Goal: Task Accomplishment & Management: Manage account settings

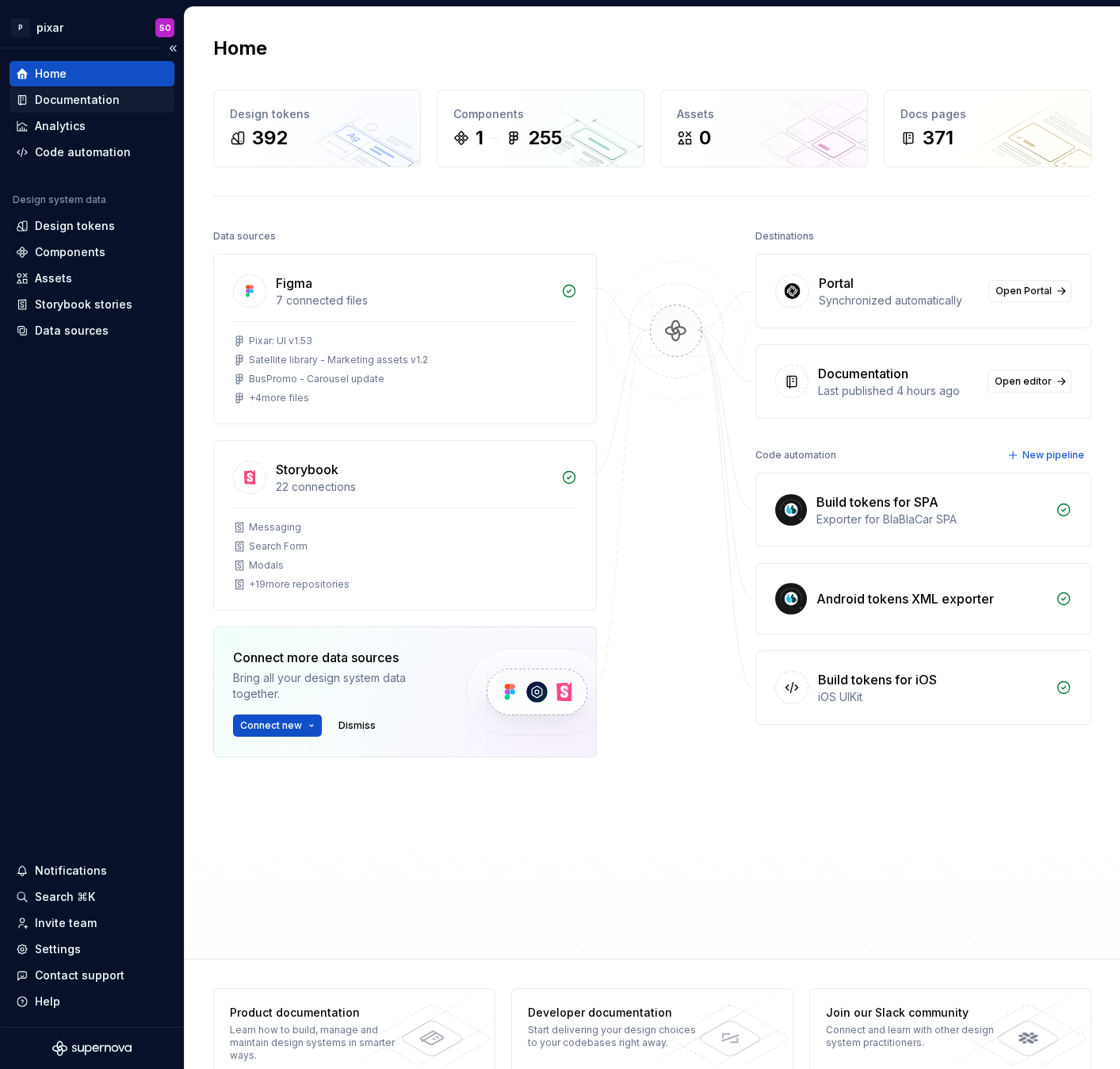
click at [88, 98] on div "Documentation" at bounding box center [77, 99] width 85 height 16
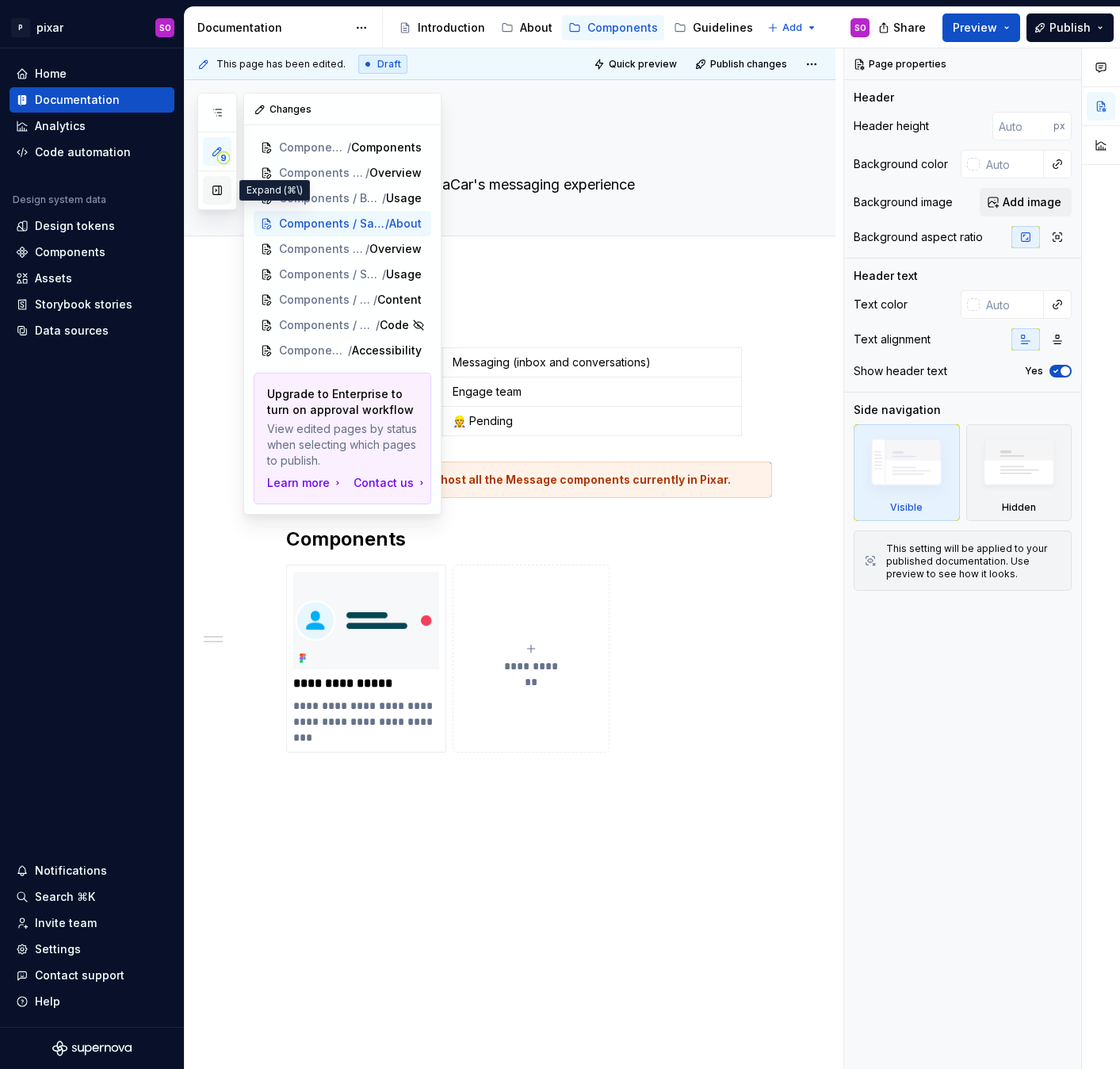
click at [214, 192] on button "button" at bounding box center [217, 190] width 29 height 29
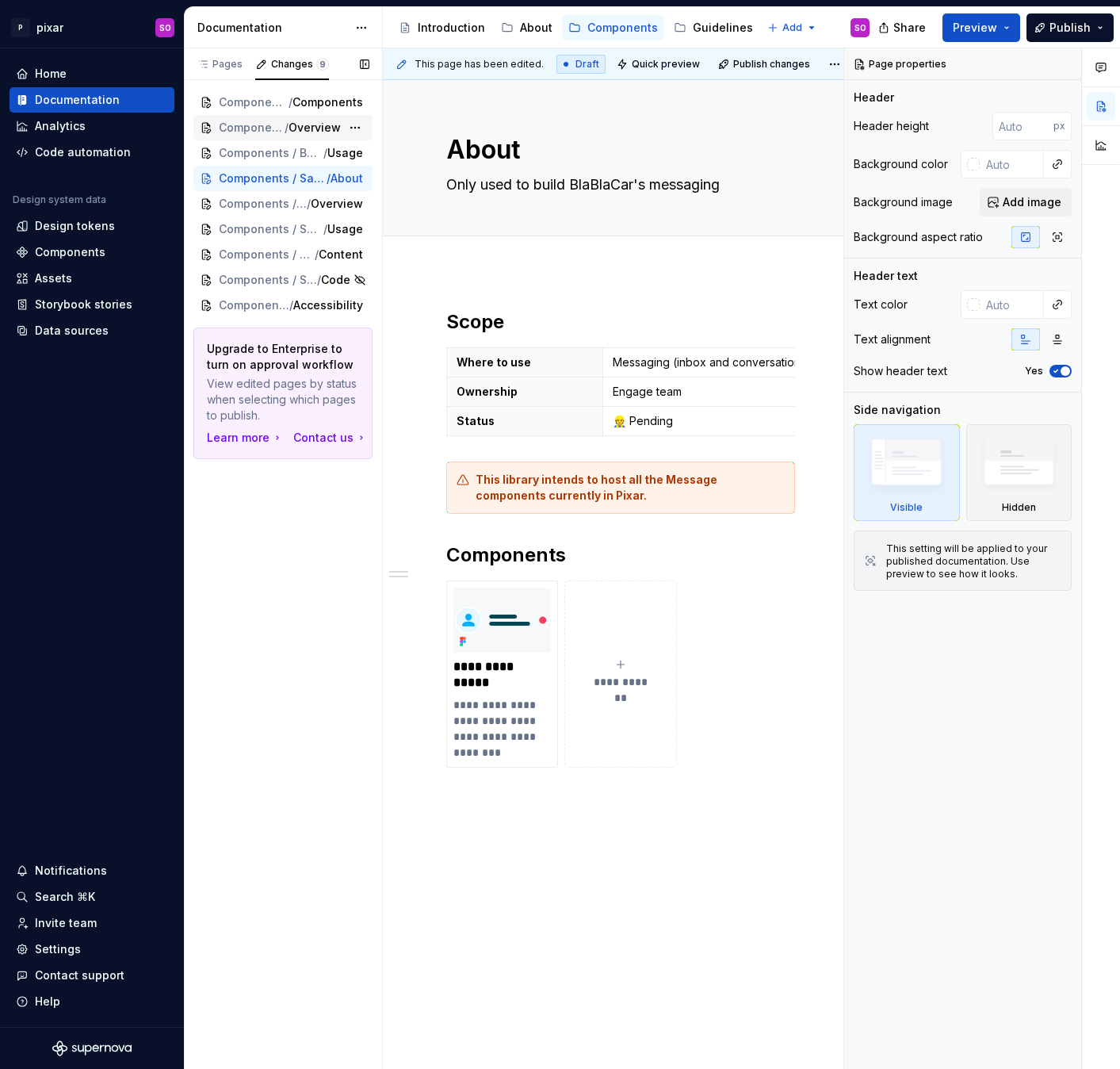
click at [318, 129] on span "Overview" at bounding box center [314, 127] width 52 height 16
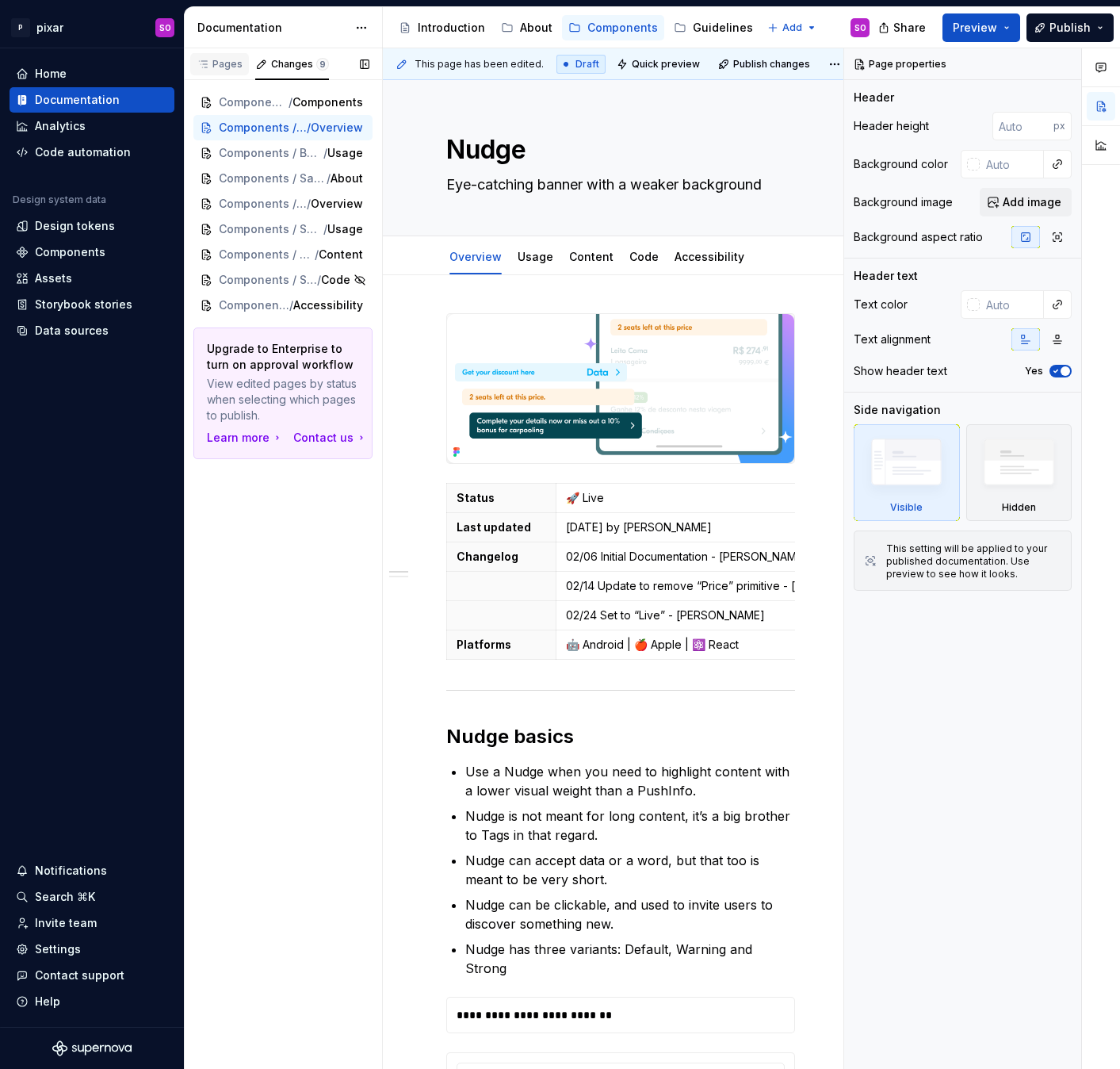
click at [229, 63] on div "Pages" at bounding box center [219, 64] width 46 height 13
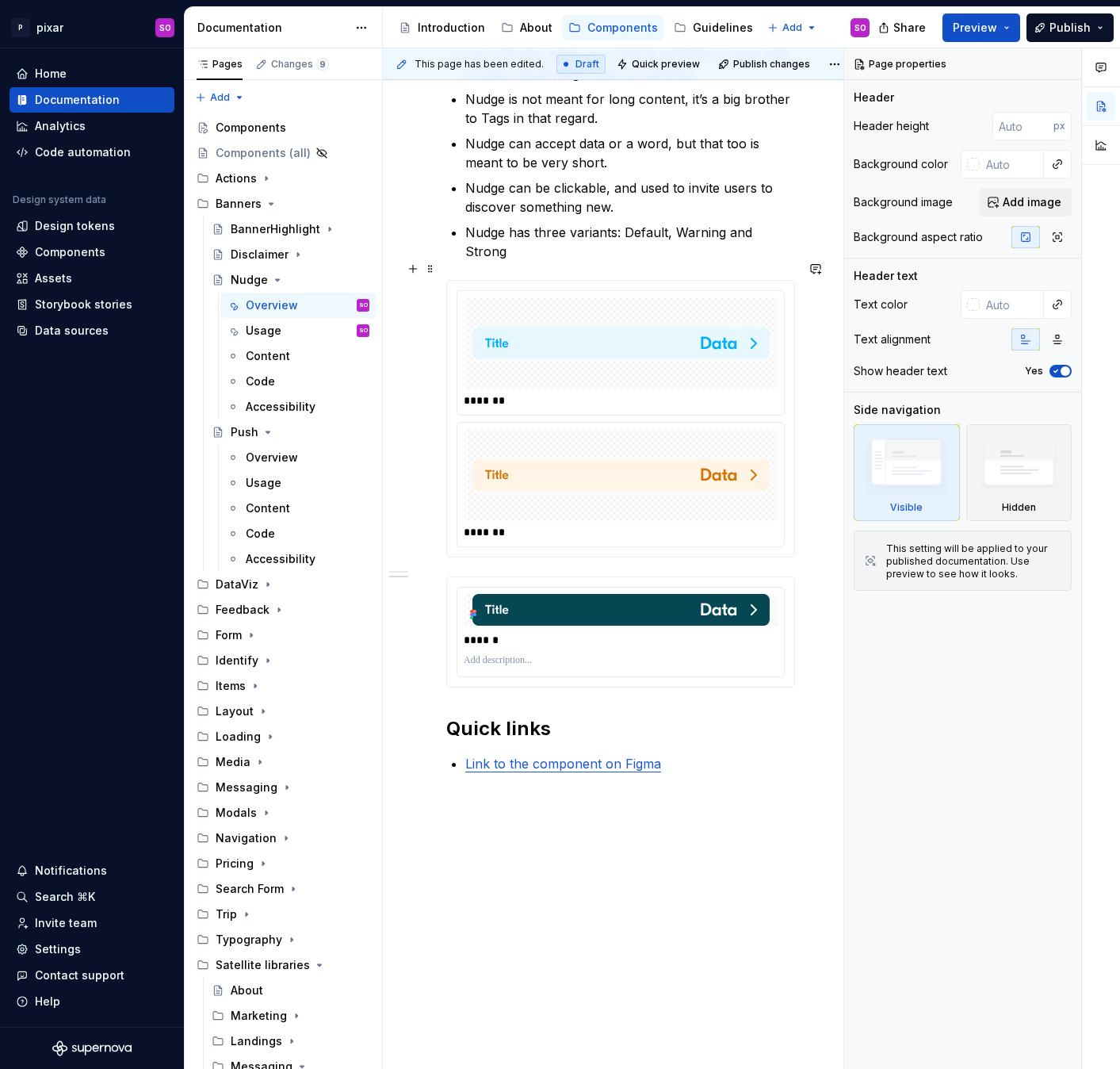
scroll to position [708, 0]
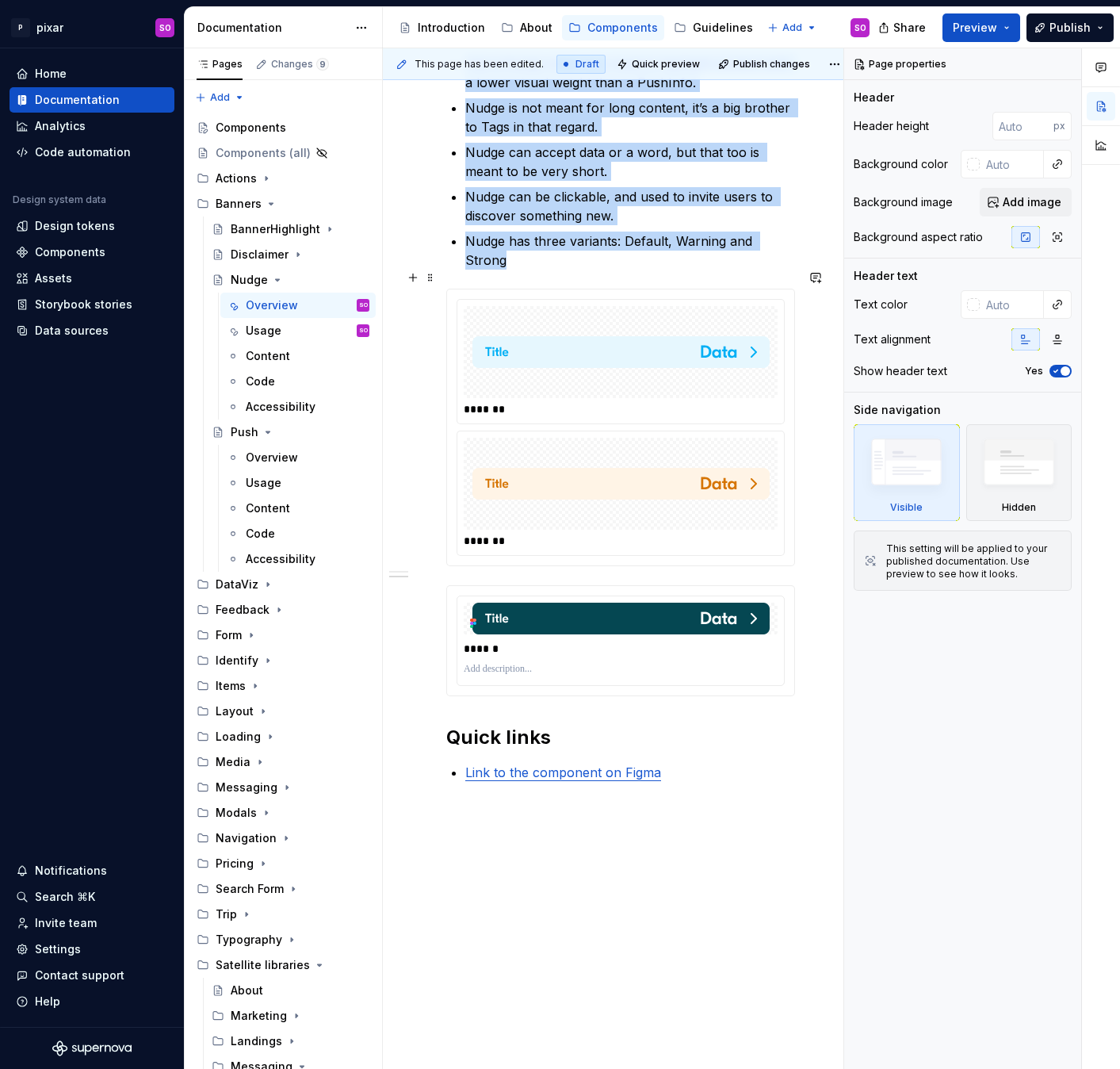
click at [622, 431] on div "*******" at bounding box center [620, 492] width 327 height 124
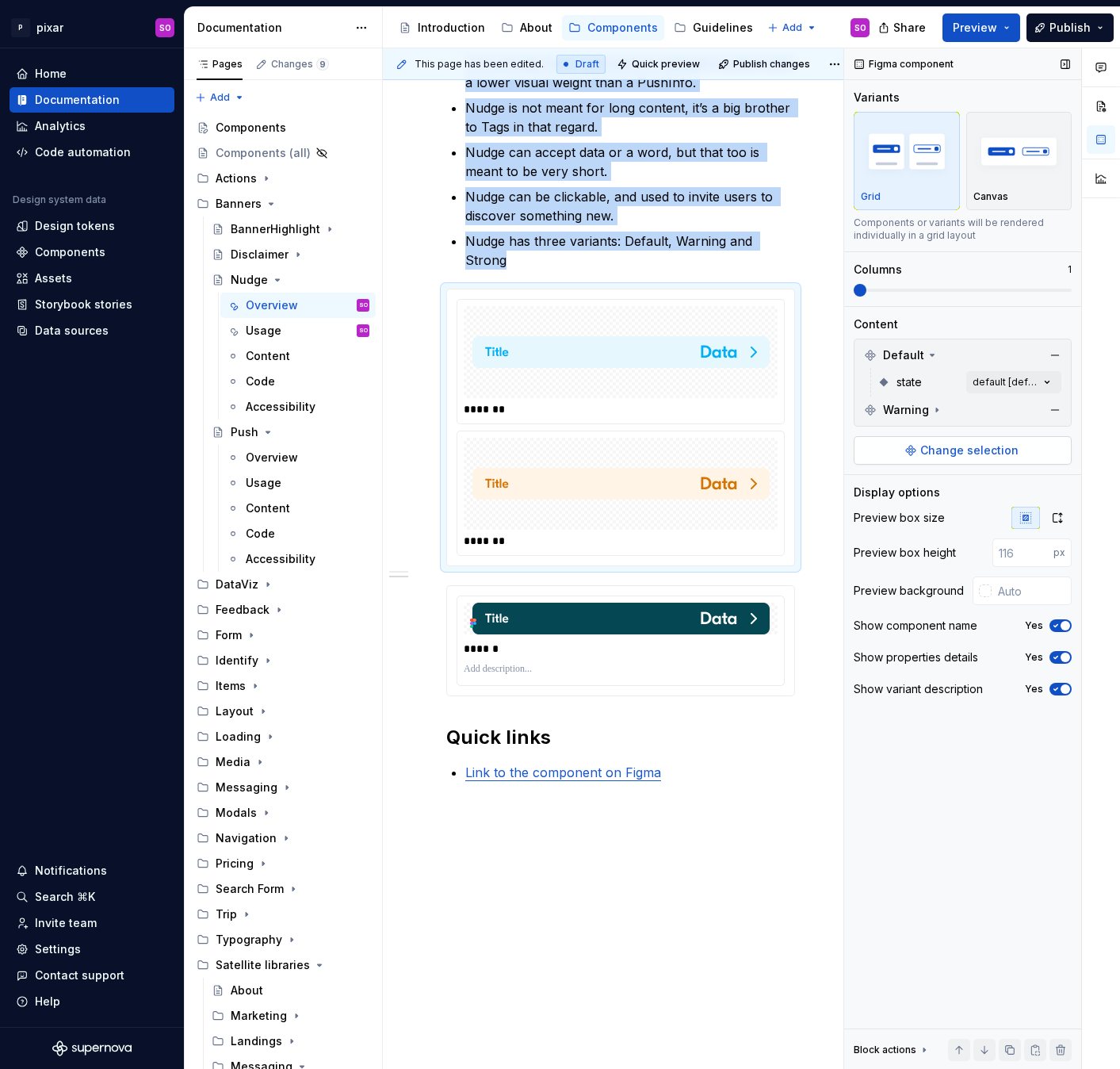
click at [978, 454] on span "Change selection" at bounding box center [969, 450] width 98 height 16
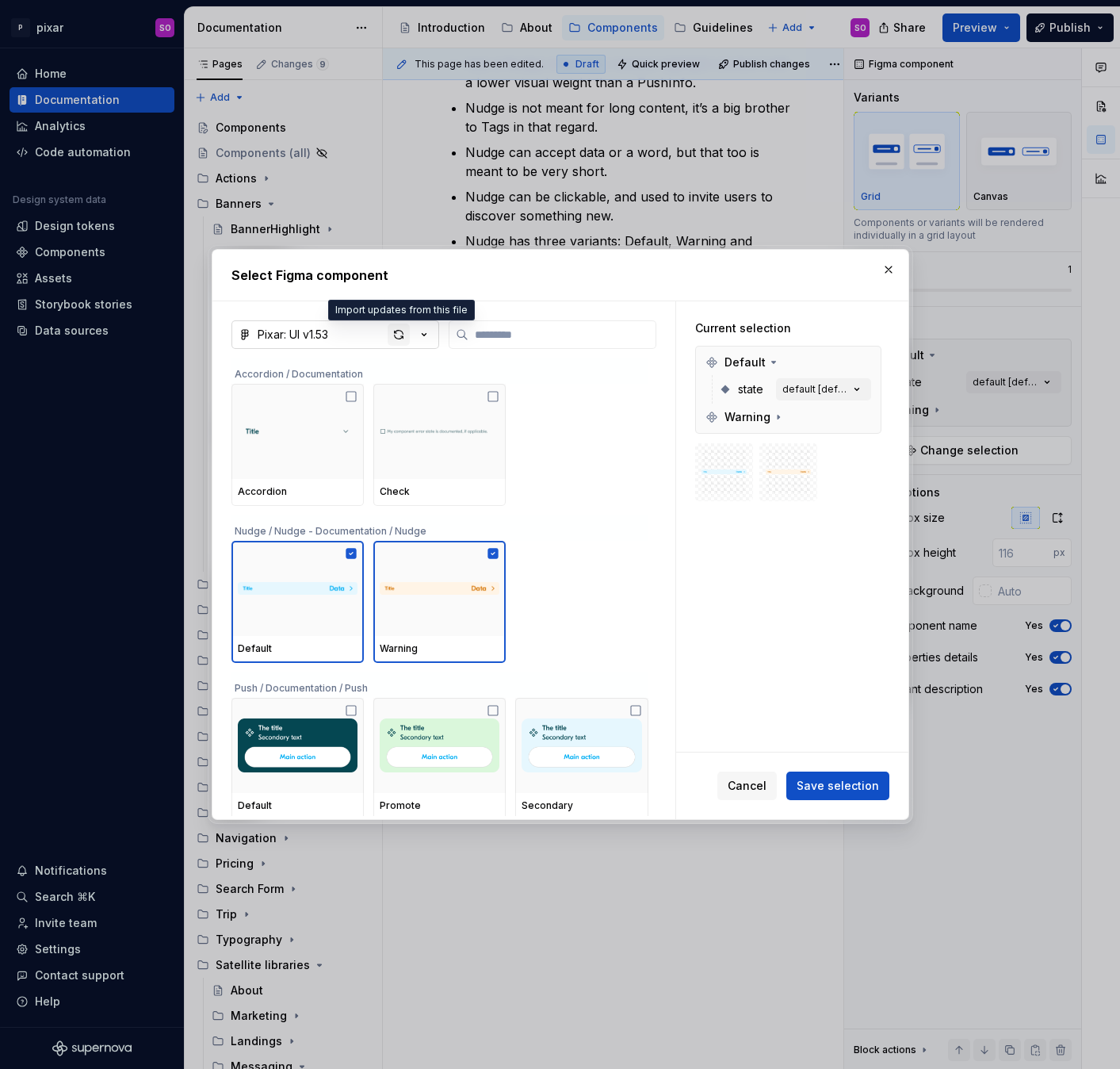
click at [400, 334] on div "button" at bounding box center [398, 334] width 22 height 22
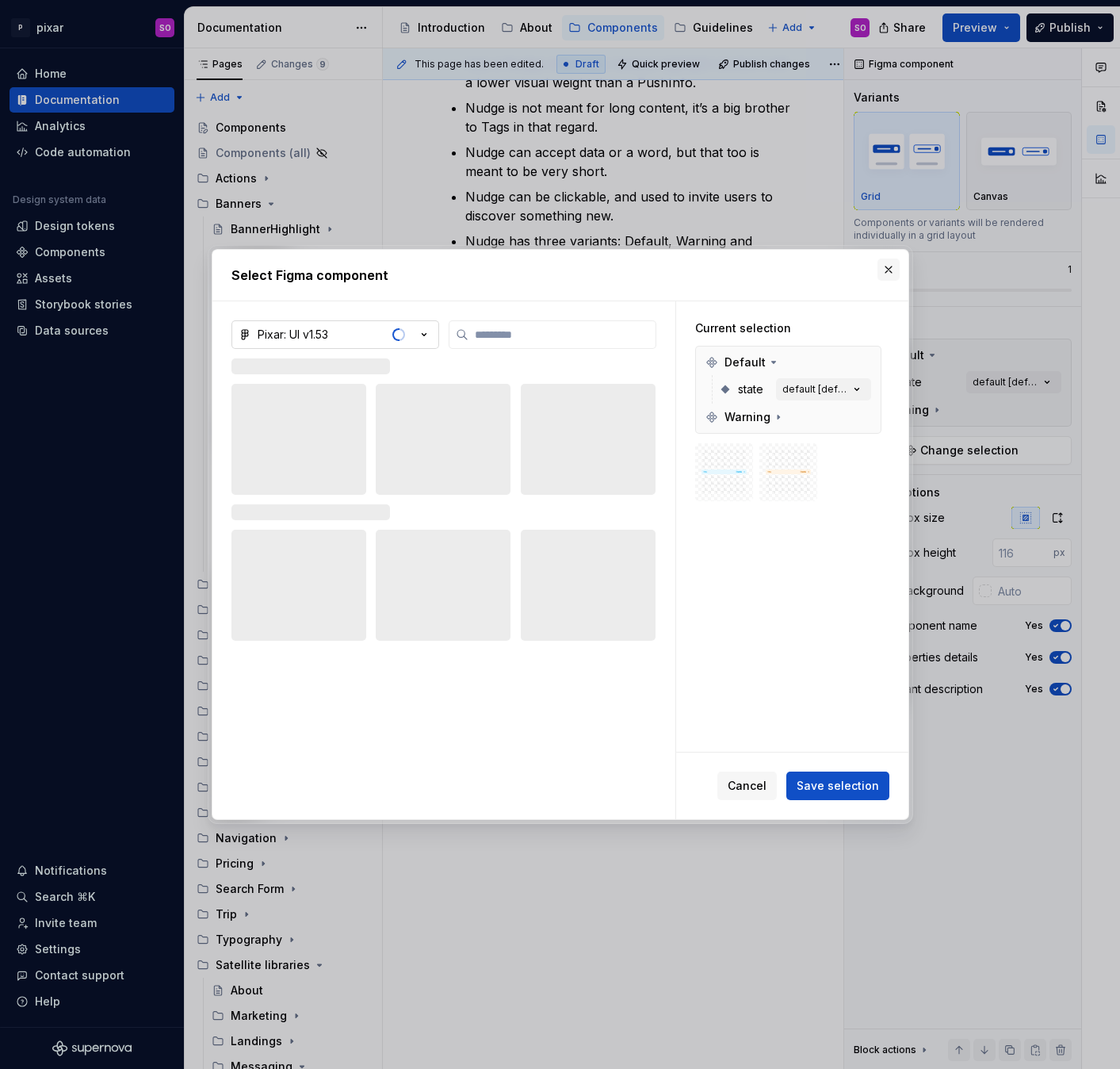
click at [887, 270] on button "button" at bounding box center [888, 270] width 22 height 22
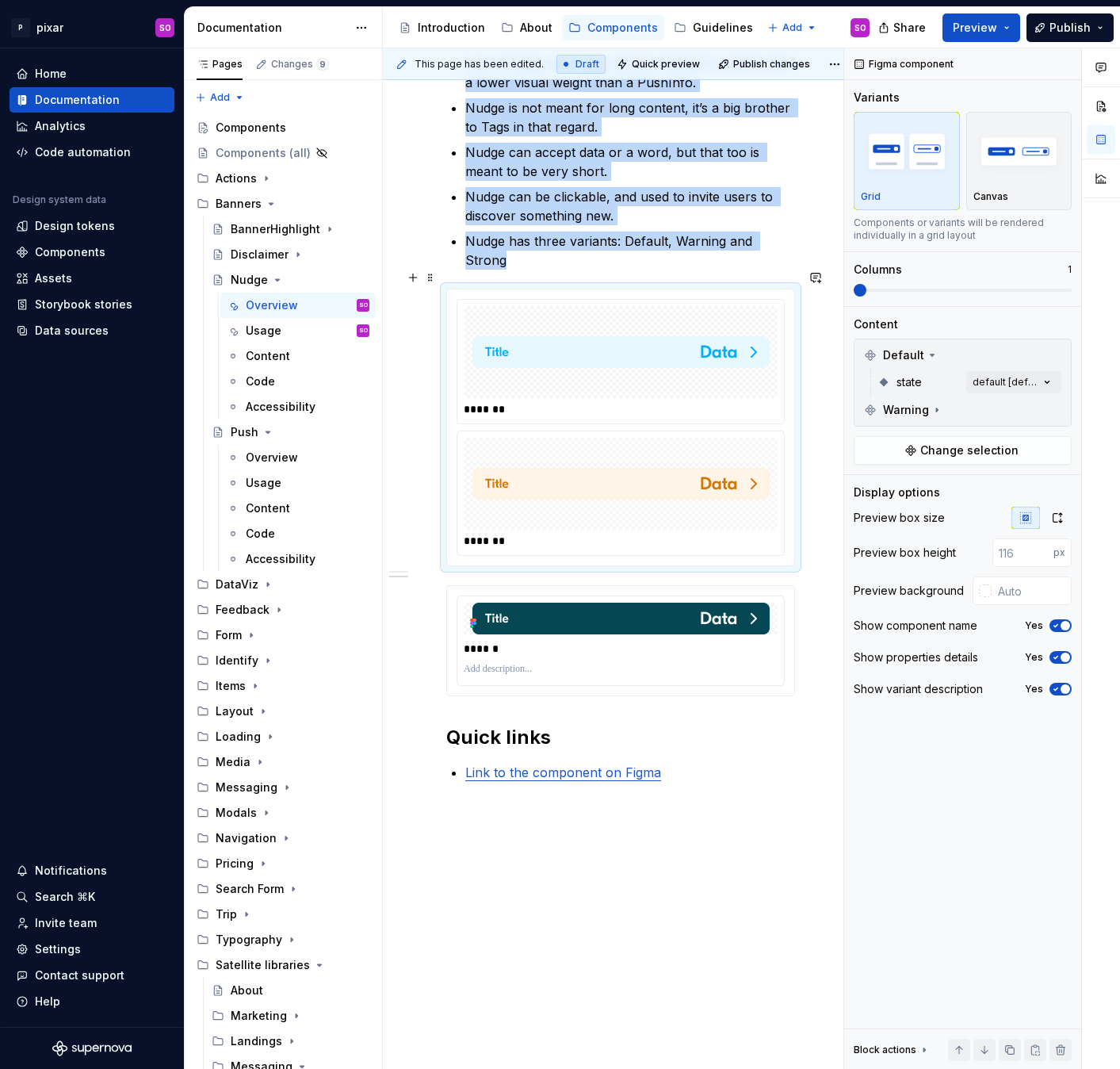
click at [645, 533] on div "*******" at bounding box center [621, 540] width 314 height 16
click at [983, 449] on span "Change selection" at bounding box center [969, 450] width 98 height 16
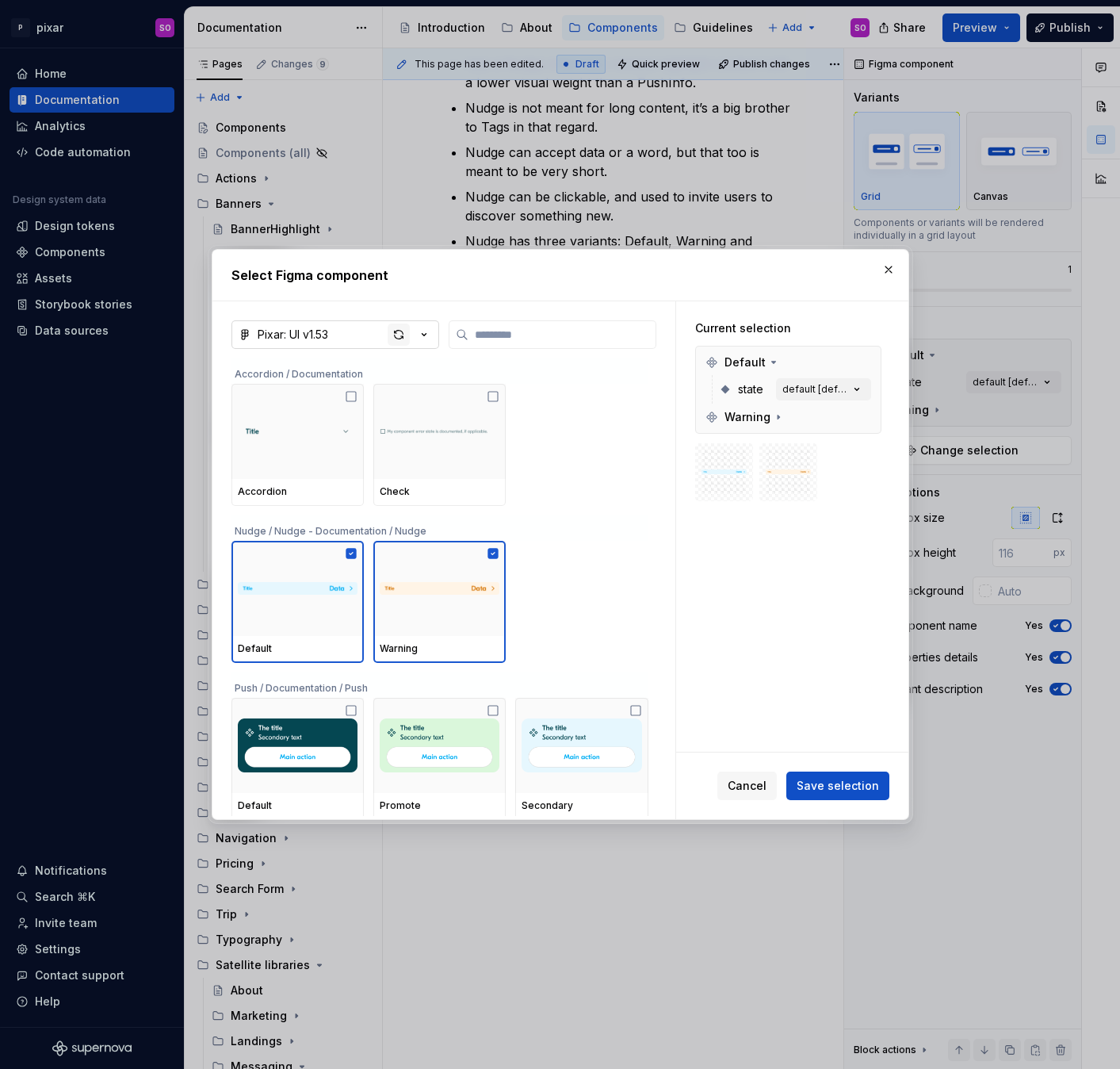
click at [396, 338] on div "button" at bounding box center [398, 334] width 22 height 22
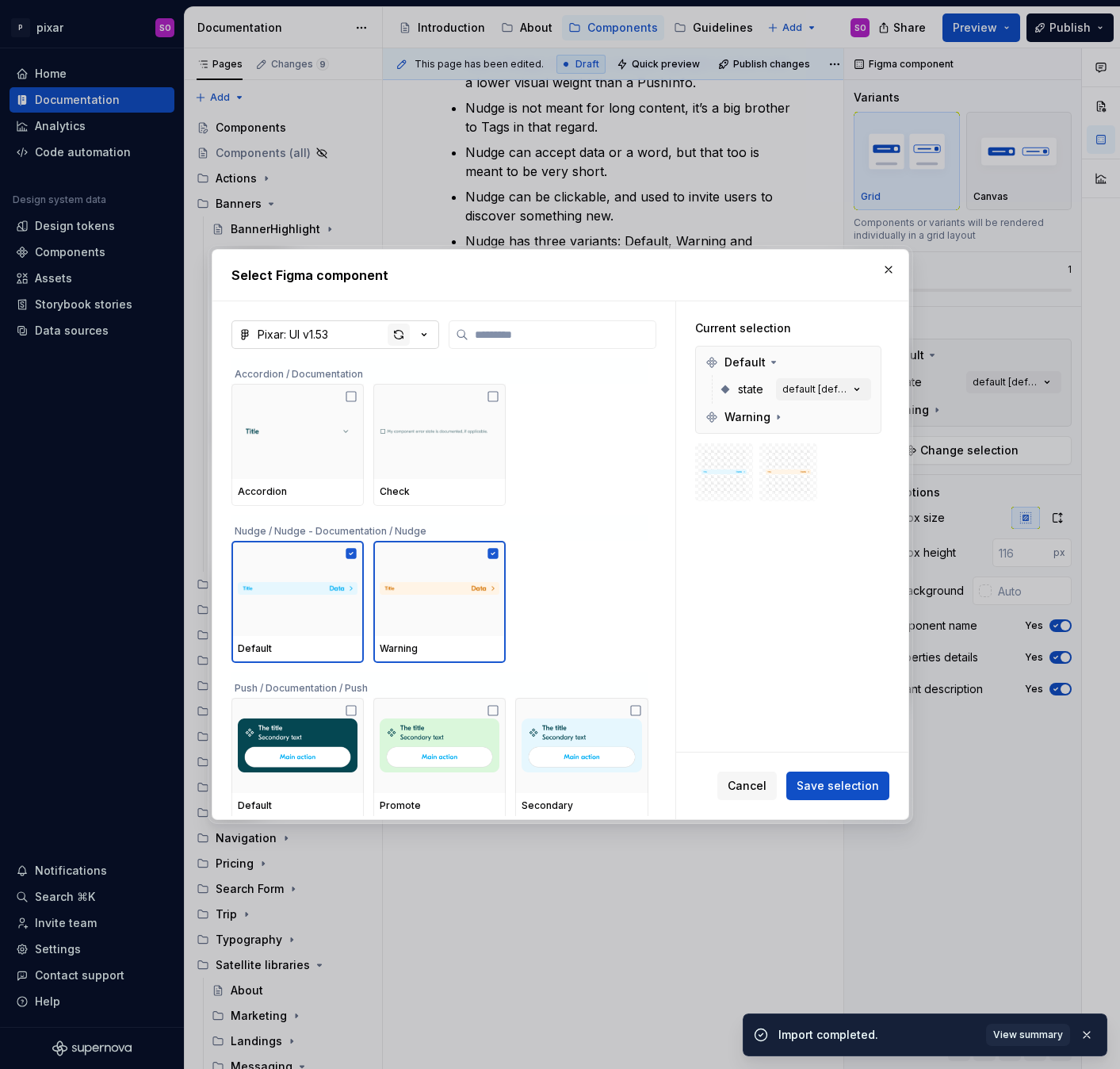
click at [397, 333] on div "button" at bounding box center [398, 334] width 22 height 22
click at [891, 260] on button "button" at bounding box center [888, 270] width 22 height 22
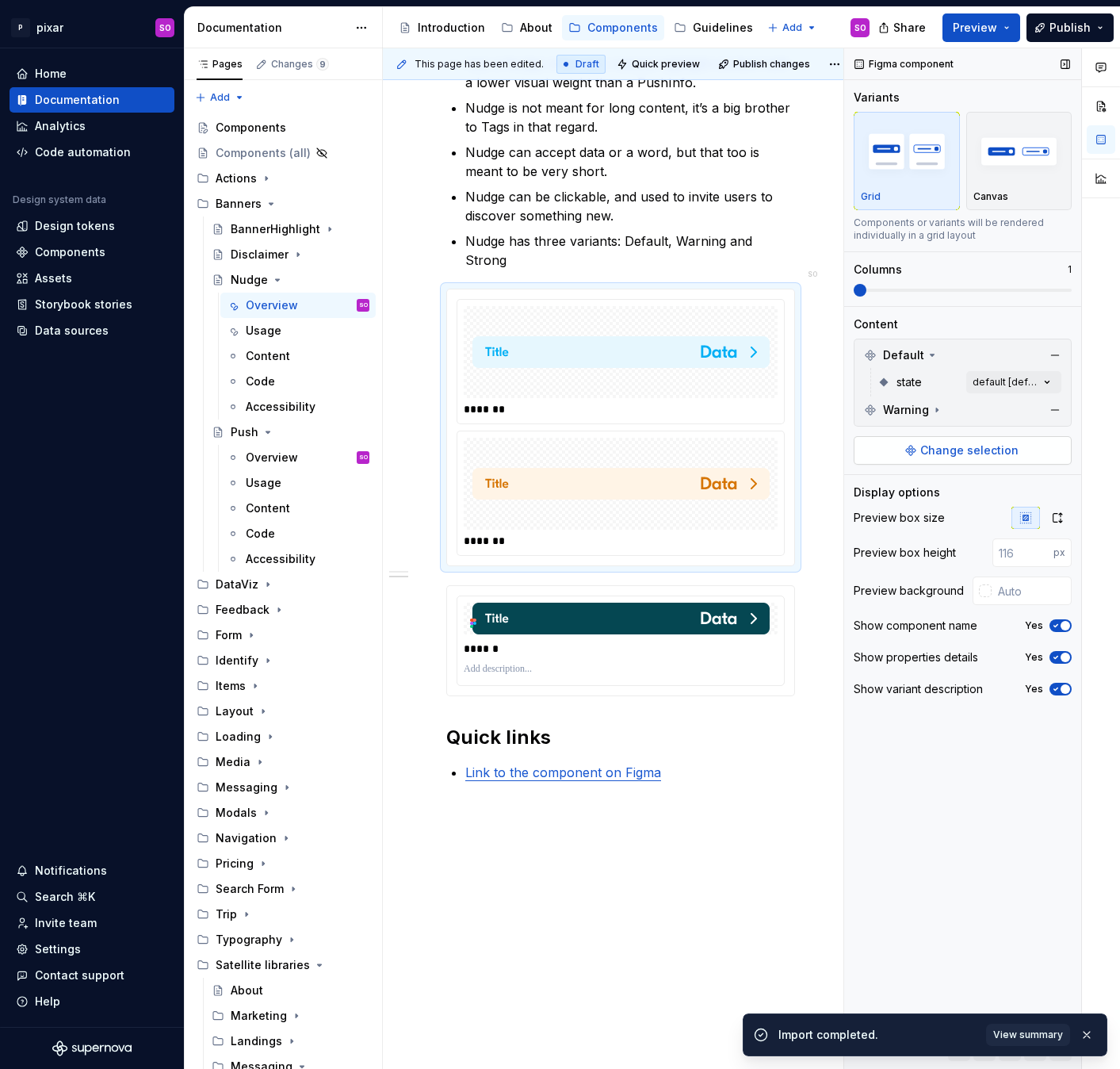
click at [1017, 440] on button "Change selection" at bounding box center [962, 450] width 218 height 29
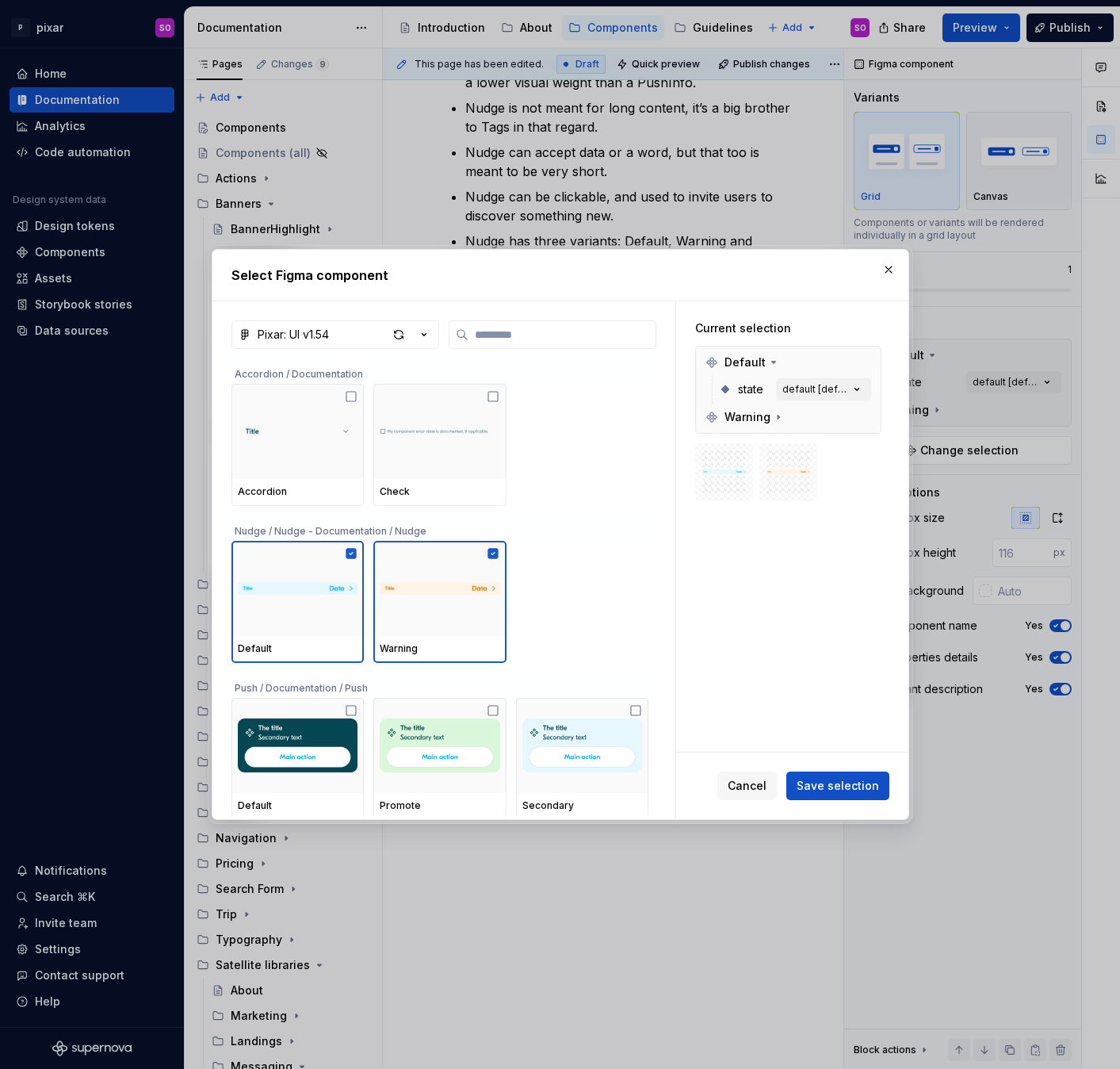
type textarea "*"
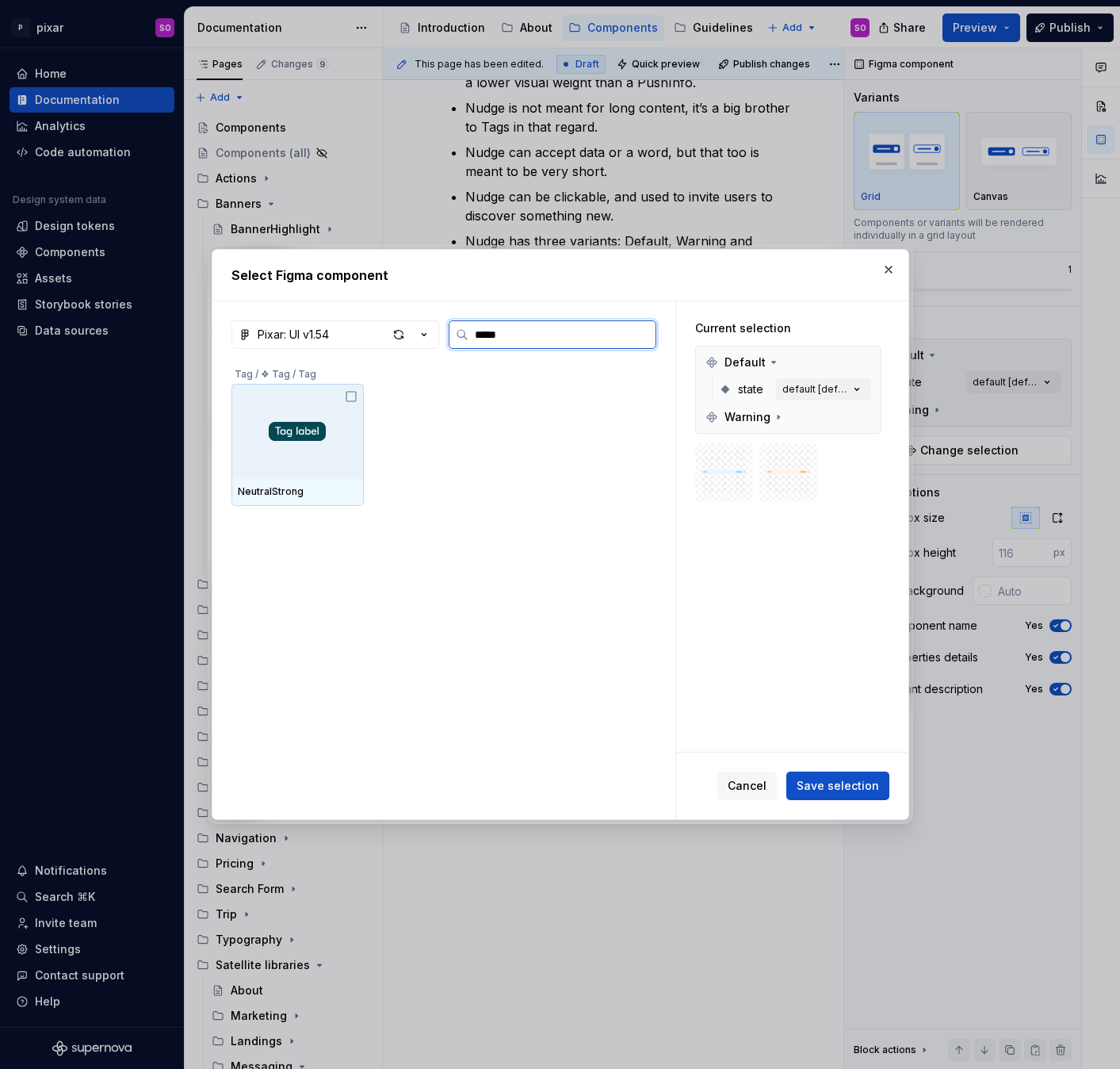
type input "******"
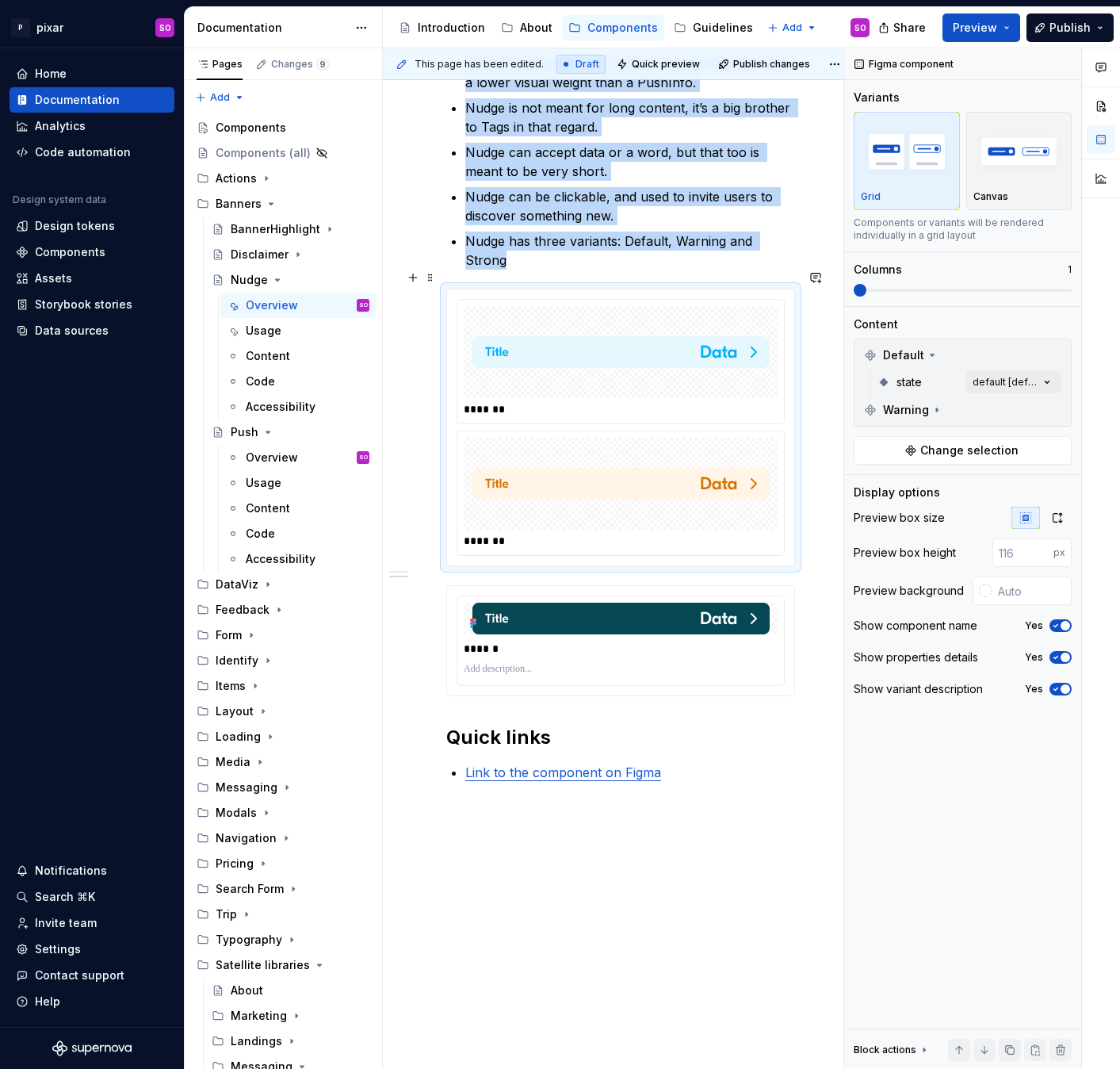
click at [593, 444] on img at bounding box center [621, 483] width 297 height 79
click at [964, 443] on span "Change selection" at bounding box center [969, 450] width 98 height 16
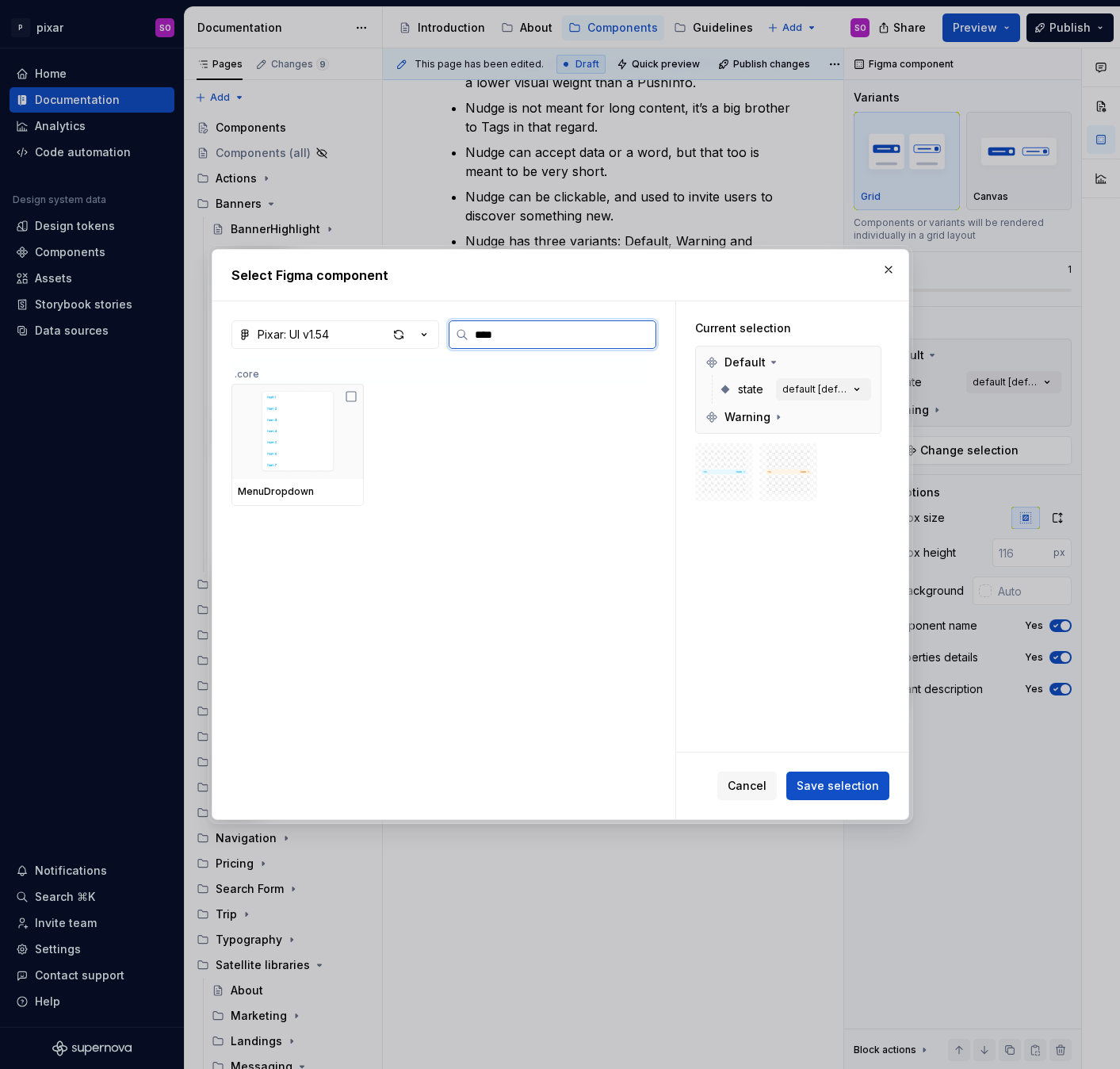
type input "*****"
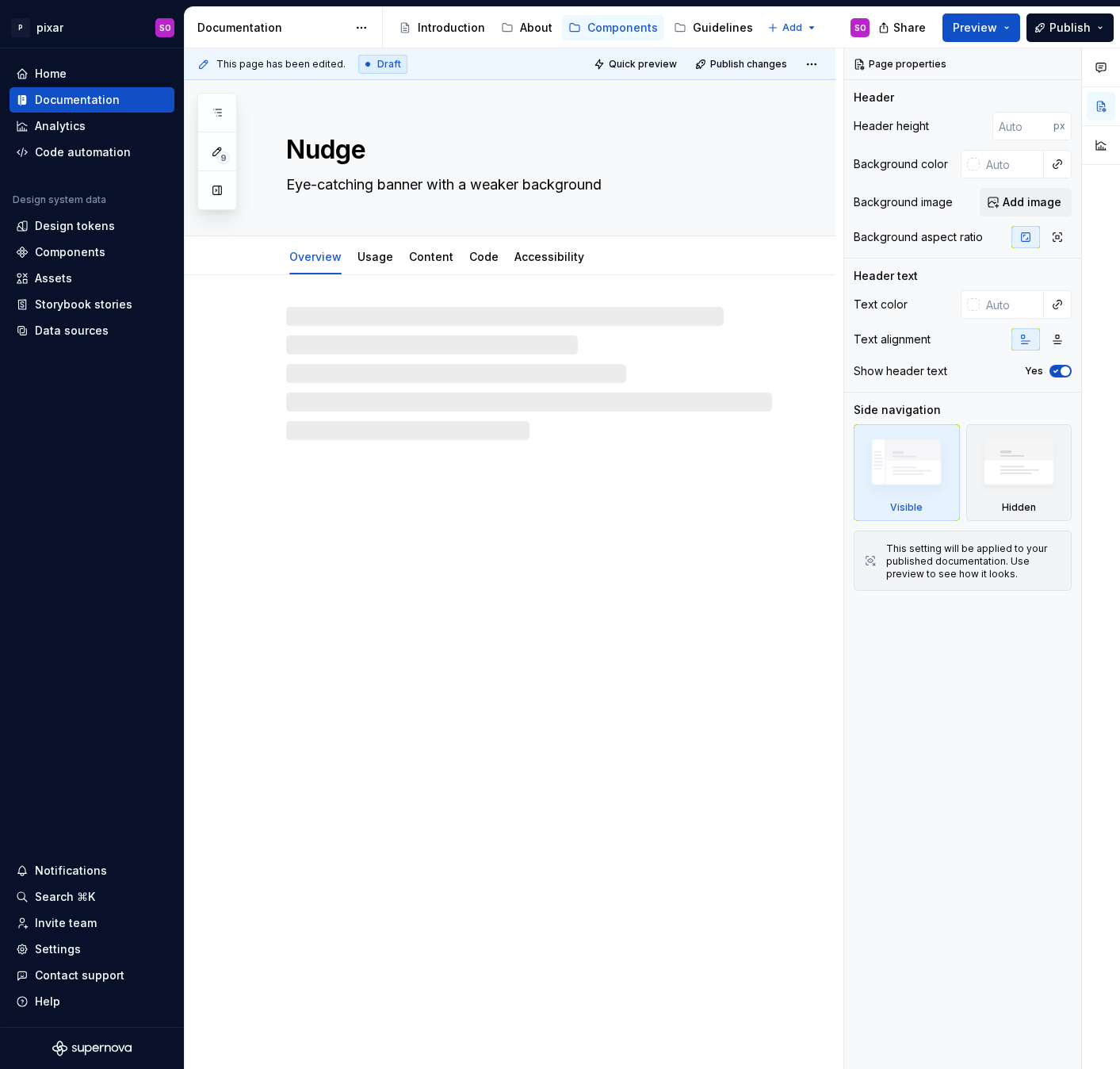
type textarea "*"
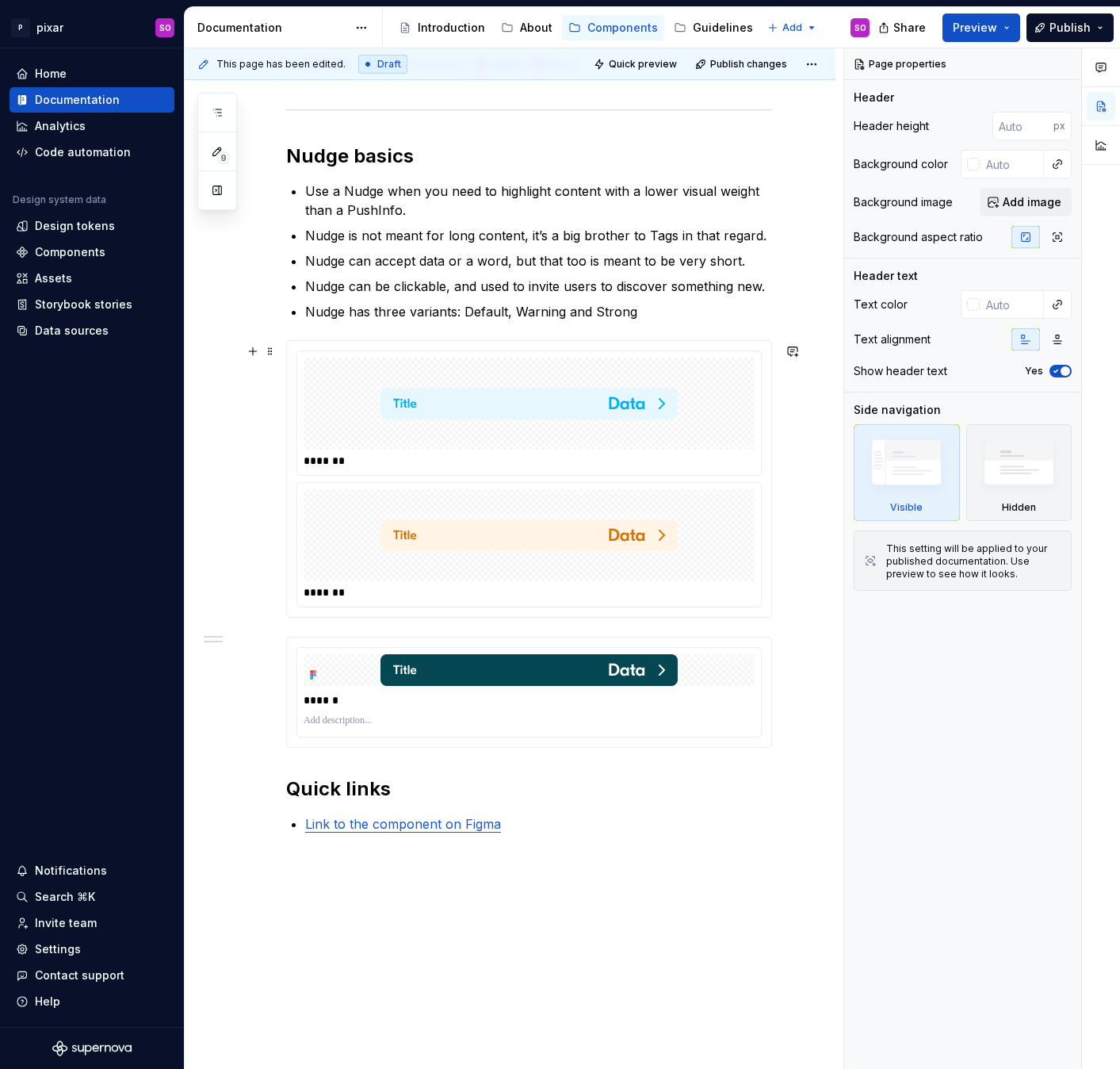
scroll to position [650, 0]
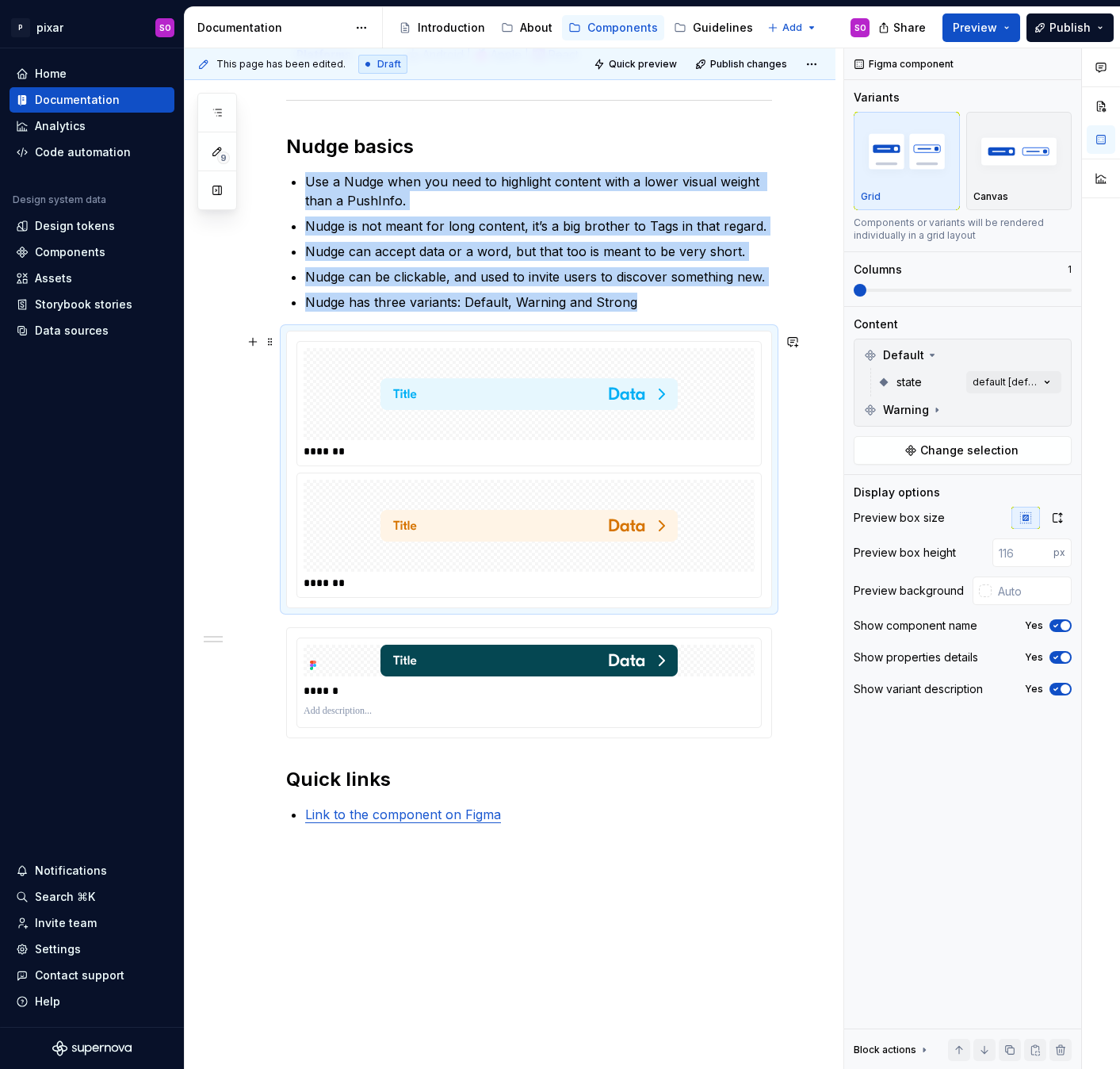
click at [665, 528] on img at bounding box center [529, 525] width 297 height 79
click at [951, 454] on span "Change selection" at bounding box center [969, 450] width 98 height 16
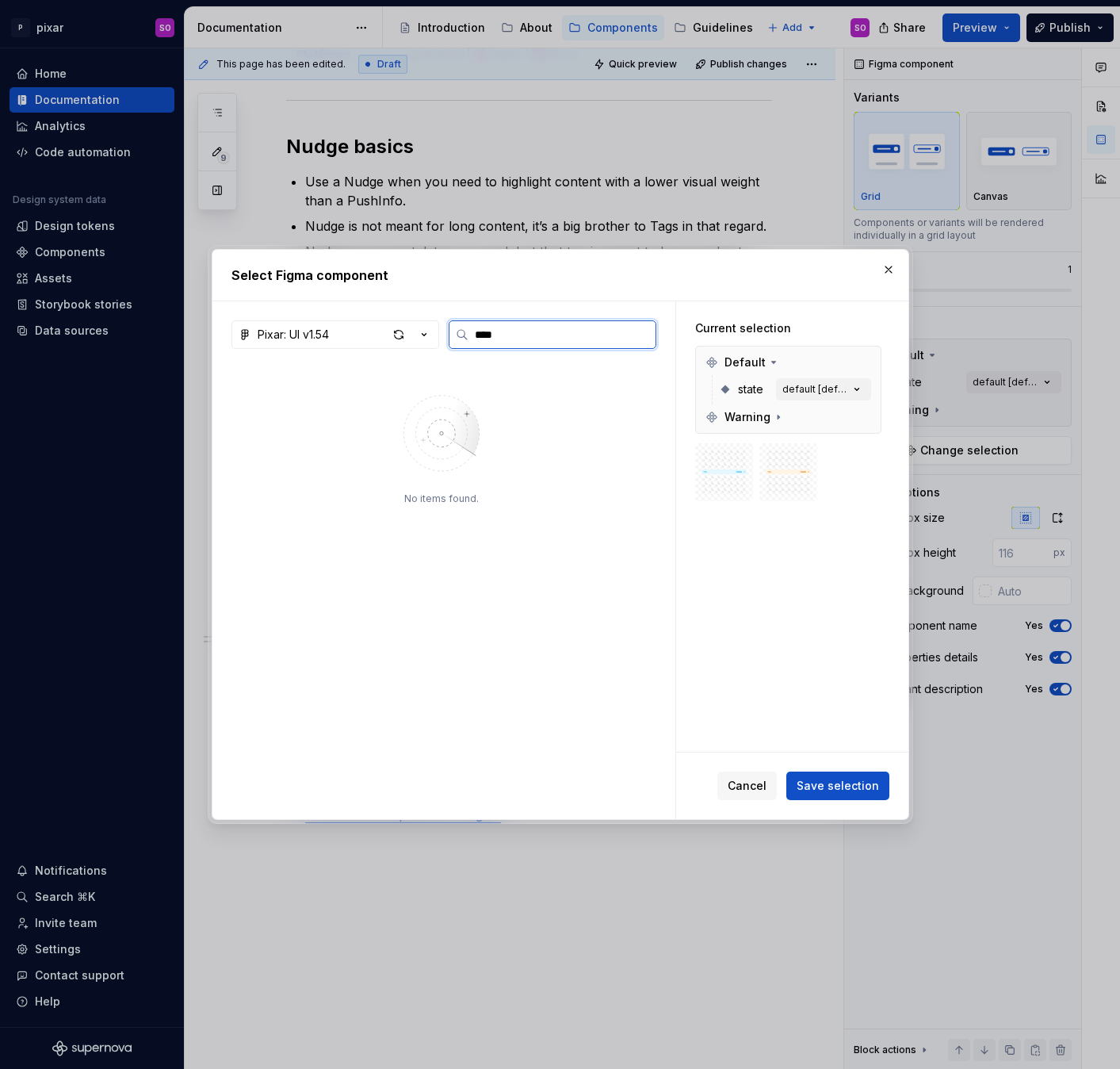
type input "*****"
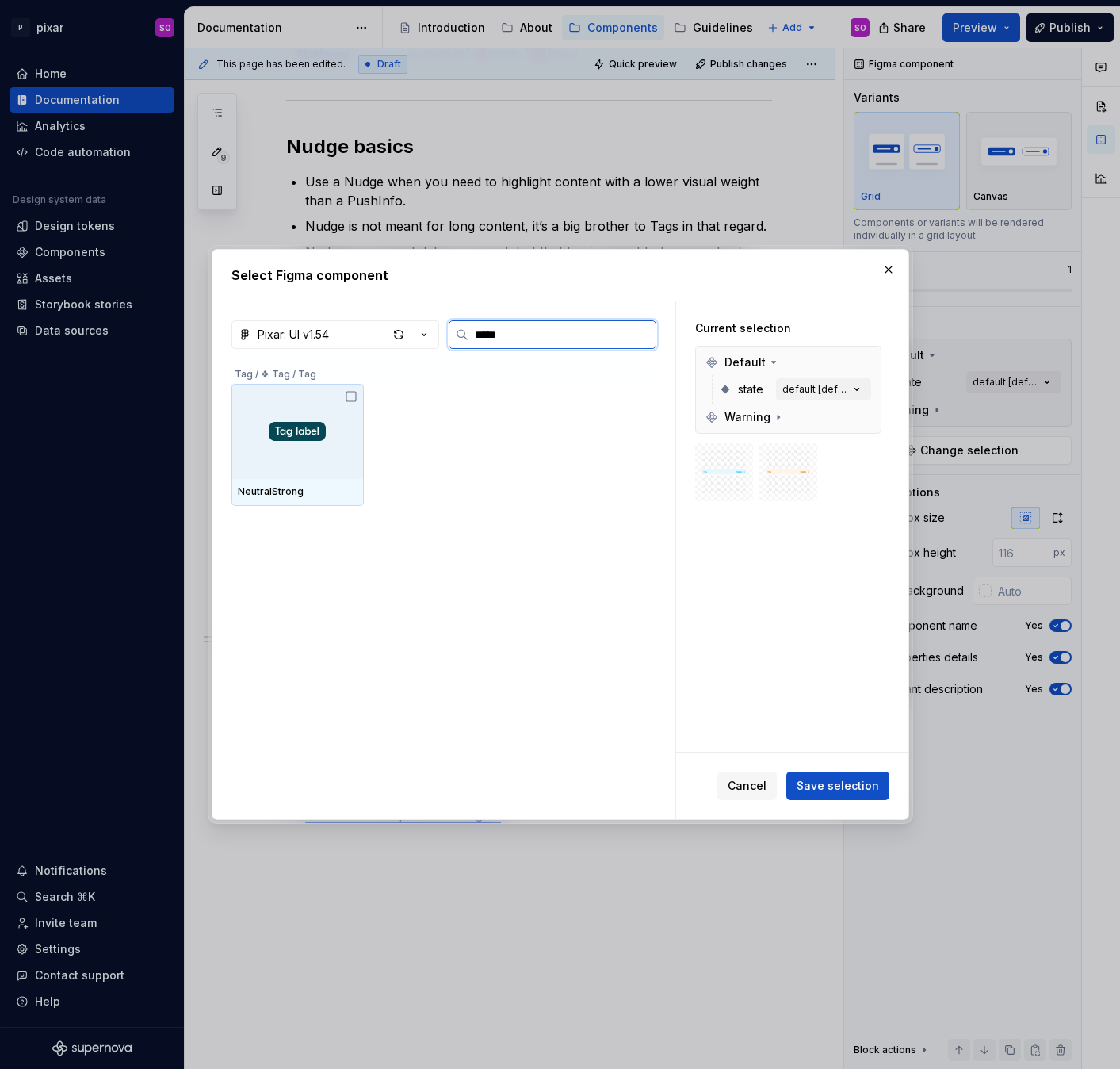
type input "******"
click at [893, 267] on button "button" at bounding box center [888, 270] width 22 height 22
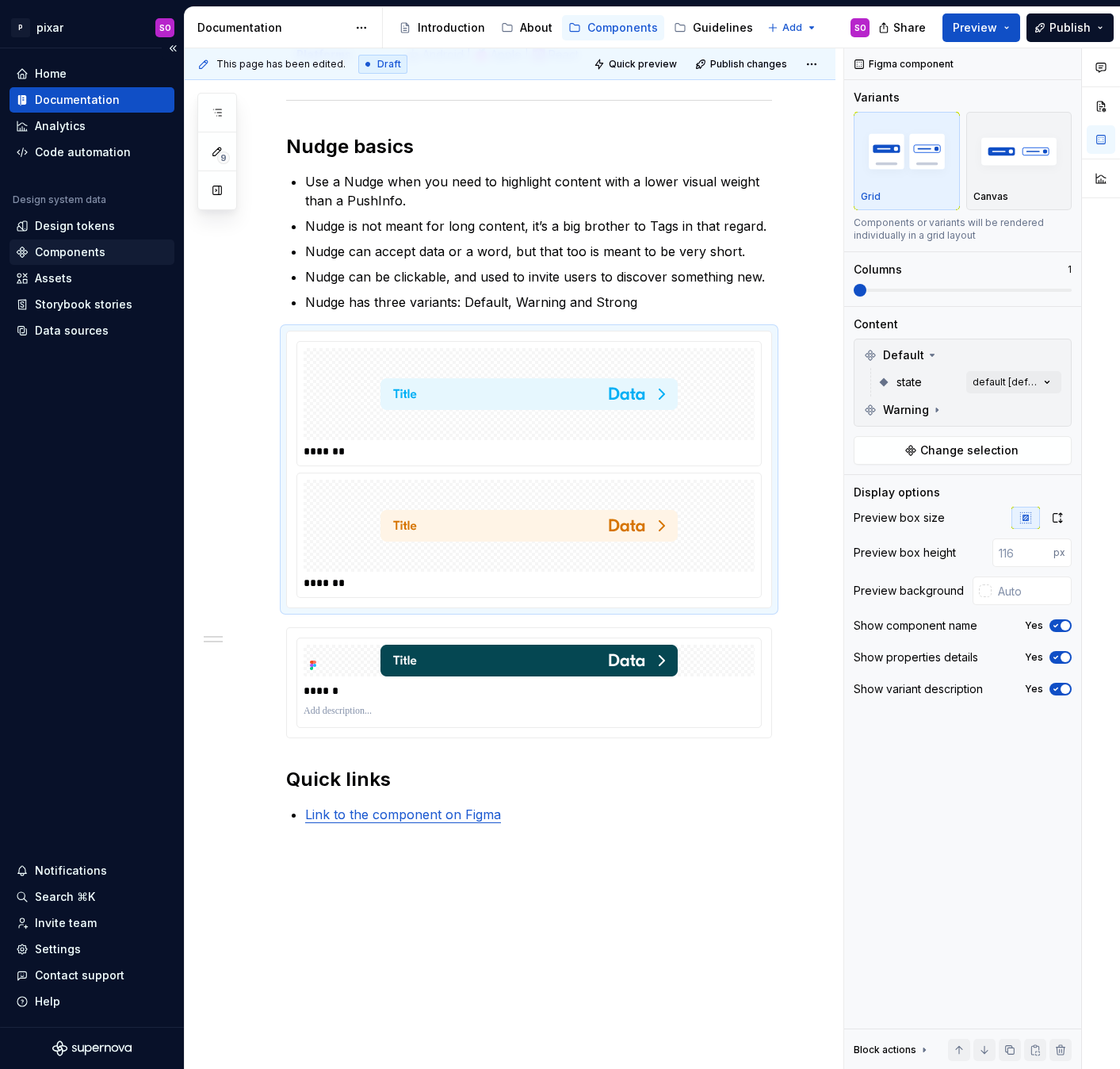
click at [82, 252] on div "Components" at bounding box center [71, 252] width 71 height 16
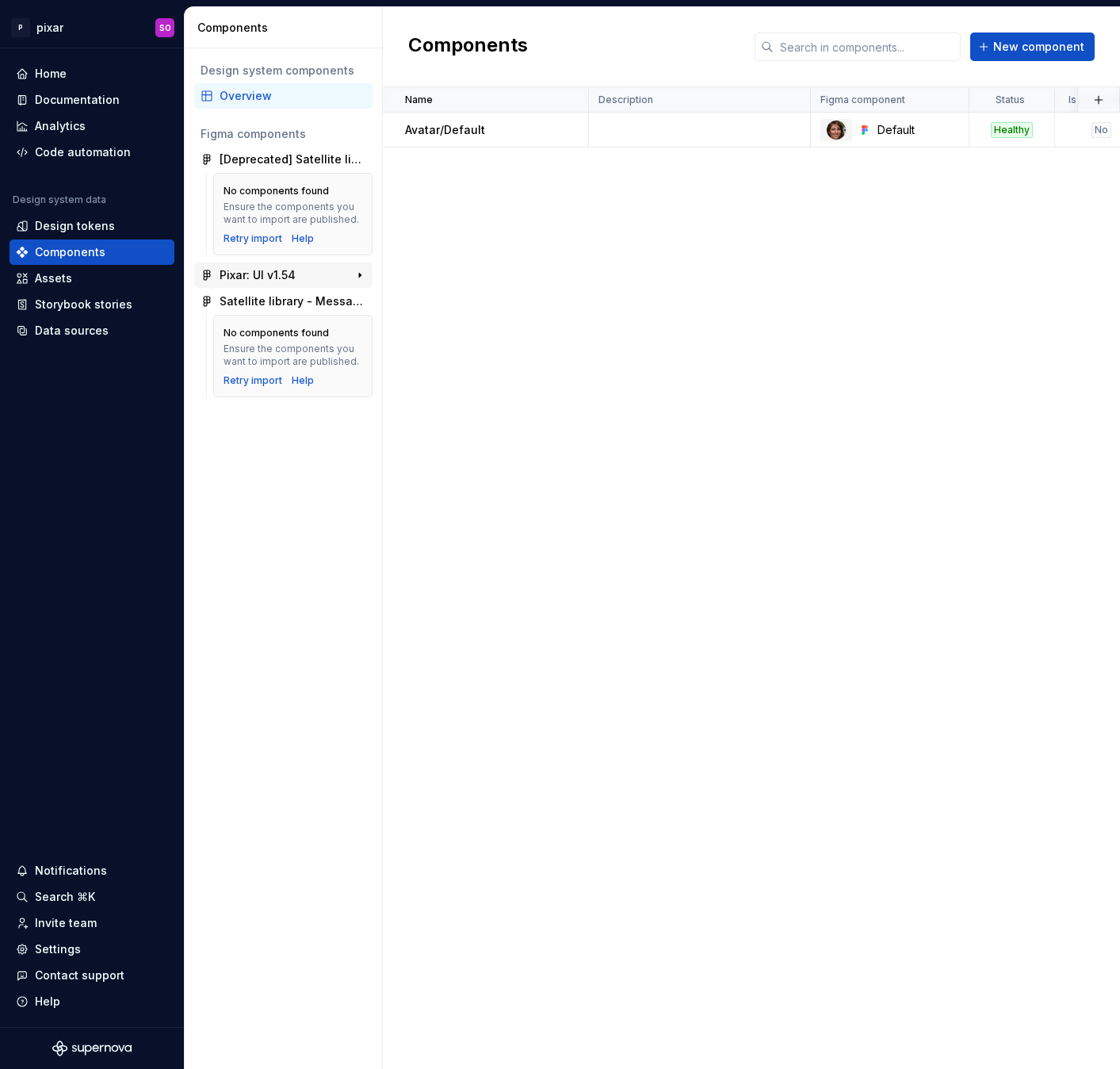
click at [308, 272] on div "Pixar: UI v1.54" at bounding box center [278, 275] width 118 height 16
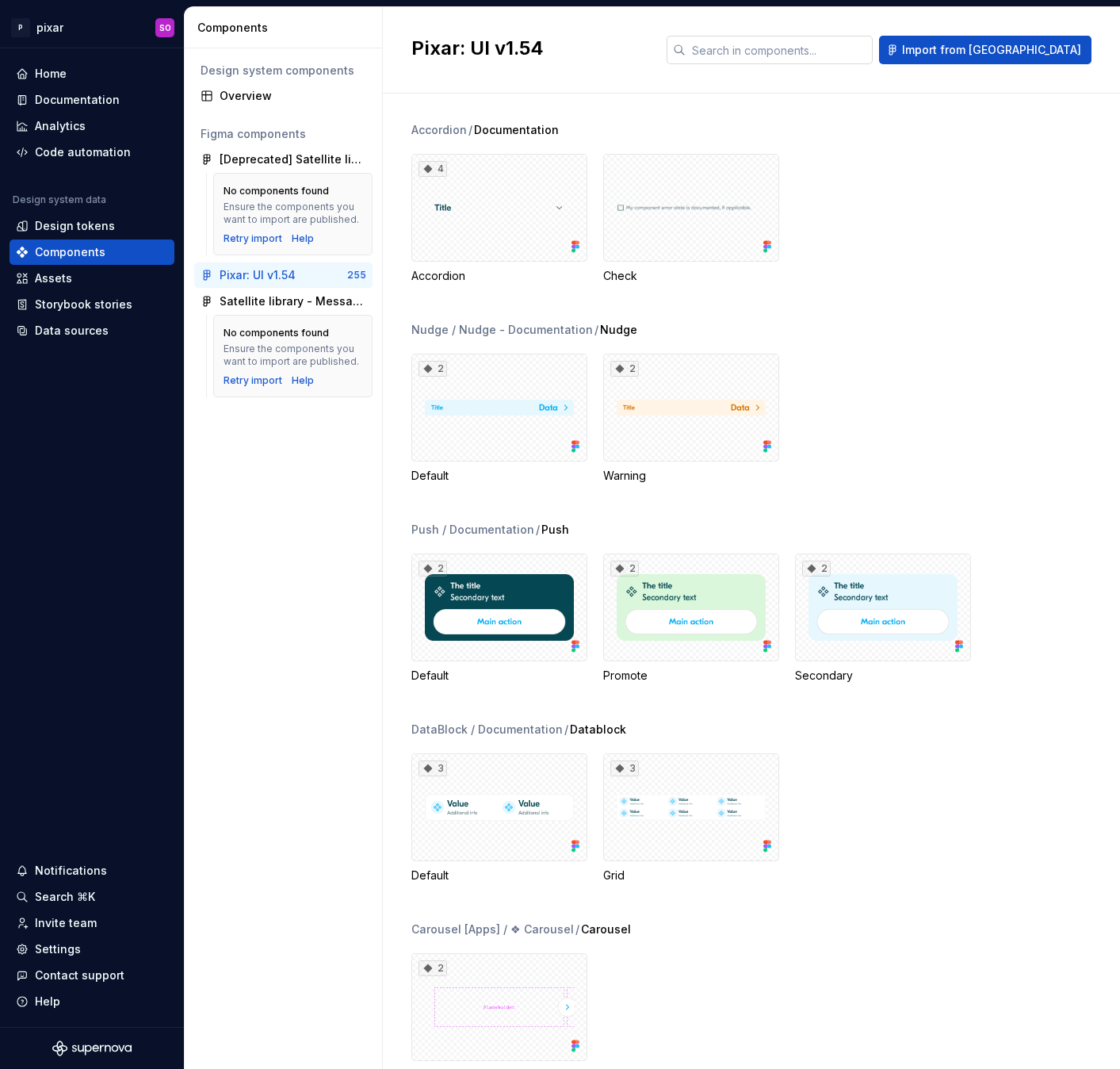
click at [819, 53] on input "text" at bounding box center [779, 50] width 187 height 29
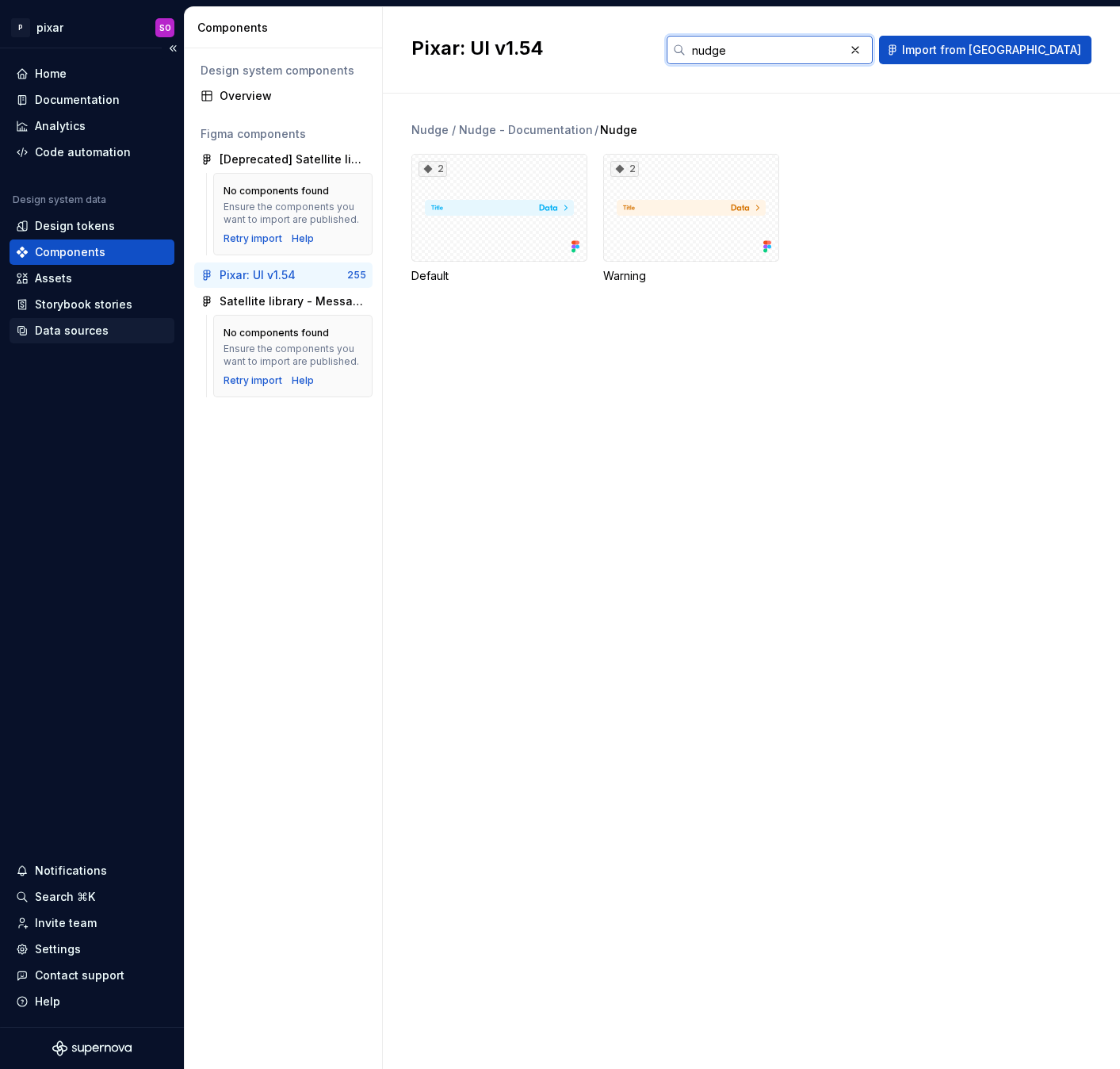
type input "nudge"
click at [87, 321] on div "Data sources" at bounding box center [92, 330] width 165 height 25
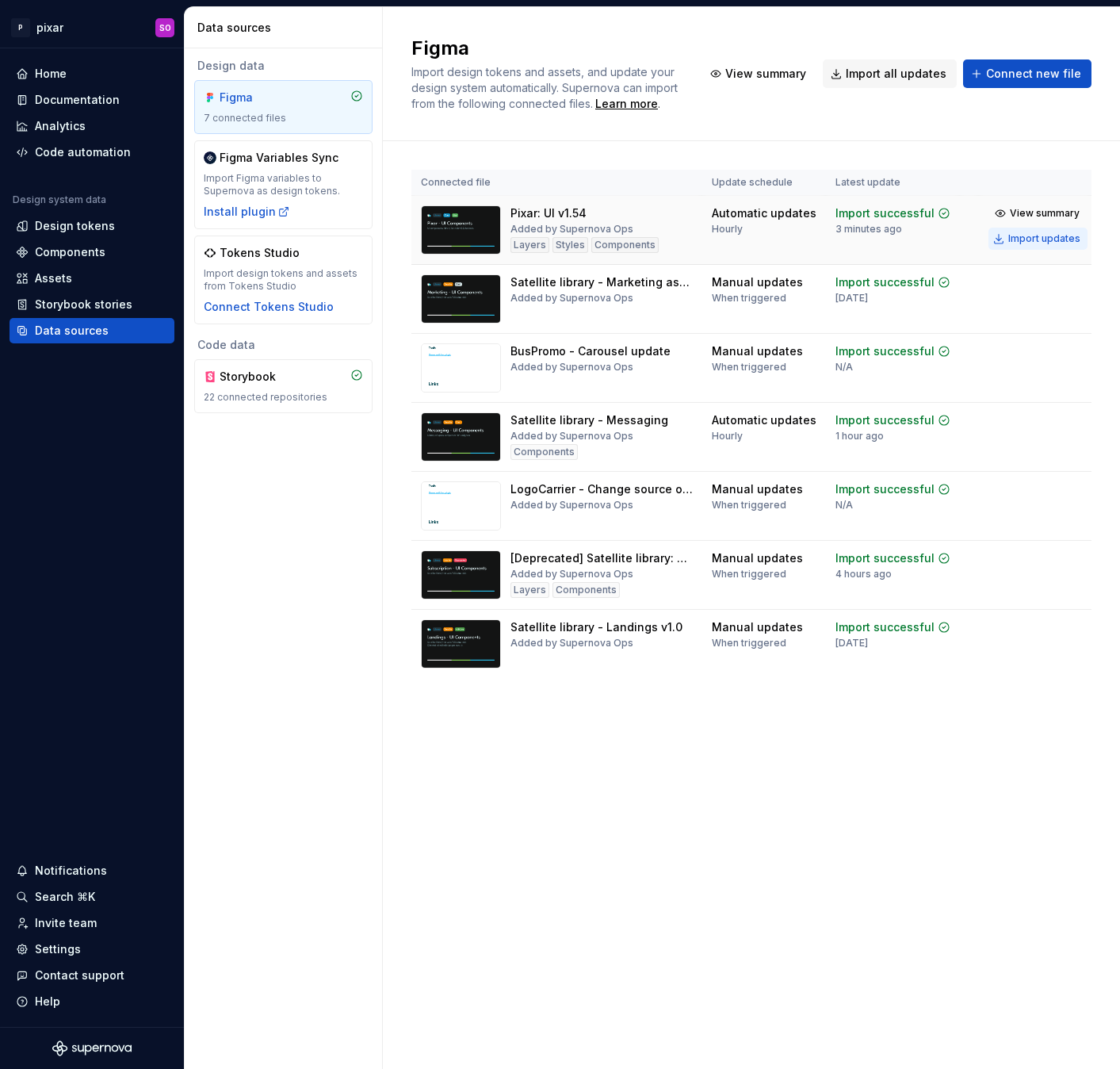
click at [1048, 236] on div "Import updates" at bounding box center [1044, 238] width 72 height 13
click at [74, 104] on div "Documentation" at bounding box center [77, 99] width 85 height 16
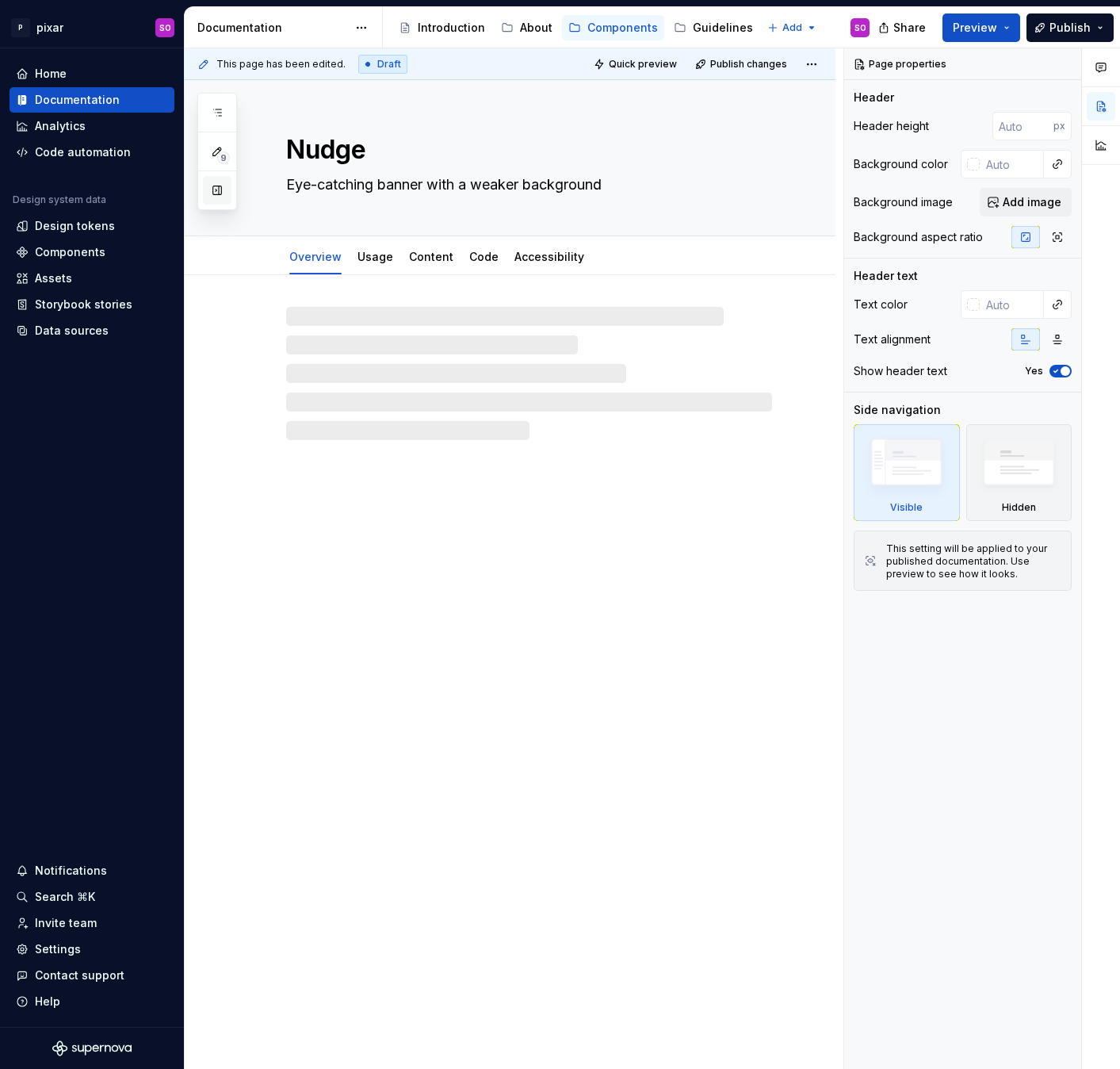
click at [205, 187] on button "button" at bounding box center [217, 190] width 29 height 29
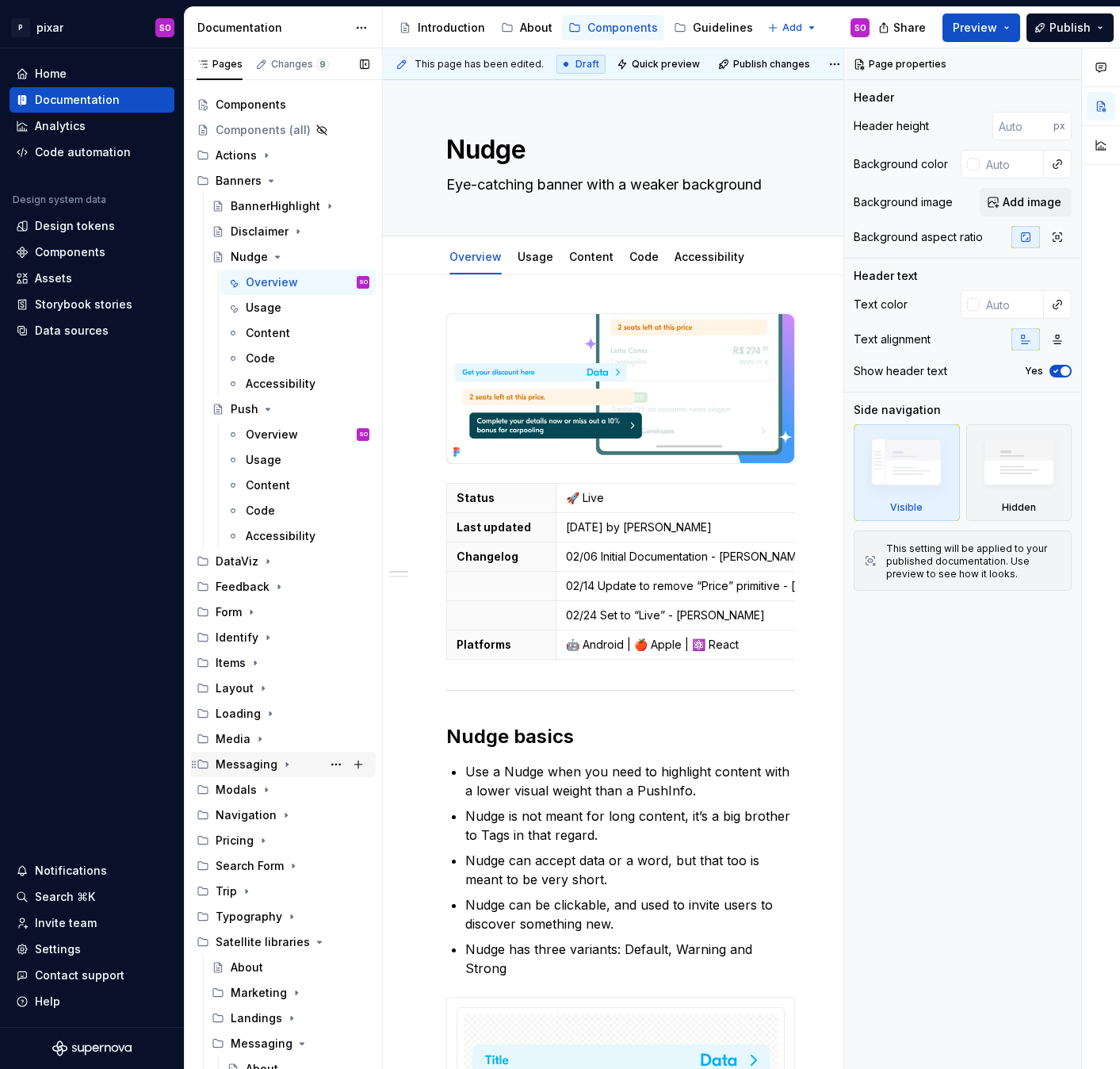
scroll to position [26, 0]
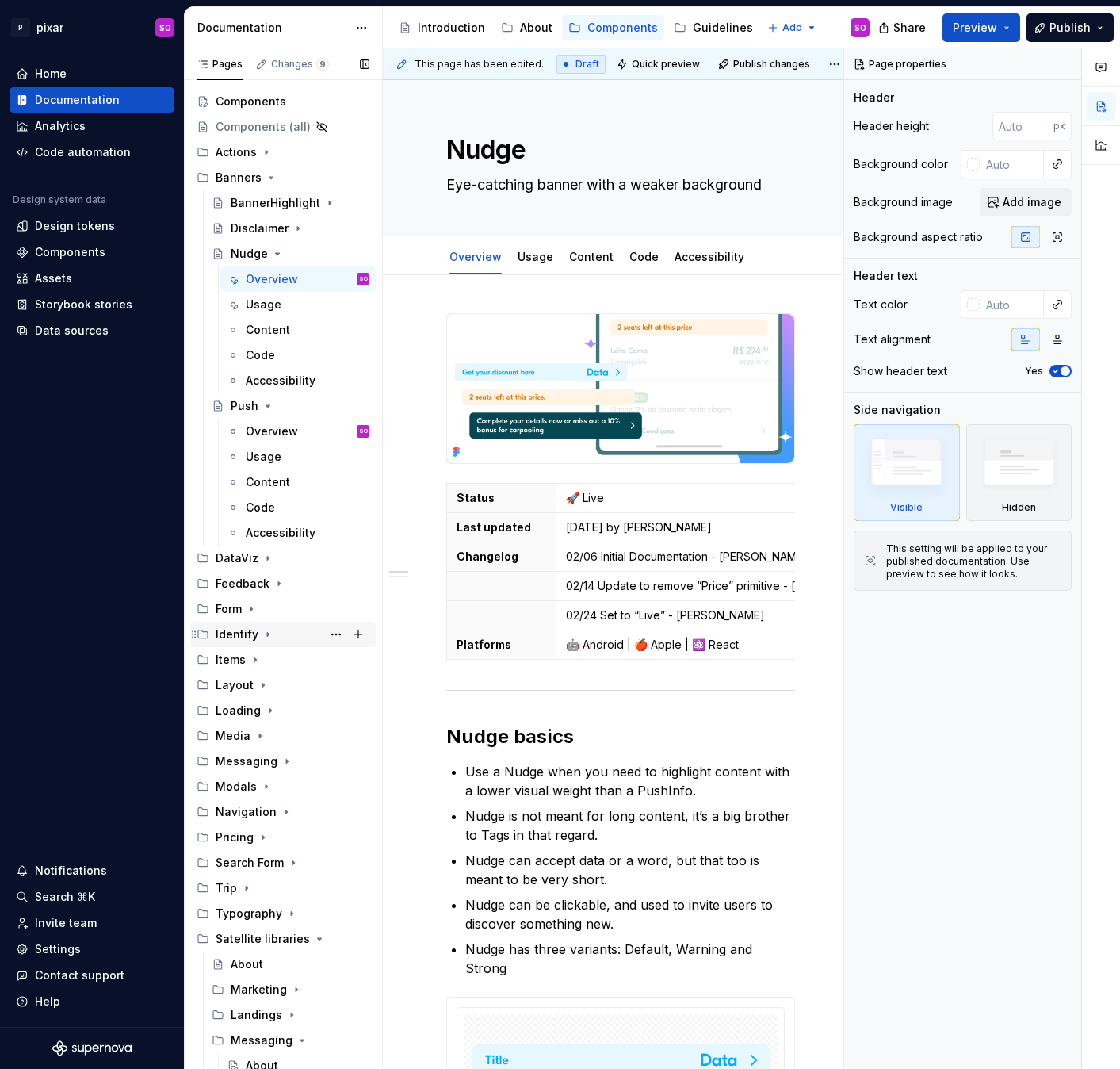
click at [267, 636] on icon "Page tree" at bounding box center [268, 635] width 2 height 4
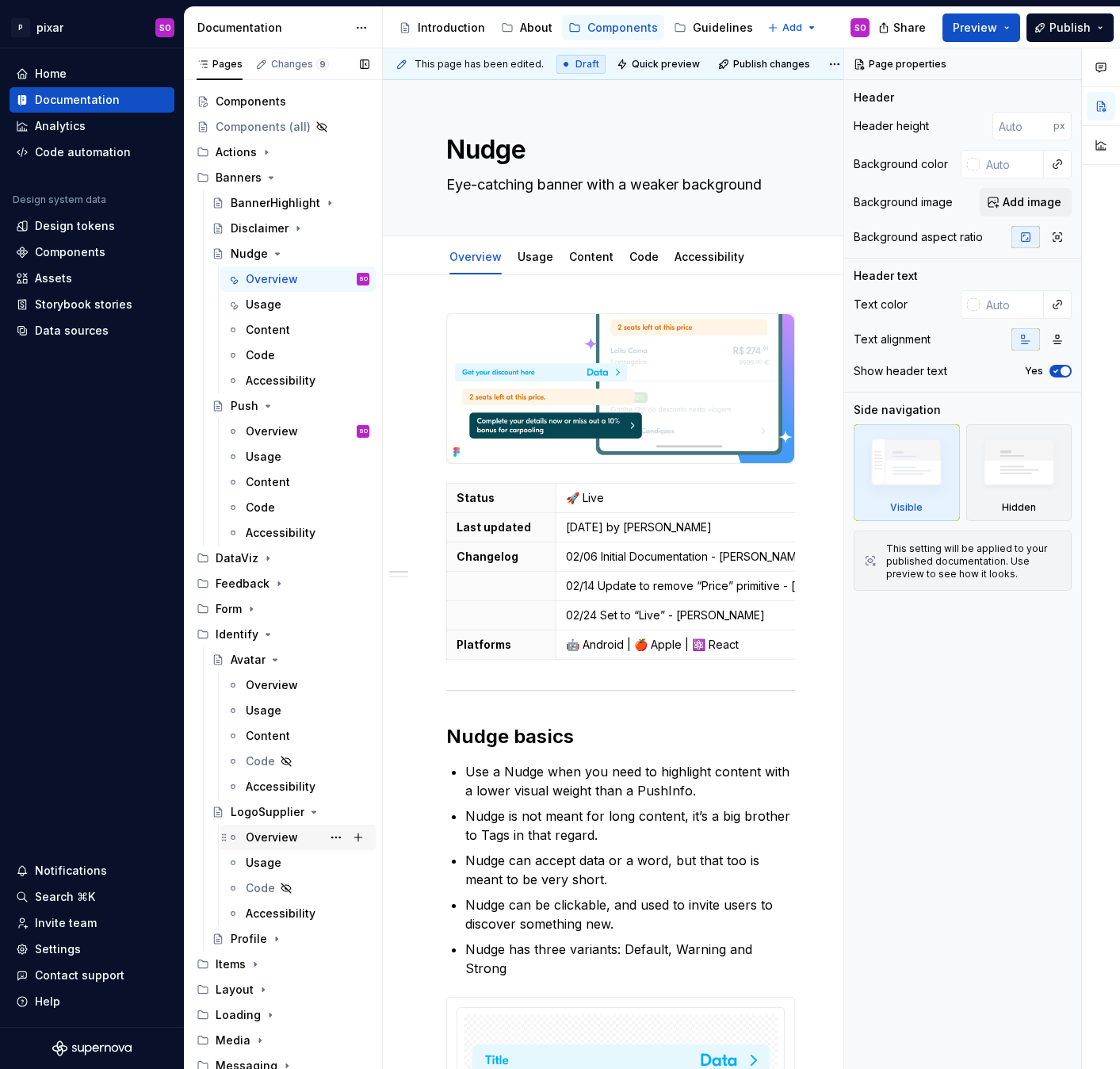
click at [283, 838] on div "Overview" at bounding box center [271, 837] width 52 height 16
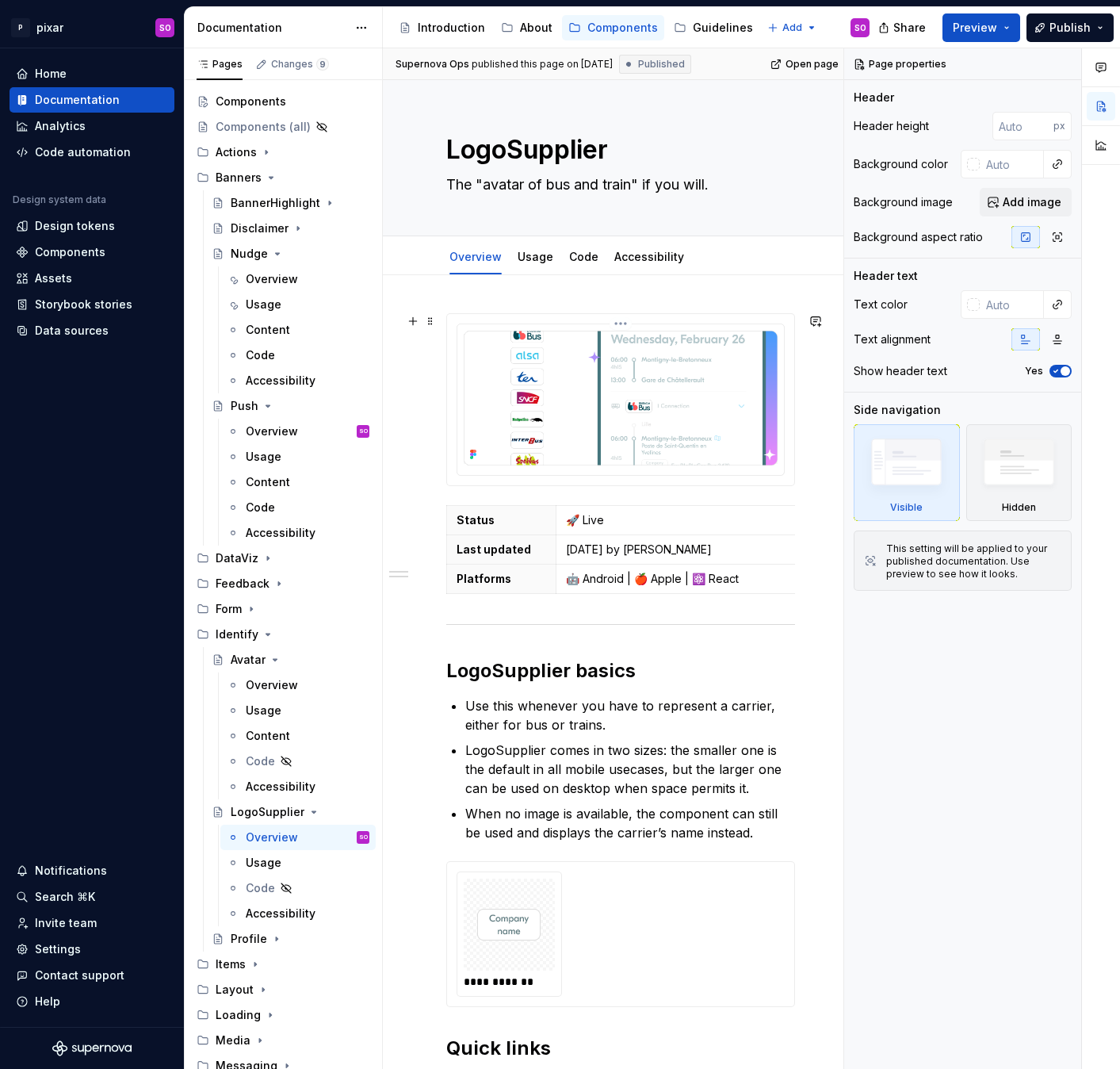
type textarea "*"
click at [612, 377] on img at bounding box center [621, 398] width 314 height 134
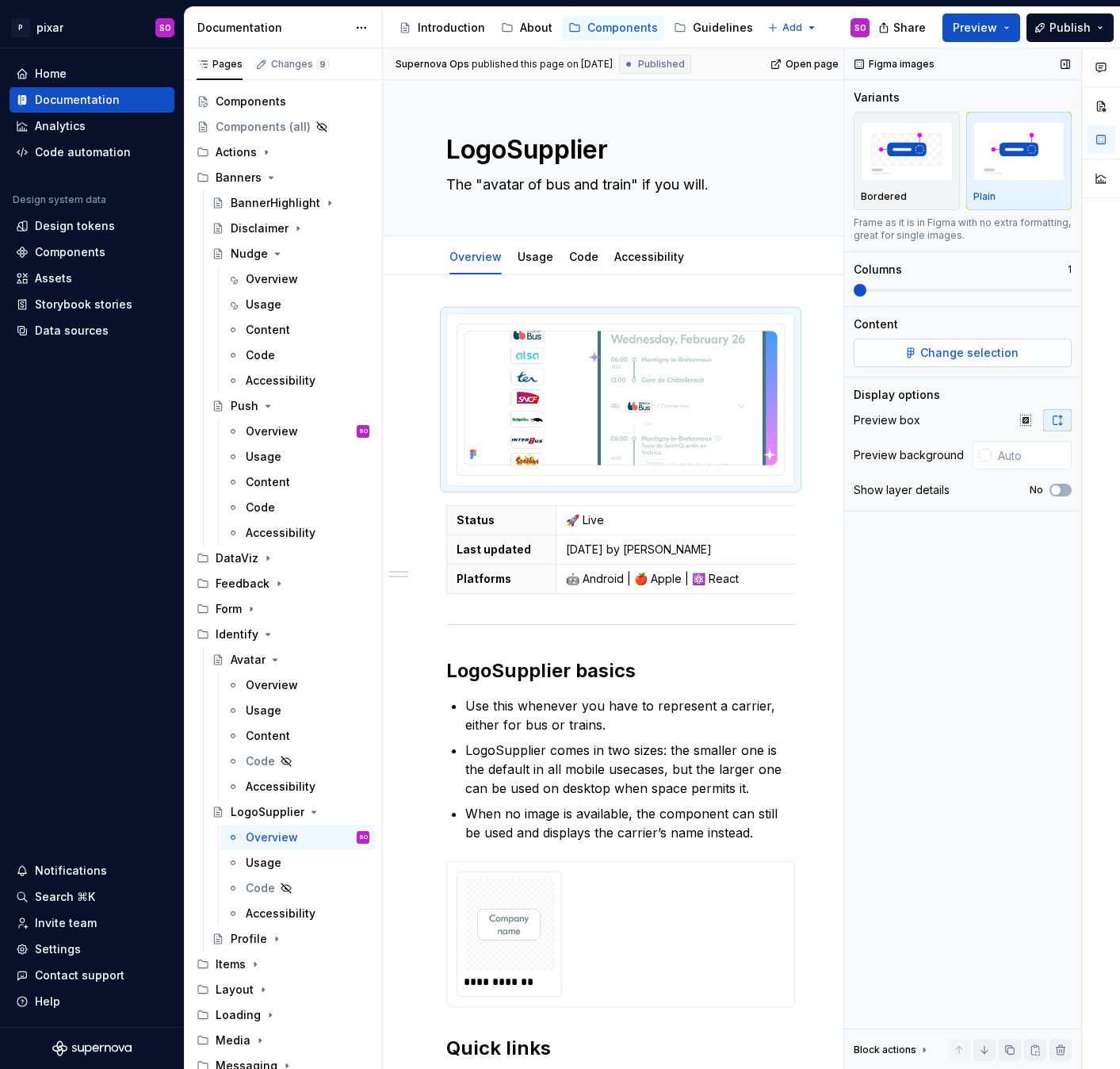
click at [985, 366] on button "Change selection" at bounding box center [962, 353] width 218 height 29
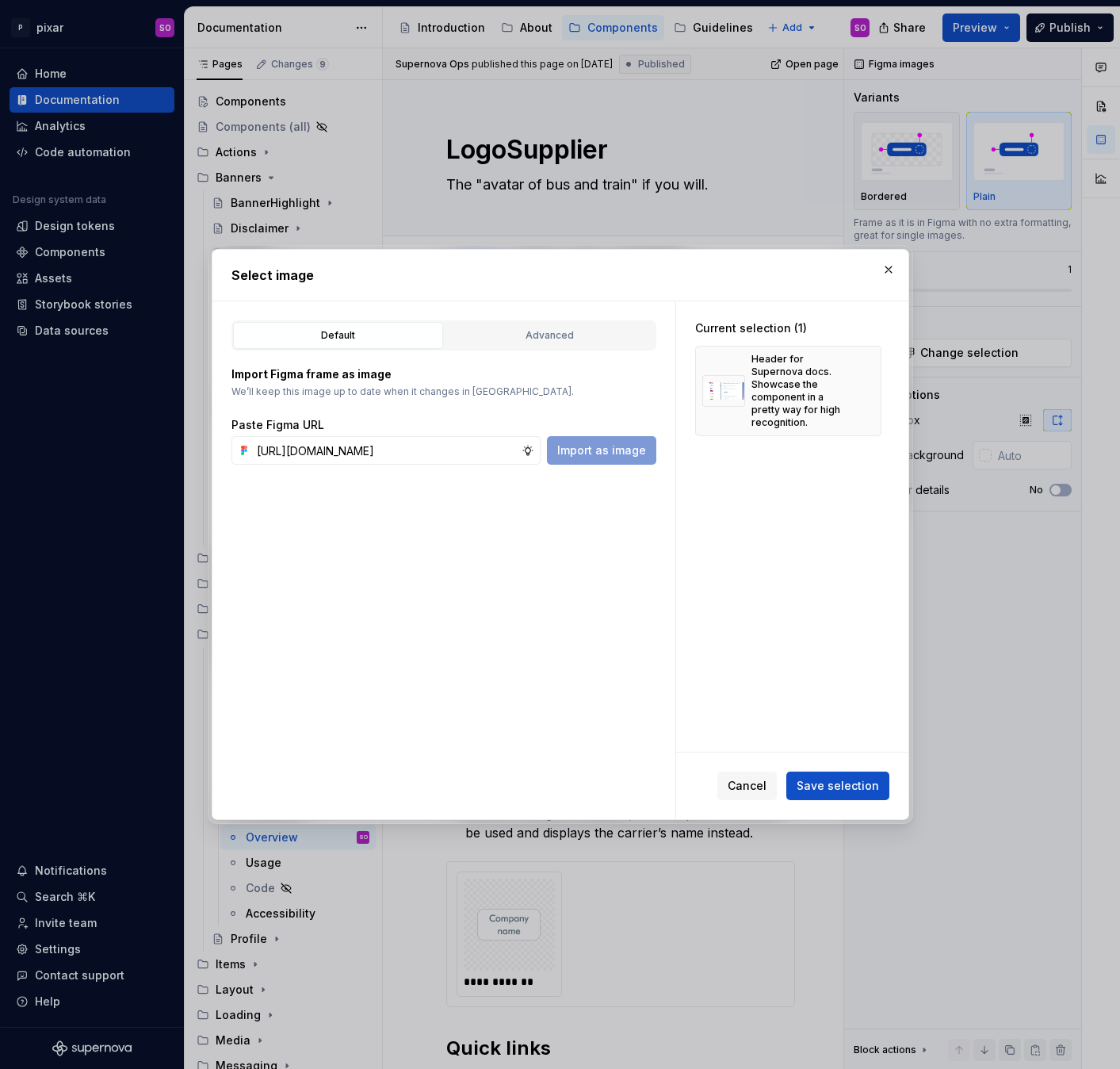
scroll to position [0, 389]
type input "https://www.figma.com/design/JjaALcWYWcqGtanufVLKYj/Pixar--UI-v1.54?node-id=808…"
click at [591, 454] on span "Import as image" at bounding box center [602, 450] width 89 height 16
click at [874, 380] on button "button" at bounding box center [863, 391] width 22 height 22
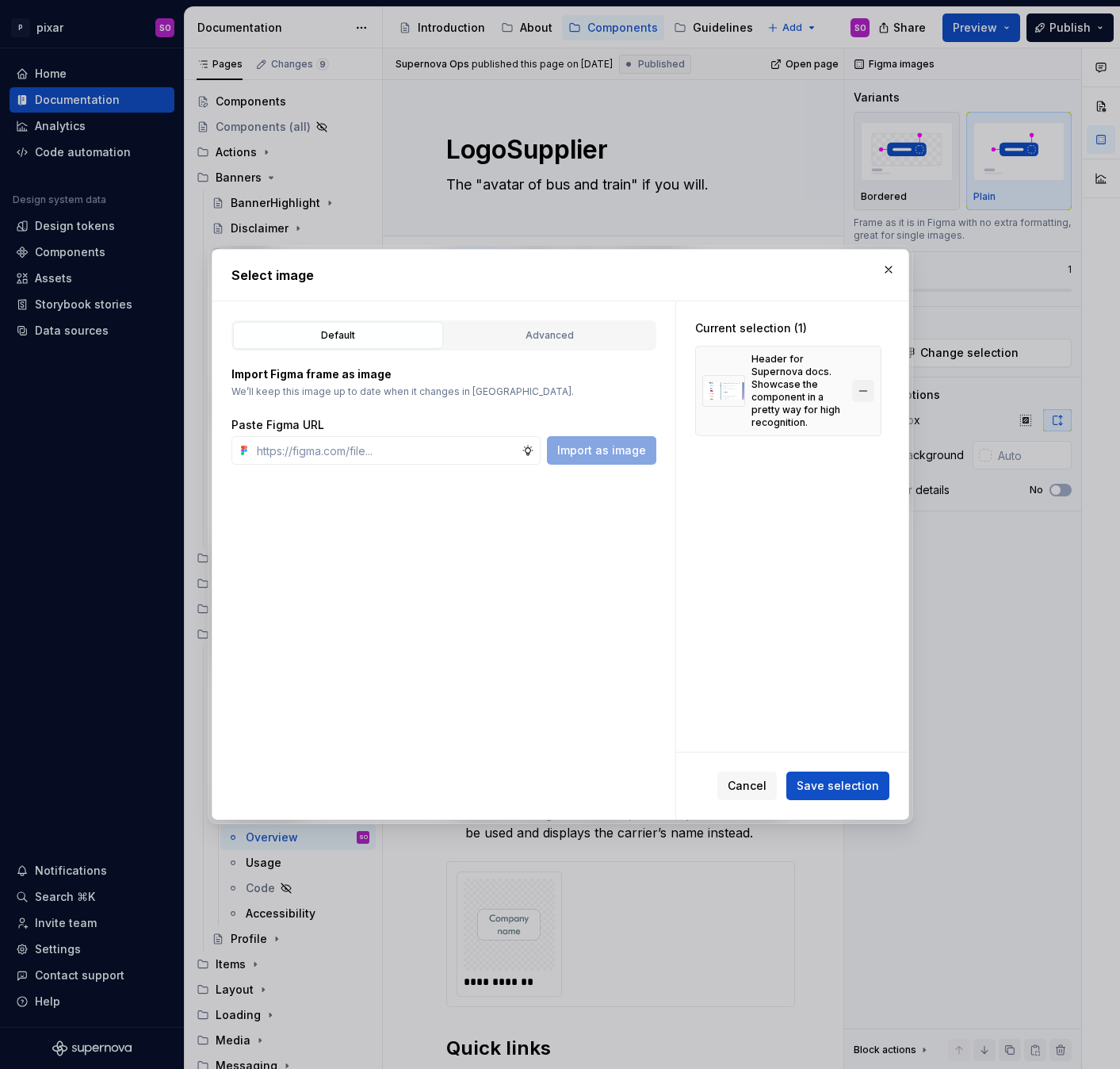
click at [874, 380] on button "button" at bounding box center [863, 391] width 22 height 22
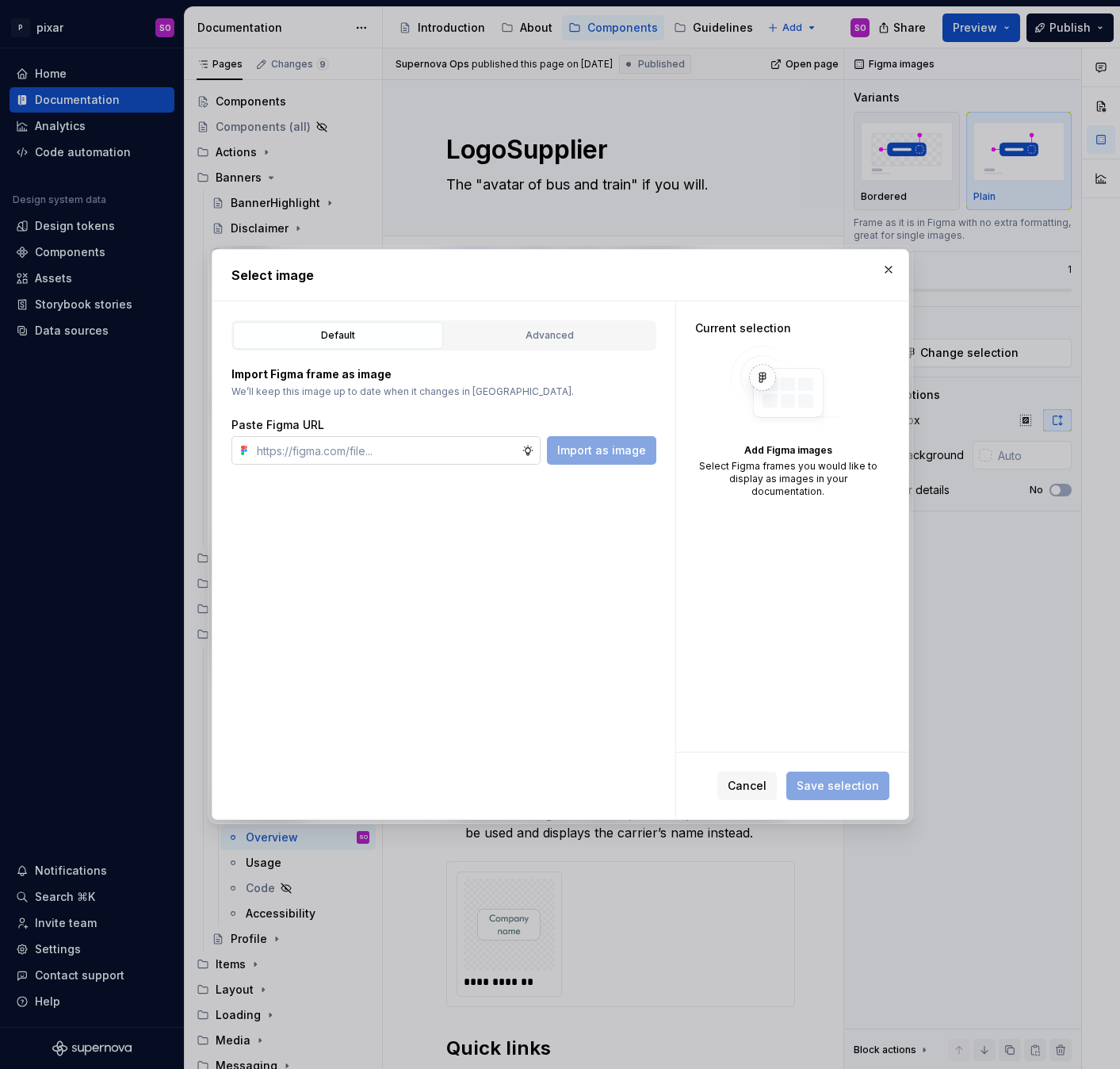
click at [466, 453] on input "text" at bounding box center [386, 450] width 271 height 29
paste input "https://www.figma.com/design/JjaALcWYWcqGtanufVLKYj/Pixar--UI-v1.54?node-id=808…"
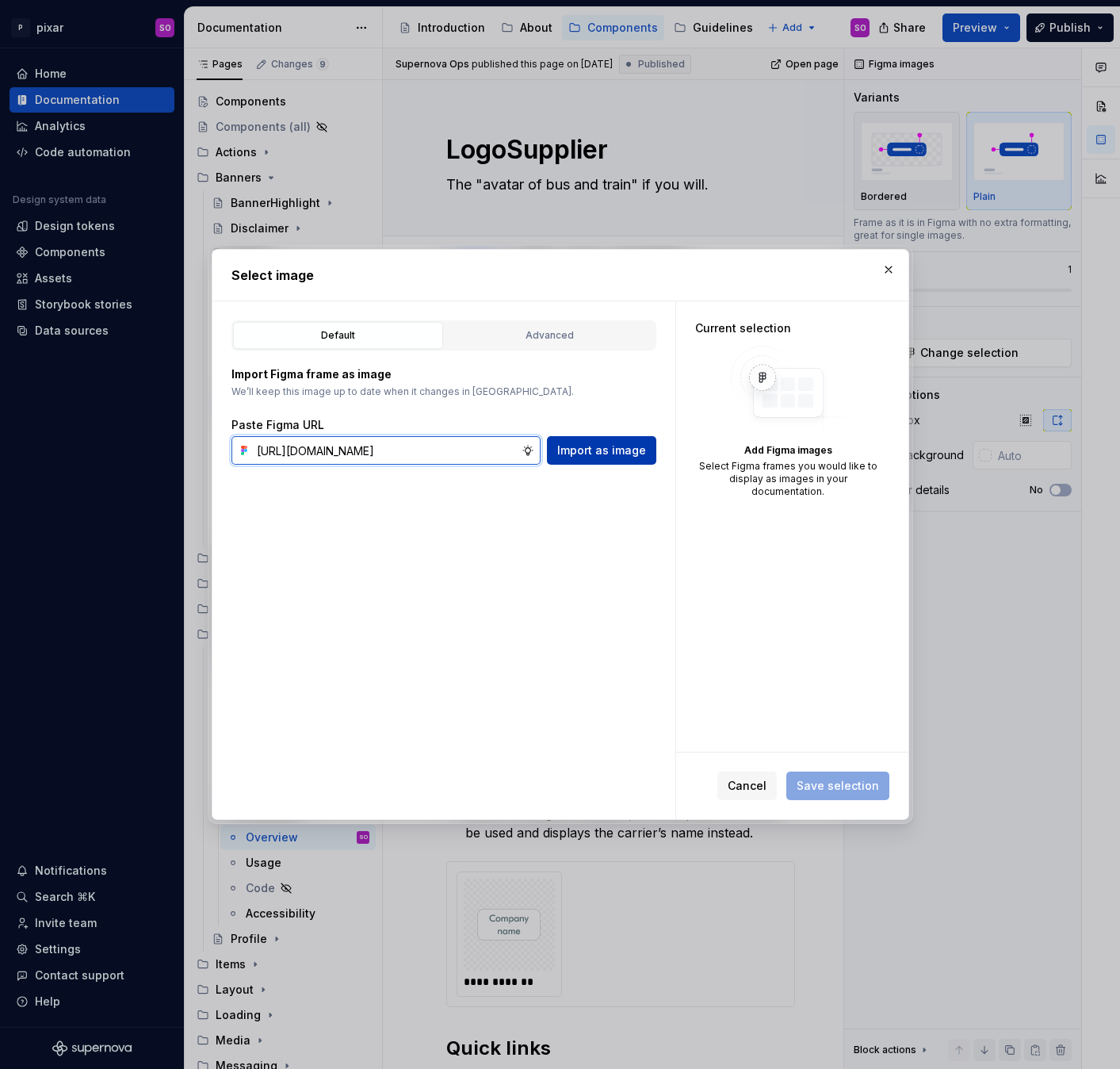
type input "https://www.figma.com/design/JjaALcWYWcqGtanufVLKYj/Pixar--UI-v1.54?node-id=808…"
click at [592, 440] on button "Import as image" at bounding box center [602, 450] width 109 height 29
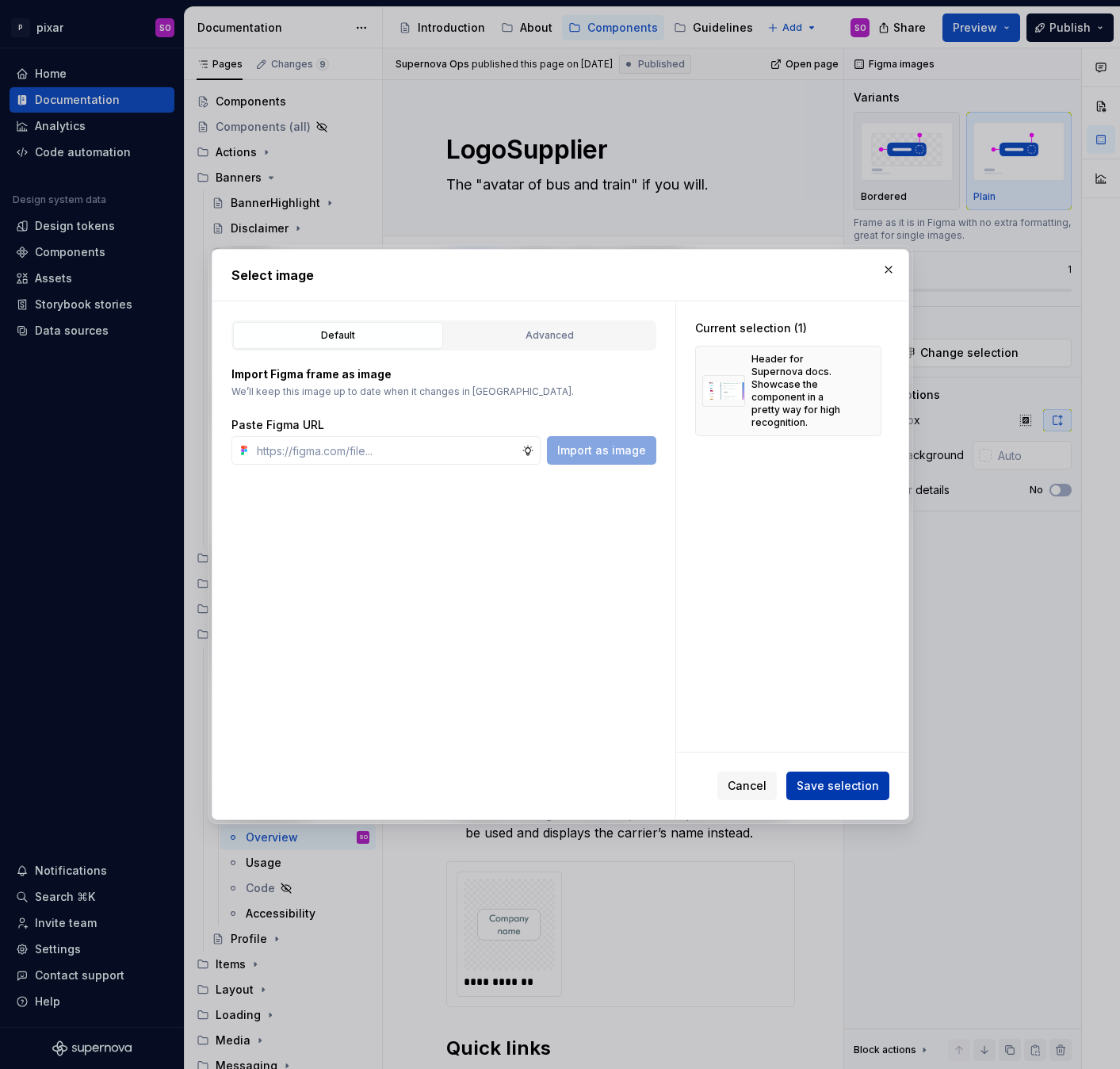
click at [859, 783] on span "Save selection" at bounding box center [838, 785] width 82 height 16
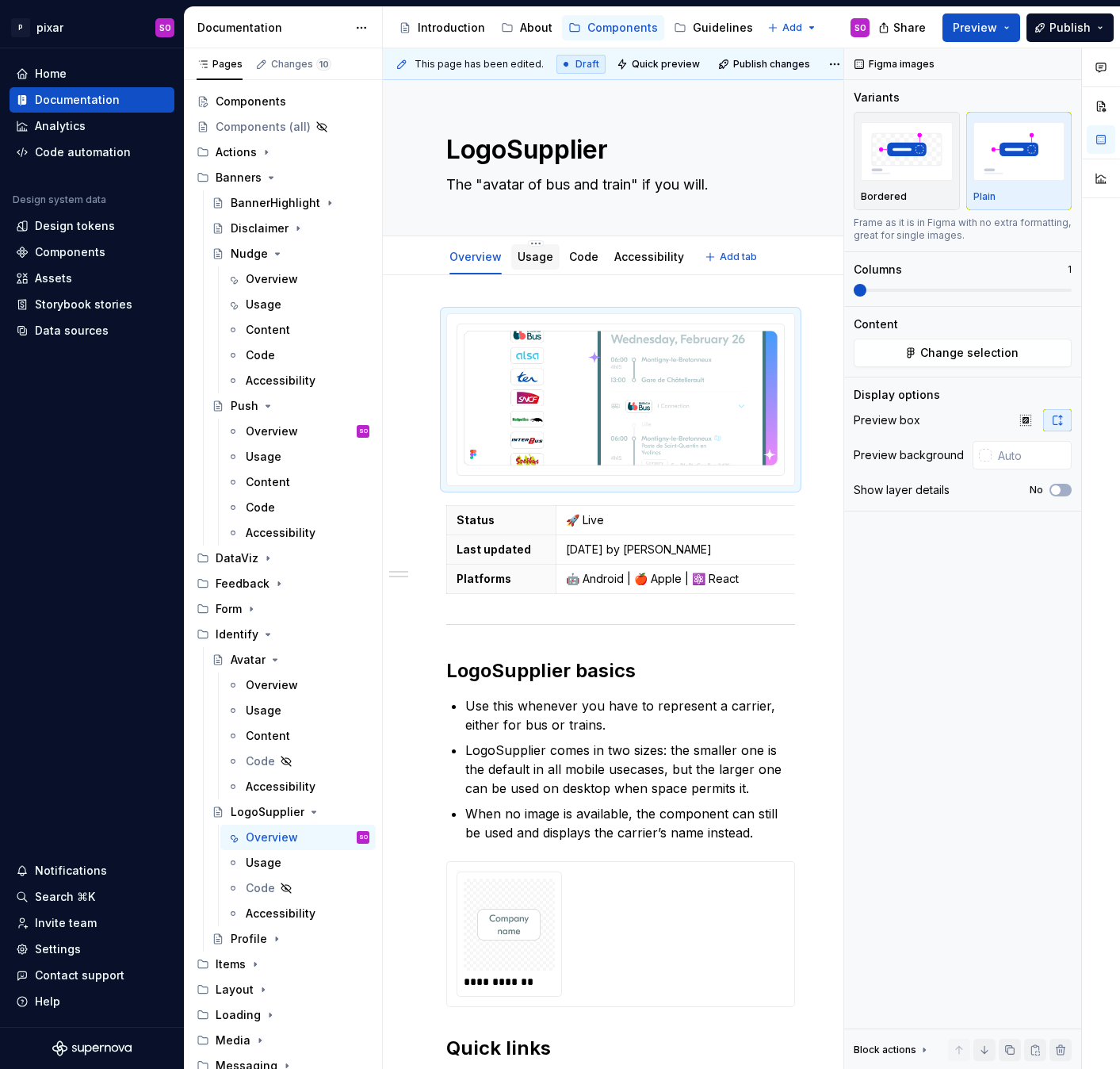
click at [541, 258] on link "Usage" at bounding box center [535, 256] width 35 height 13
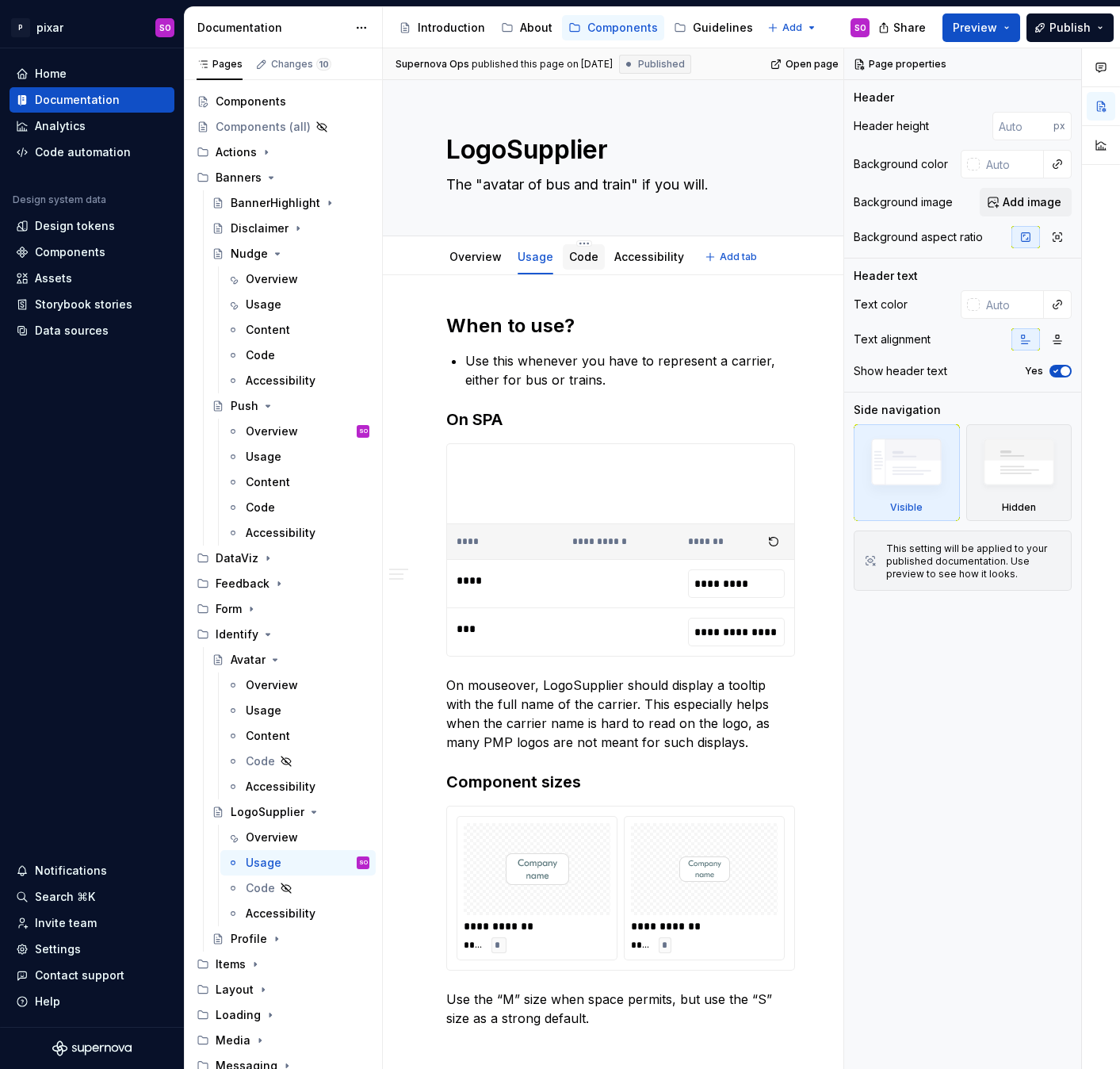
click at [580, 258] on link "Code" at bounding box center [583, 256] width 29 height 13
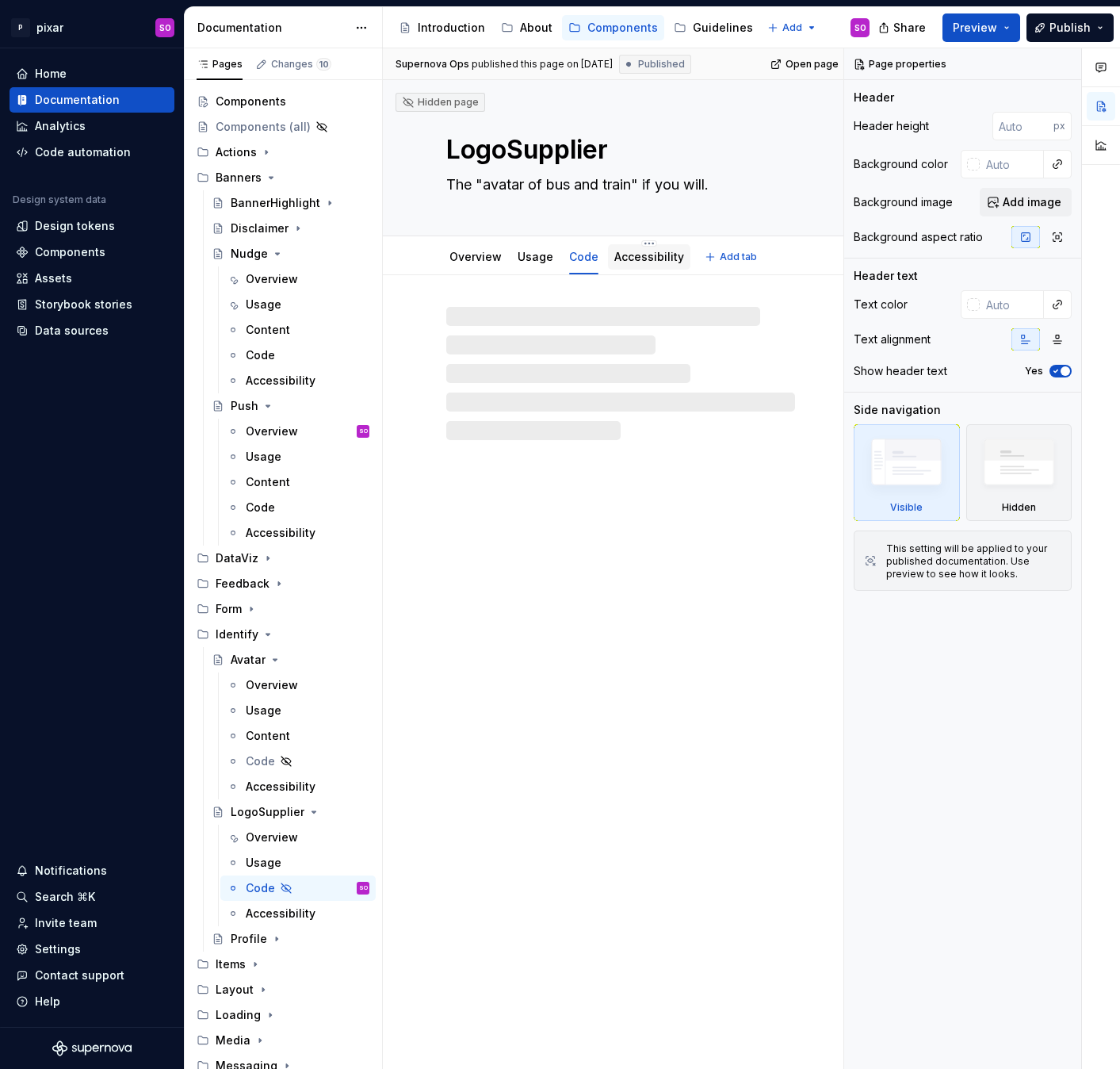
click at [639, 261] on link "Accessibility" at bounding box center [649, 256] width 70 height 13
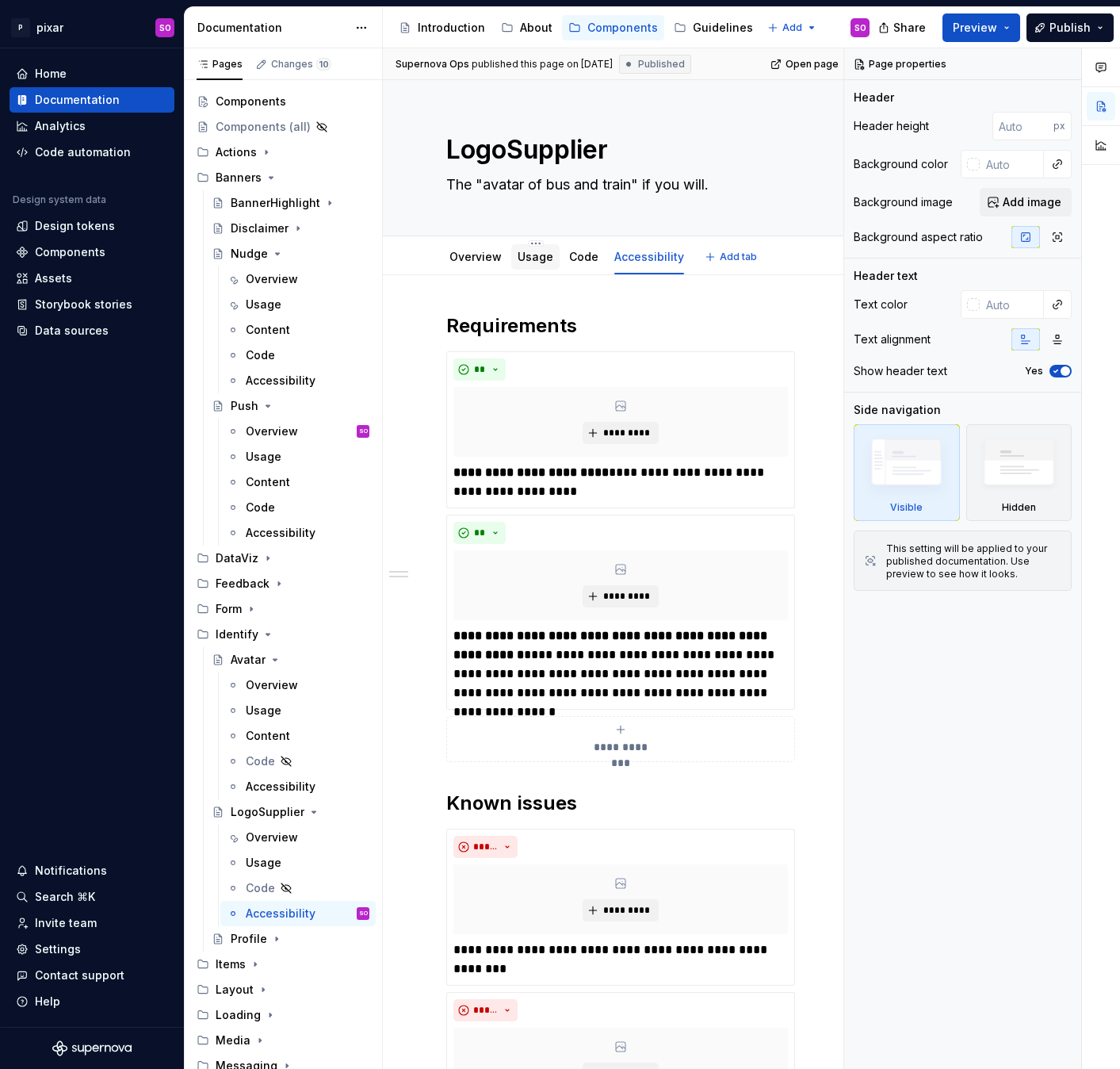
click at [527, 266] on div "Usage" at bounding box center [535, 257] width 49 height 25
click at [485, 265] on div "Overview" at bounding box center [476, 256] width 52 height 19
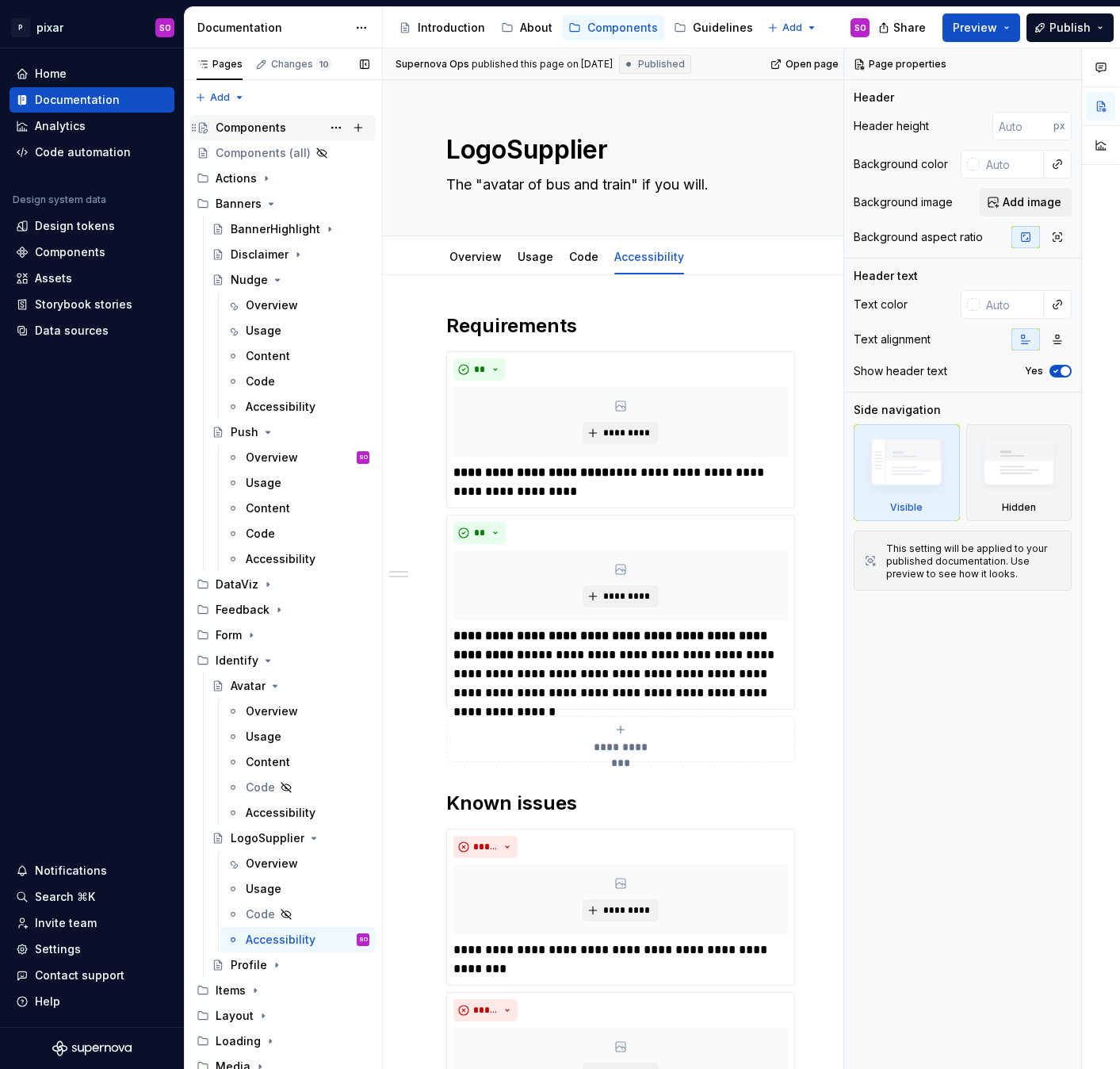
click at [247, 119] on div "Components" at bounding box center [251, 127] width 71 height 16
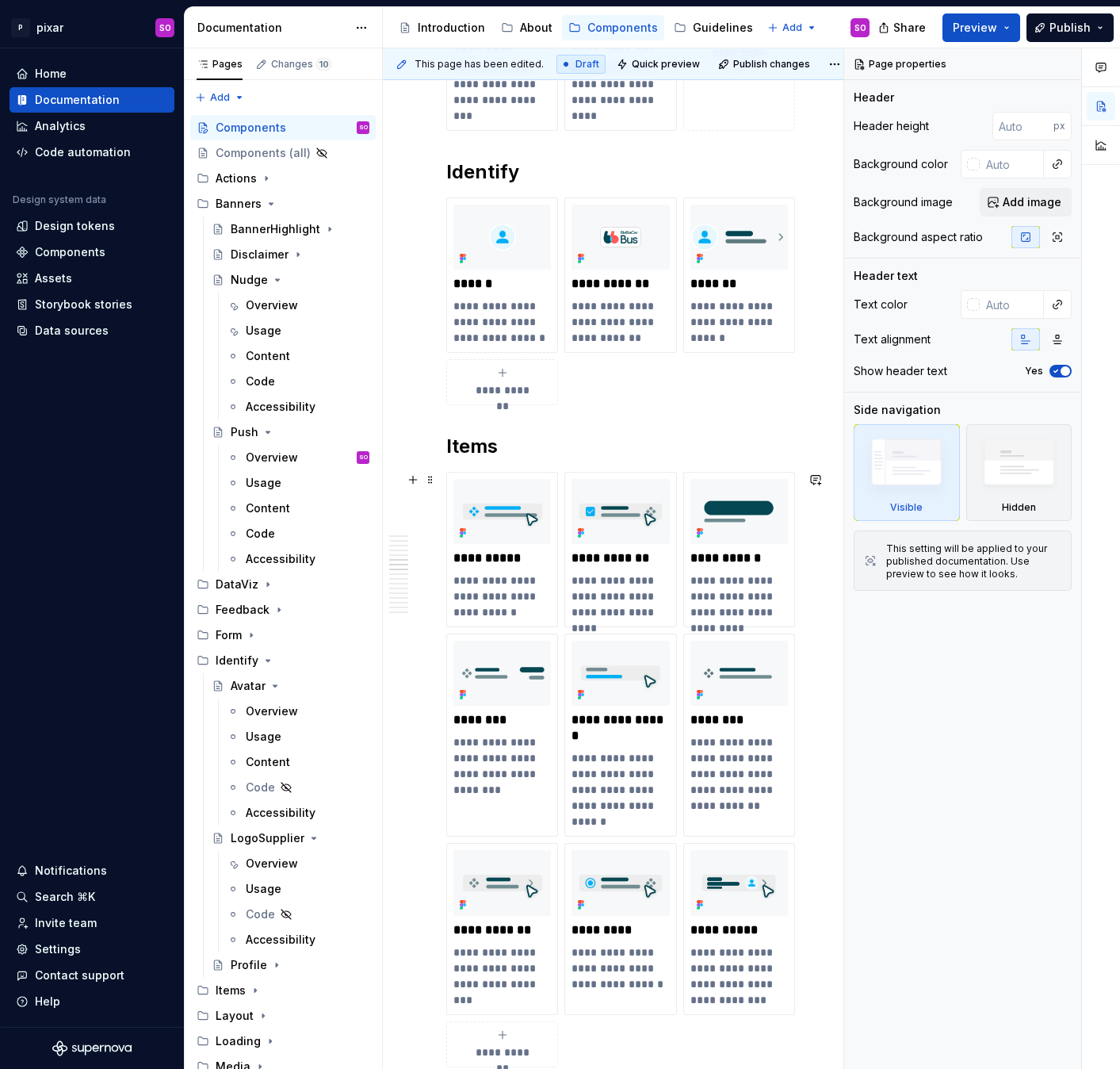
scroll to position [2032, 0]
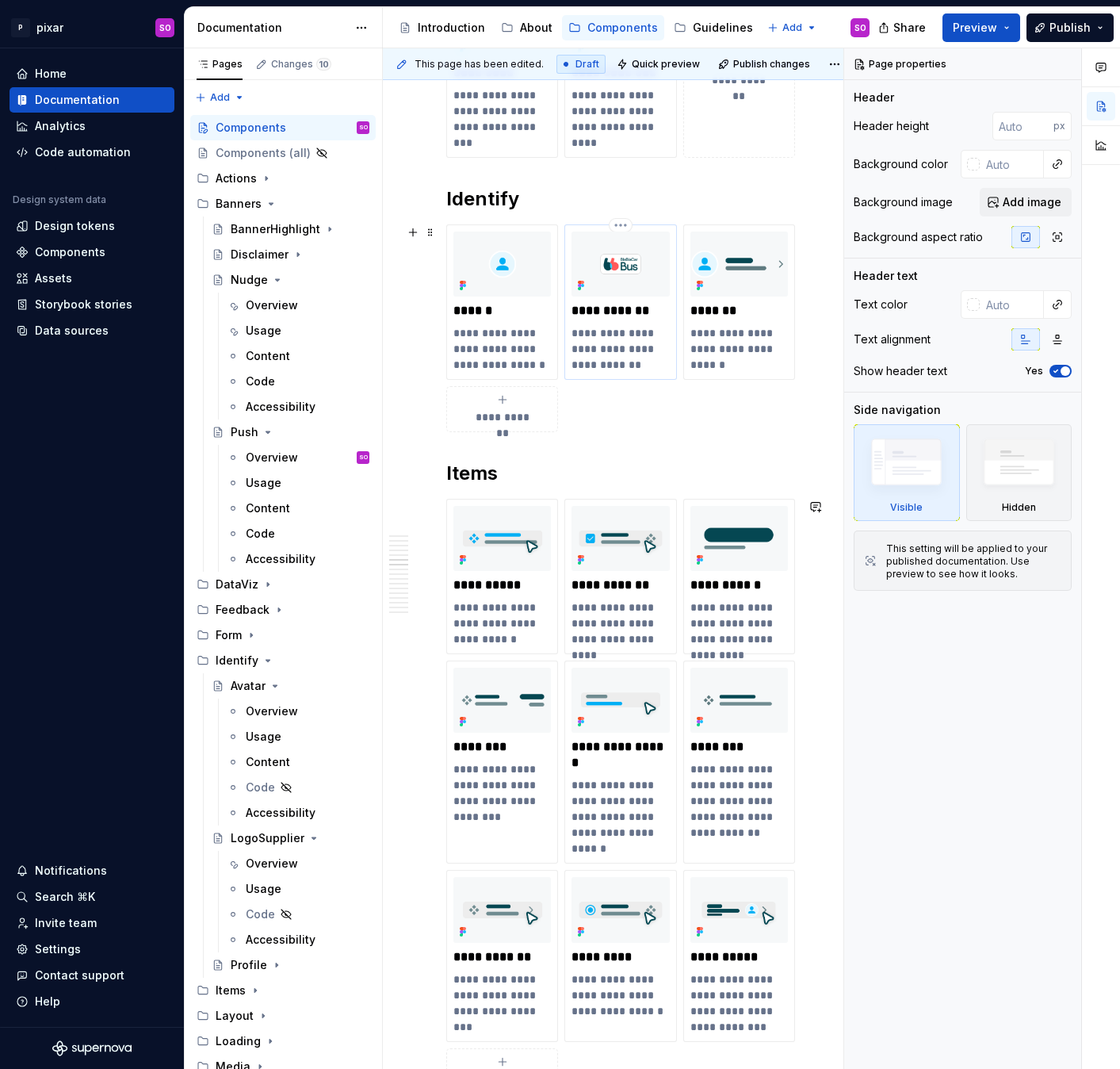
click at [608, 259] on img at bounding box center [620, 263] width 97 height 65
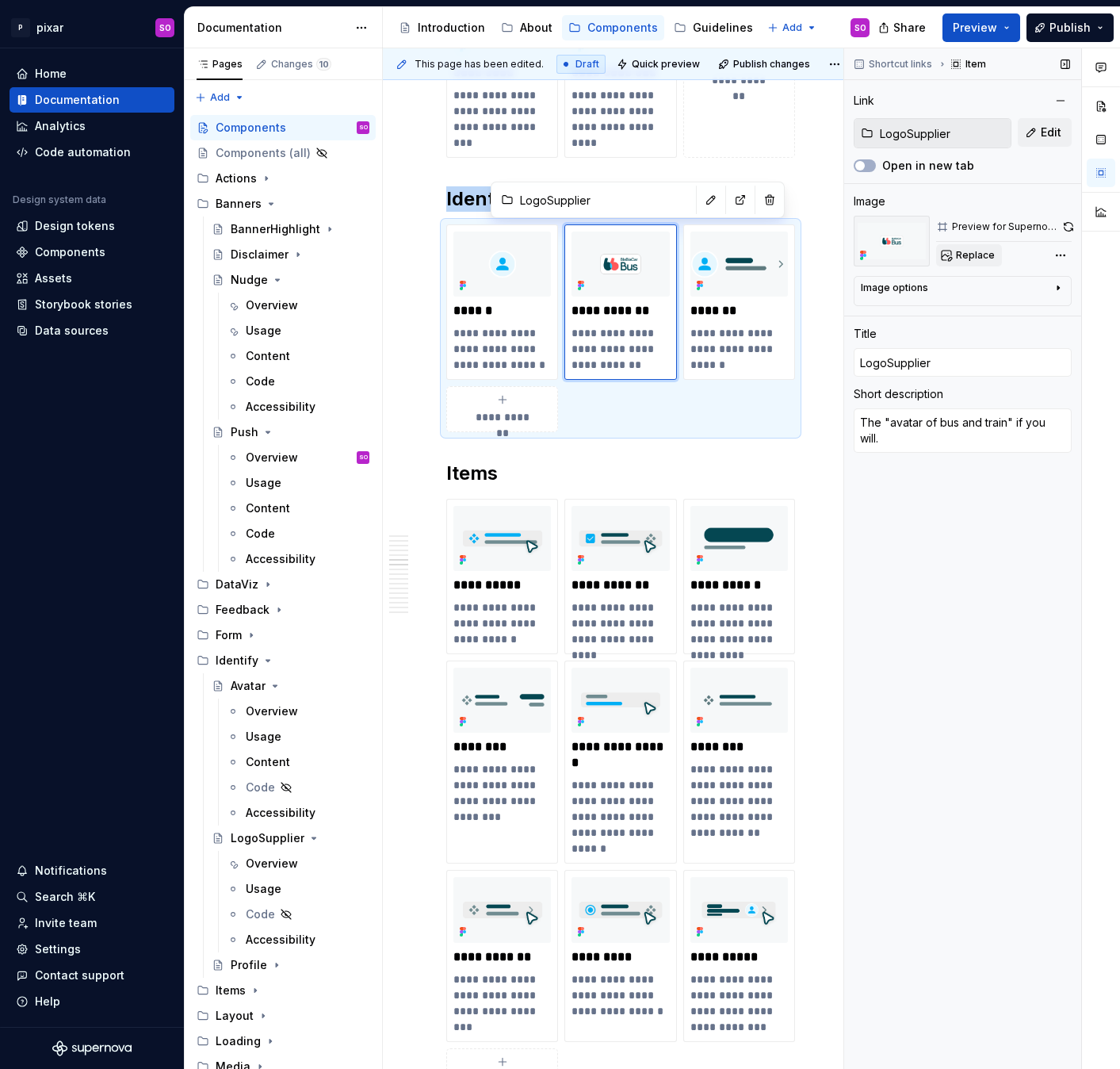
click at [979, 251] on span "Replace" at bounding box center [975, 255] width 39 height 13
type textarea "*"
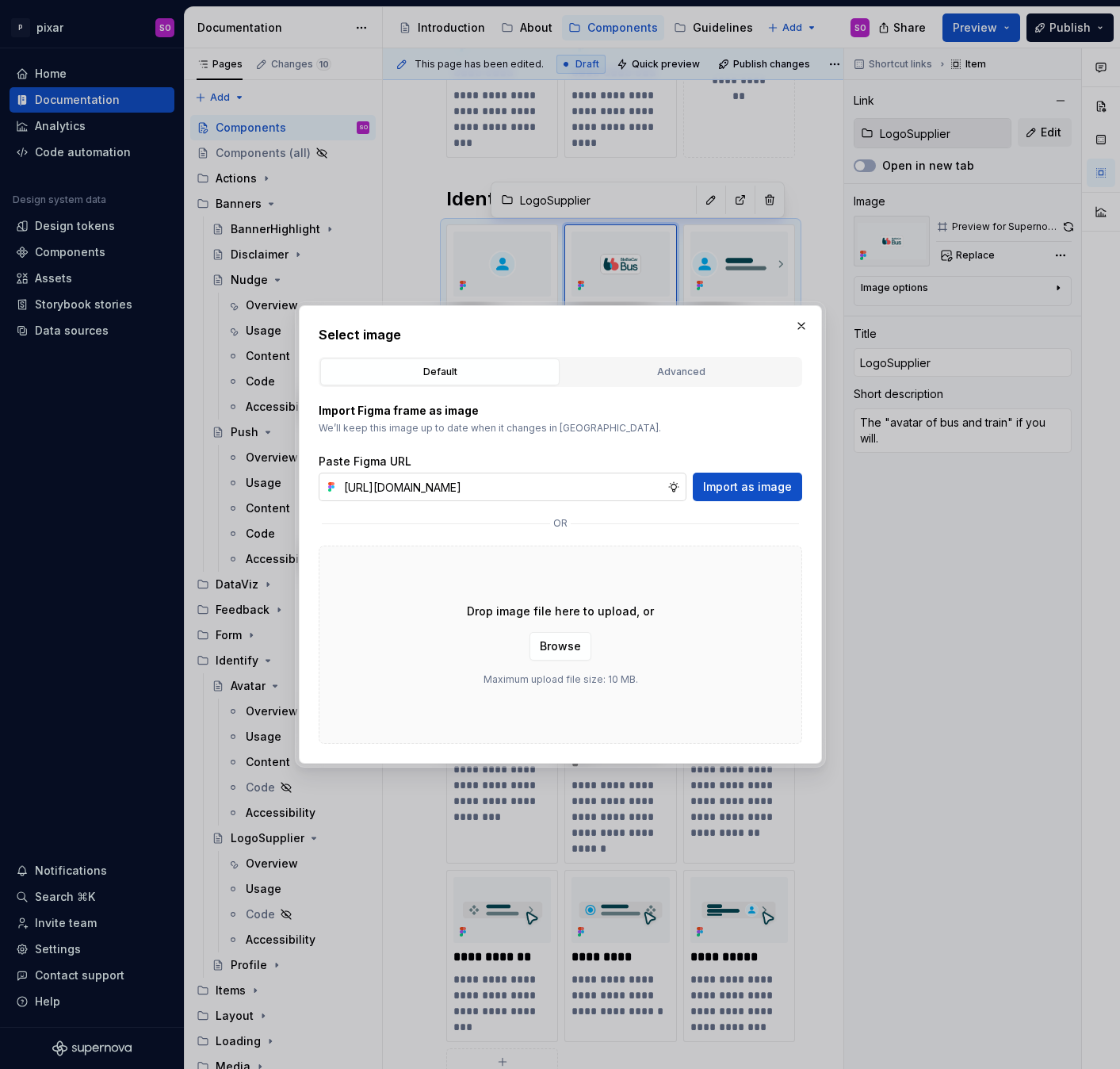
scroll to position [0, 331]
type input "https://www.figma.com/design/JjaALcWYWcqGtanufVLKYj/Pixar--UI-v1.54?node-id=808…"
click at [745, 482] on span "Import as image" at bounding box center [748, 487] width 89 height 16
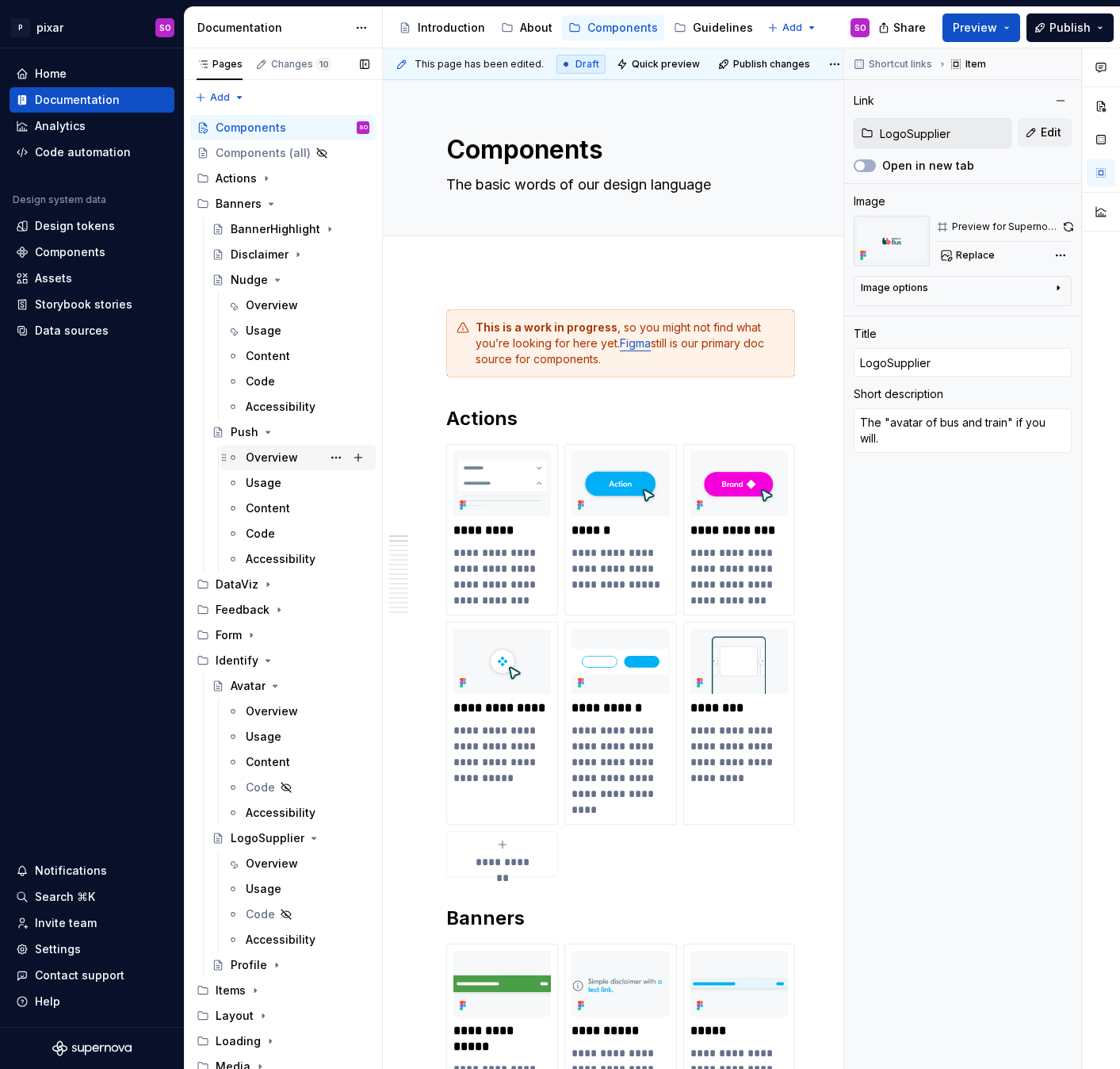
click at [298, 456] on div "Overview SO" at bounding box center [307, 457] width 124 height 22
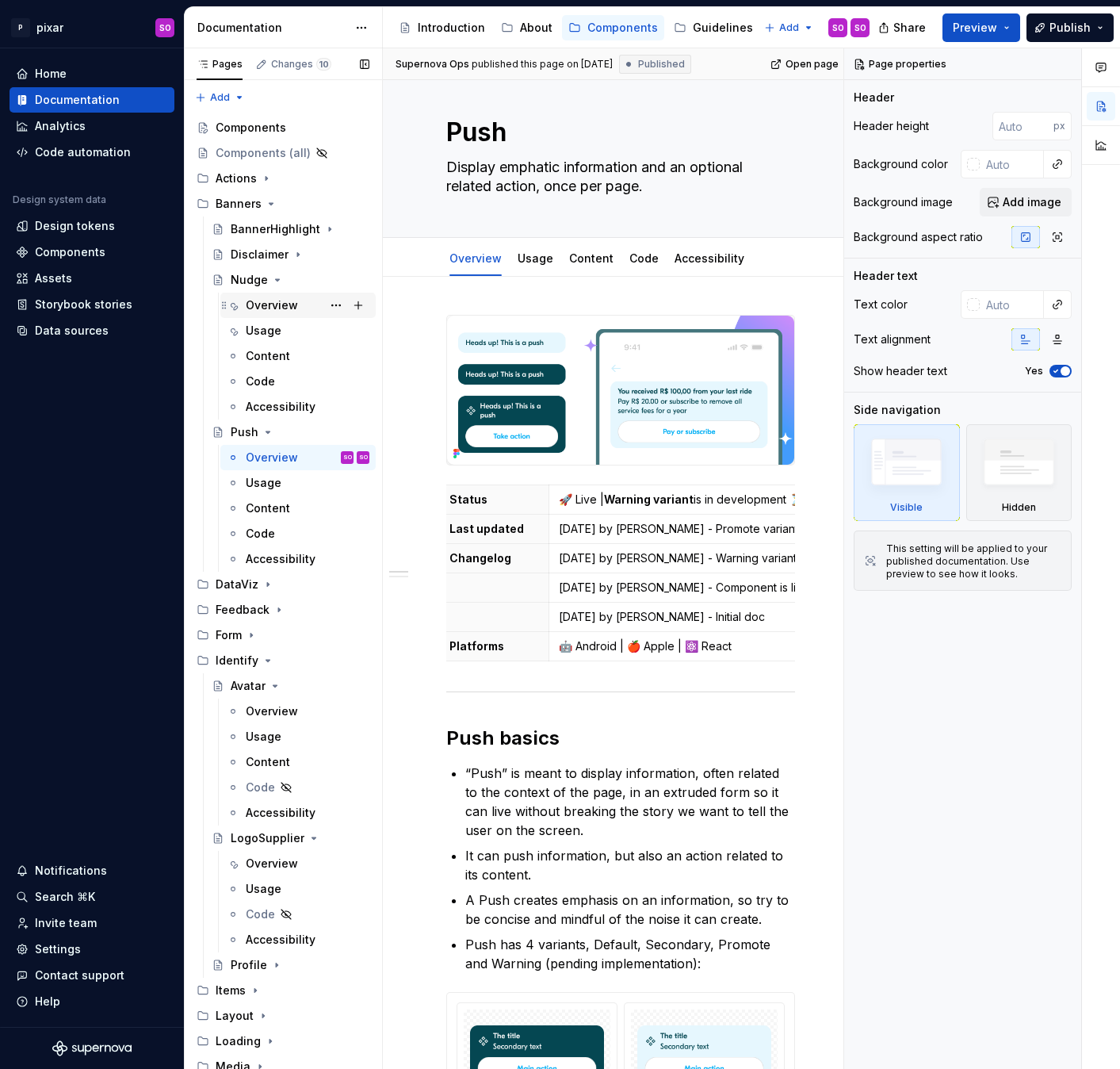
click at [296, 310] on div "Overview" at bounding box center [271, 305] width 52 height 16
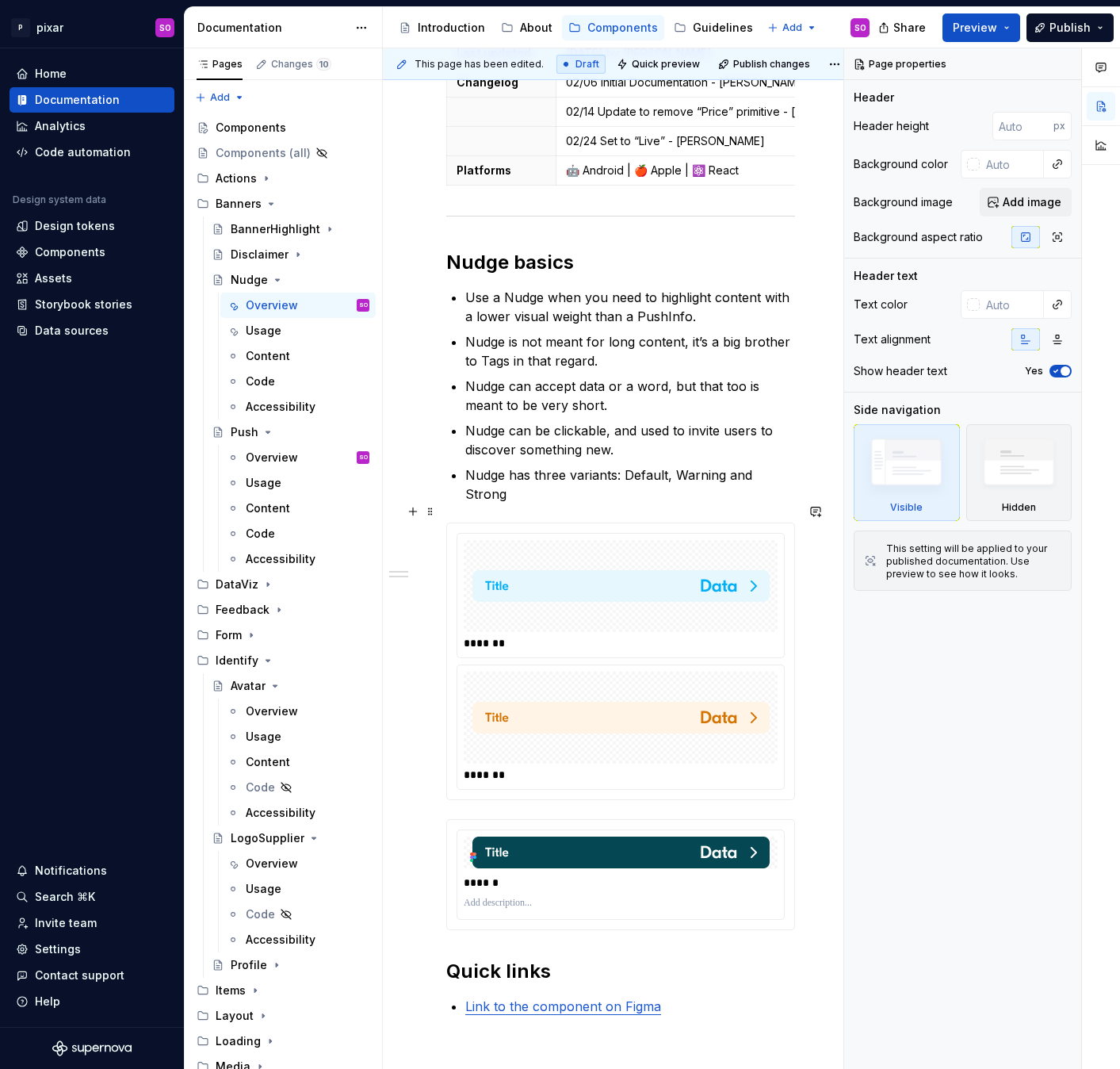
scroll to position [506, 0]
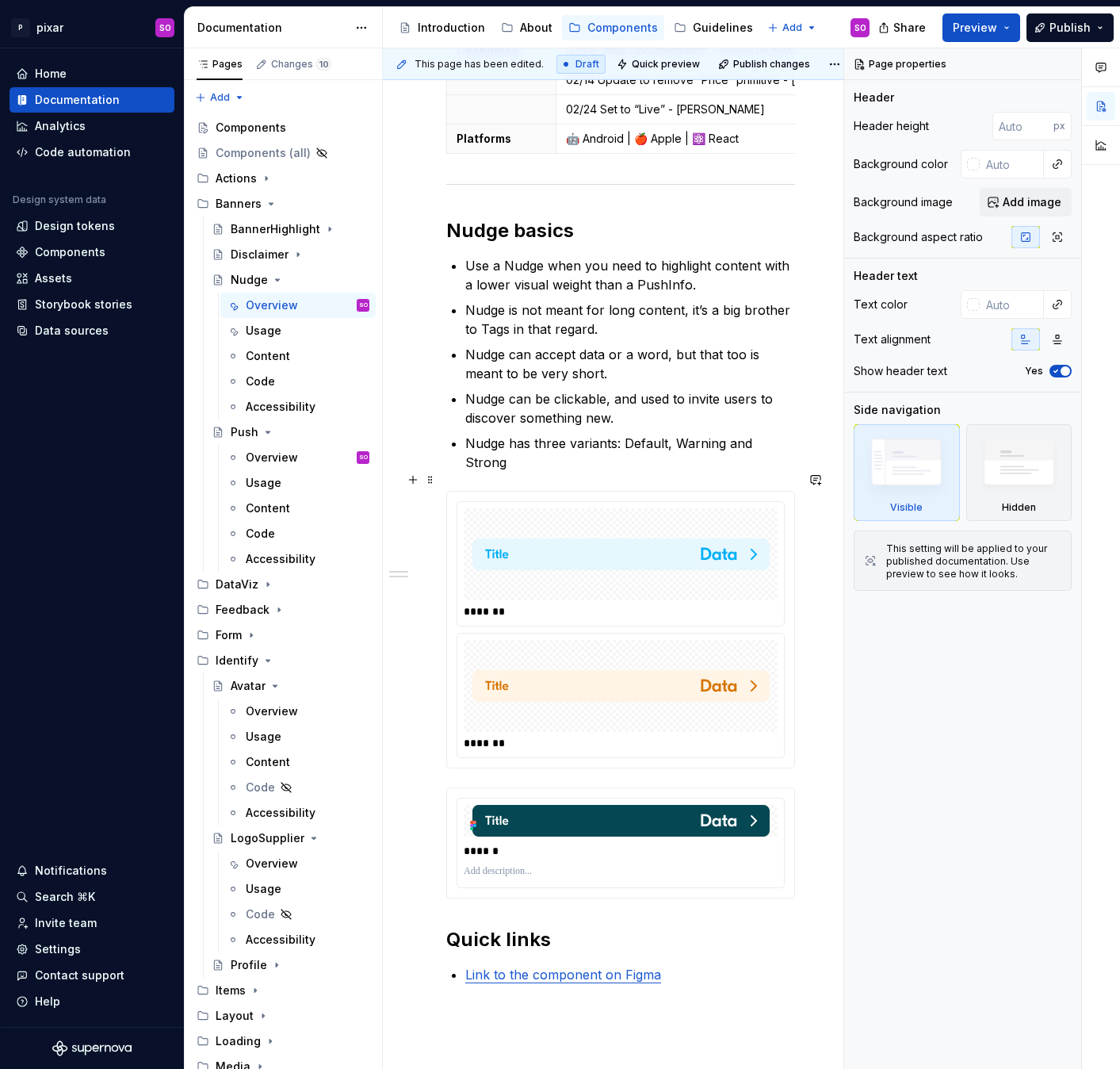
click at [649, 646] on img at bounding box center [621, 686] width 297 height 79
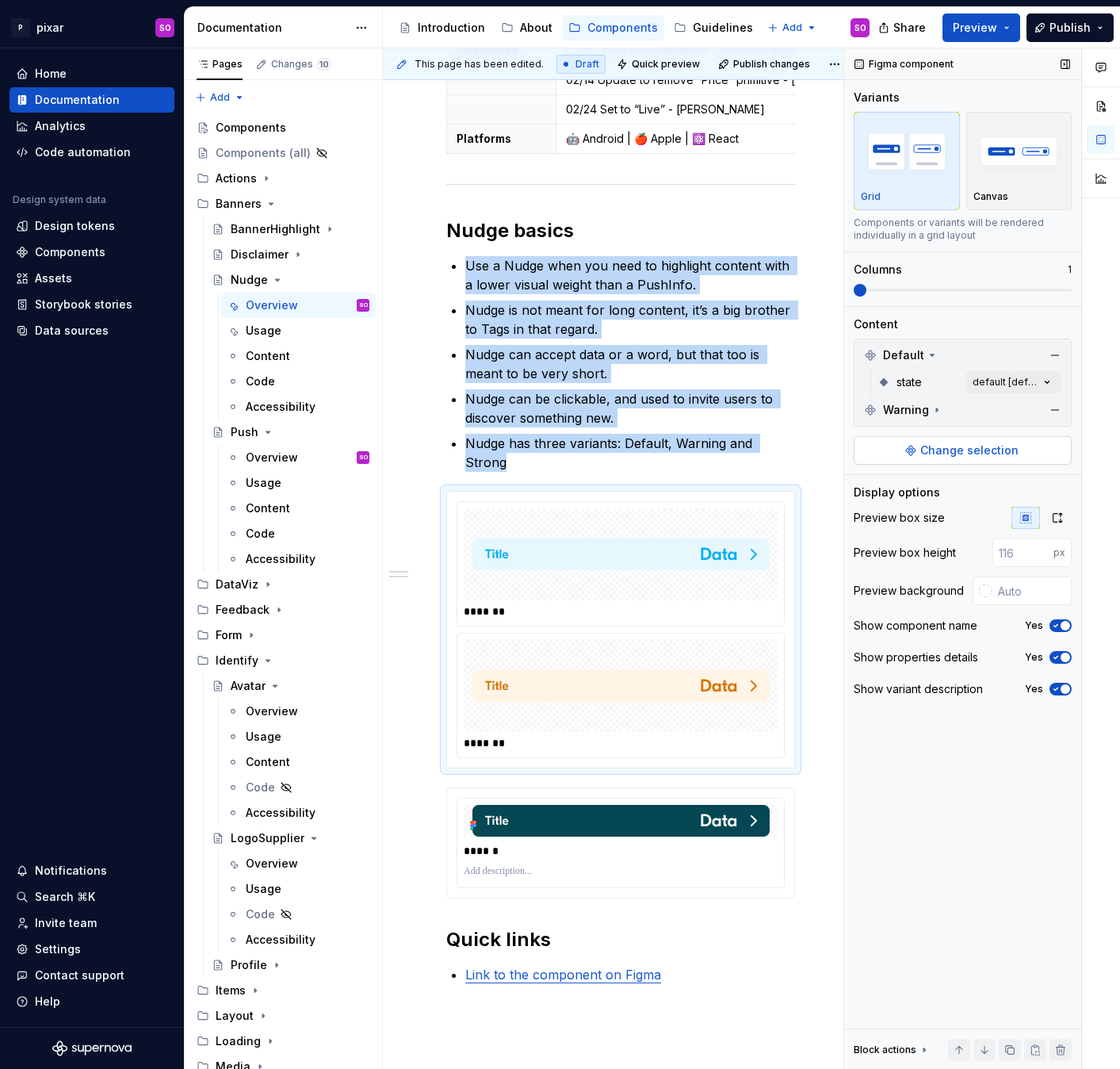
click at [1004, 449] on span "Change selection" at bounding box center [969, 450] width 98 height 16
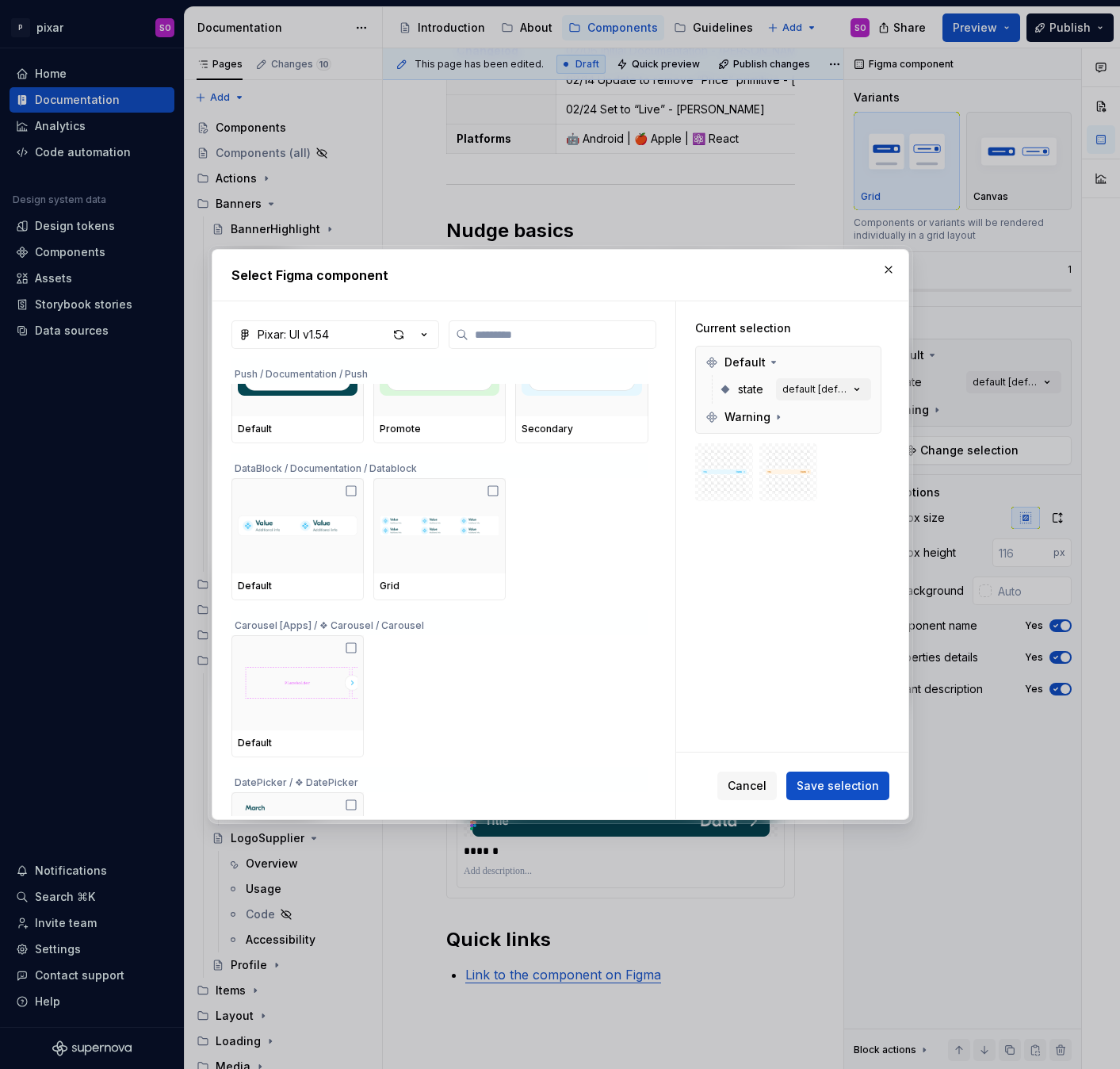
type textarea "*"
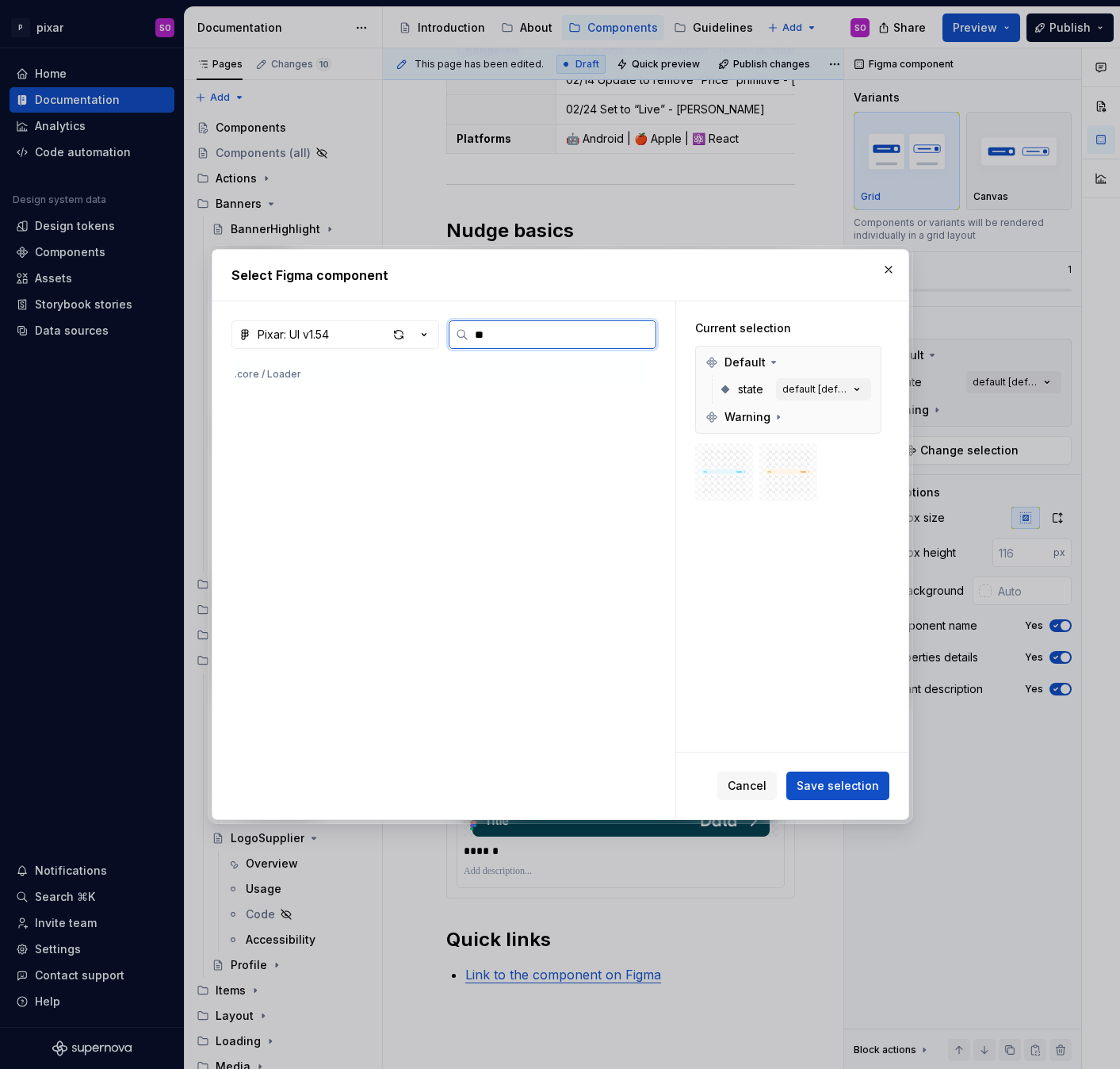
scroll to position [0, 0]
type input "******"
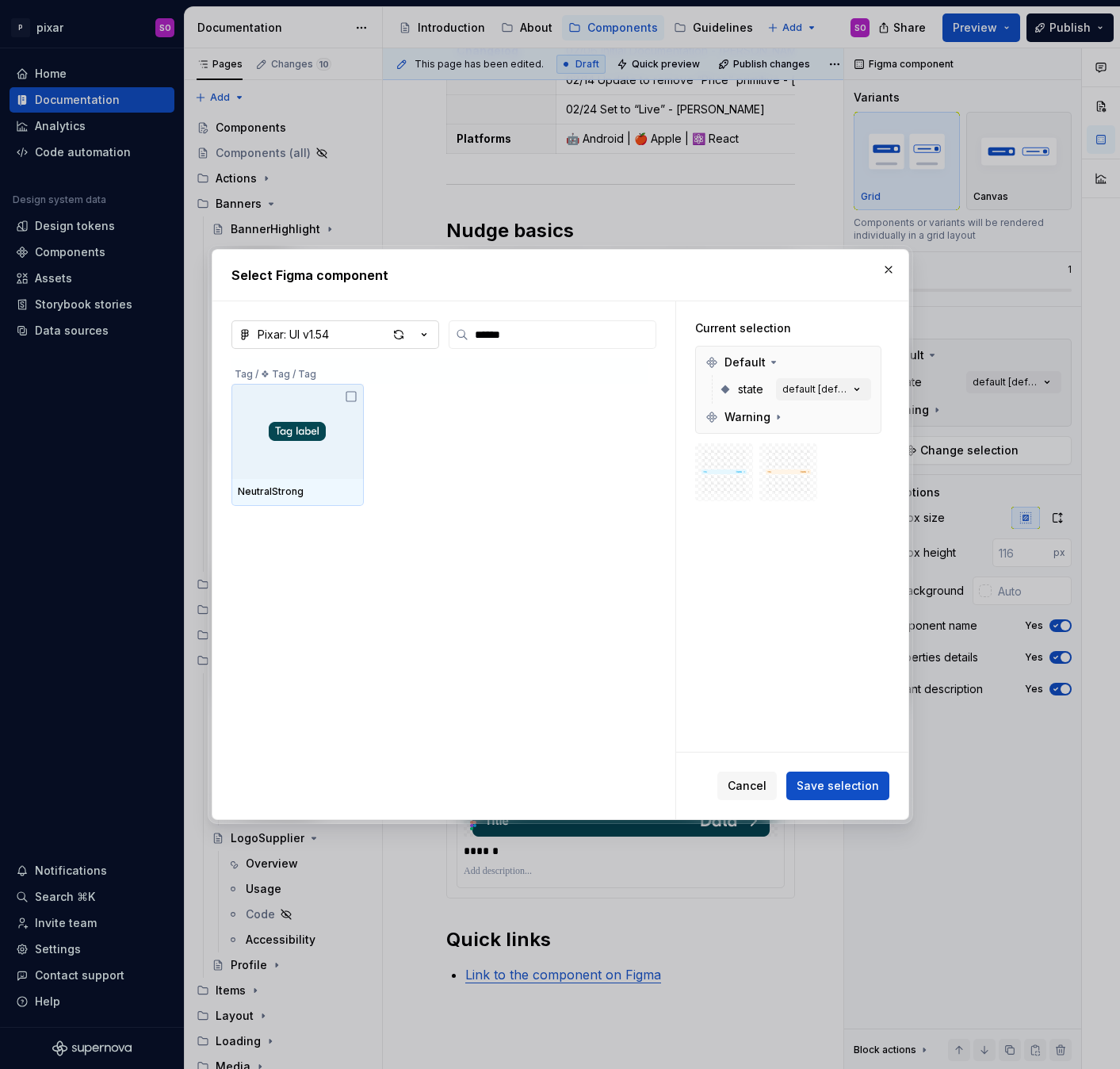
click at [423, 334] on icon "button" at bounding box center [423, 334] width 4 height 3
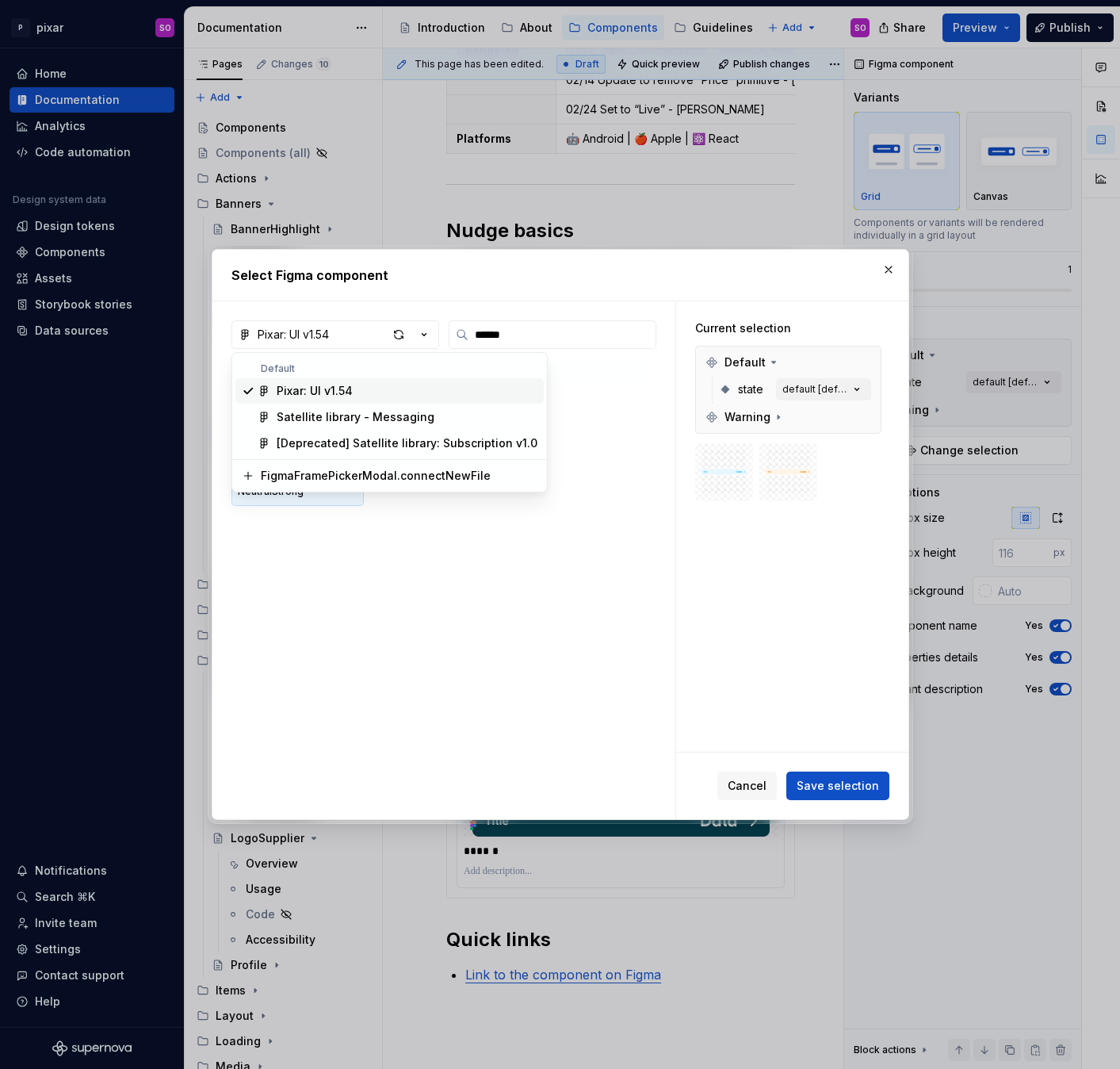
click at [397, 384] on div "Pixar: UI v1.54" at bounding box center [407, 391] width 260 height 16
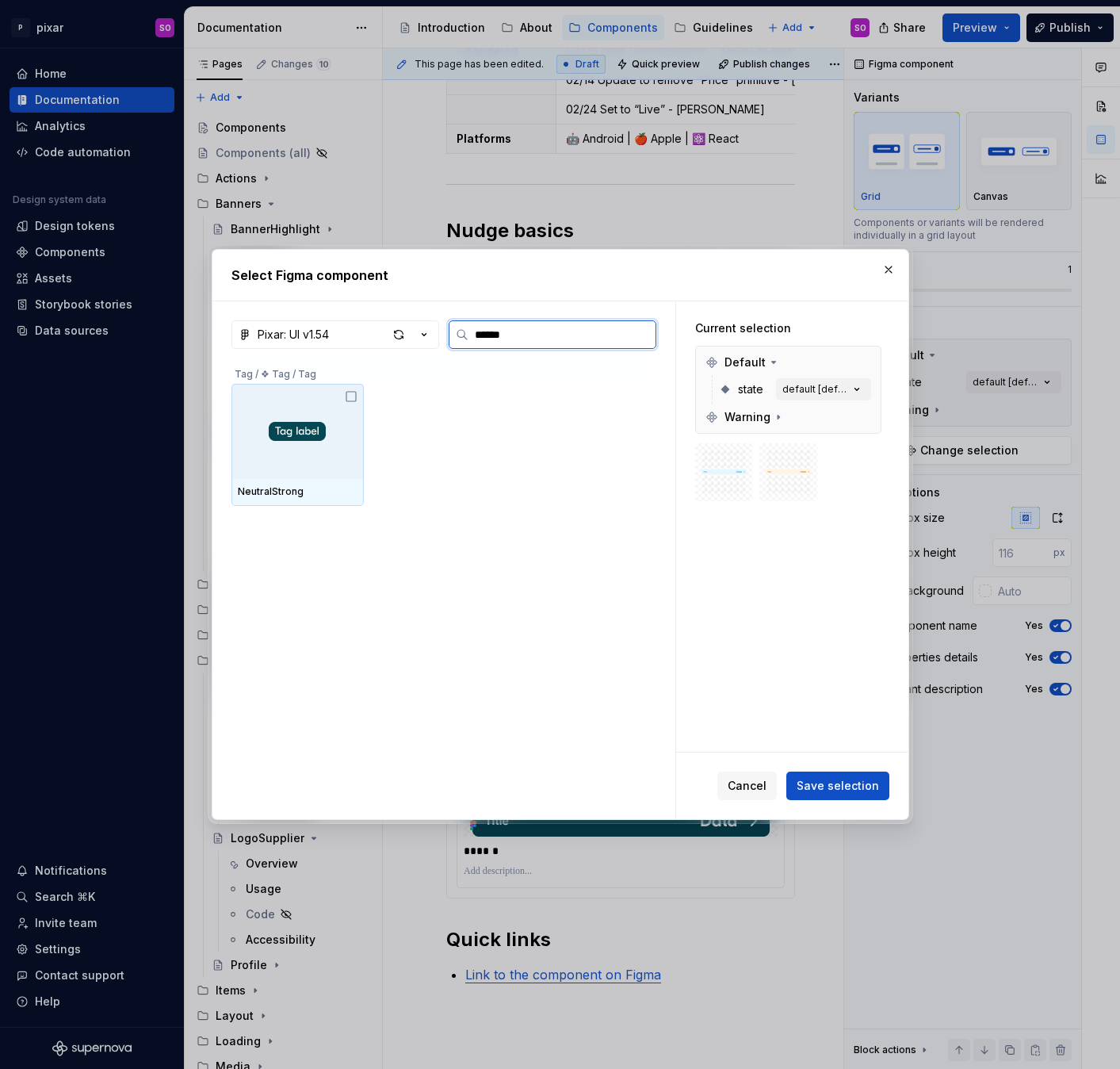
click at [553, 338] on input "******" at bounding box center [561, 334] width 187 height 16
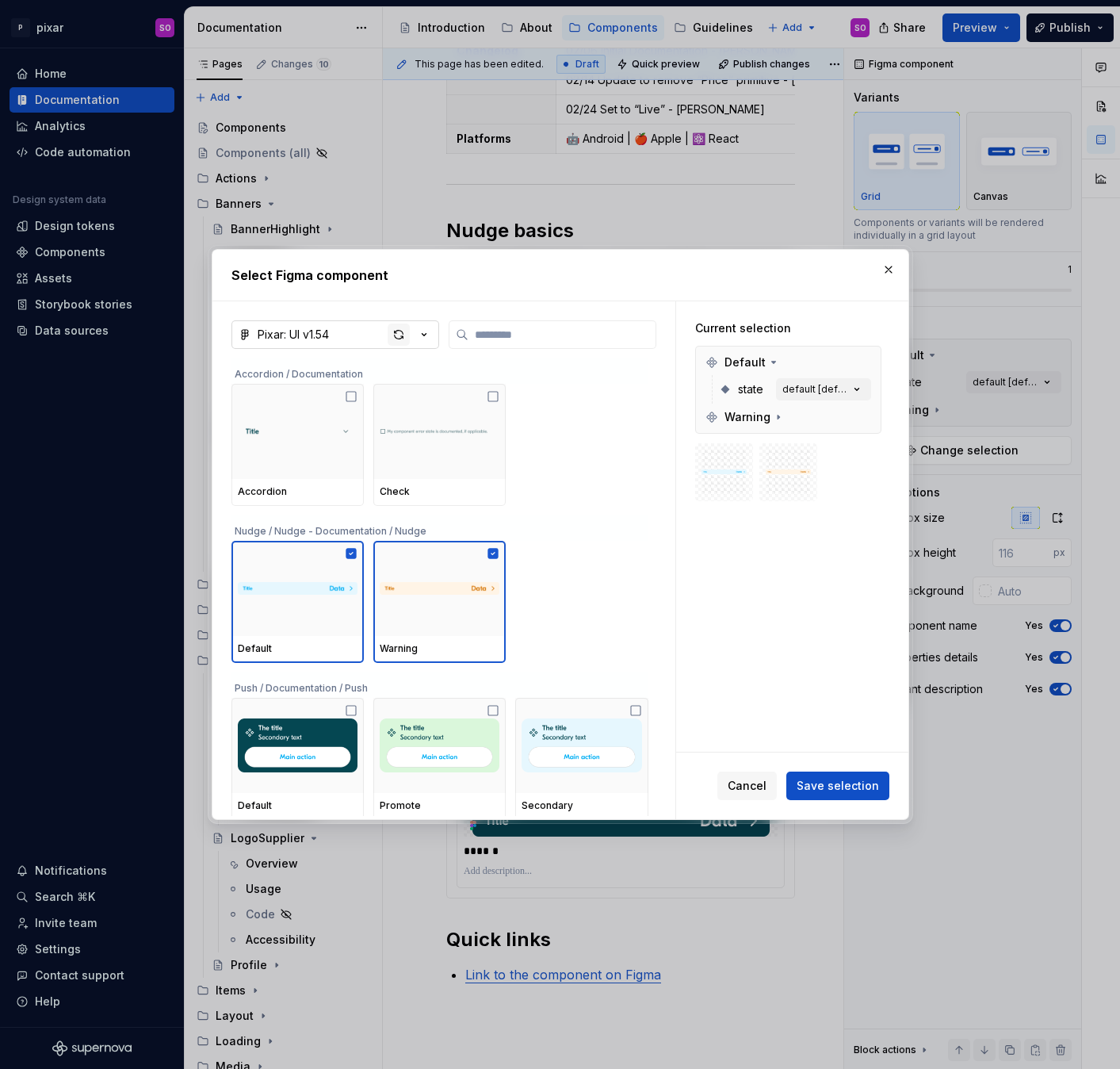
click at [398, 338] on div "button" at bounding box center [398, 334] width 22 height 22
click at [894, 271] on button "button" at bounding box center [888, 270] width 22 height 22
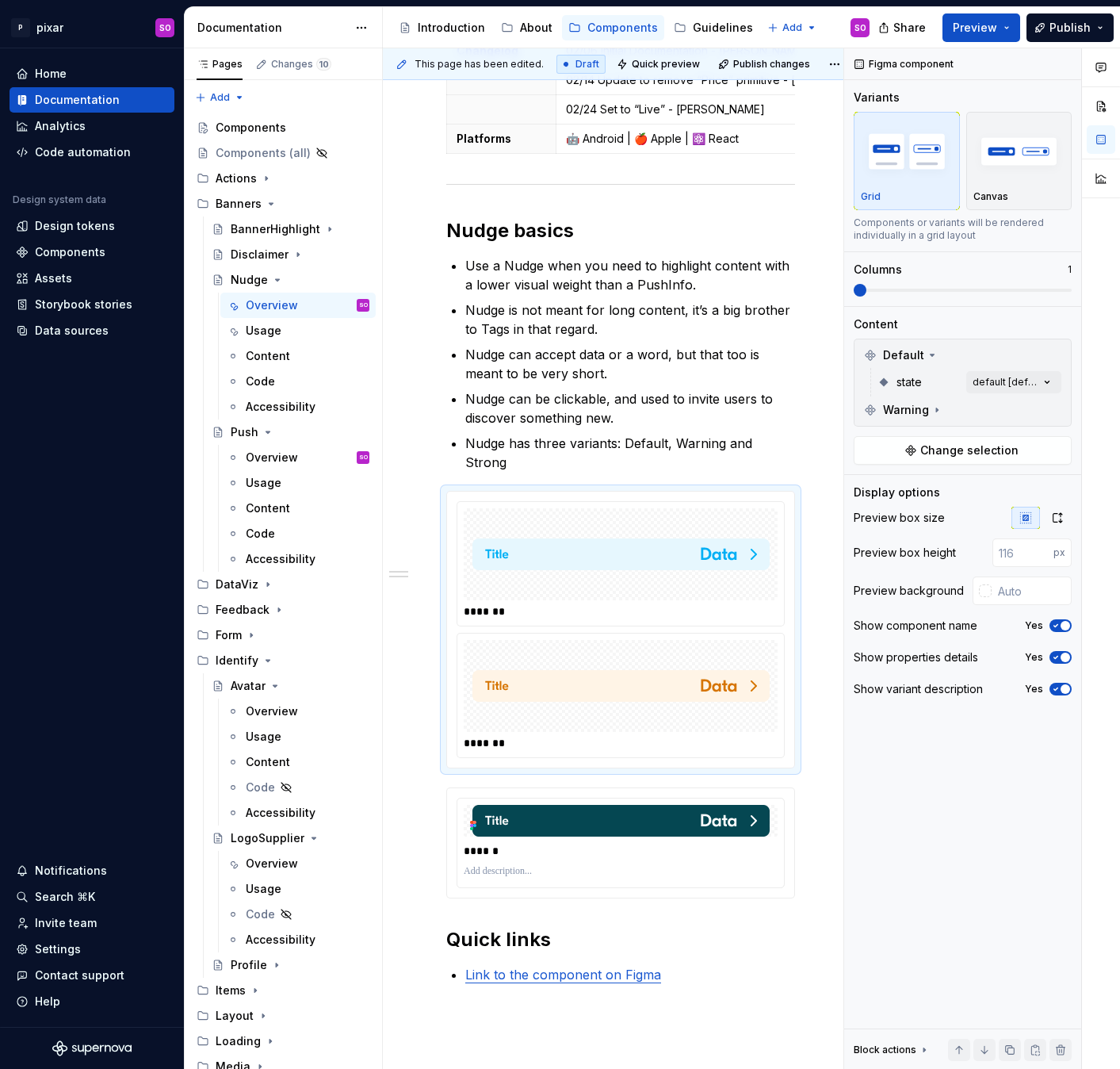
type textarea "*"
click at [77, 254] on div "Components" at bounding box center [71, 252] width 71 height 16
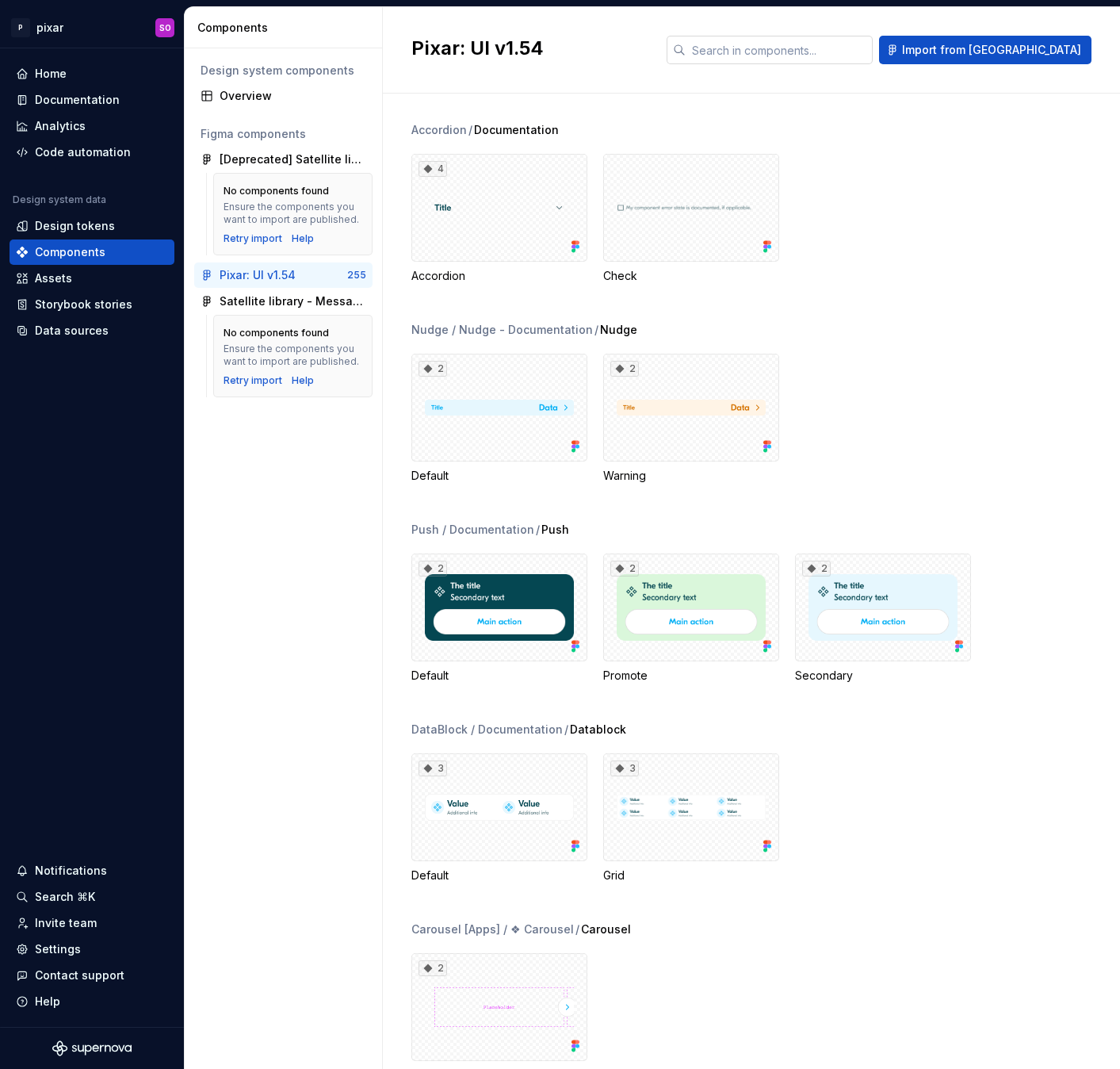
click at [817, 59] on input "text" at bounding box center [779, 50] width 187 height 29
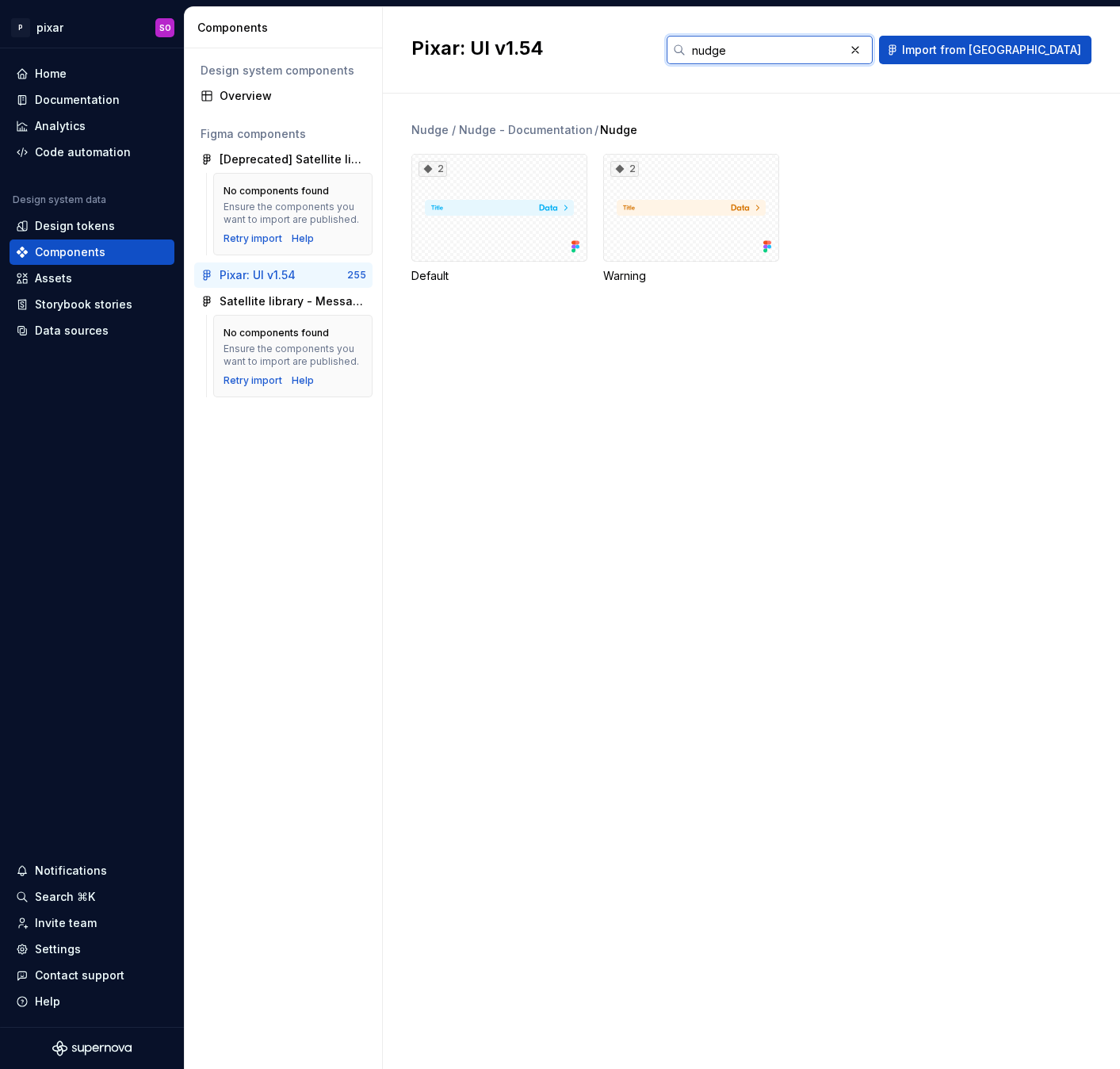
type input "nudge"
click at [1048, 52] on span "Import from [GEOGRAPHIC_DATA]" at bounding box center [991, 50] width 179 height 16
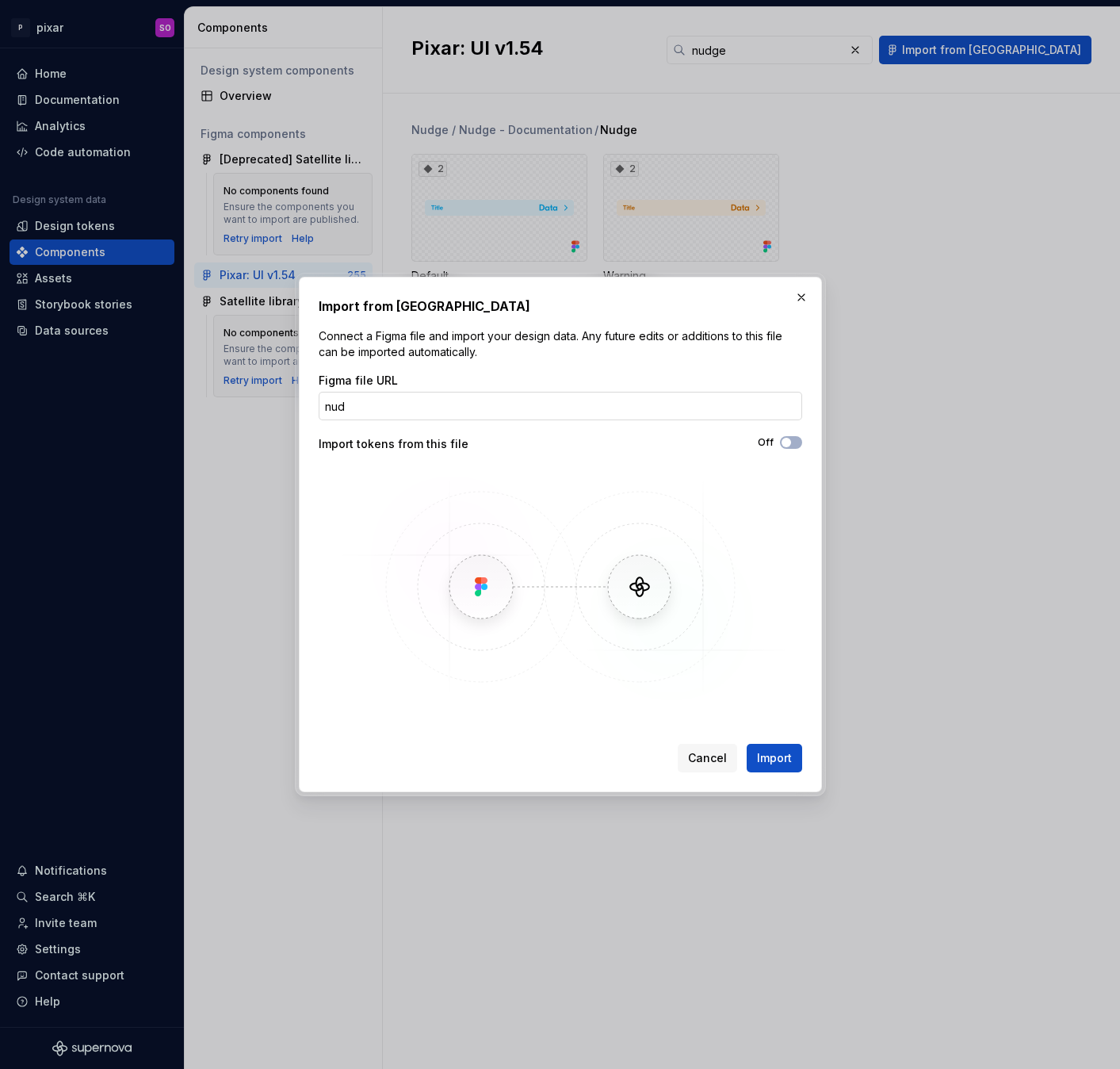
type input "nudg"
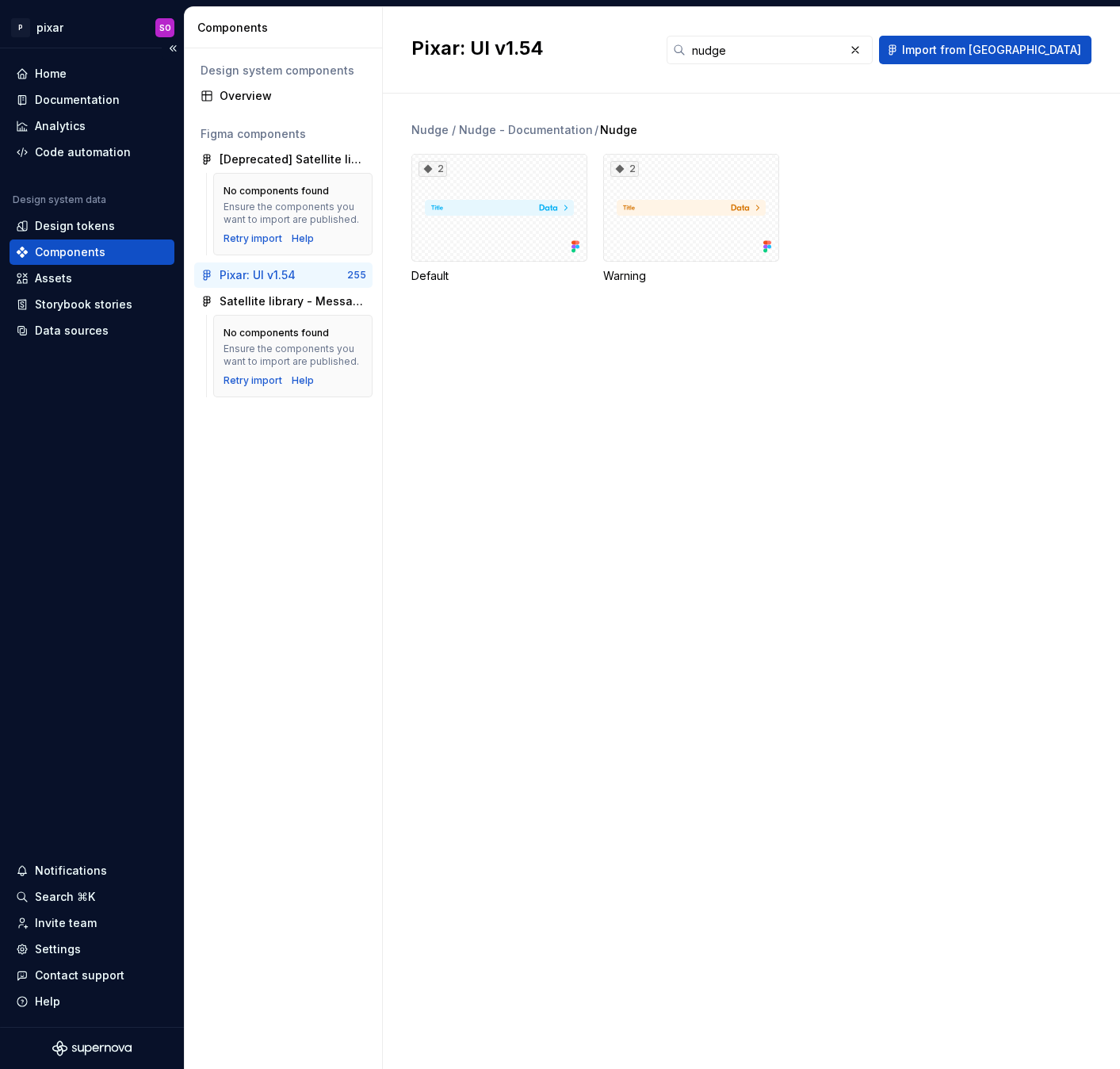
click at [101, 246] on div "Components" at bounding box center [71, 252] width 71 height 16
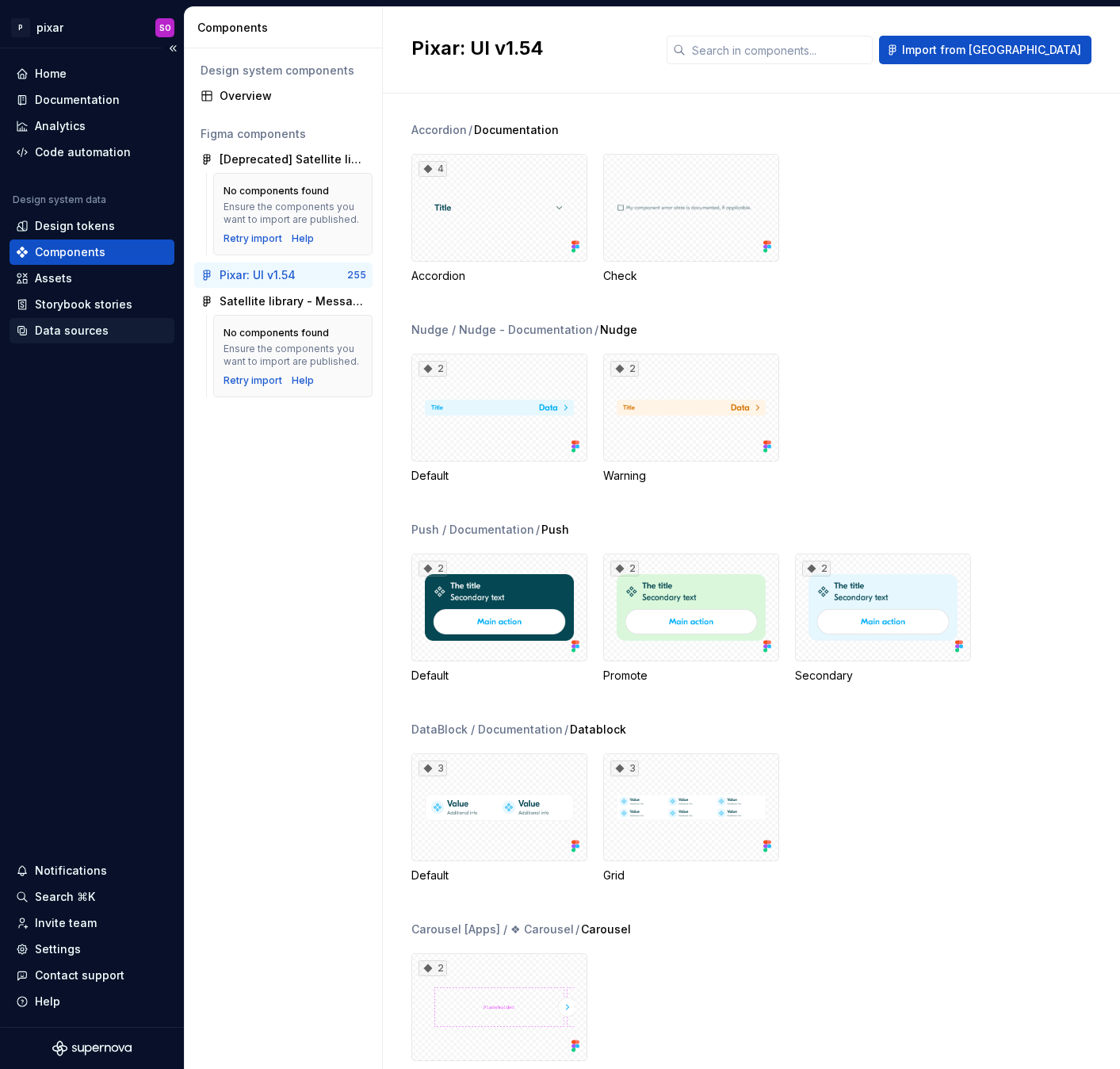
click at [65, 329] on div "Data sources" at bounding box center [72, 330] width 74 height 16
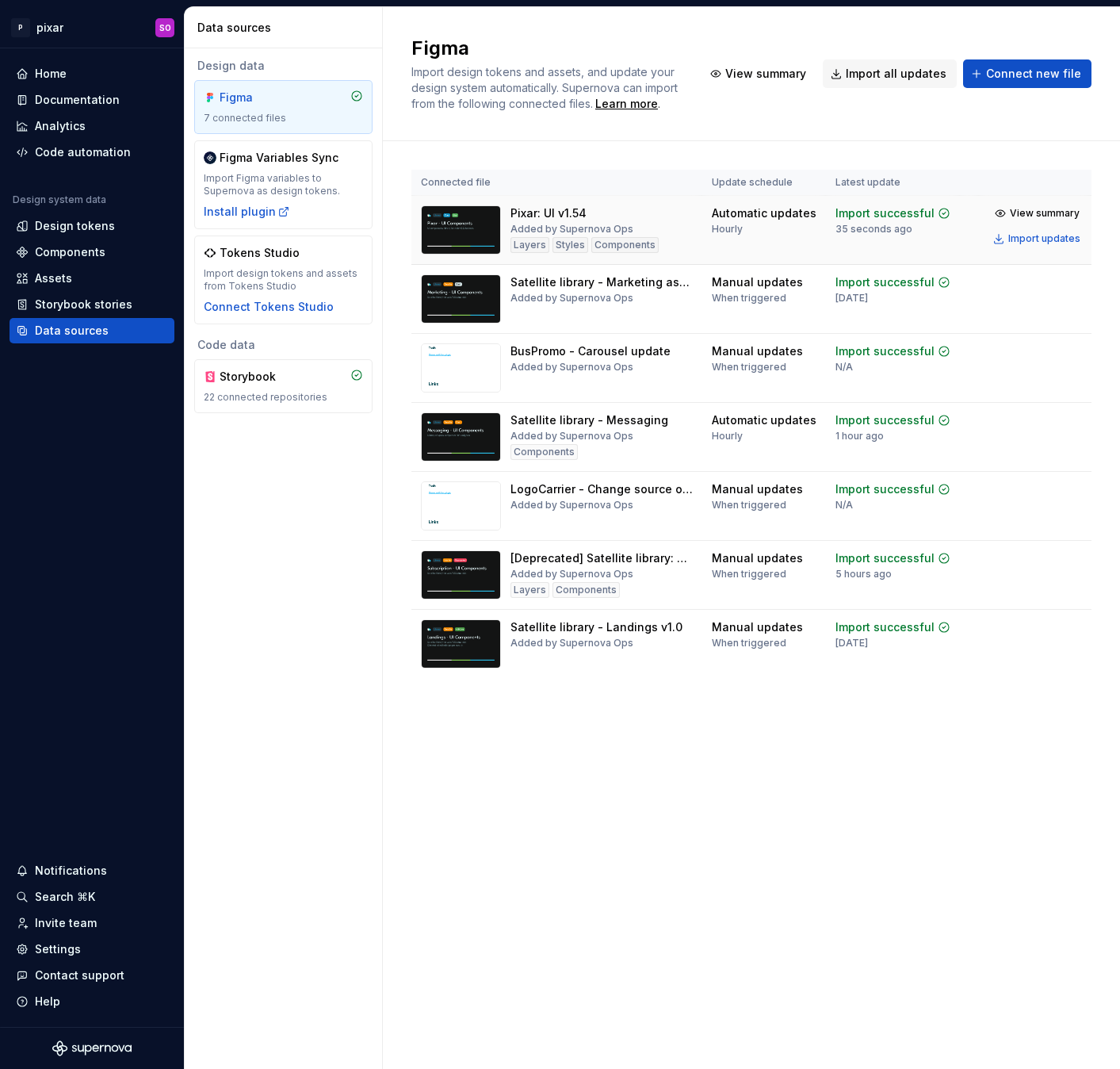
click at [1086, 211] on html "P pixar SO Home Documentation Analytics Code automation Design system data Desi…" at bounding box center [560, 534] width 1120 height 1069
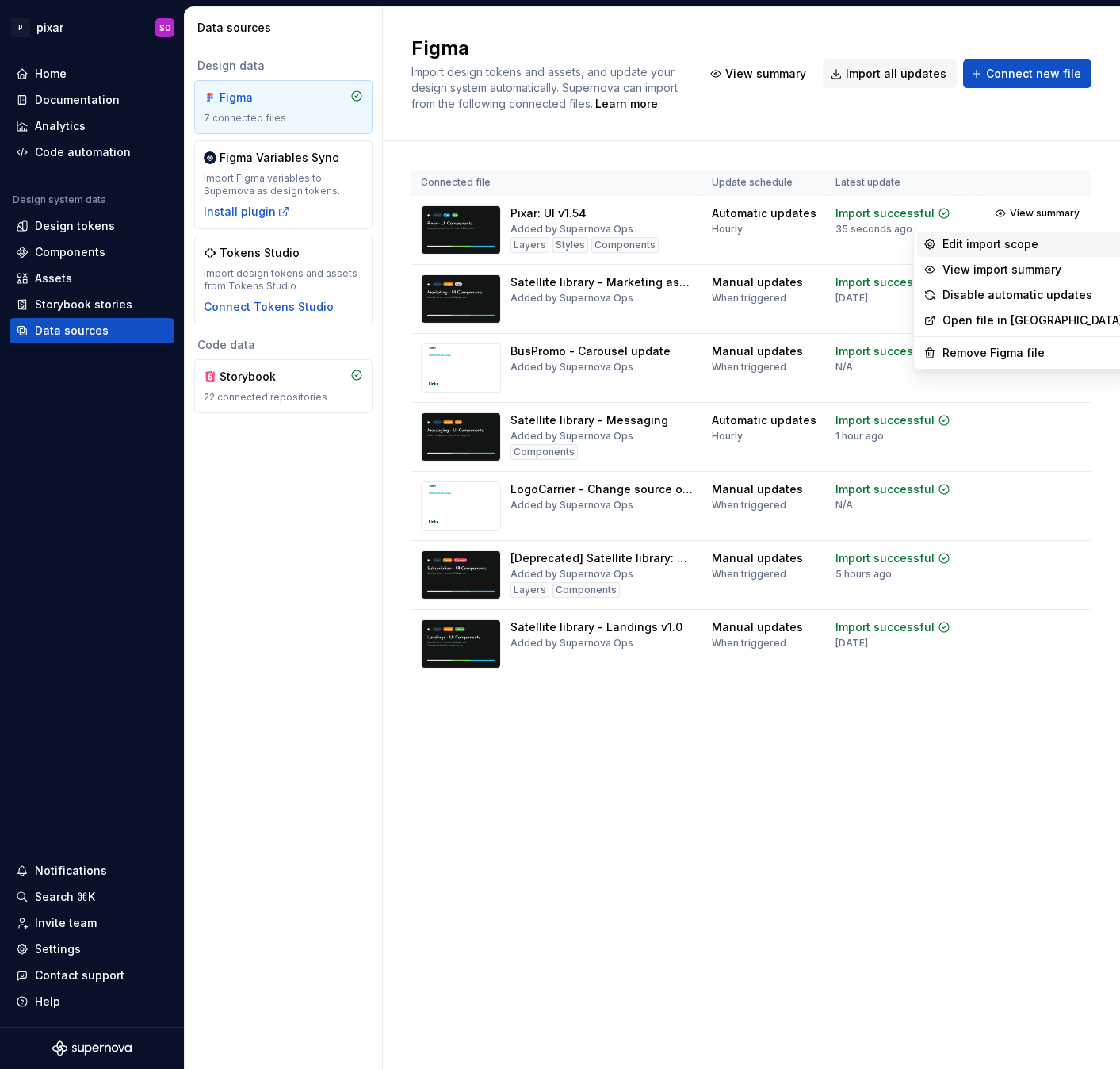
click at [1050, 242] on div "Edit import scope" at bounding box center [1033, 244] width 181 height 16
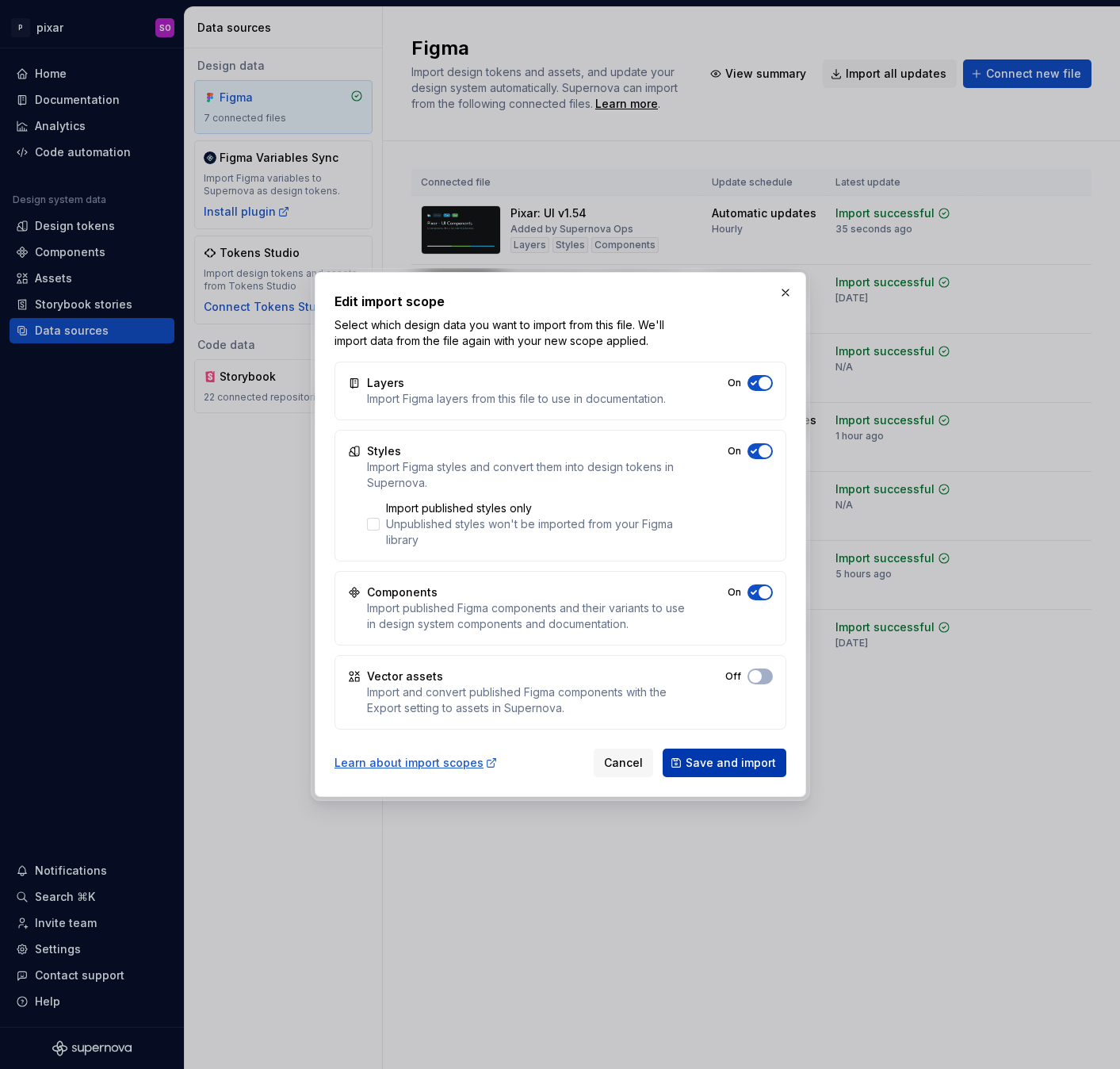
click at [726, 761] on span "Save and import" at bounding box center [731, 762] width 91 height 16
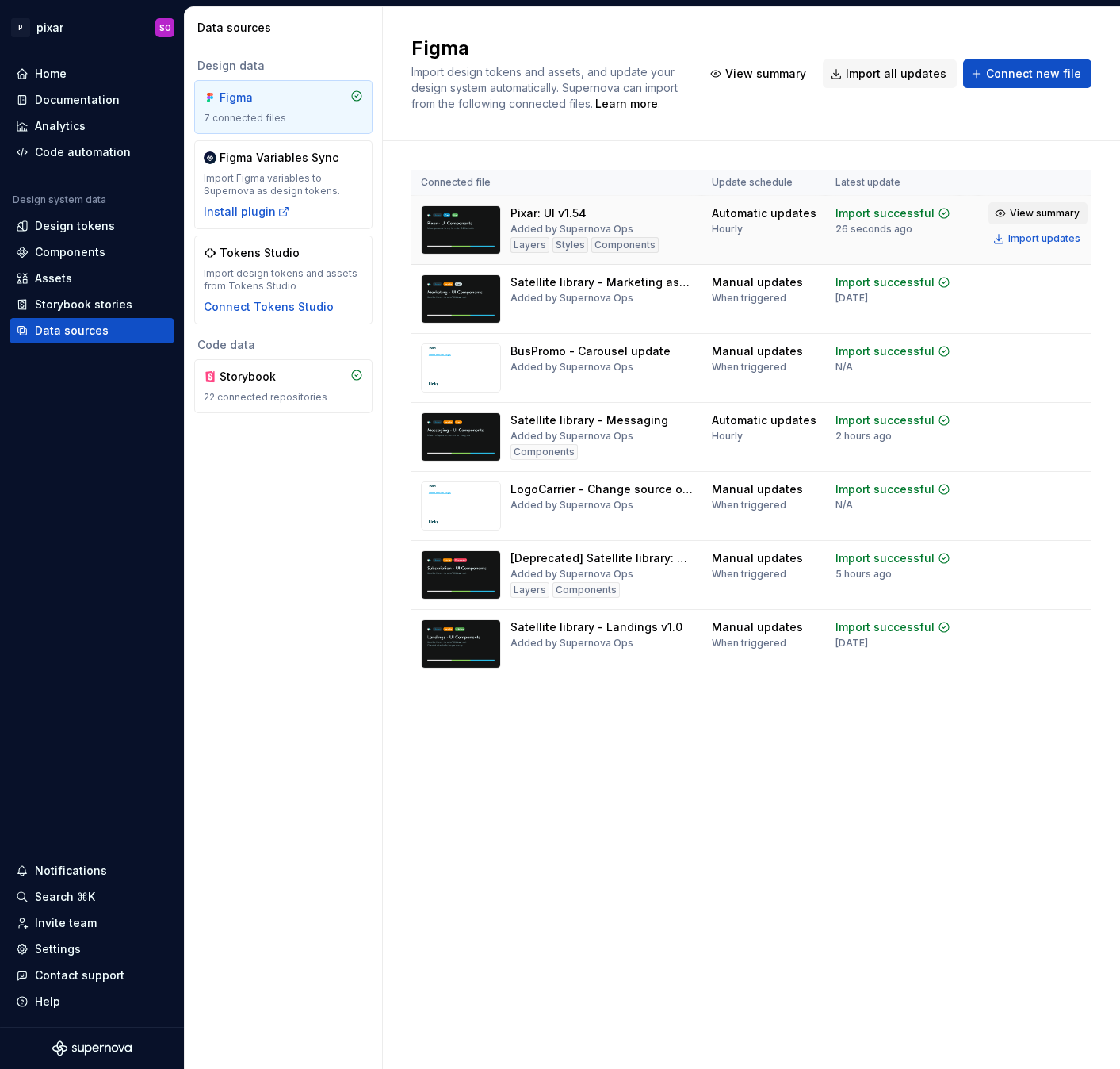
click at [1010, 214] on span "View summary" at bounding box center [1044, 213] width 70 height 13
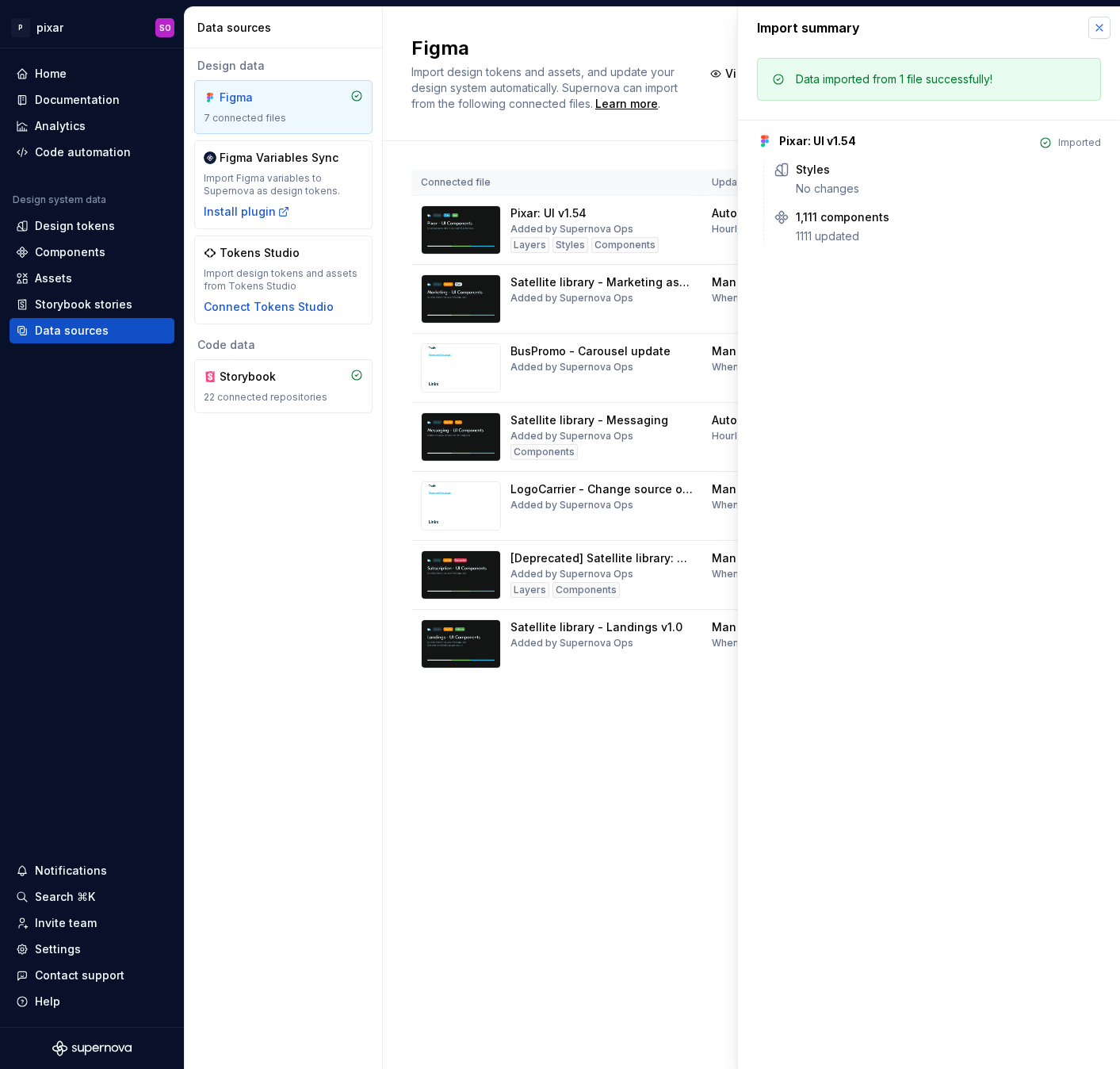
click at [1098, 35] on button "button" at bounding box center [1099, 28] width 22 height 22
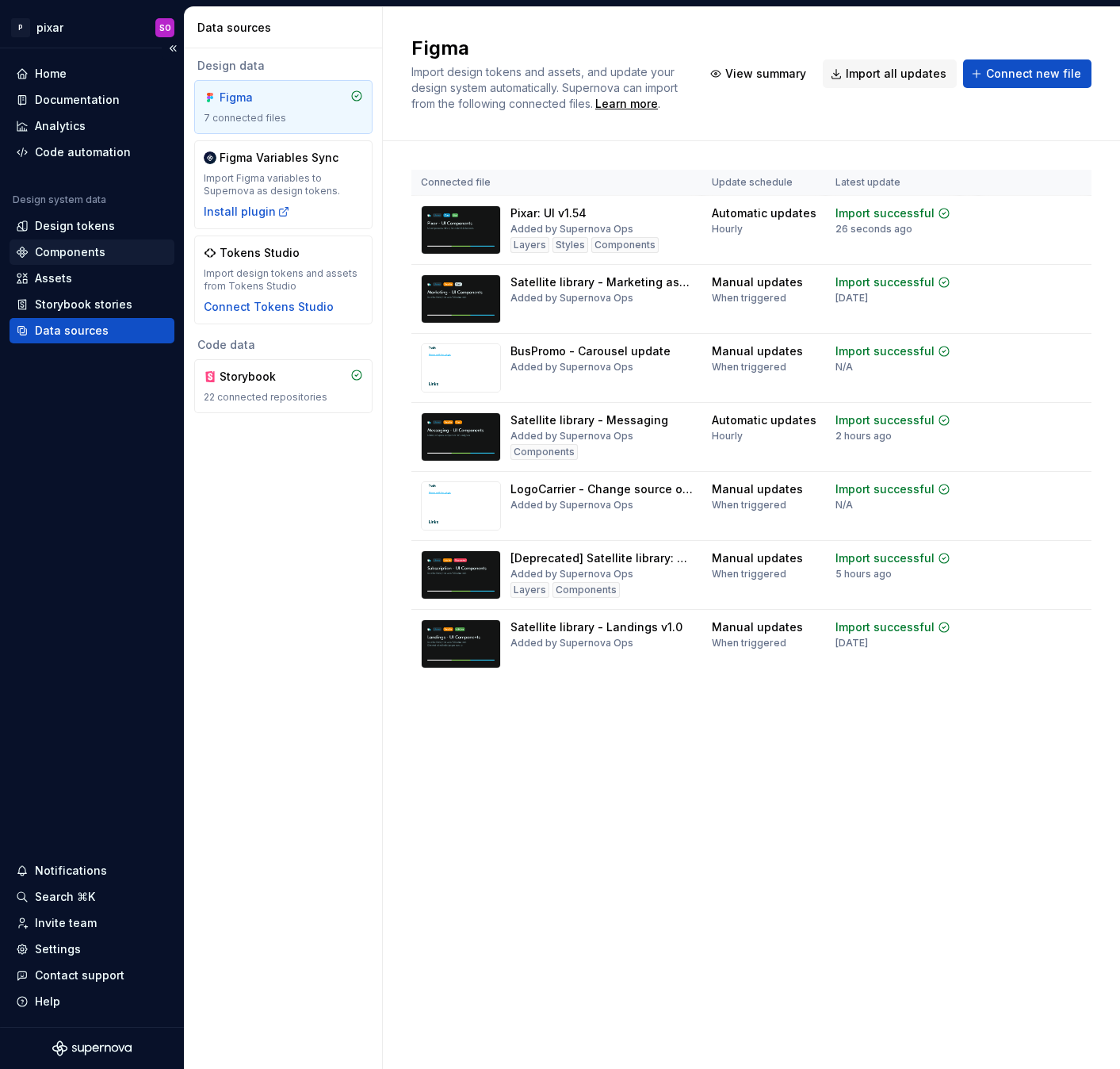
click at [87, 250] on div "Components" at bounding box center [71, 252] width 71 height 16
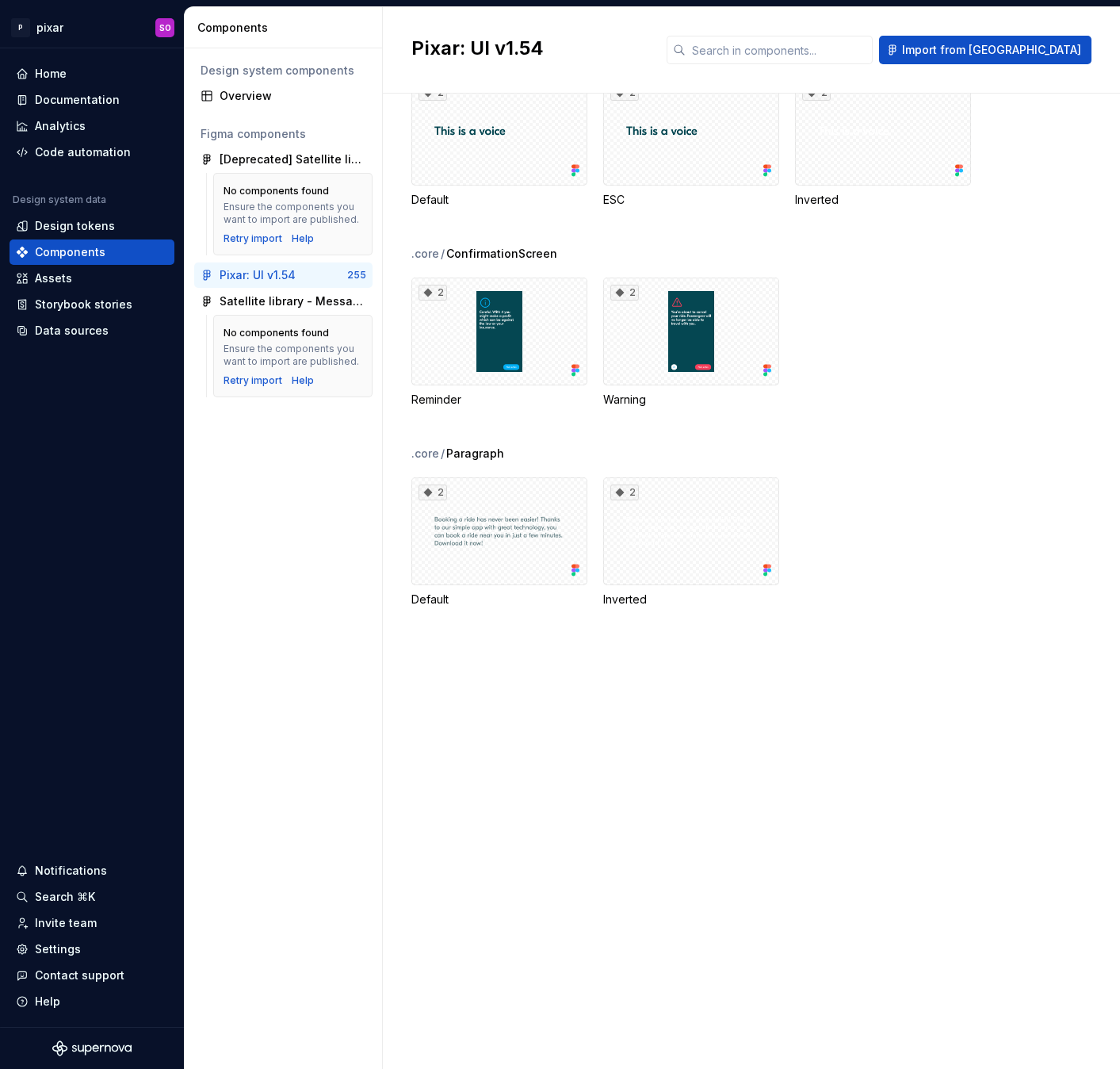
scroll to position [9947, 0]
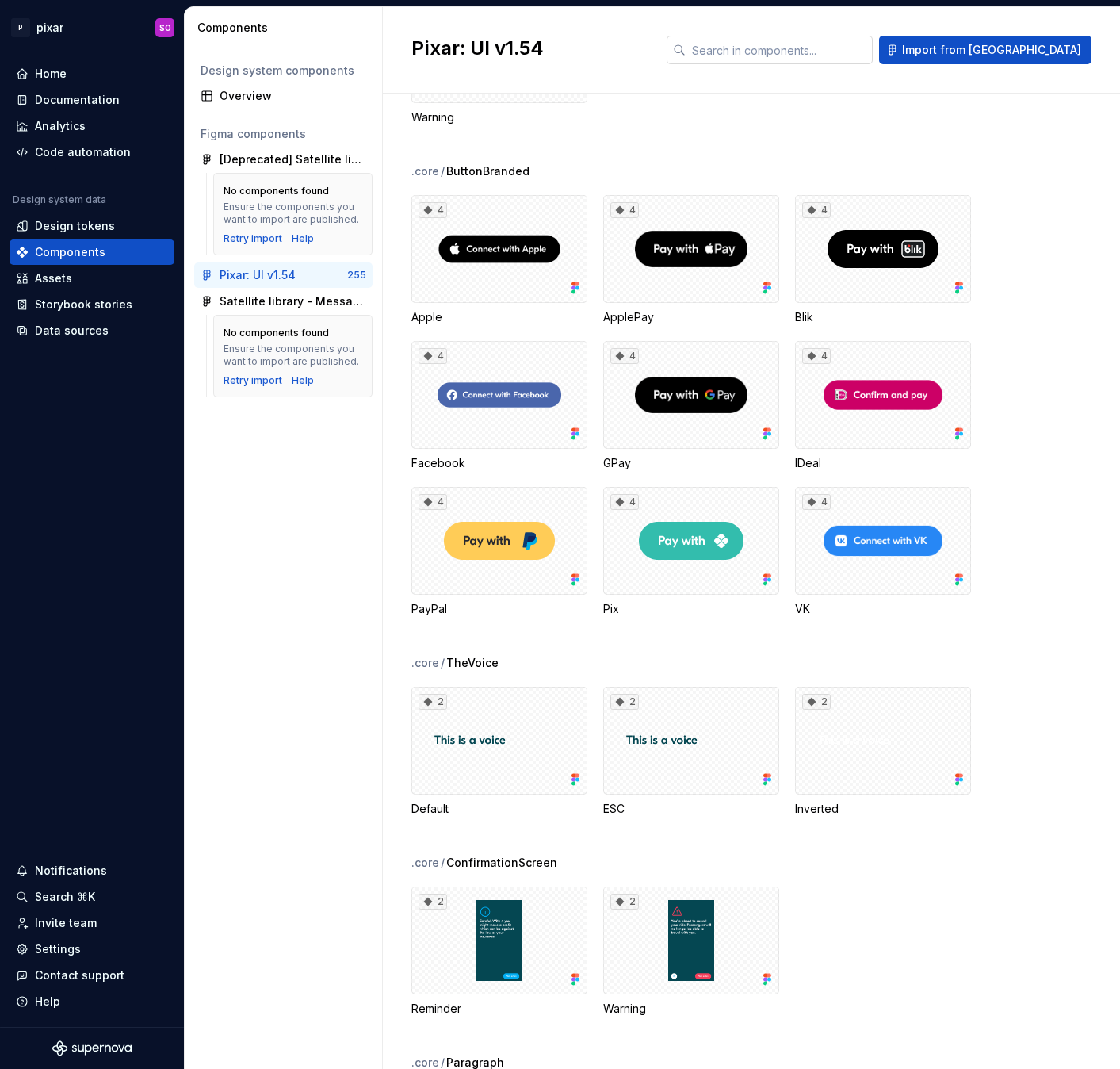
click at [814, 35] on input "text" at bounding box center [779, 50] width 187 height 29
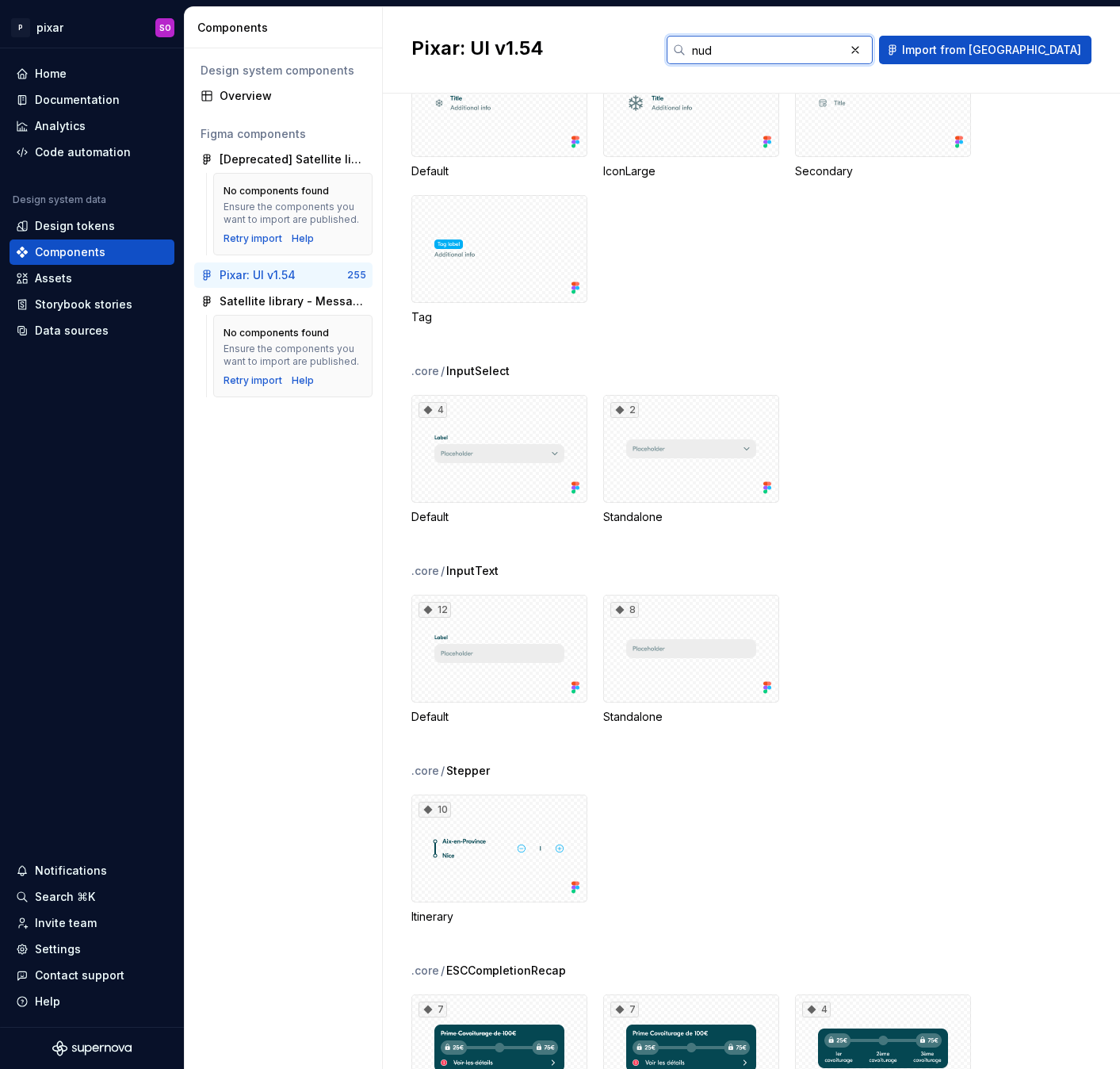
scroll to position [0, 0]
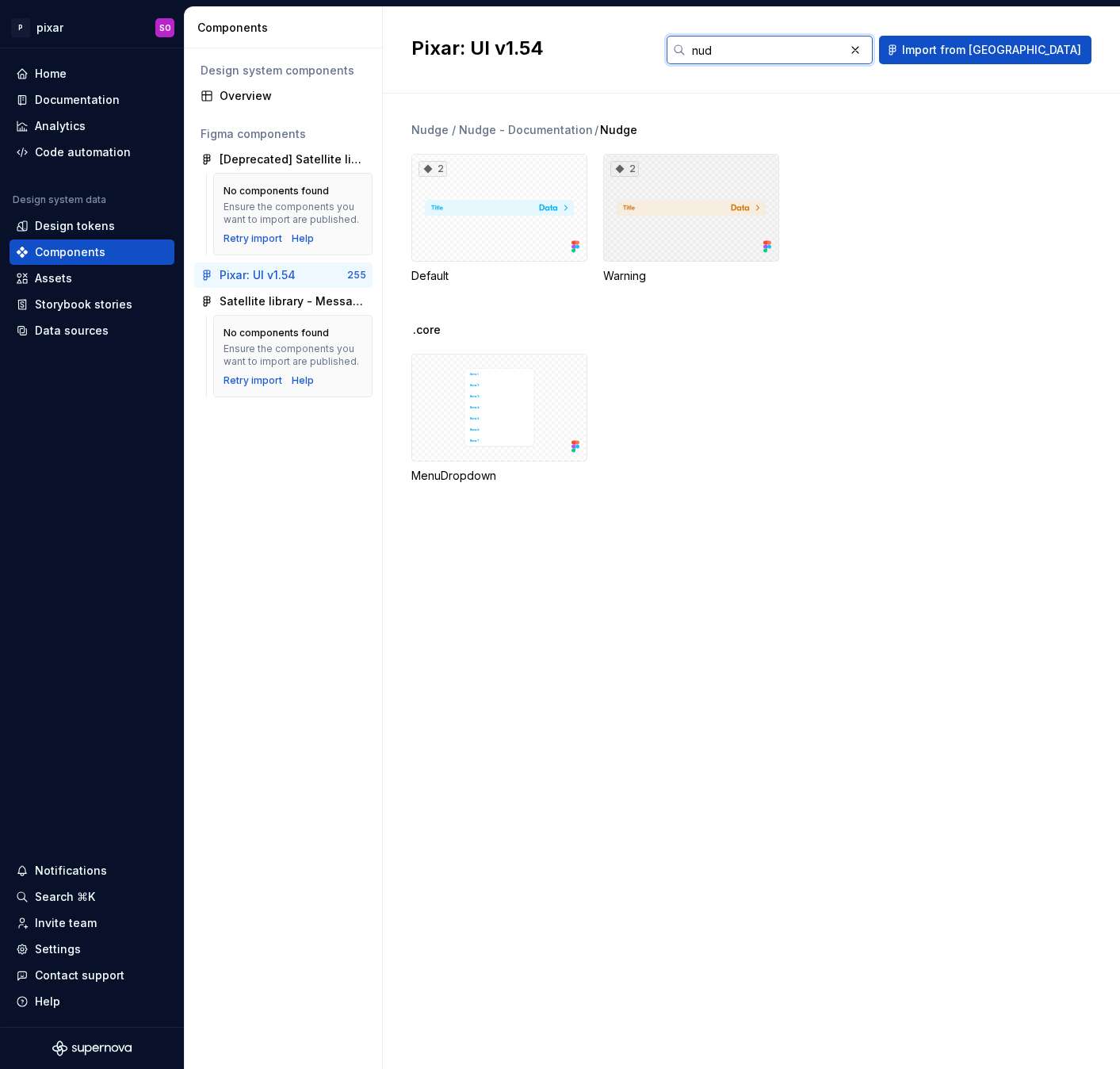
type input "nud"
click at [707, 245] on div "2" at bounding box center [691, 208] width 176 height 108
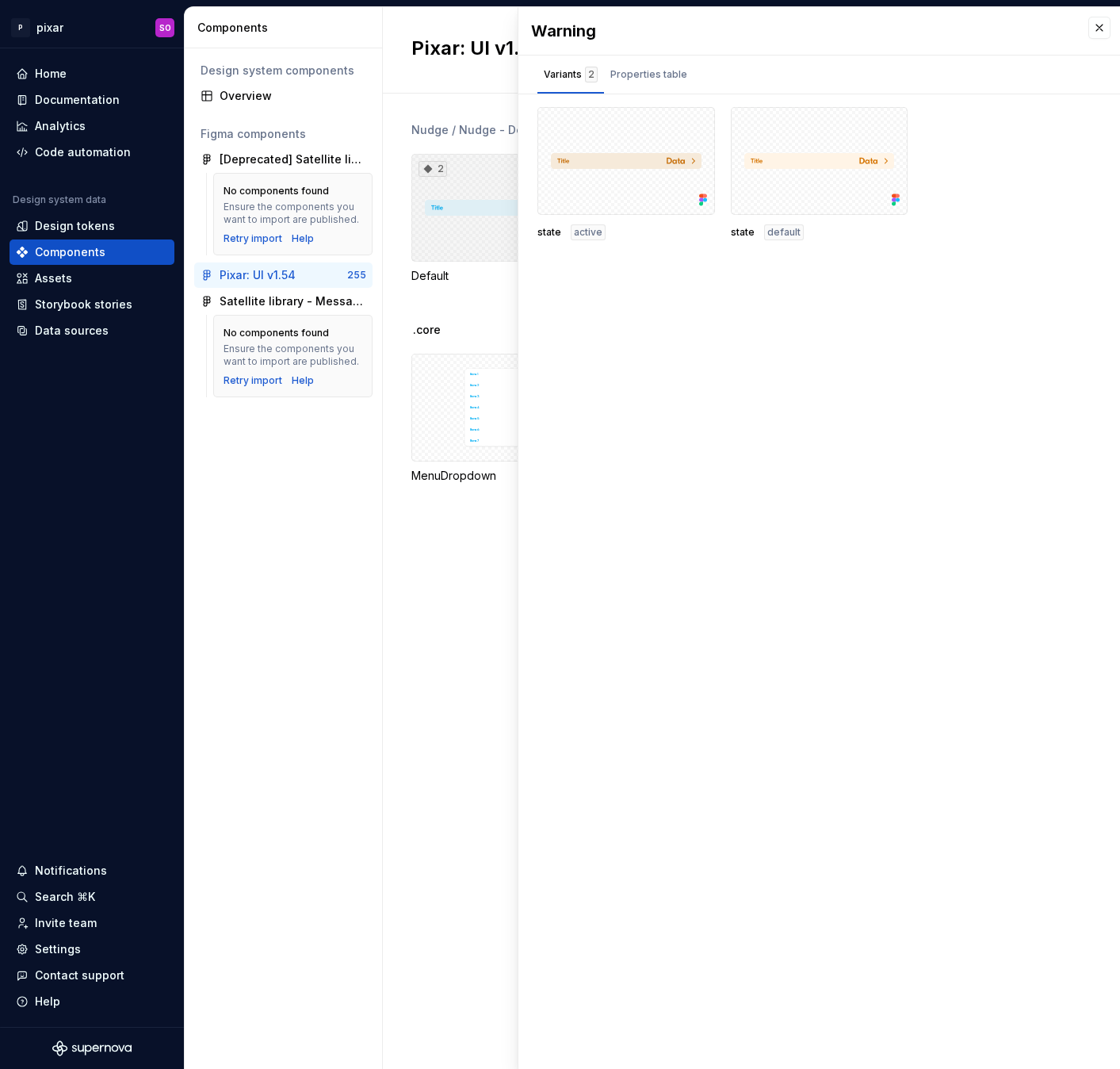
click at [455, 250] on div "2" at bounding box center [499, 208] width 176 height 108
click at [1107, 22] on button "button" at bounding box center [1099, 28] width 22 height 22
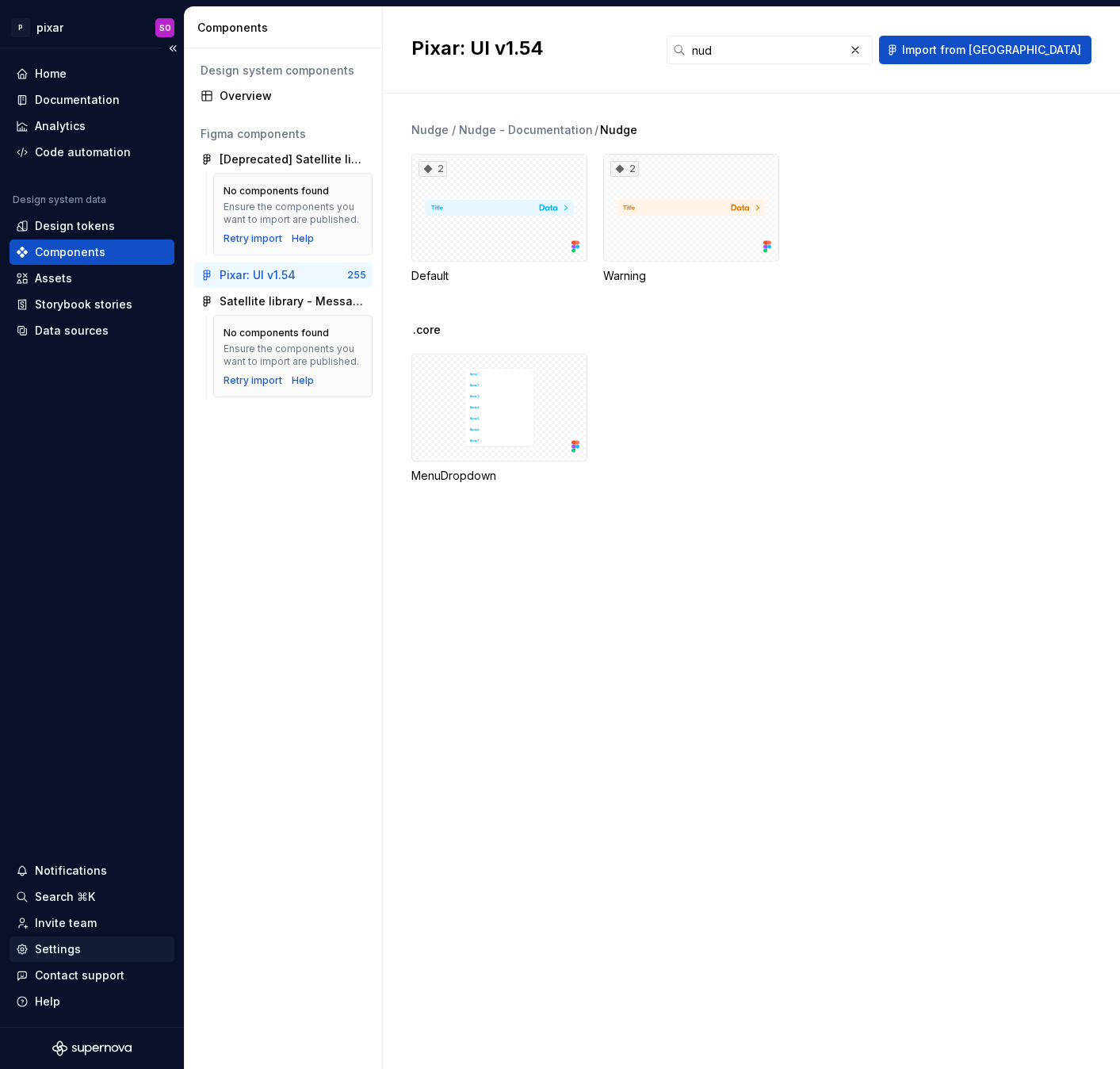
click at [87, 951] on div "Settings" at bounding box center [92, 949] width 152 height 16
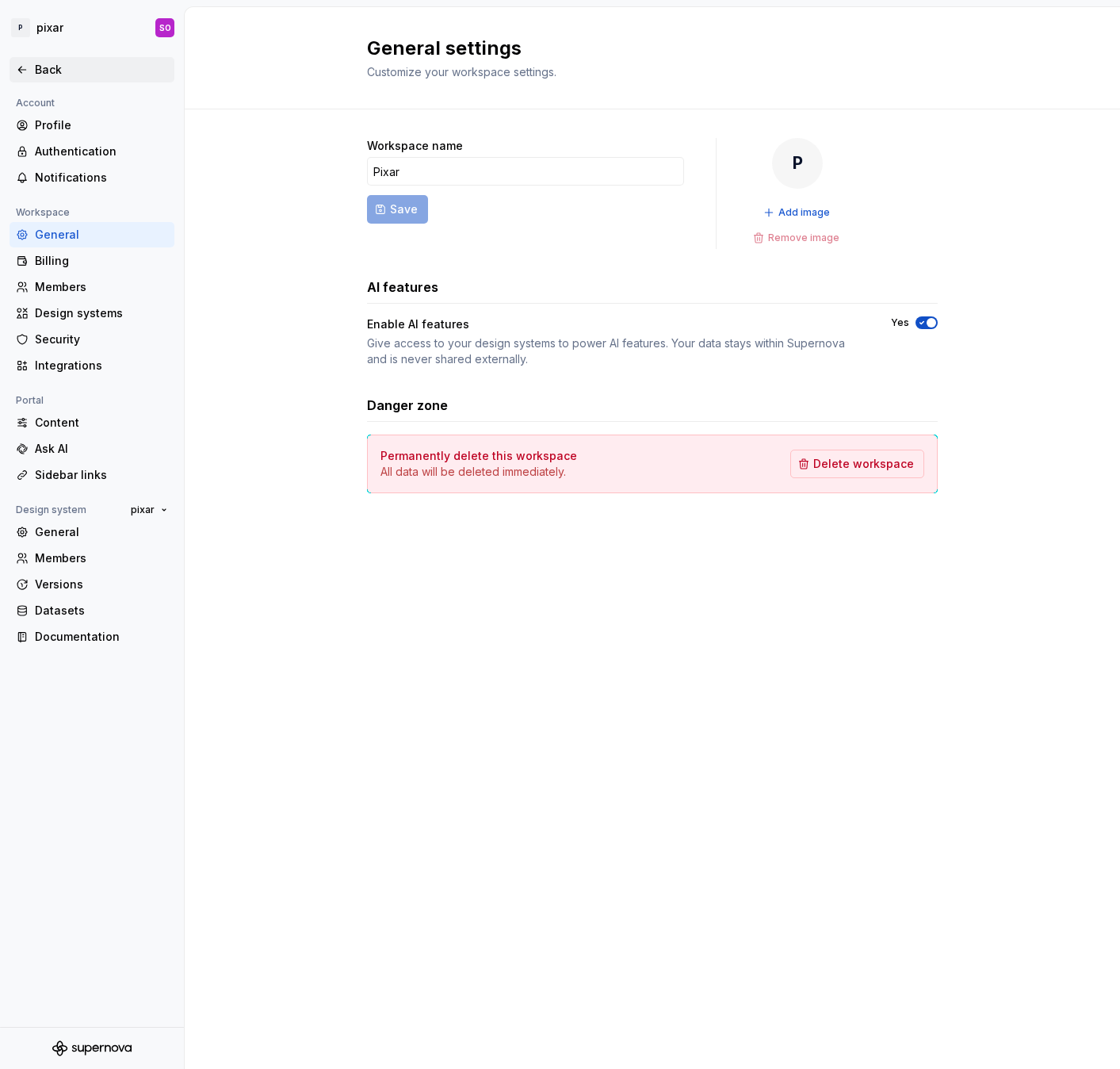
click at [63, 63] on div "Back" at bounding box center [102, 70] width 133 height 16
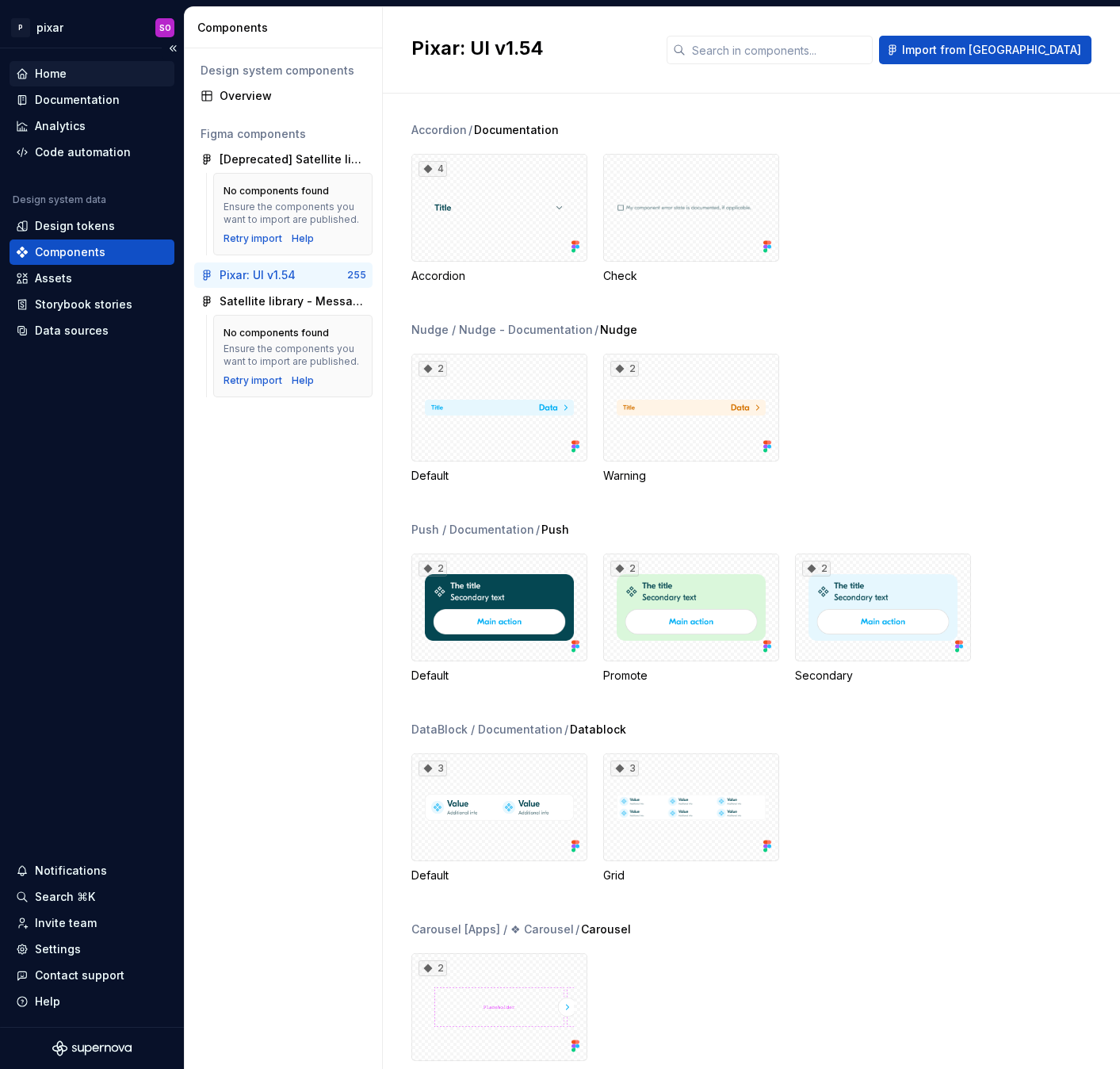
click at [51, 66] on div "Home" at bounding box center [51, 73] width 32 height 16
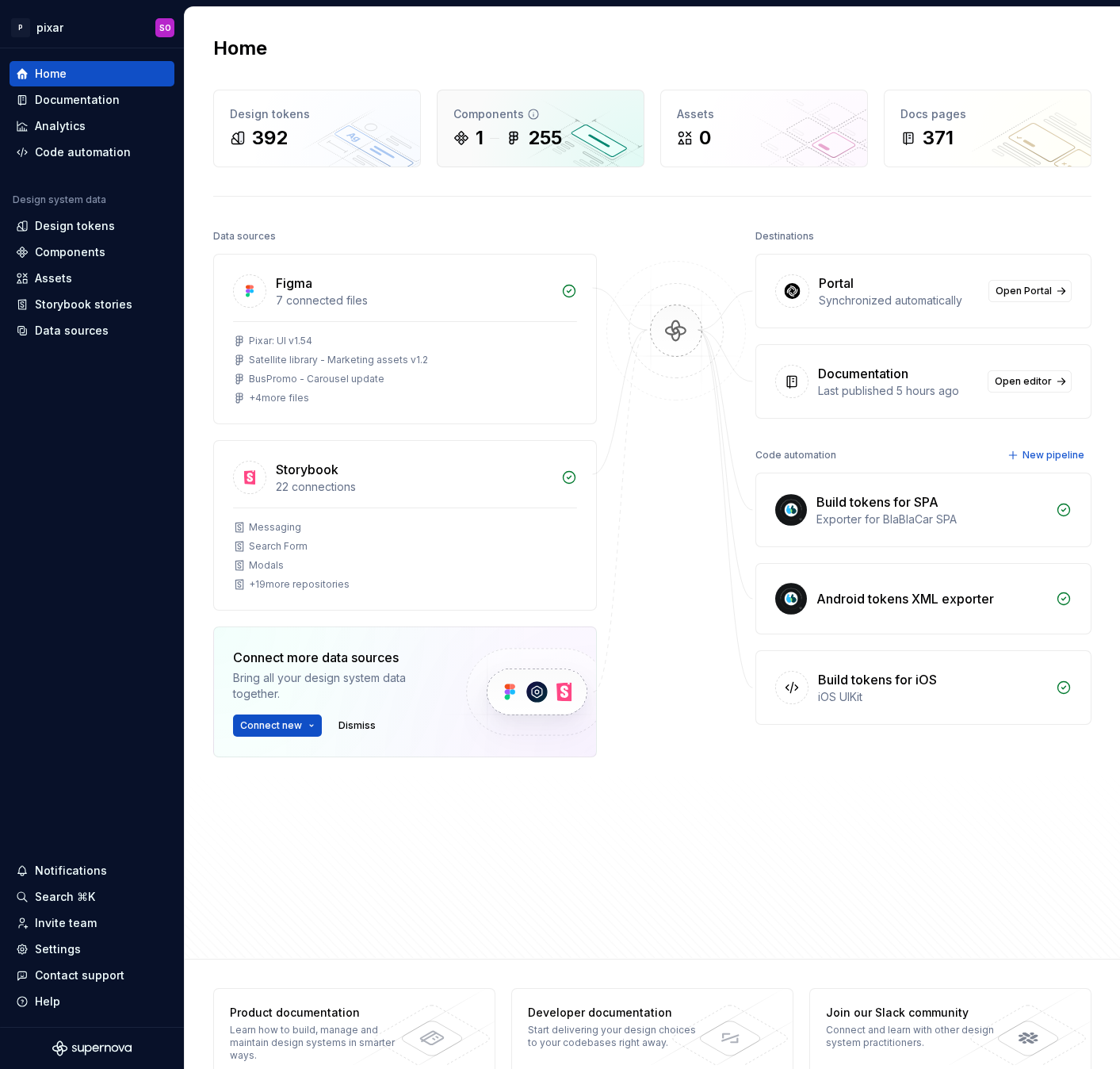
click at [492, 149] on div "1 255" at bounding box center [541, 138] width 175 height 25
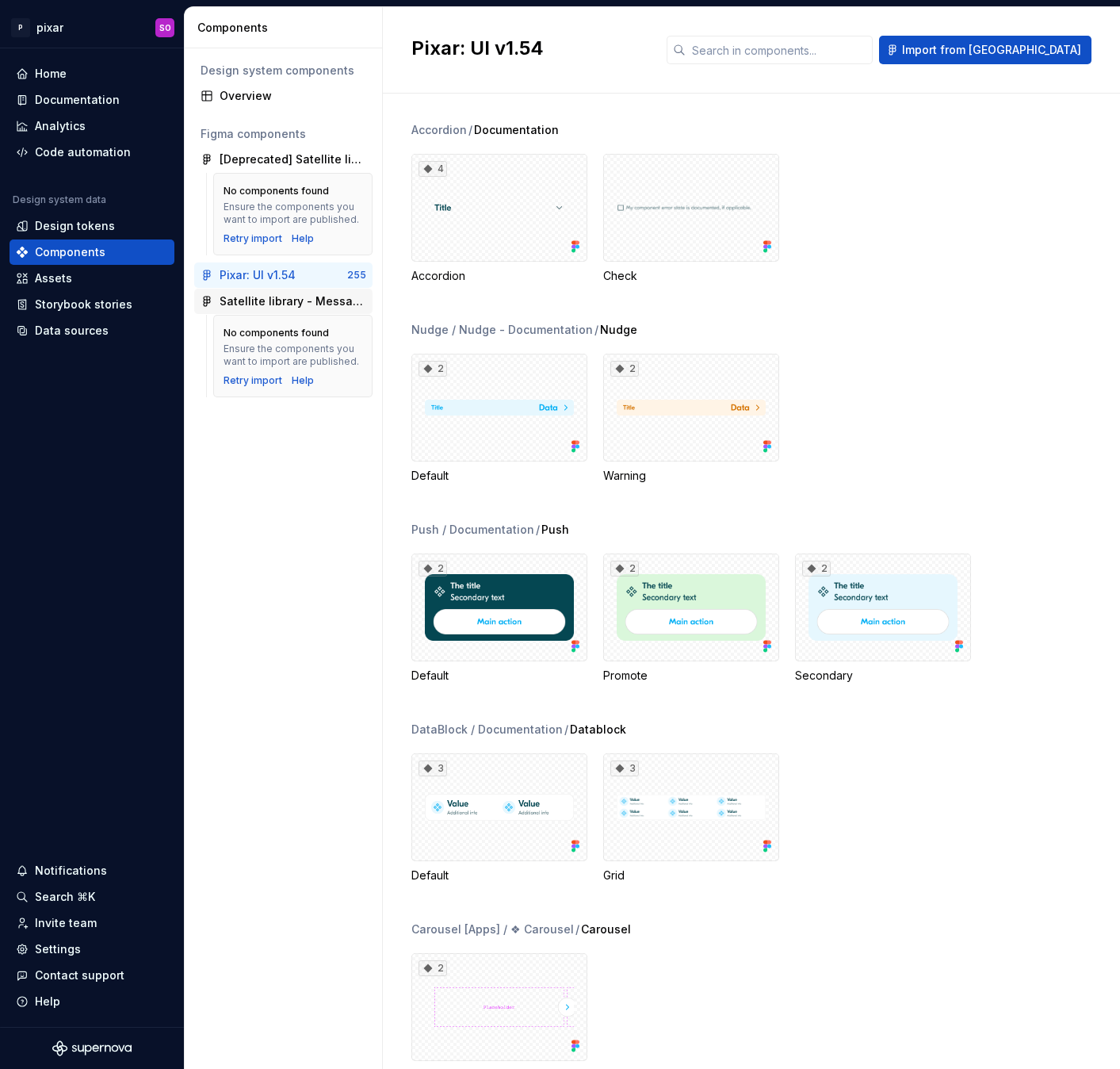
click at [281, 307] on div "Satellite library - Messaging" at bounding box center [292, 301] width 147 height 16
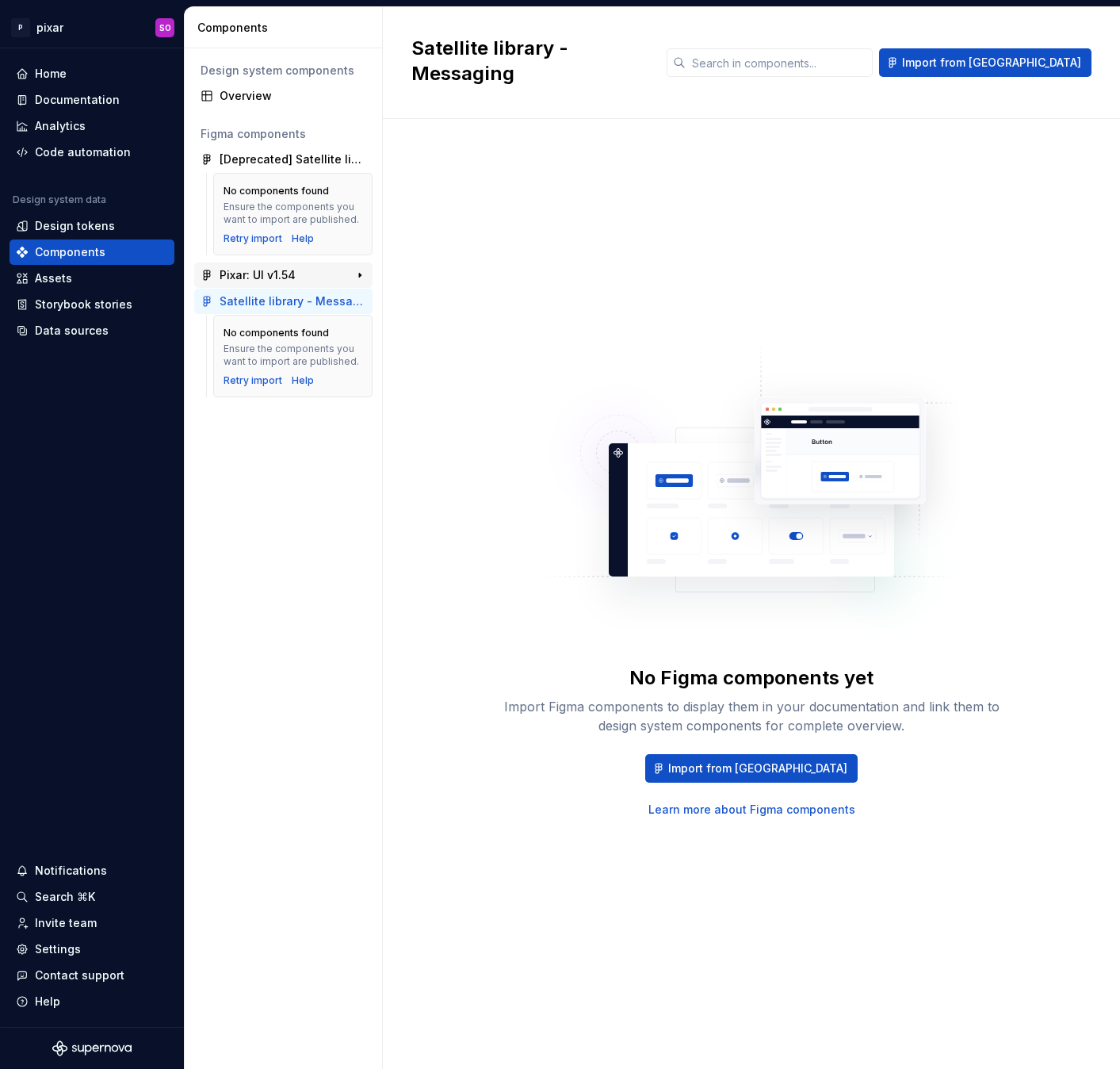
click at [265, 276] on div "Pixar: UI v1.54" at bounding box center [257, 275] width 76 height 16
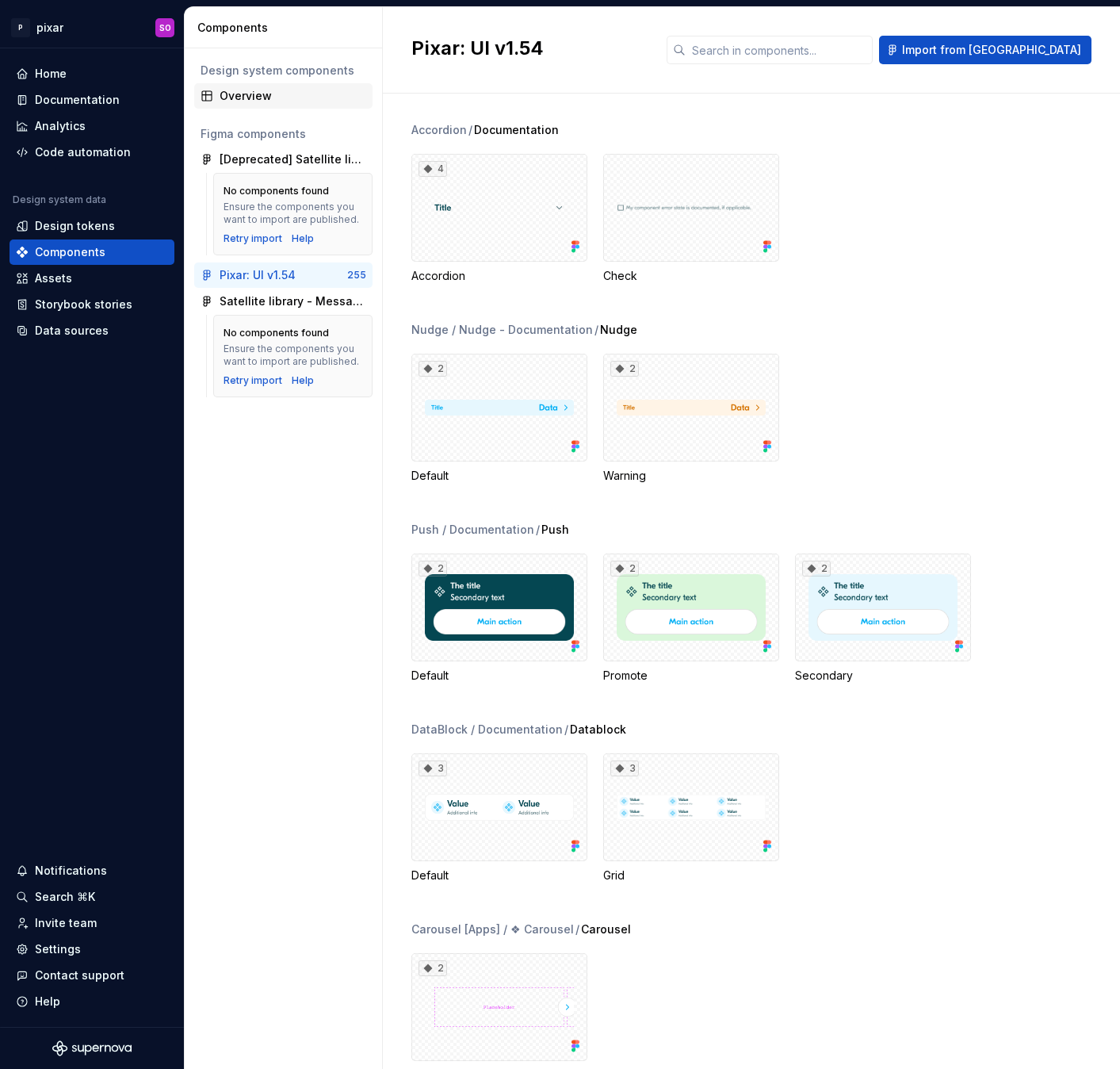
click at [255, 95] on div "Overview" at bounding box center [292, 96] width 147 height 16
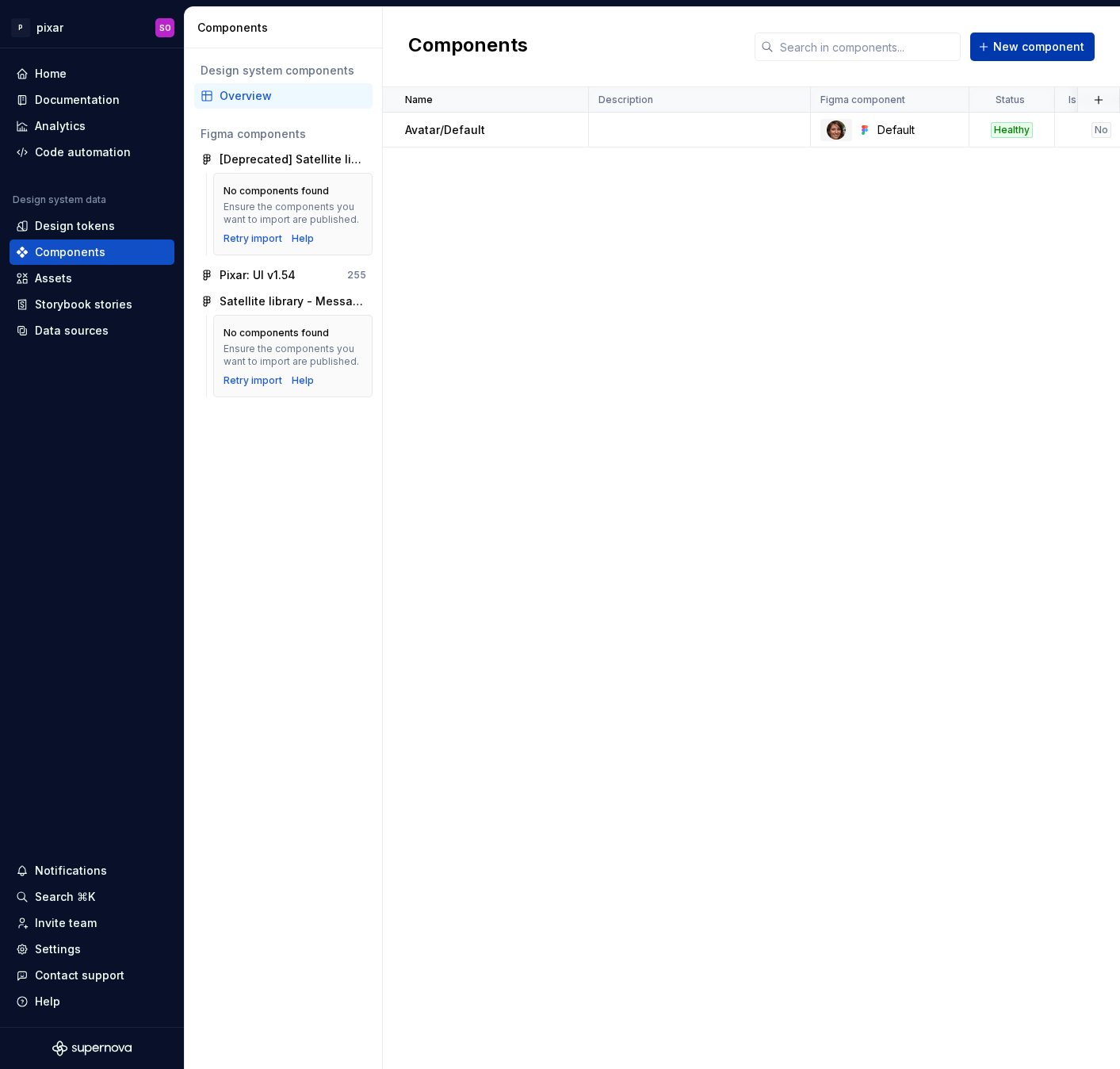
click at [1004, 45] on span "New component" at bounding box center [1038, 46] width 91 height 16
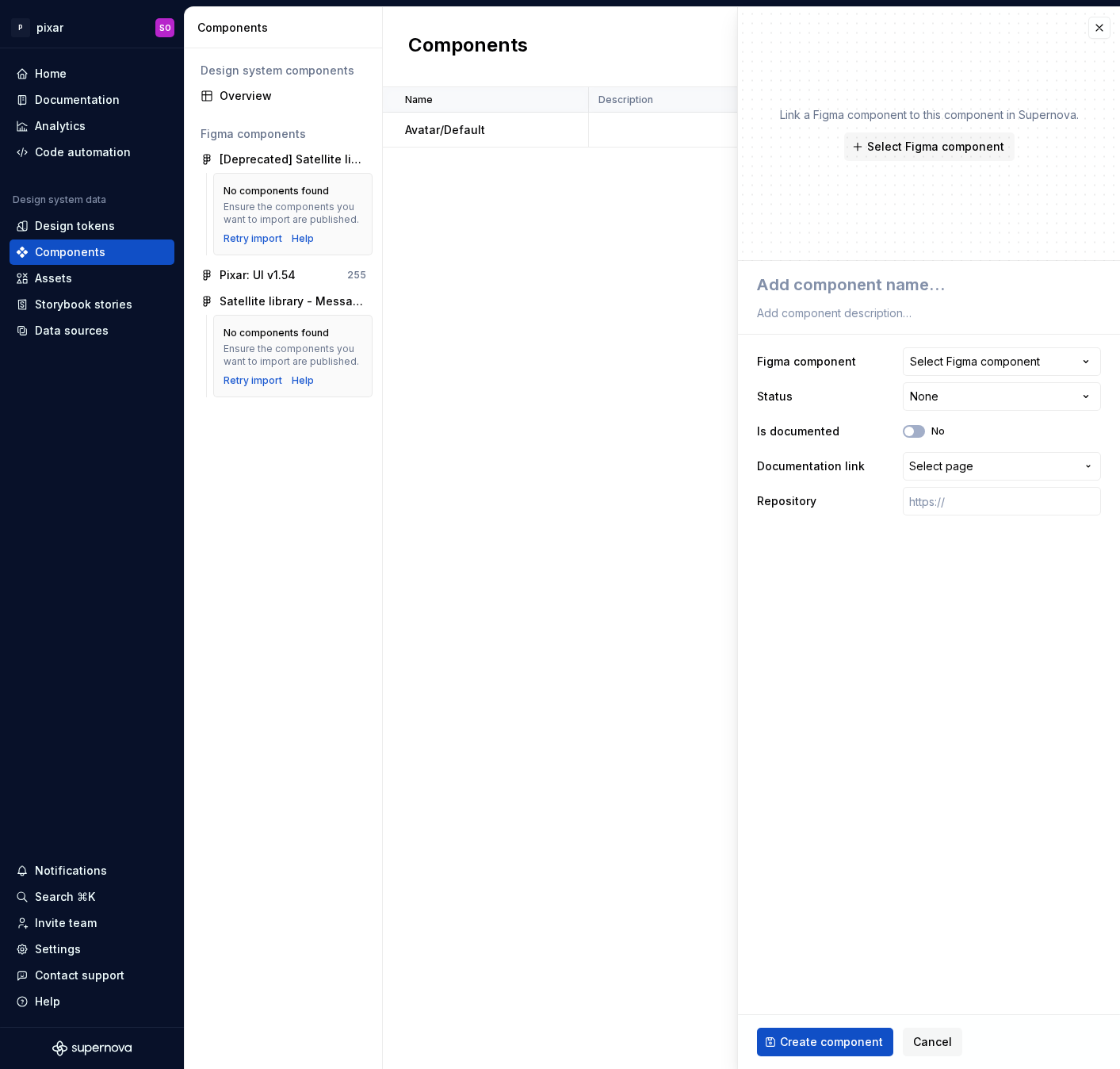
type textarea "*"
type textarea "B"
type textarea "*"
type textarea "N"
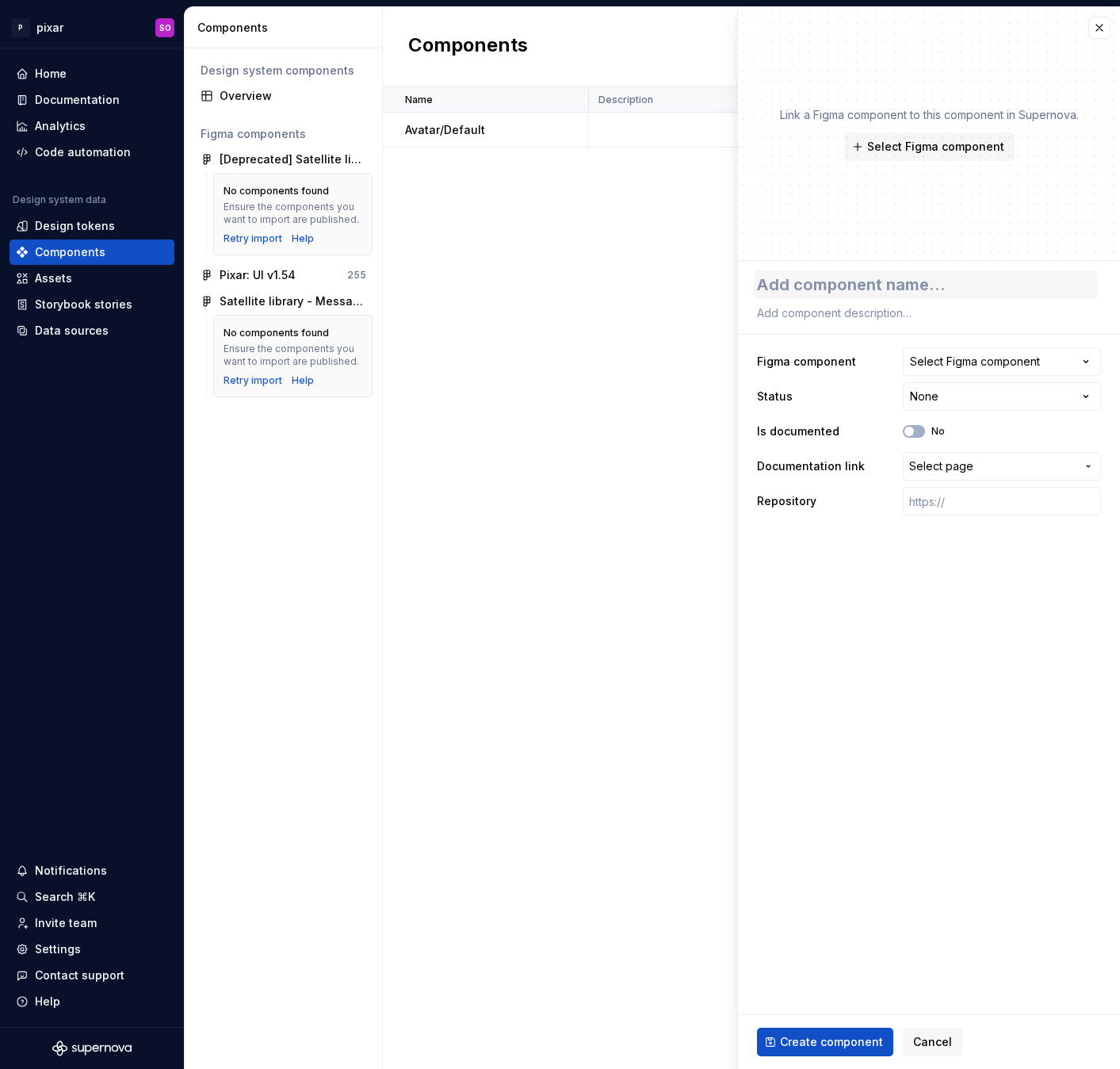
type textarea "*"
type textarea "Nu"
type textarea "*"
type textarea "Nud"
type textarea "*"
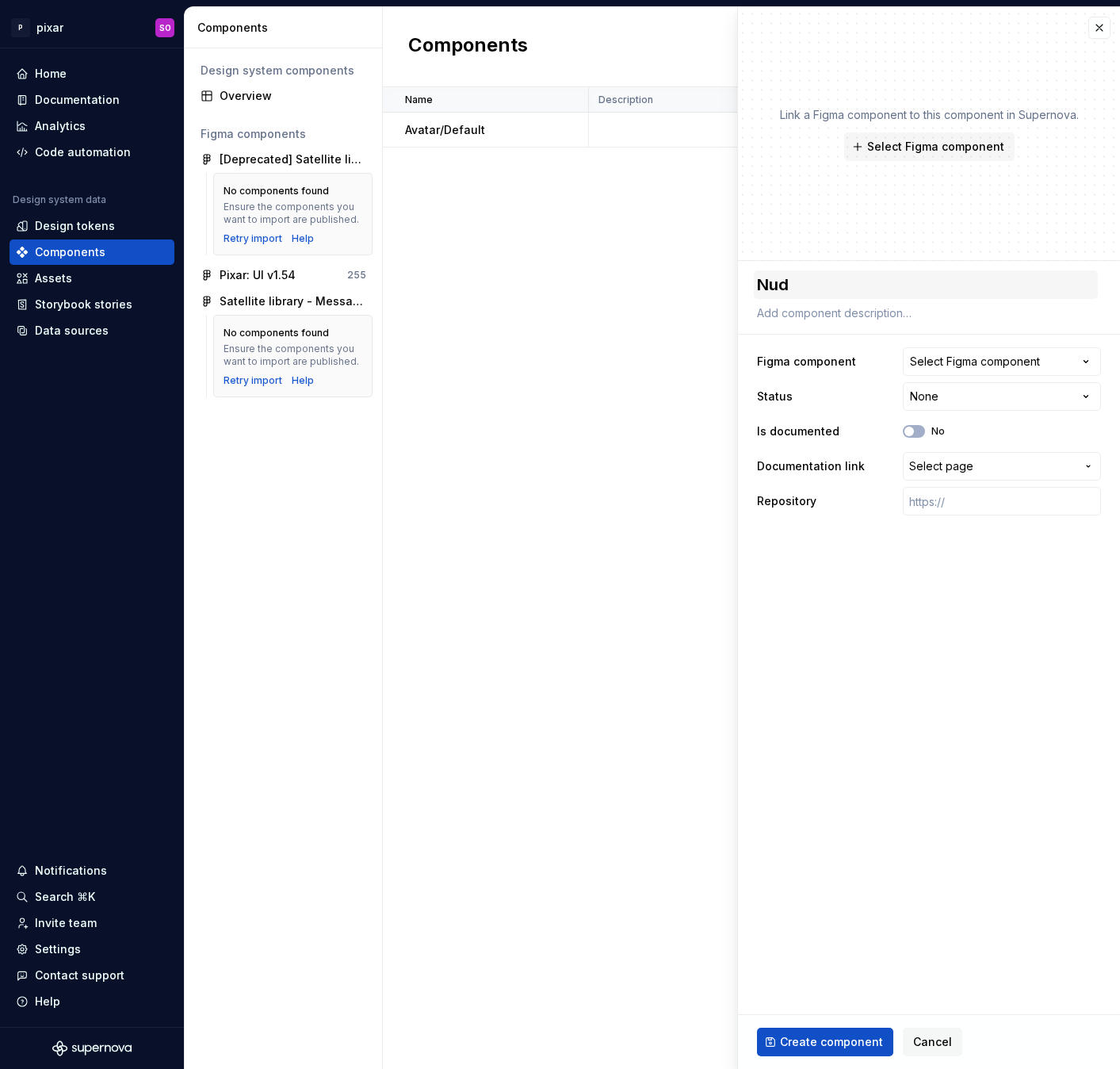
type textarea "Nudg"
type textarea "*"
type textarea "Nudge"
type textarea "*"
type textarea "Nudge"
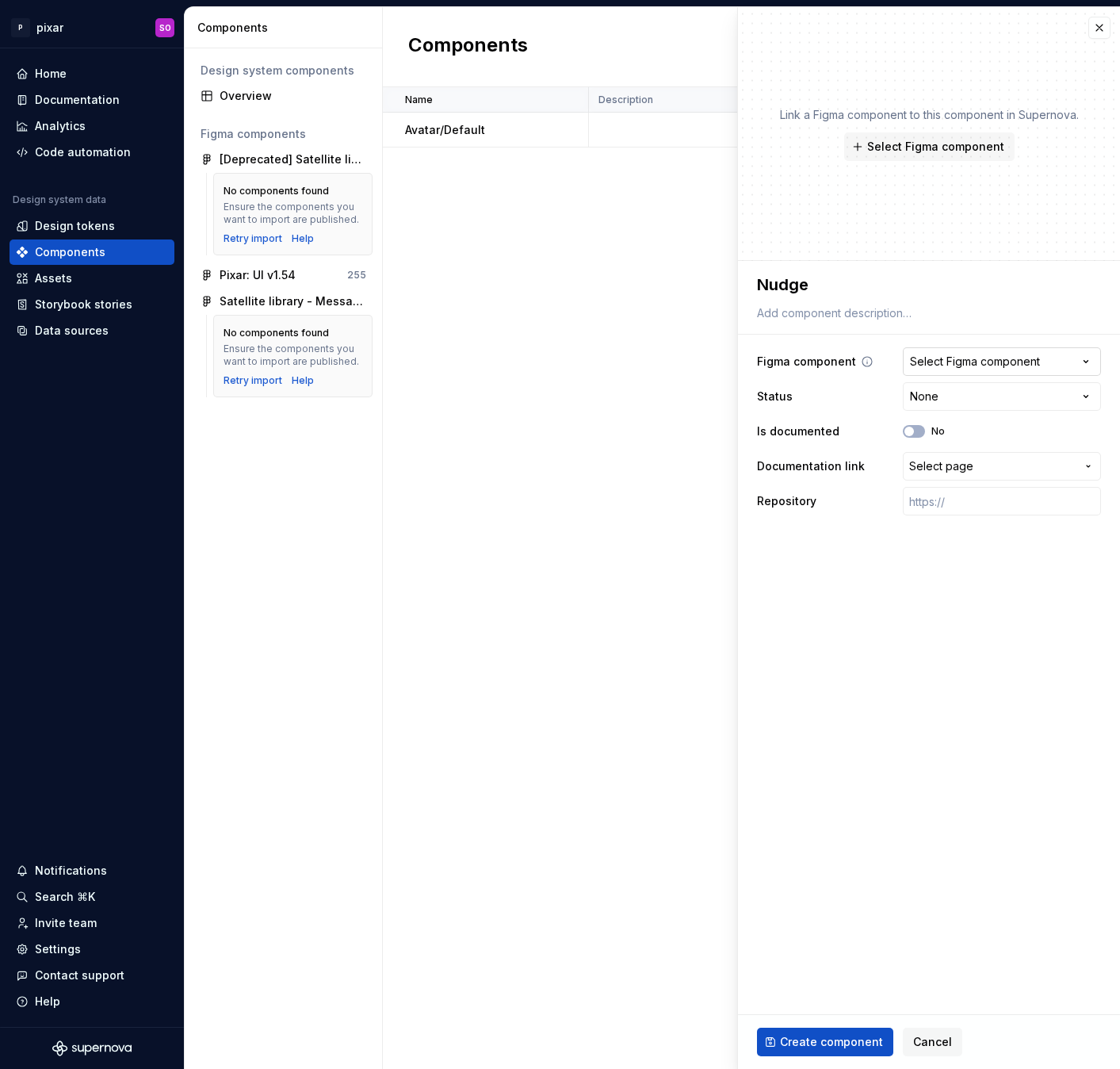
click at [1011, 371] on button "Select Figma component" at bounding box center [1002, 361] width 198 height 29
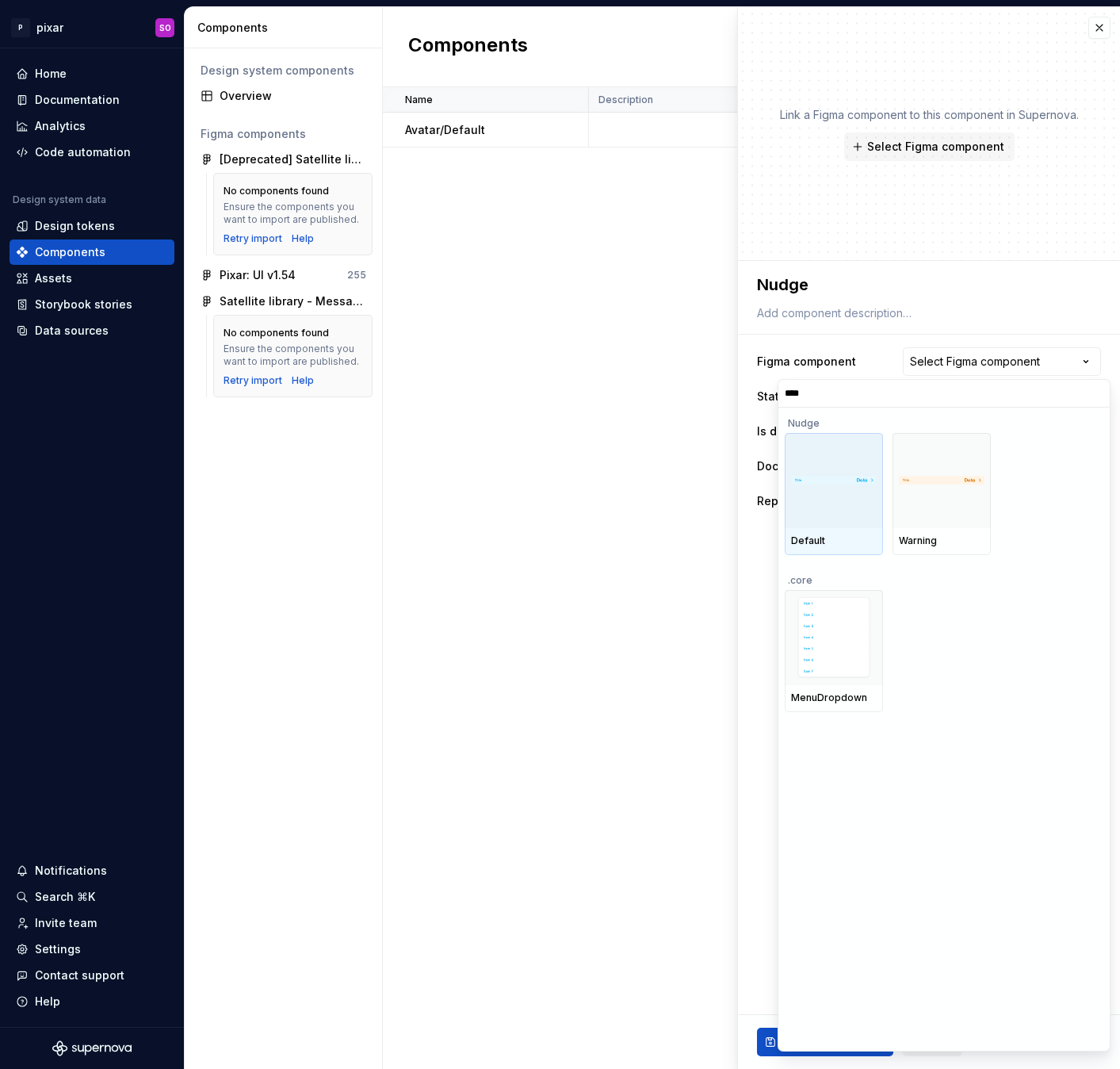
type input "*****"
click at [840, 464] on div at bounding box center [833, 480] width 98 height 95
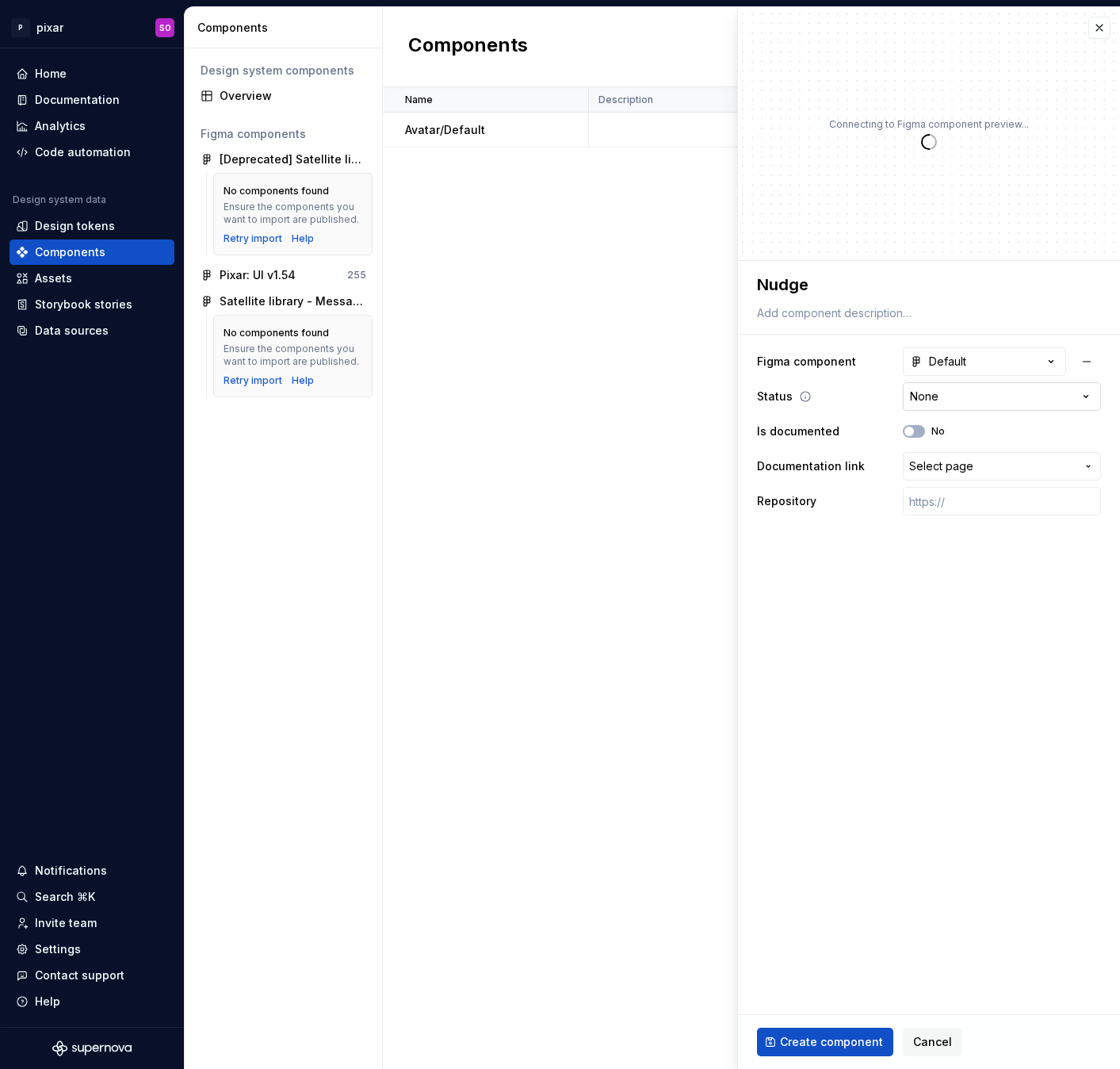
type textarea "*"
click at [985, 392] on html "**********" at bounding box center [560, 534] width 1120 height 1069
select select "**********"
click at [911, 432] on span "button" at bounding box center [908, 430] width 9 height 9
type textarea "*"
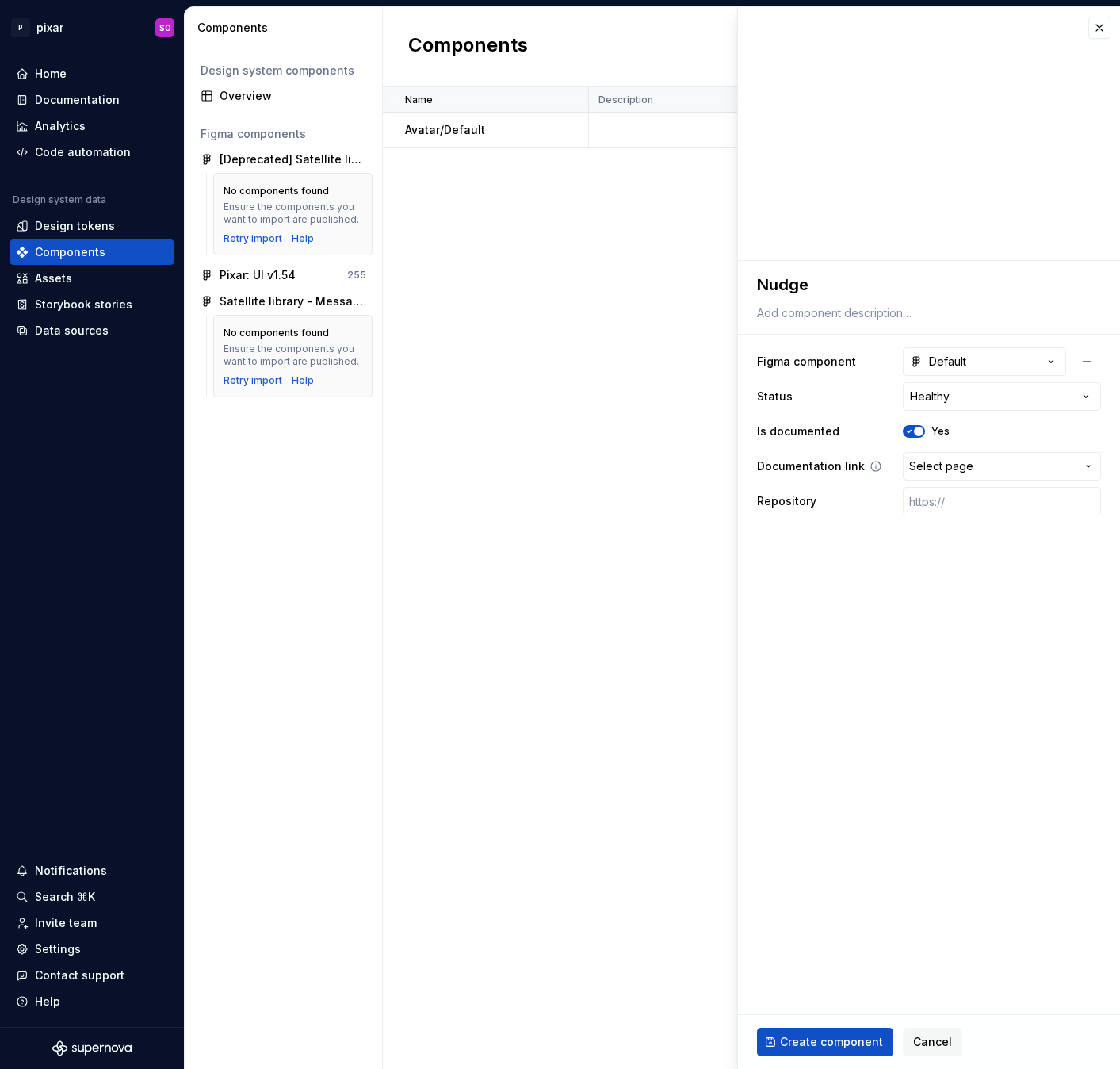
click at [980, 466] on span "Select page" at bounding box center [992, 466] width 166 height 16
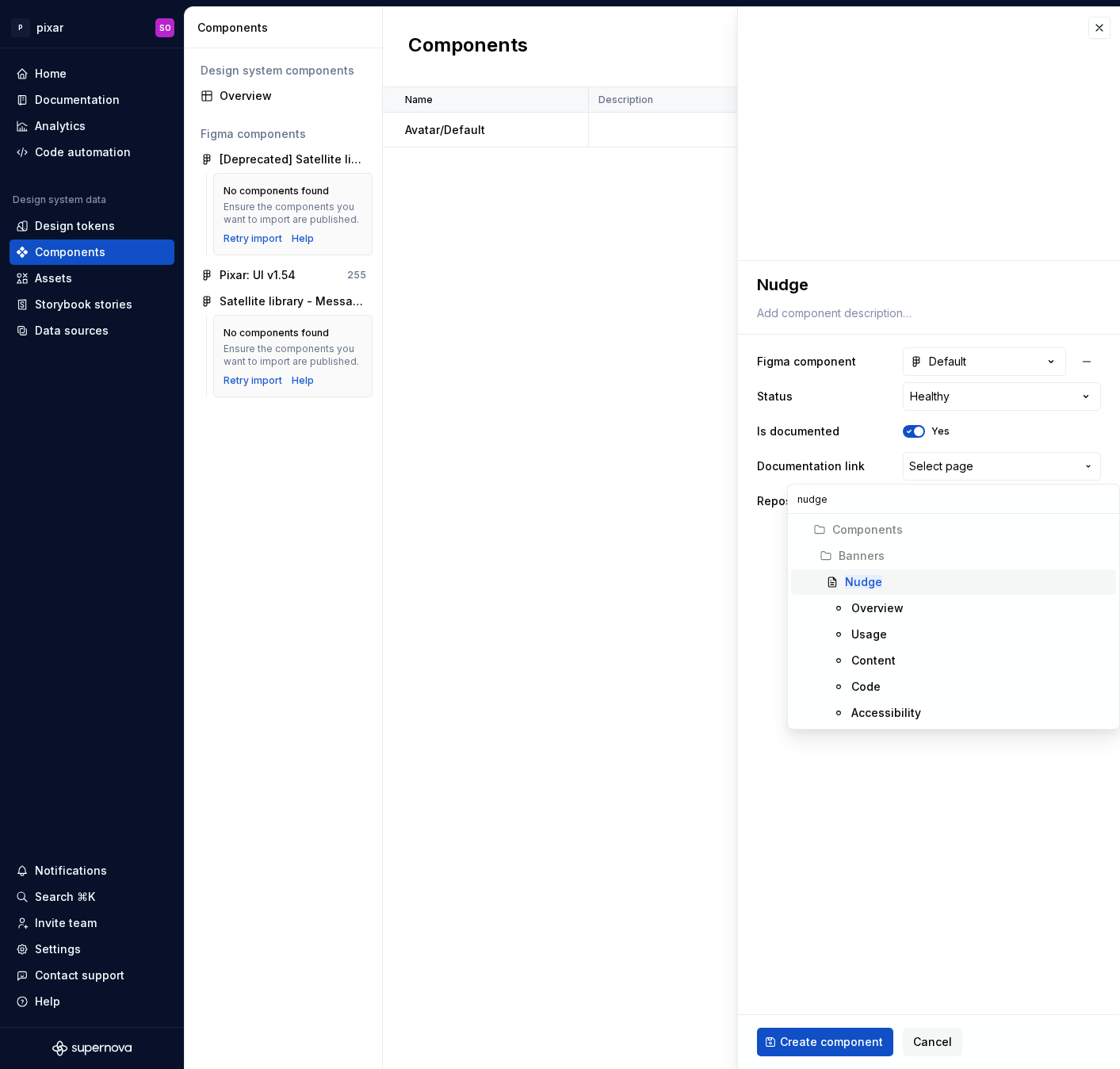
type input "nudge"
click at [894, 587] on div "Nudge" at bounding box center [977, 582] width 265 height 16
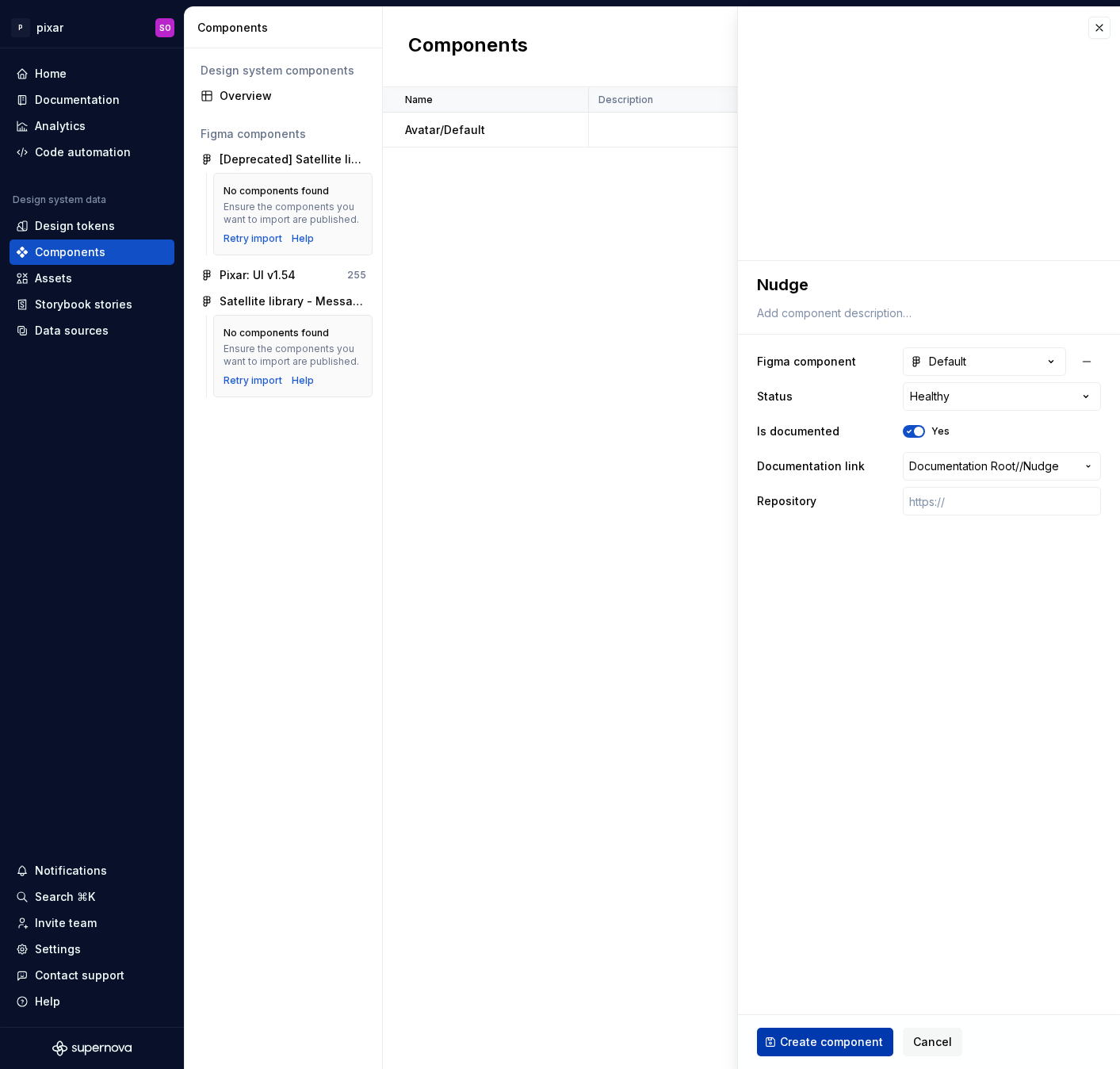
click at [840, 1040] on span "Create component" at bounding box center [831, 1041] width 103 height 16
type textarea "*"
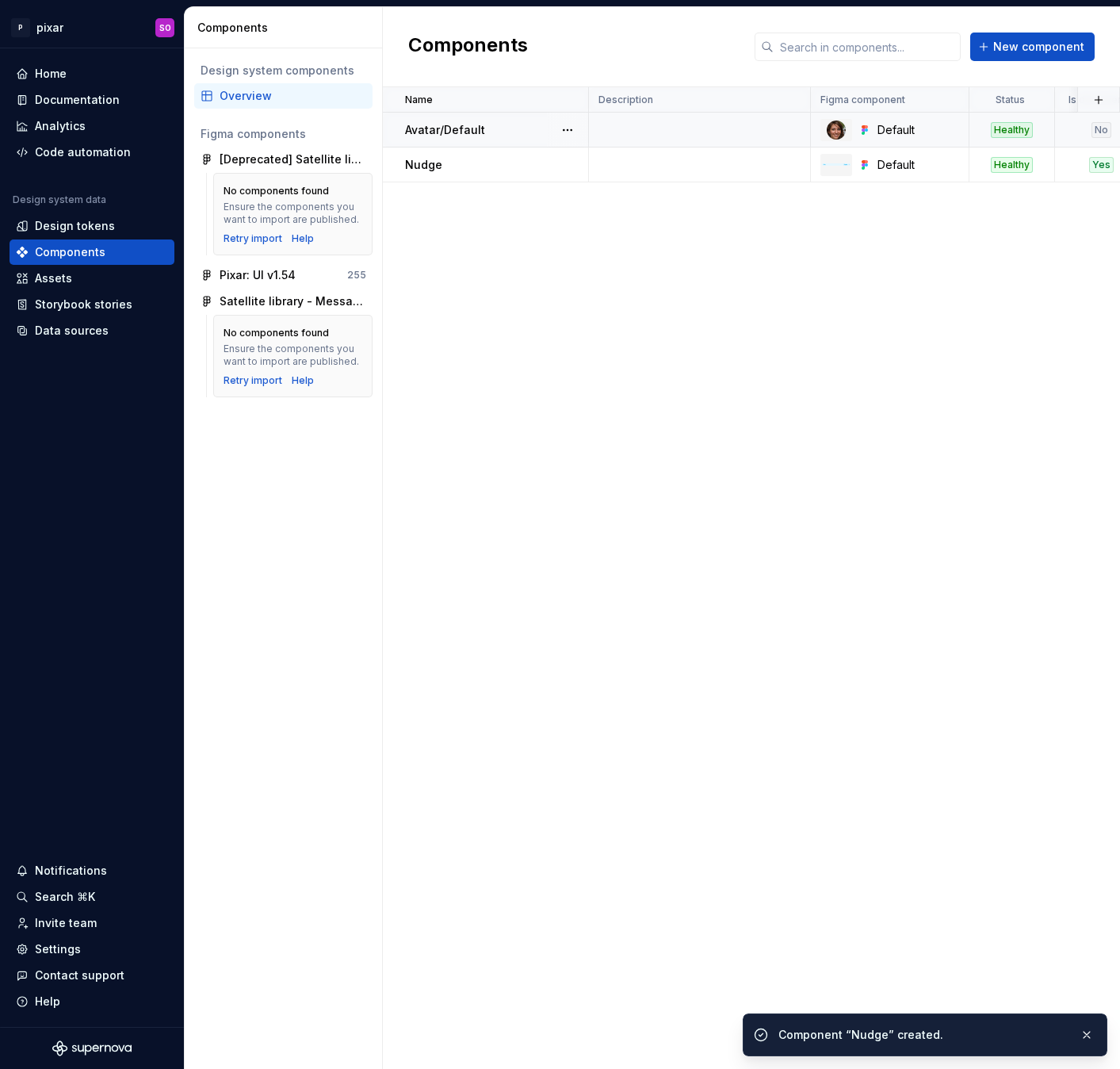
click at [524, 127] on div "Avatar/Default" at bounding box center [496, 129] width 182 height 16
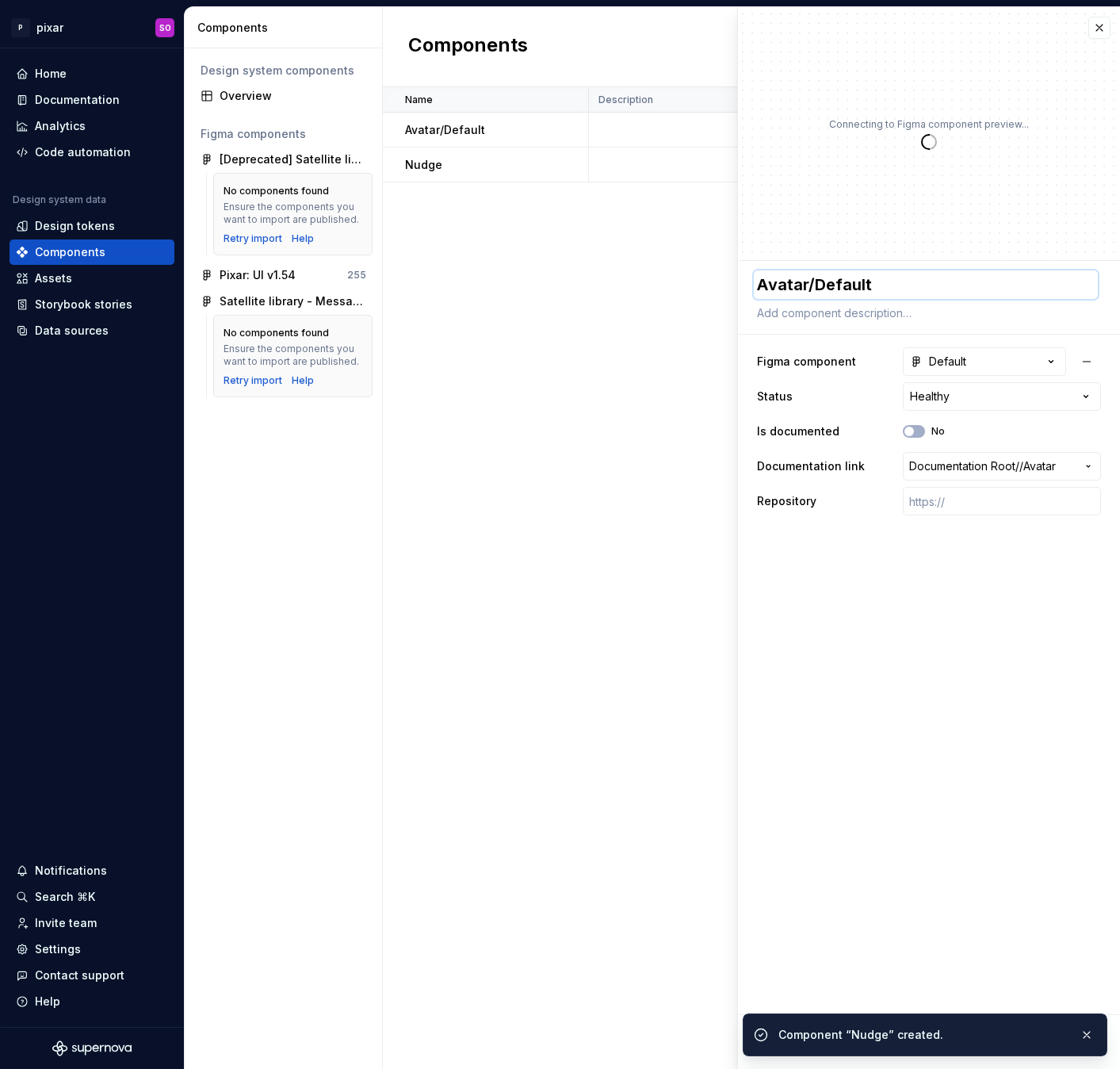
click at [807, 287] on textarea "Avatar/Default" at bounding box center [925, 285] width 344 height 29
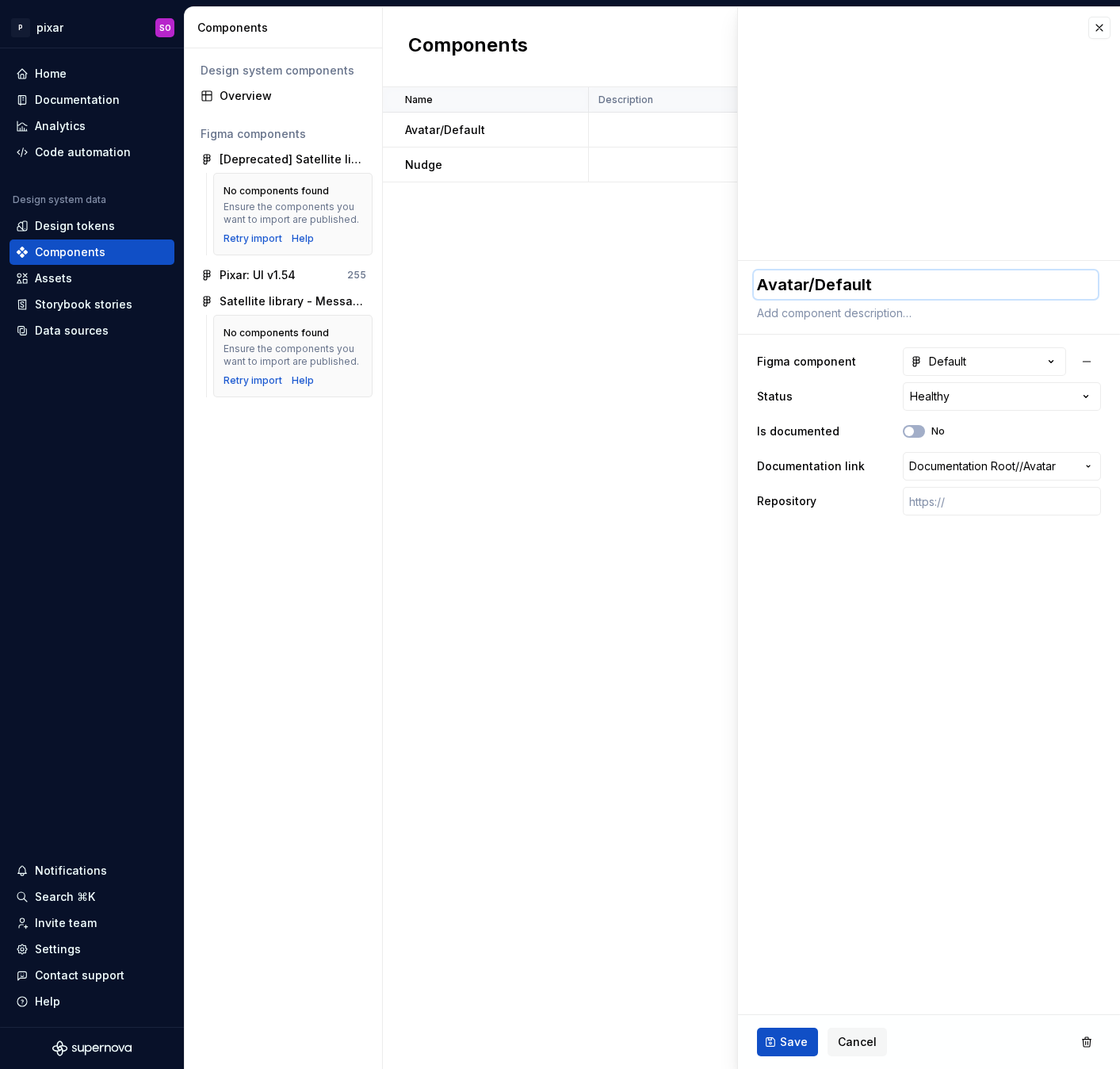
type textarea "*"
type textarea "Avatar"
click at [915, 432] on button "No" at bounding box center [913, 431] width 22 height 13
click at [789, 1040] on span "Save" at bounding box center [793, 1041] width 28 height 16
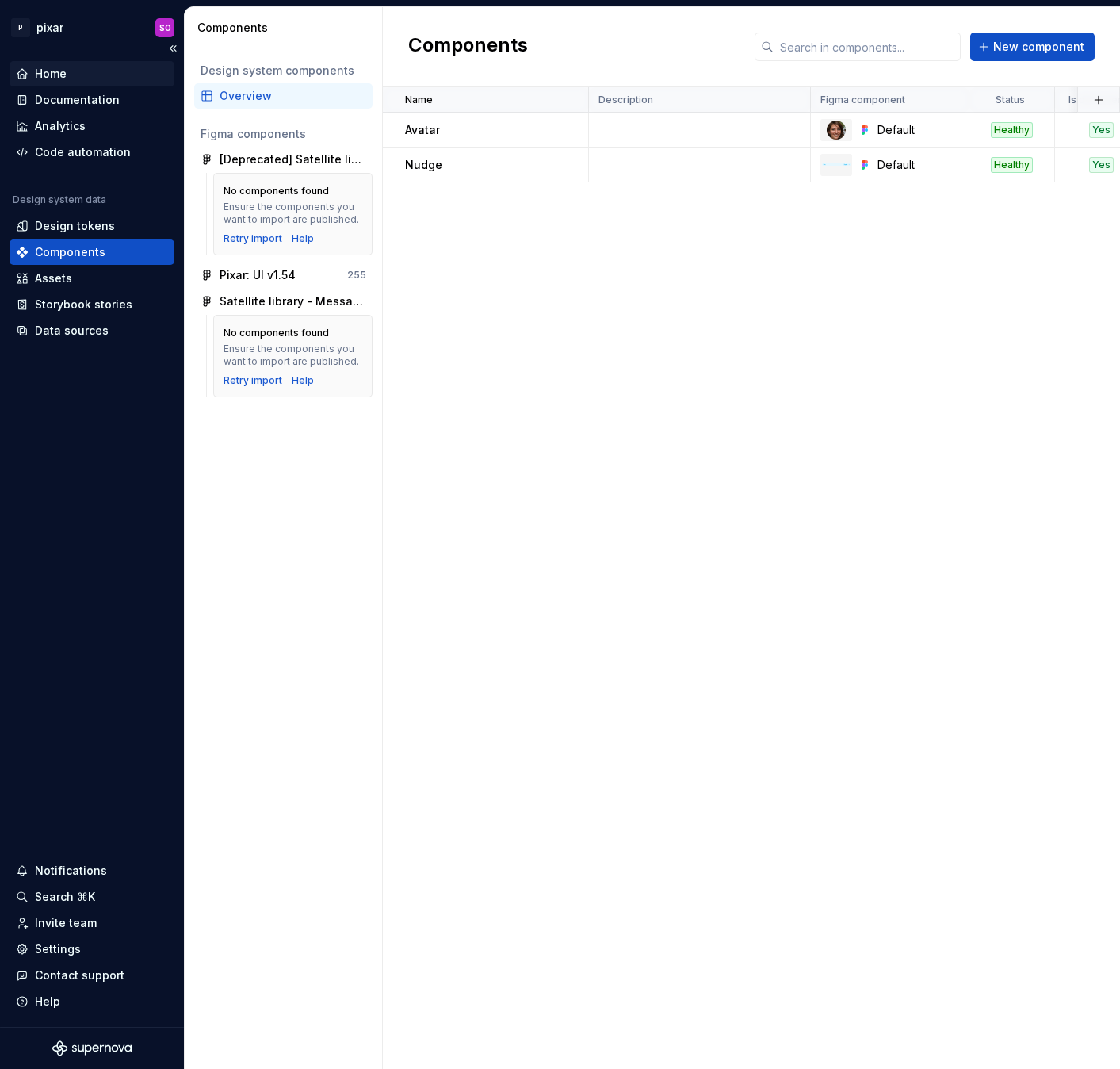
click at [68, 76] on div "Home" at bounding box center [92, 73] width 152 height 16
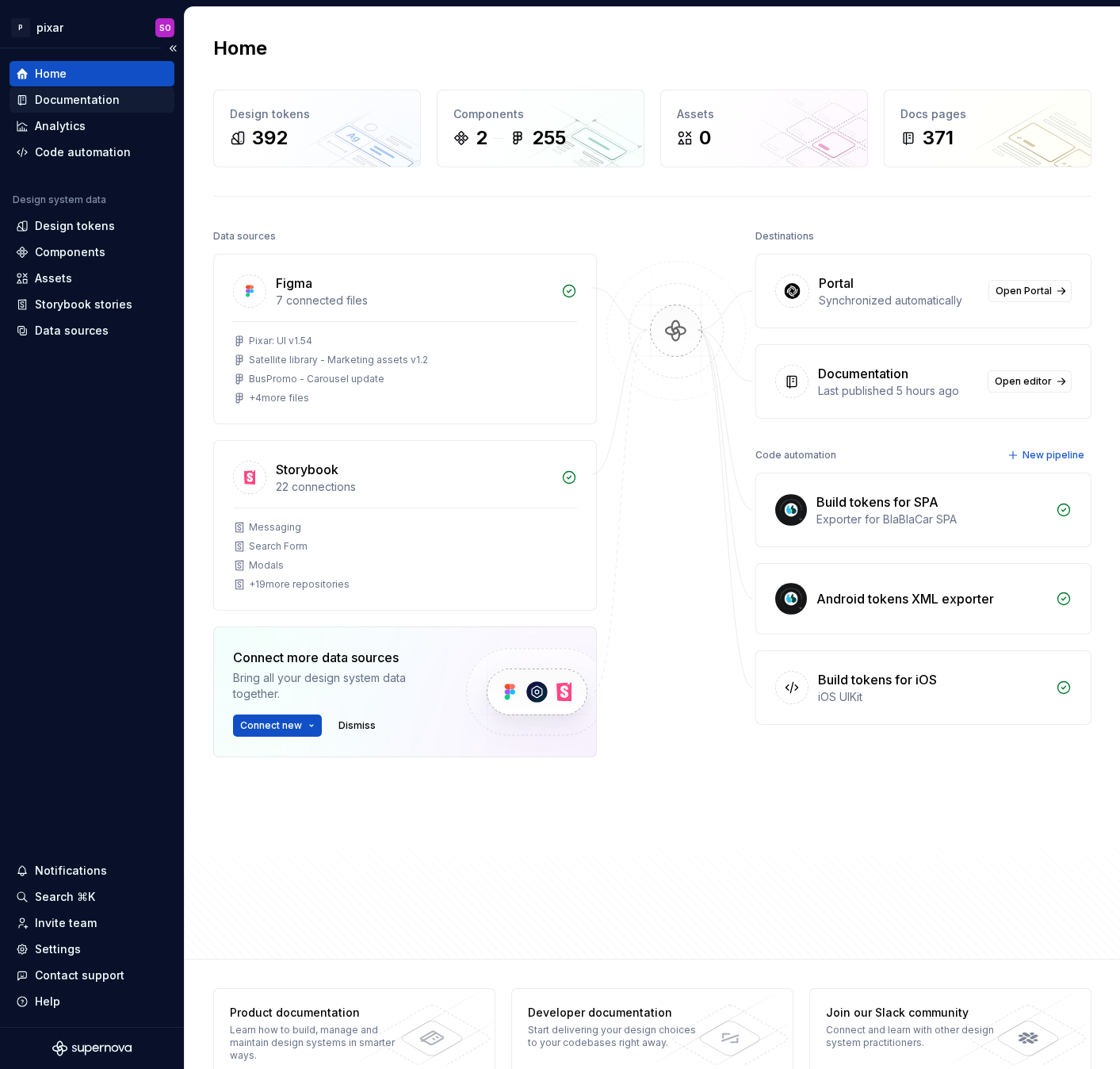
click at [79, 96] on div "Documentation" at bounding box center [77, 99] width 85 height 16
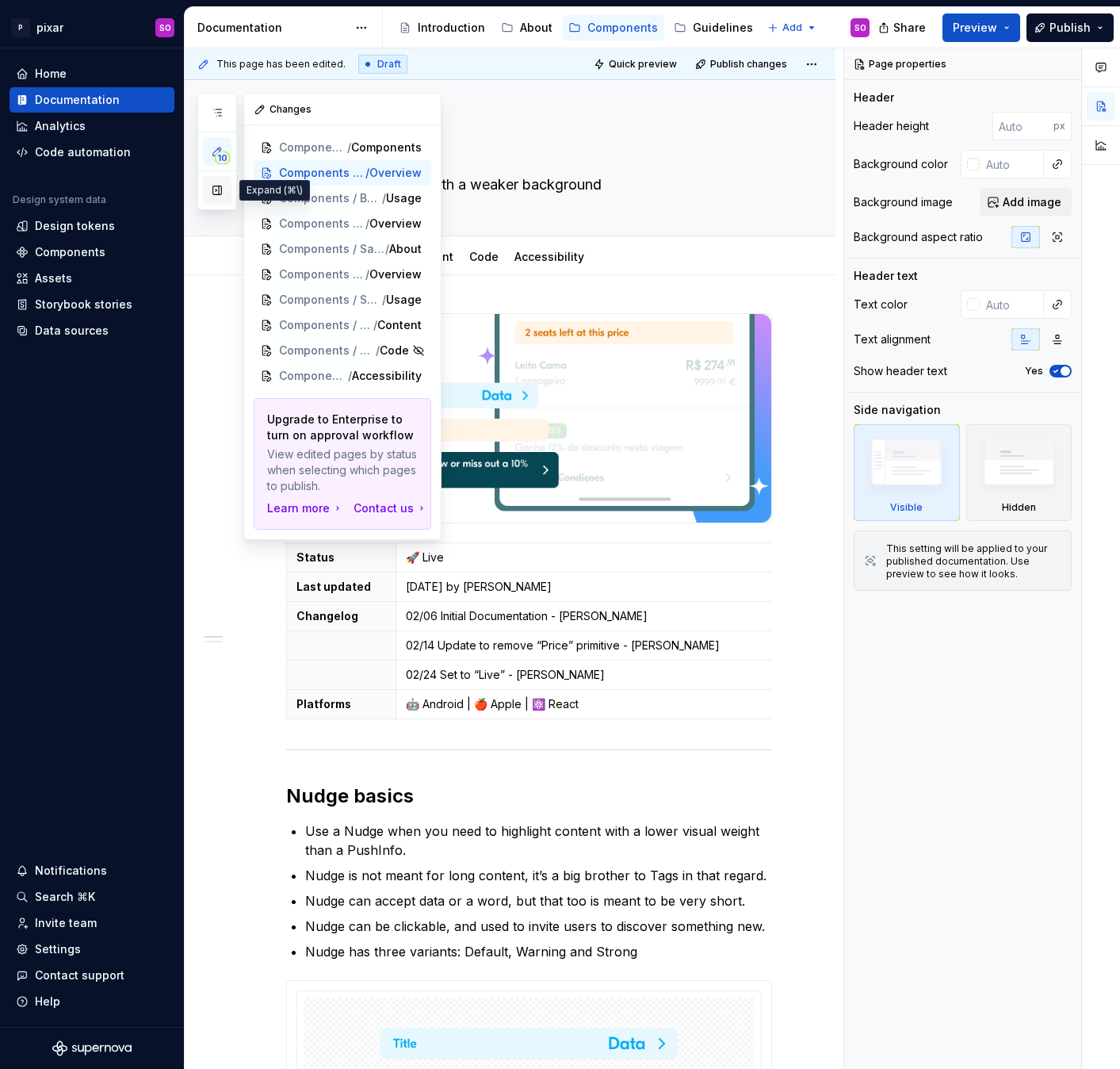
click at [218, 191] on button "button" at bounding box center [217, 190] width 29 height 29
type textarea "*"
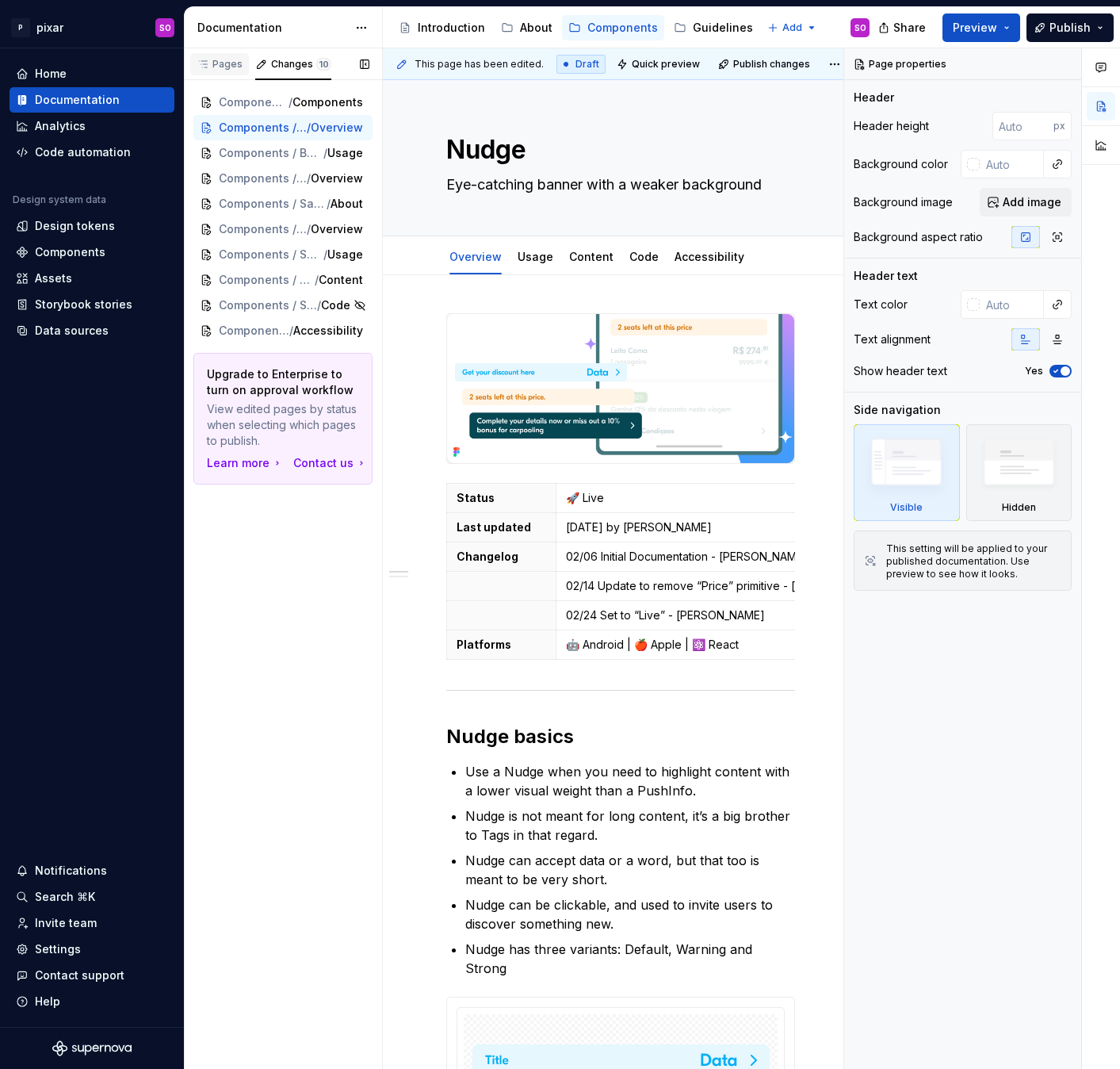
click at [222, 62] on div "Pages" at bounding box center [219, 64] width 46 height 13
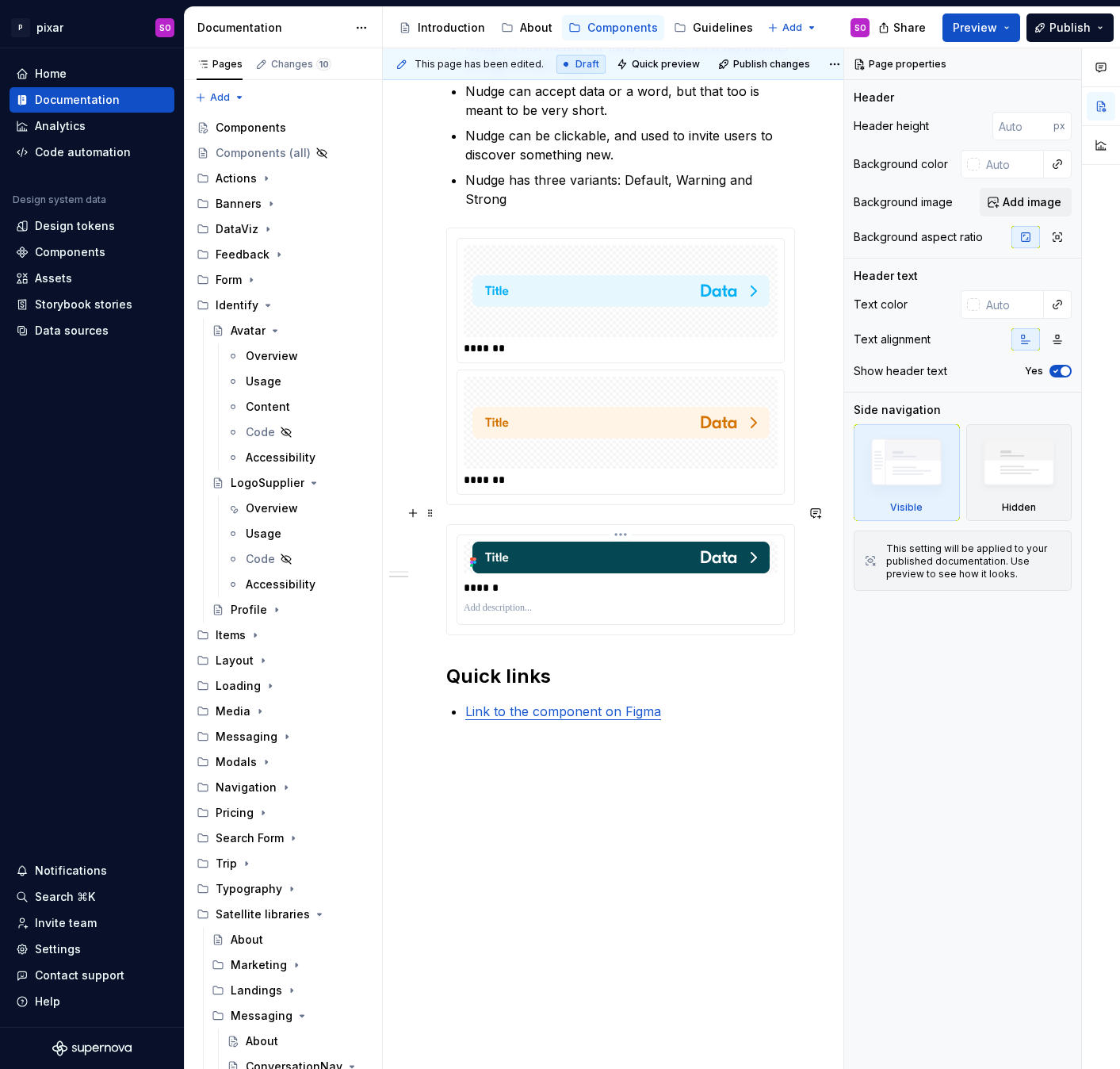
scroll to position [779, 0]
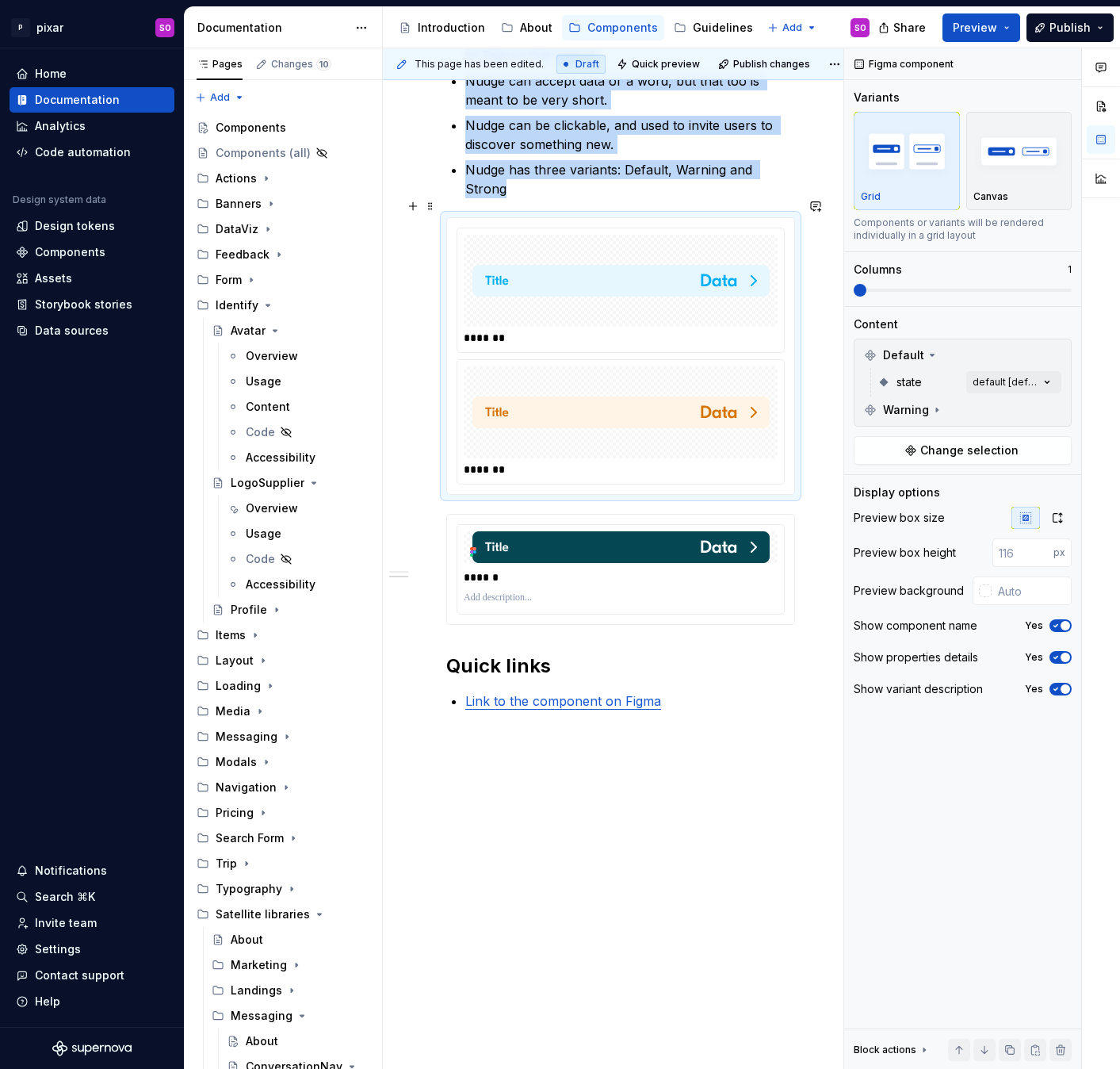
click at [601, 421] on img at bounding box center [621, 412] width 297 height 79
click at [960, 442] on span "Change selection" at bounding box center [969, 450] width 98 height 16
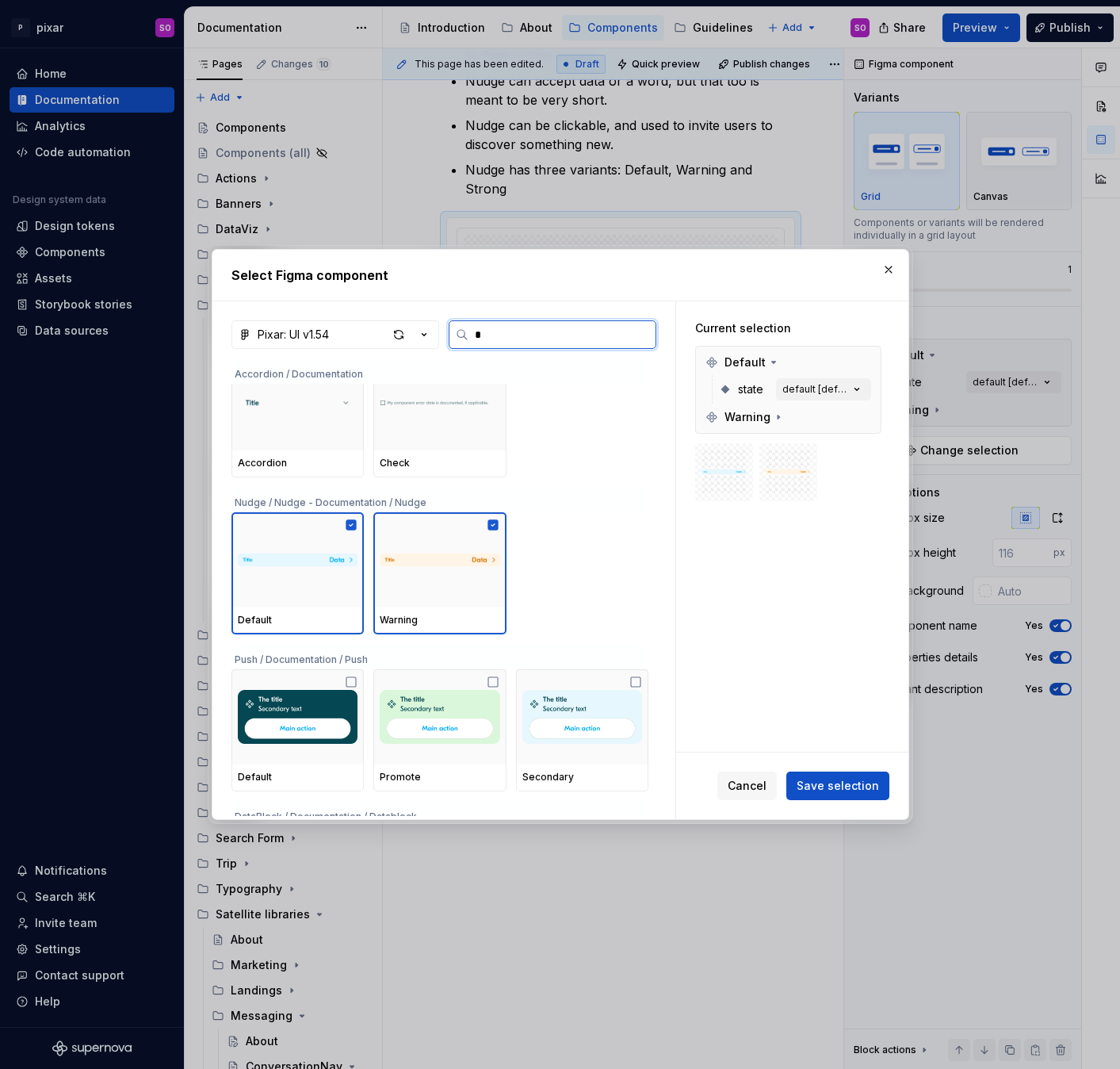
scroll to position [0, 0]
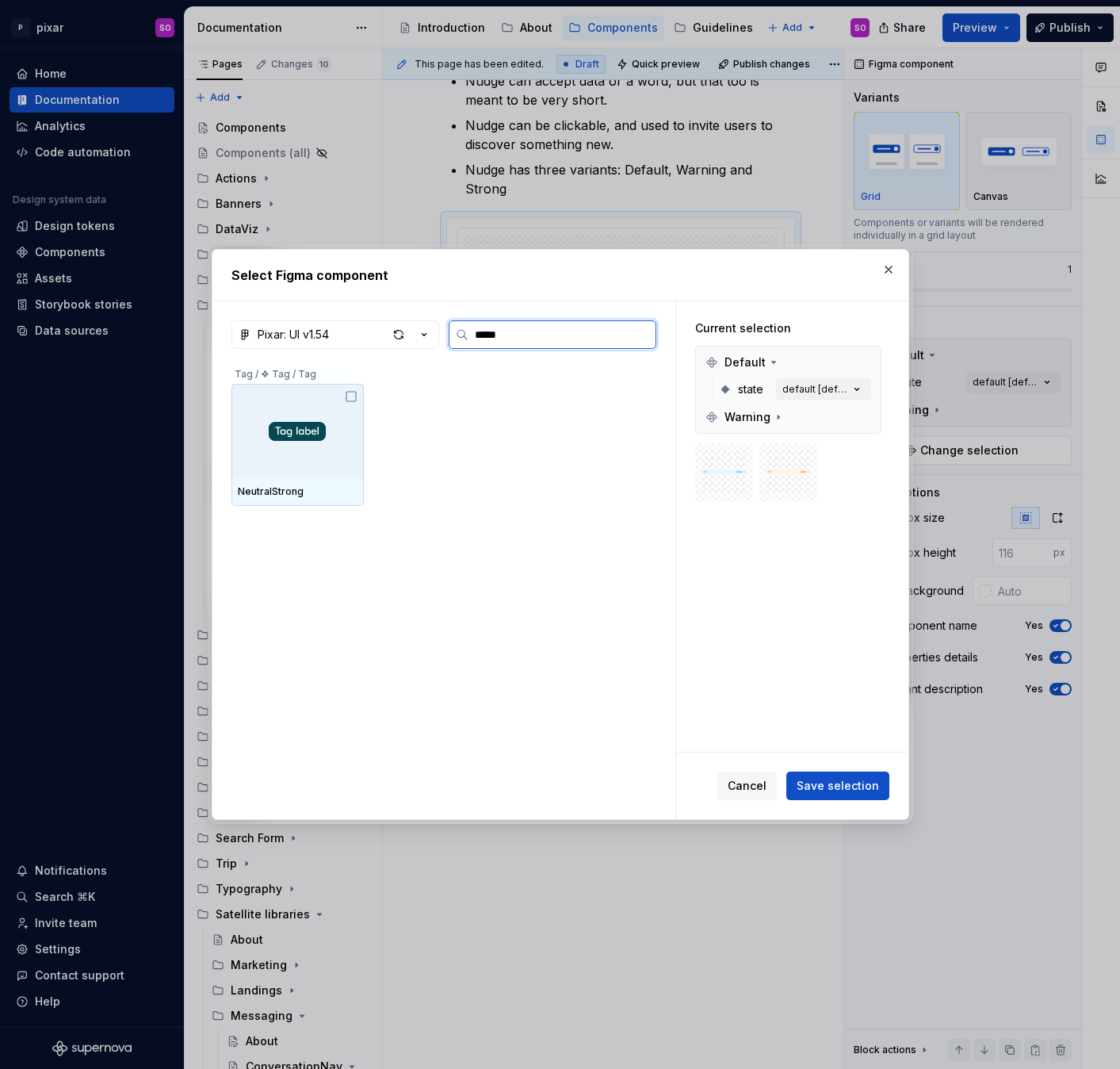
type input "******"
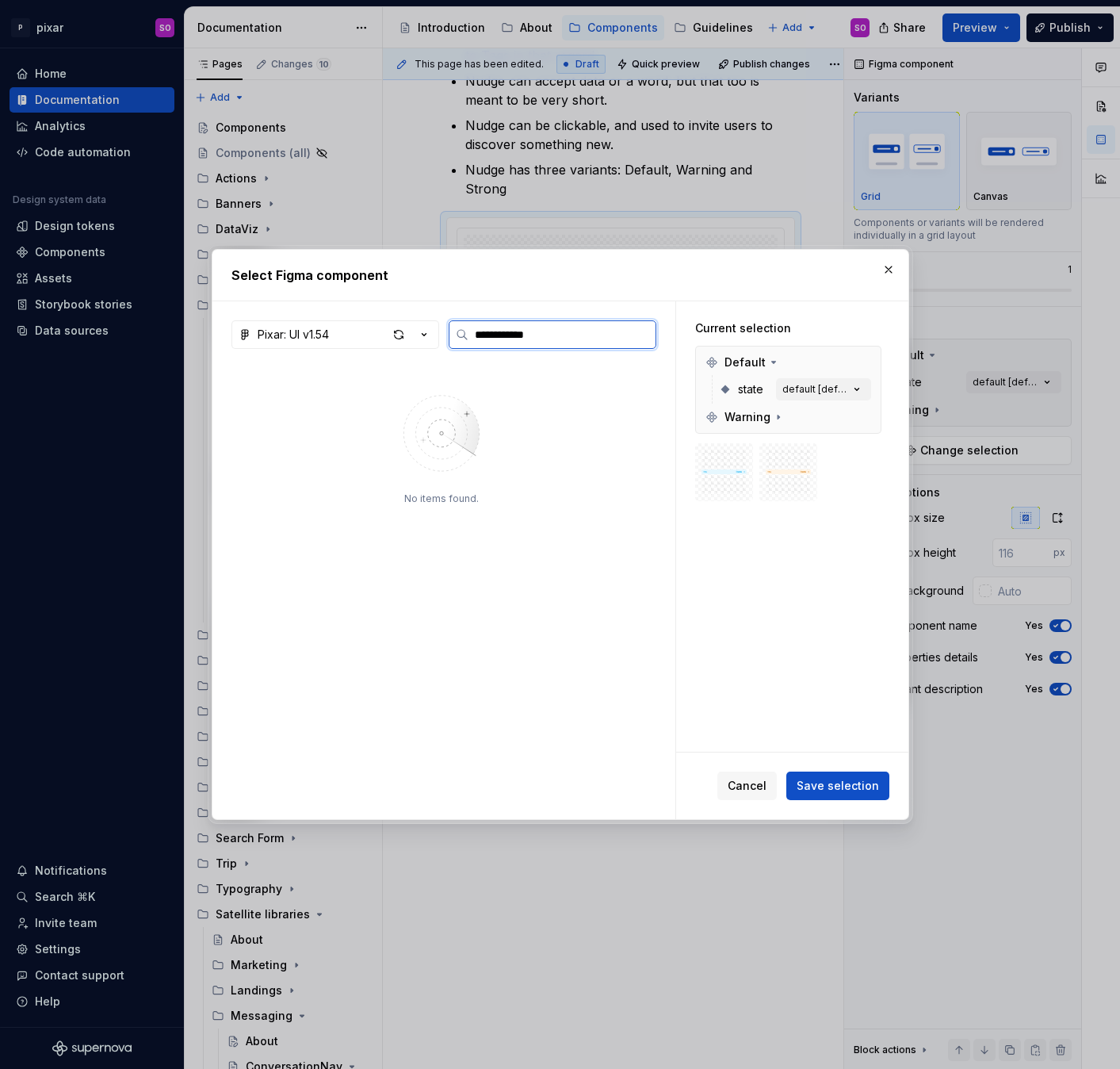
type input "**********"
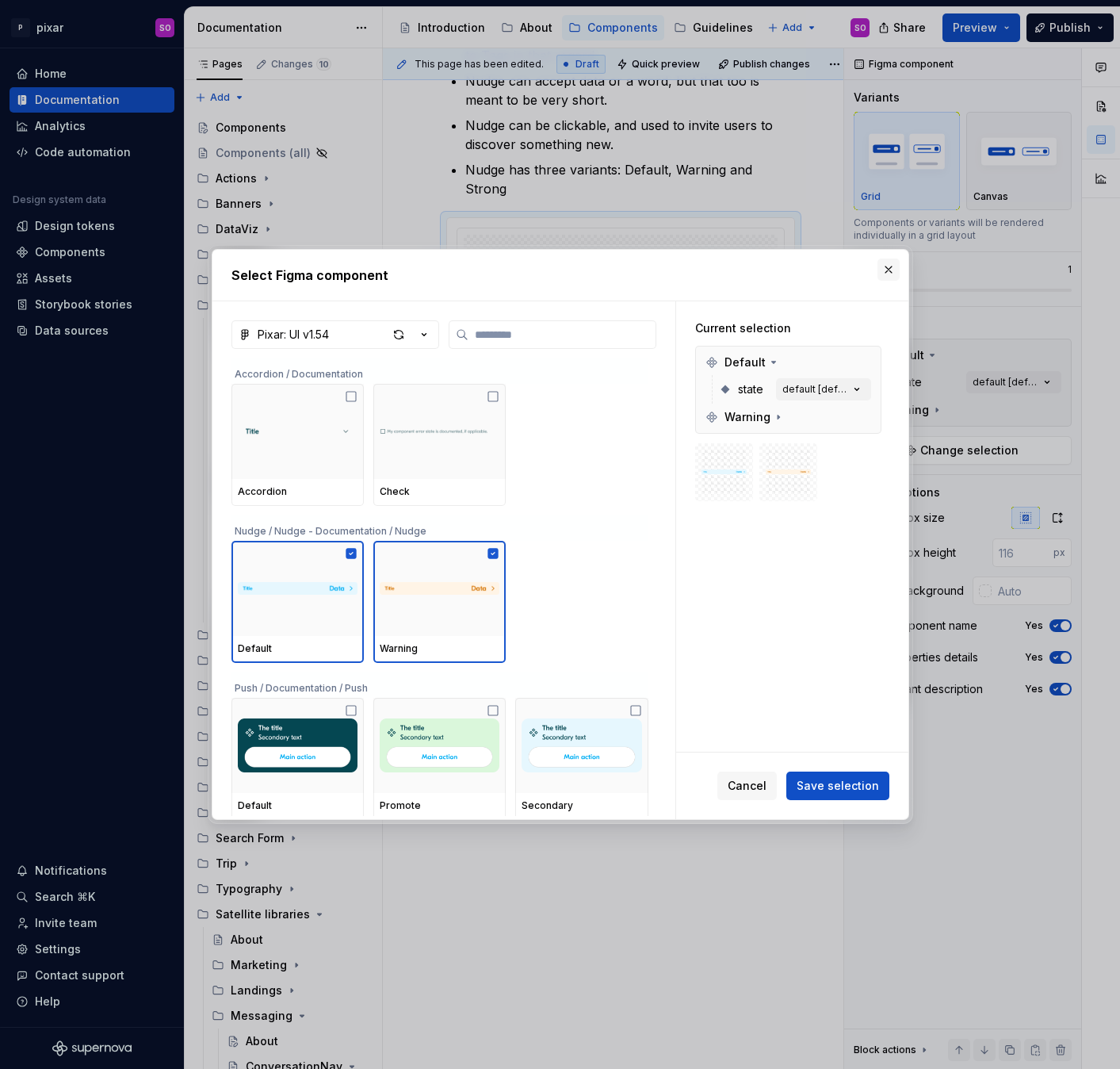
click at [892, 266] on button "button" at bounding box center [888, 270] width 22 height 22
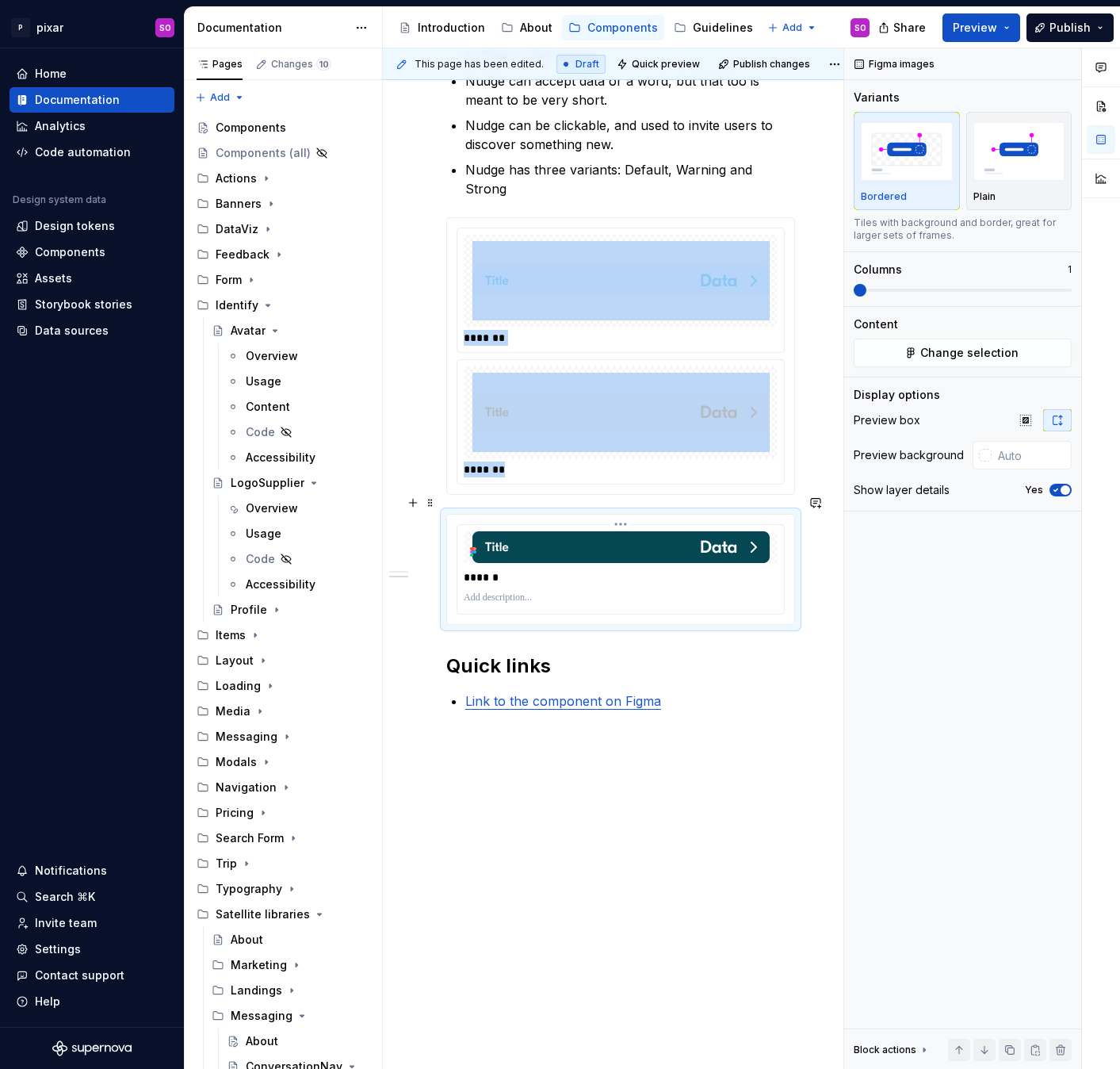
click at [460, 524] on div "******" at bounding box center [620, 569] width 327 height 89
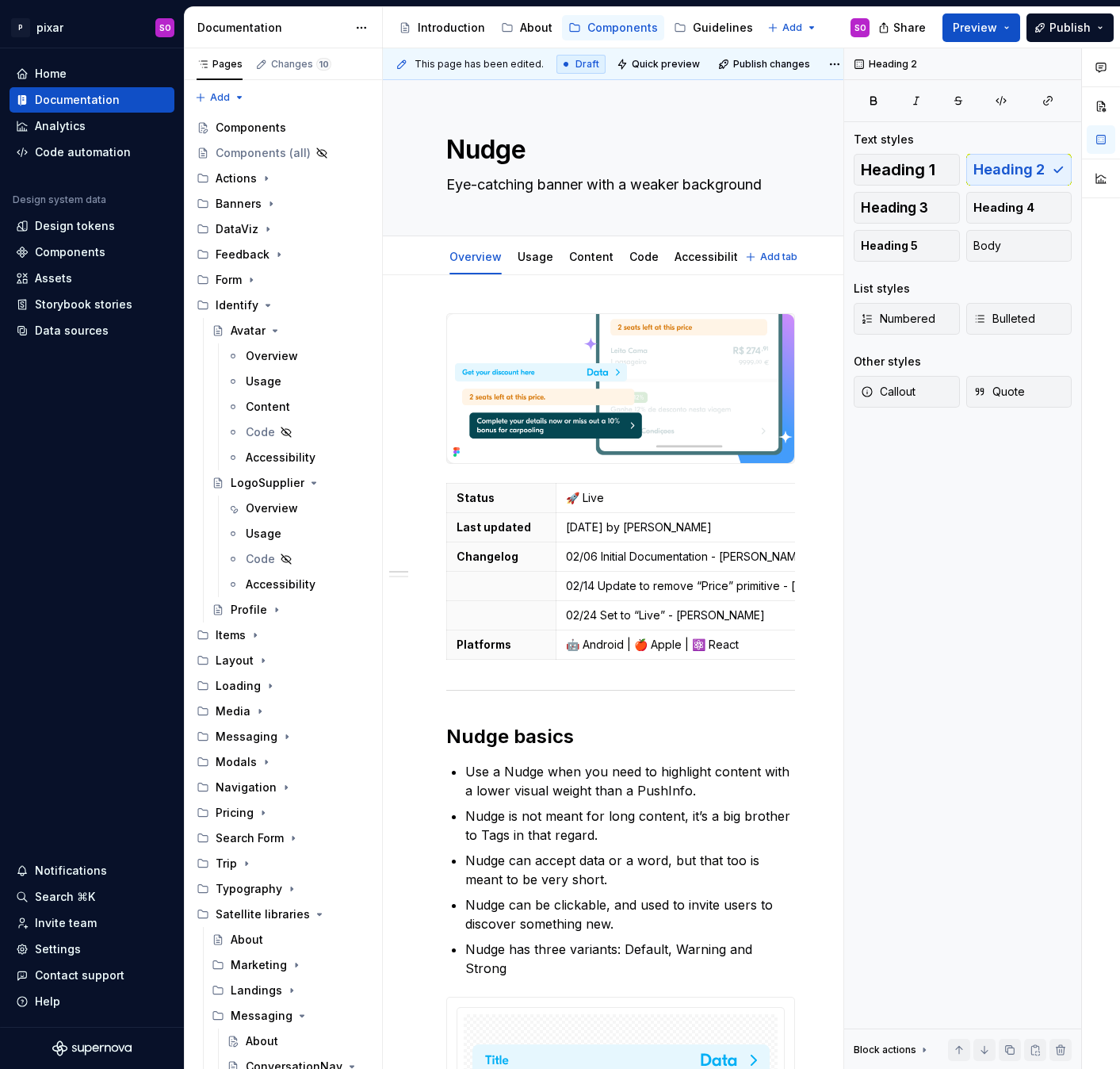
type textarea "*"
click at [599, 526] on p "[DATE] by [PERSON_NAME]" at bounding box center [799, 527] width 467 height 16
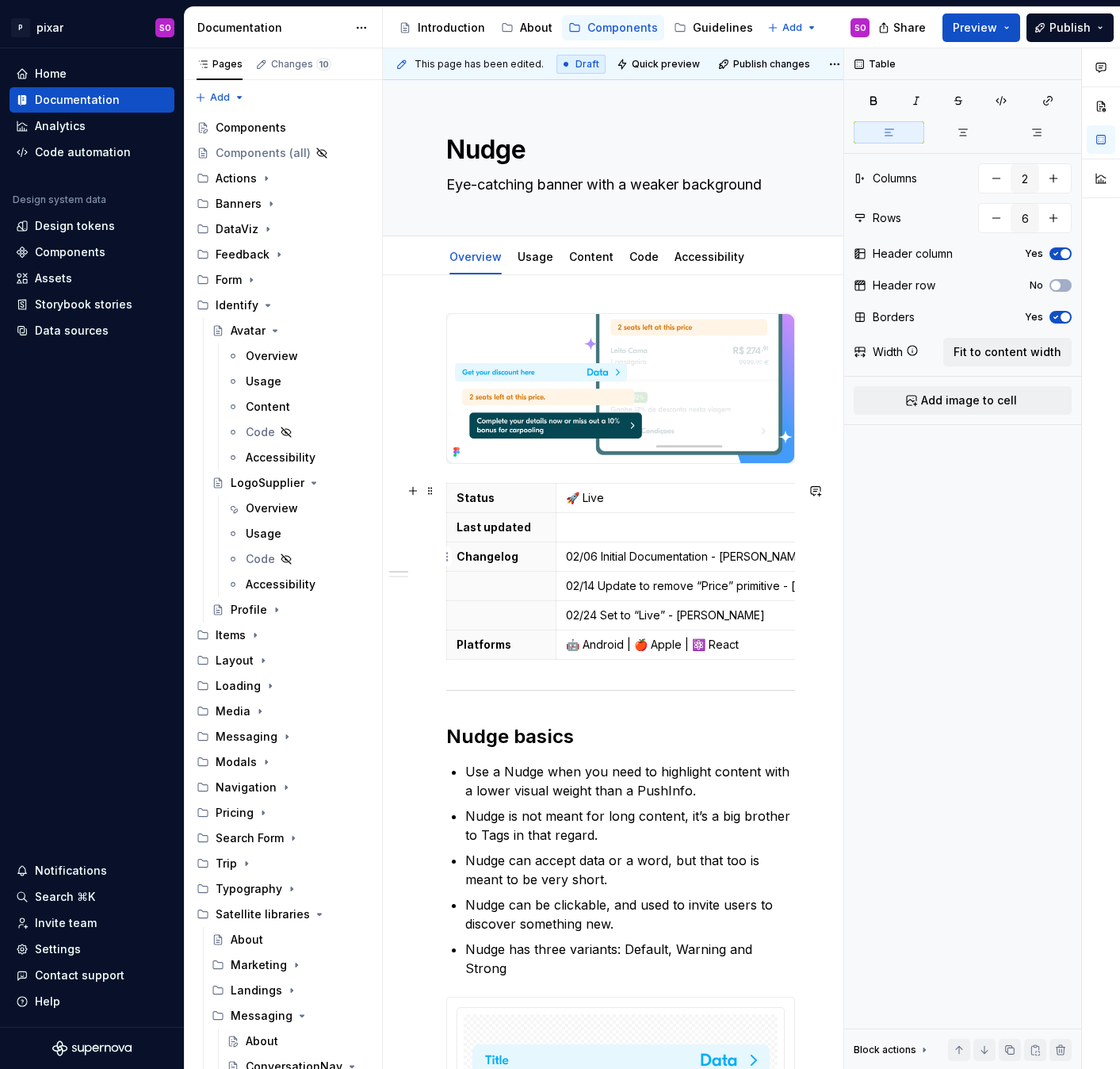
click at [611, 556] on p "02/06 Initial Documentation - [PERSON_NAME]" at bounding box center [799, 556] width 467 height 16
click at [449, 558] on html "P pixar SO Home Documentation Analytics Code automation Design system data Desi…" at bounding box center [560, 534] width 1120 height 1069
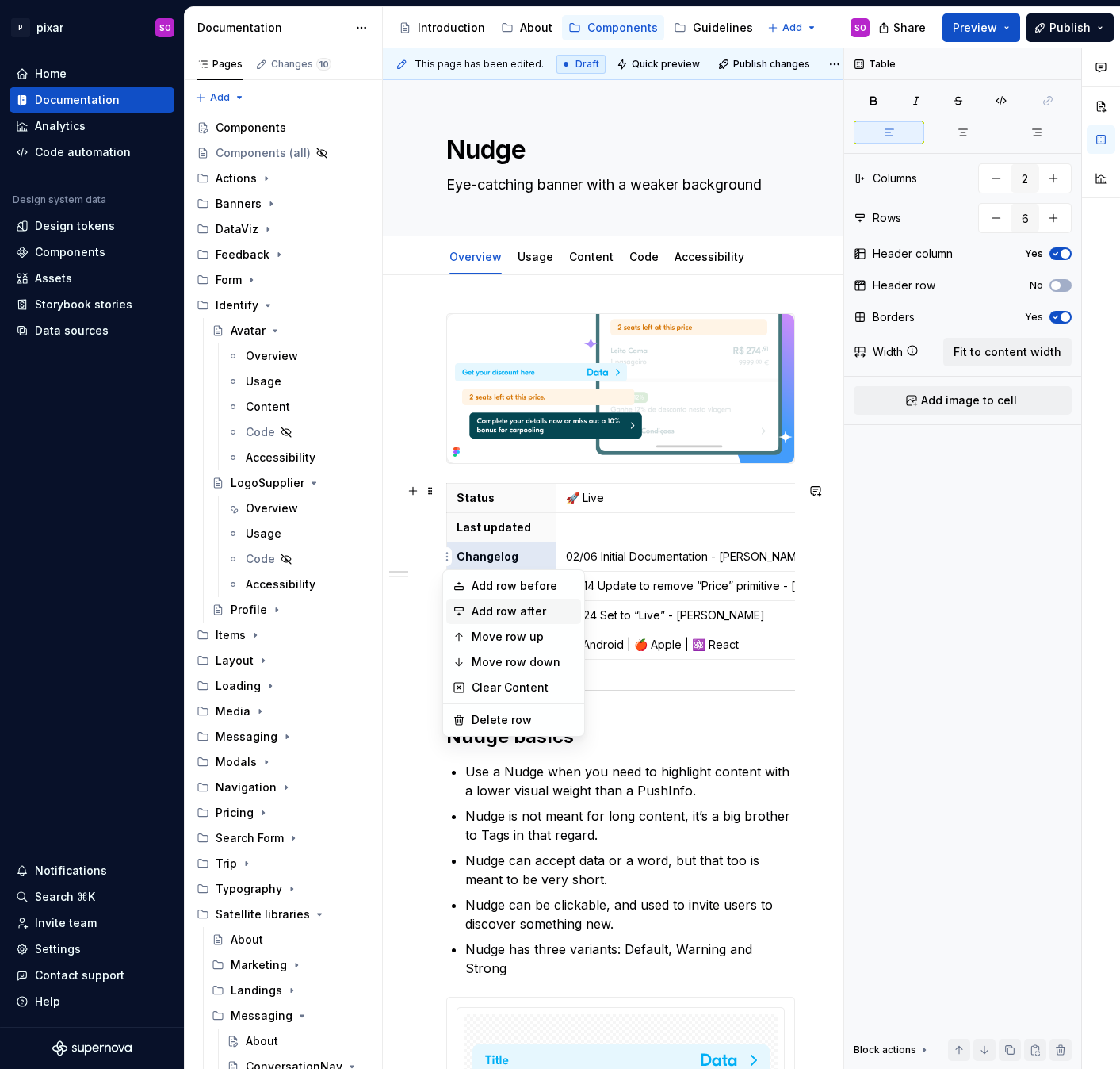
click at [487, 609] on div "Add row after" at bounding box center [523, 611] width 103 height 16
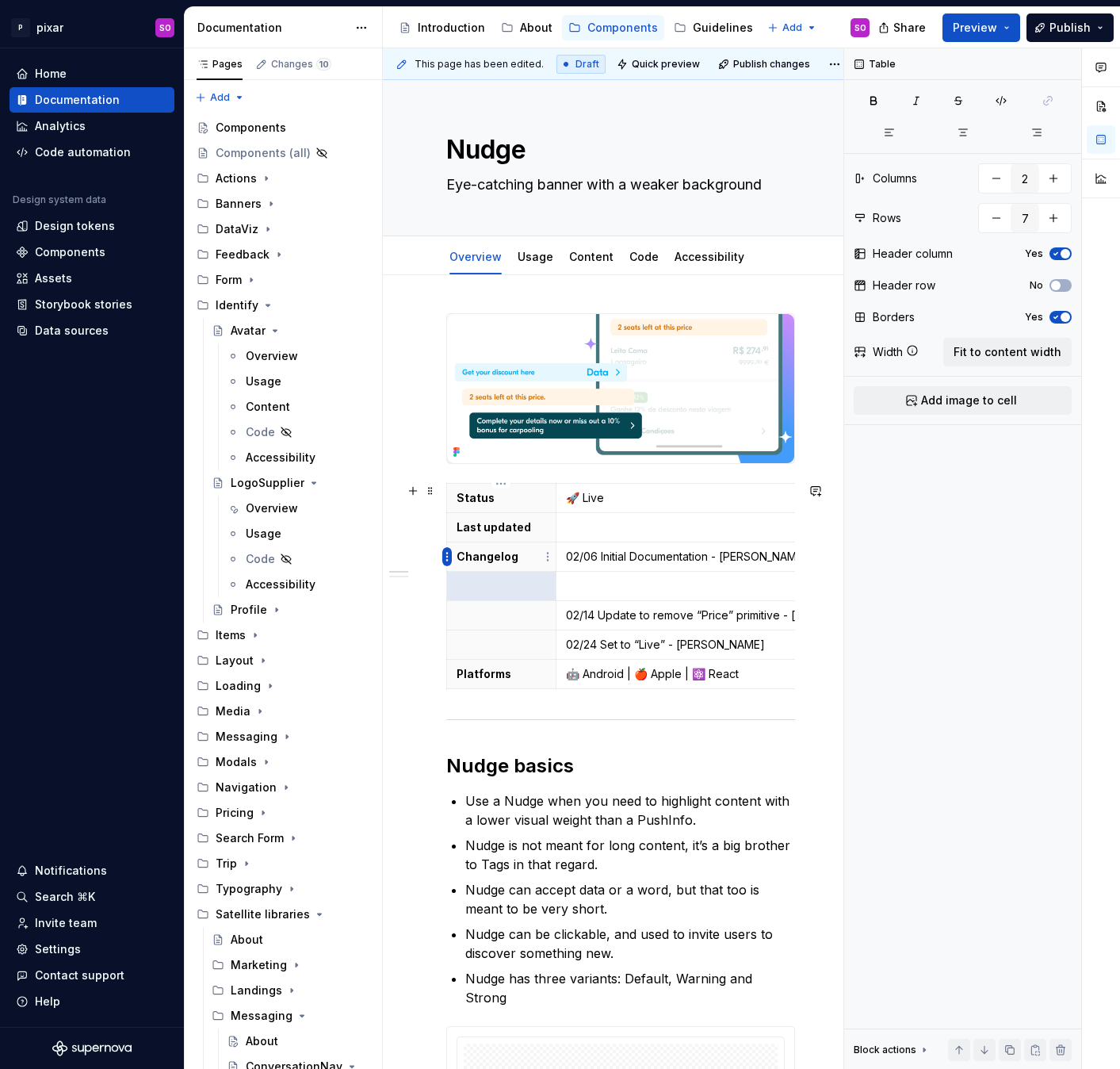
click at [443, 557] on html "P pixar SO Home Documentation Analytics Code automation Design system data Desi…" at bounding box center [560, 534] width 1120 height 1069
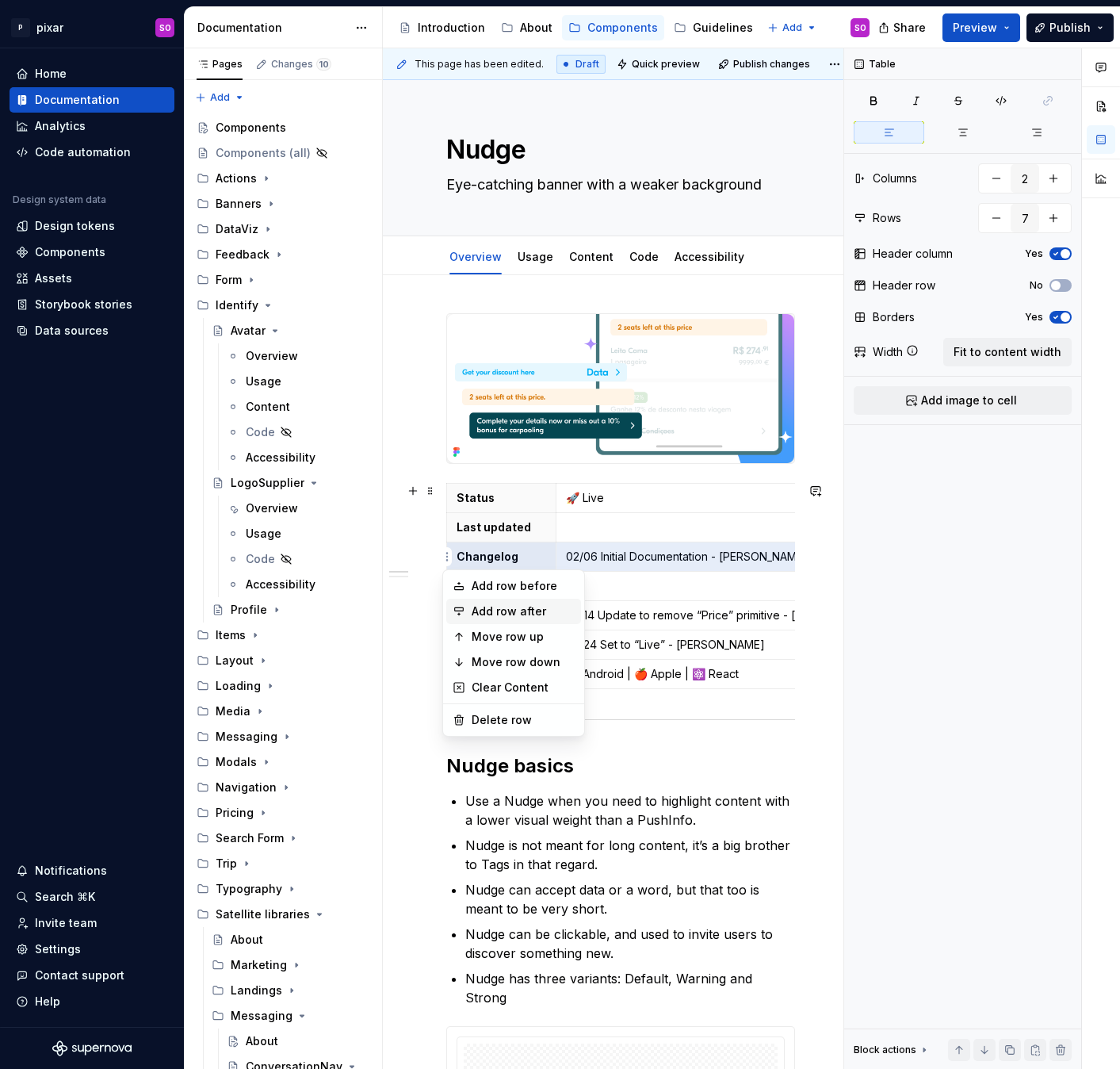
click at [503, 608] on div "Add row after" at bounding box center [523, 611] width 103 height 16
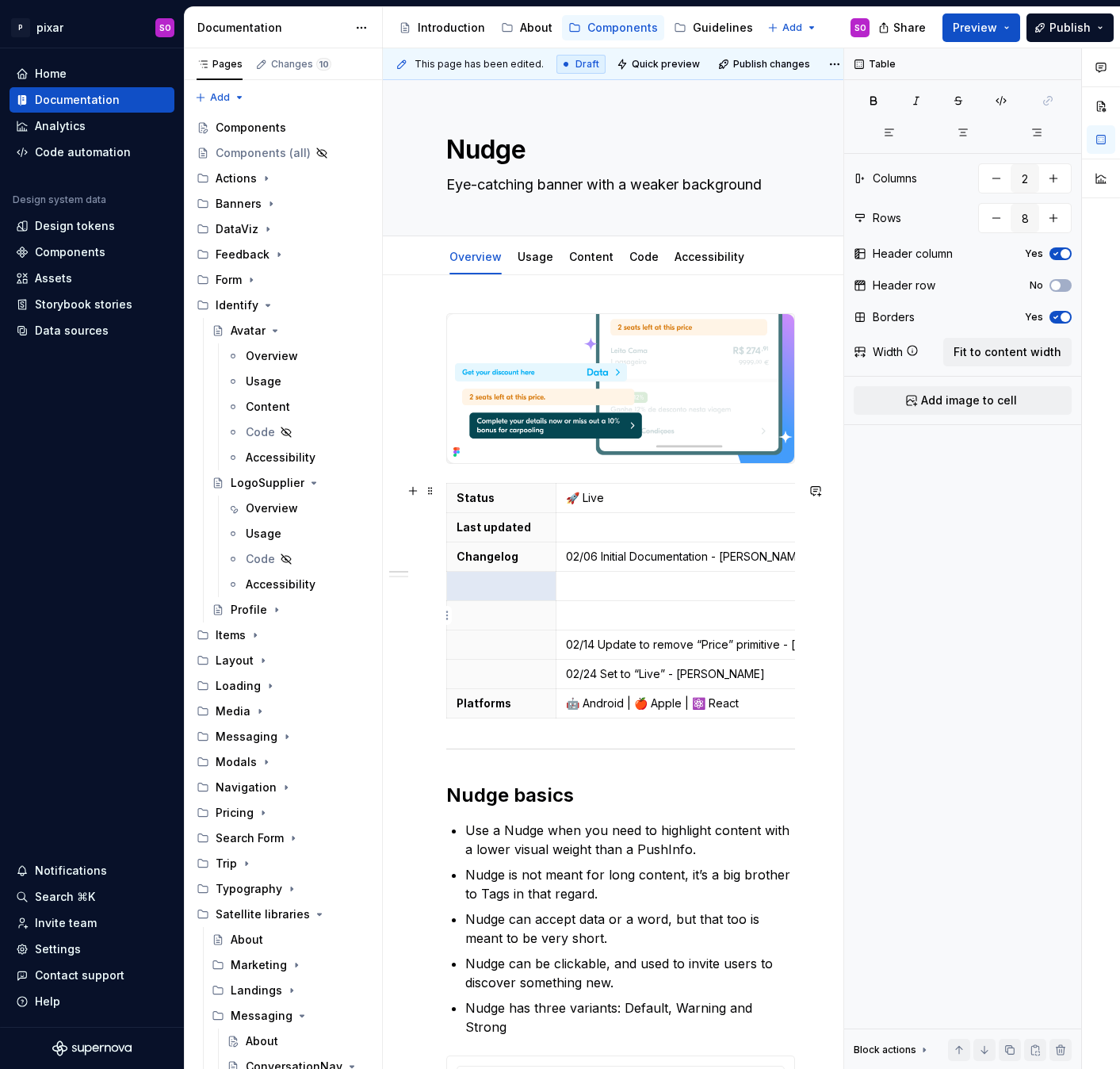
click at [601, 610] on p at bounding box center [799, 615] width 467 height 16
type input "7"
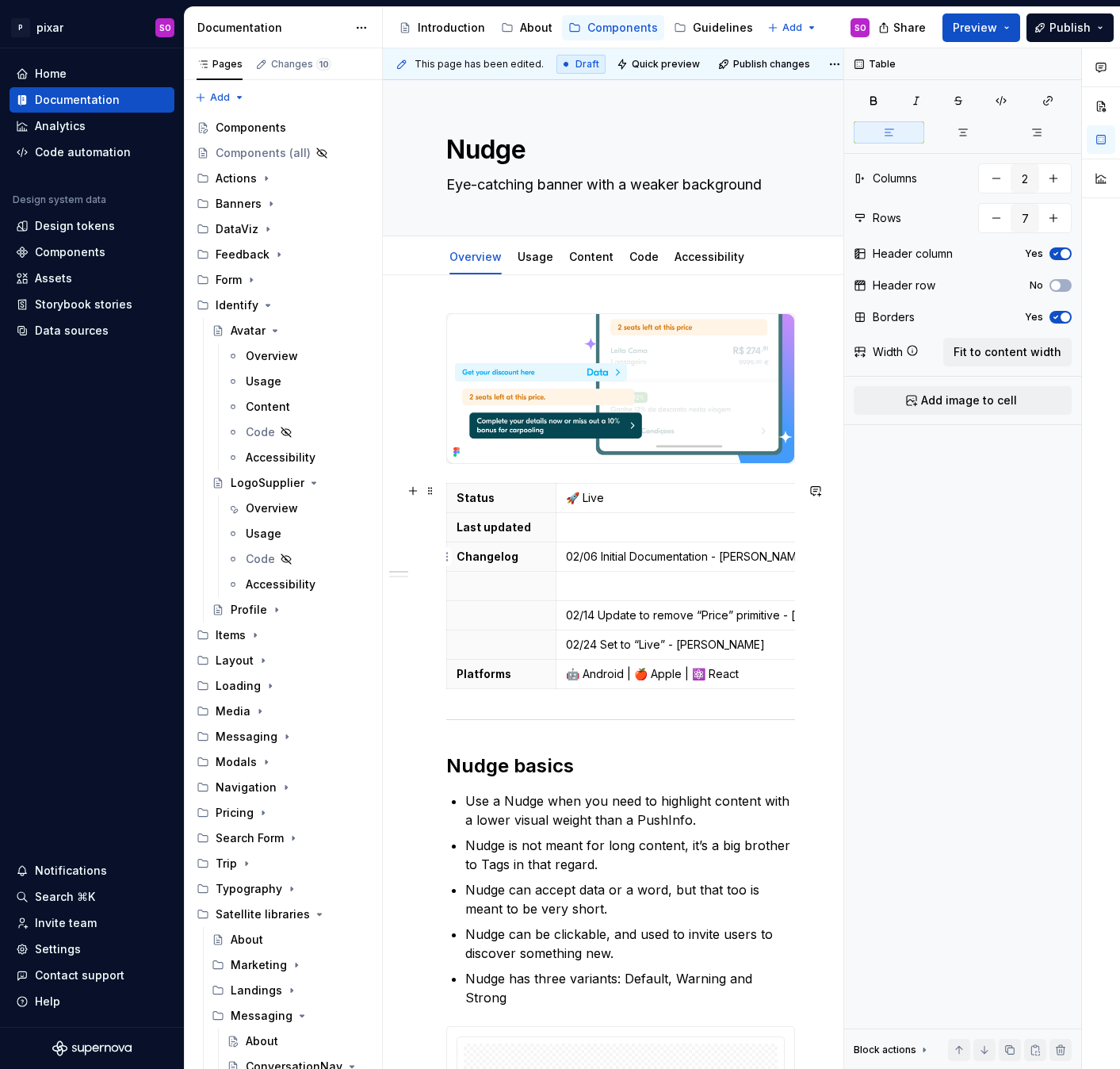
click at [566, 560] on p "02/06 Initial Documentation - [PERSON_NAME]" at bounding box center [799, 556] width 467 height 16
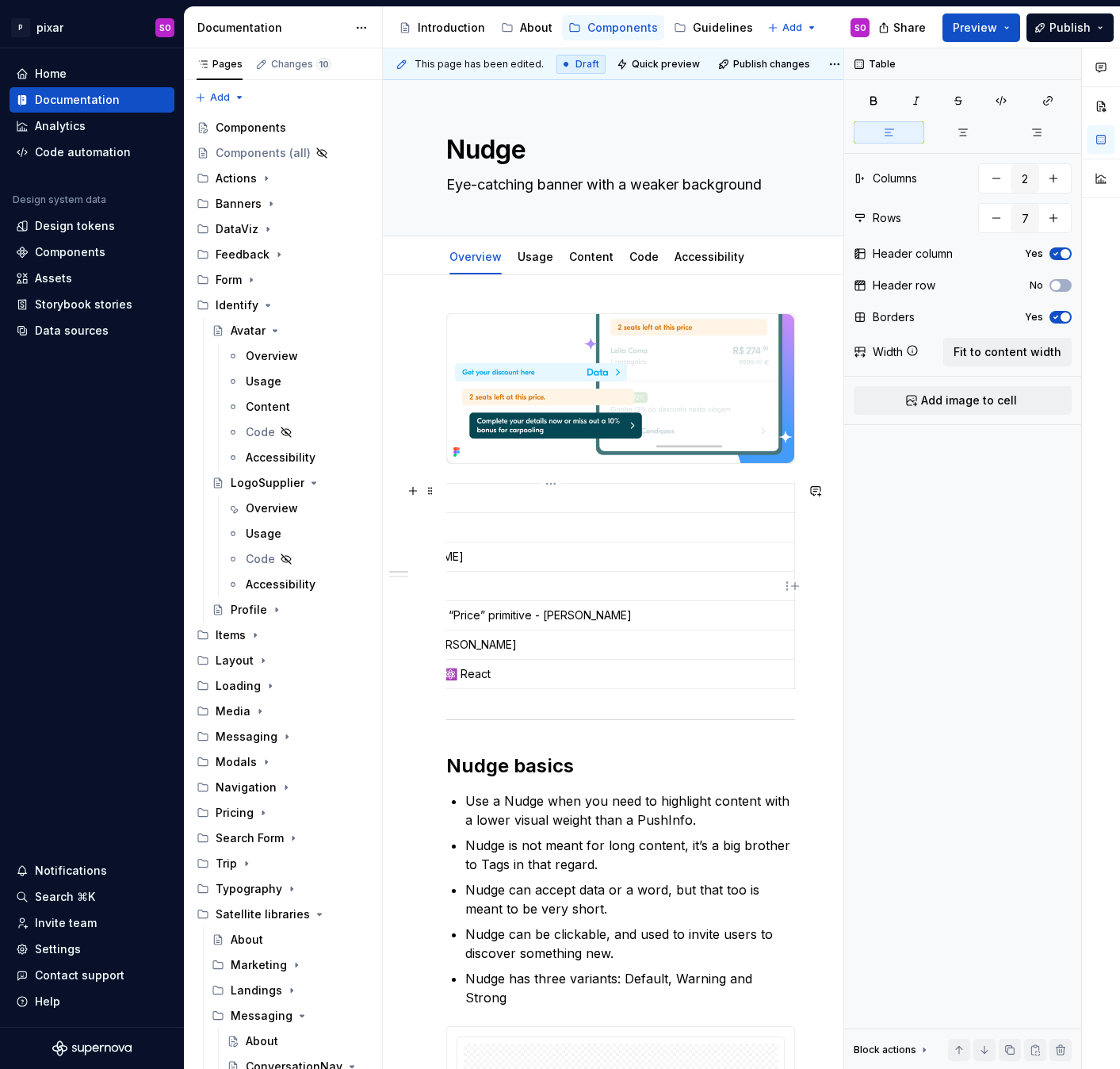
click at [552, 584] on p at bounding box center [551, 586] width 467 height 16
click at [545, 587] on p at bounding box center [551, 586] width 467 height 16
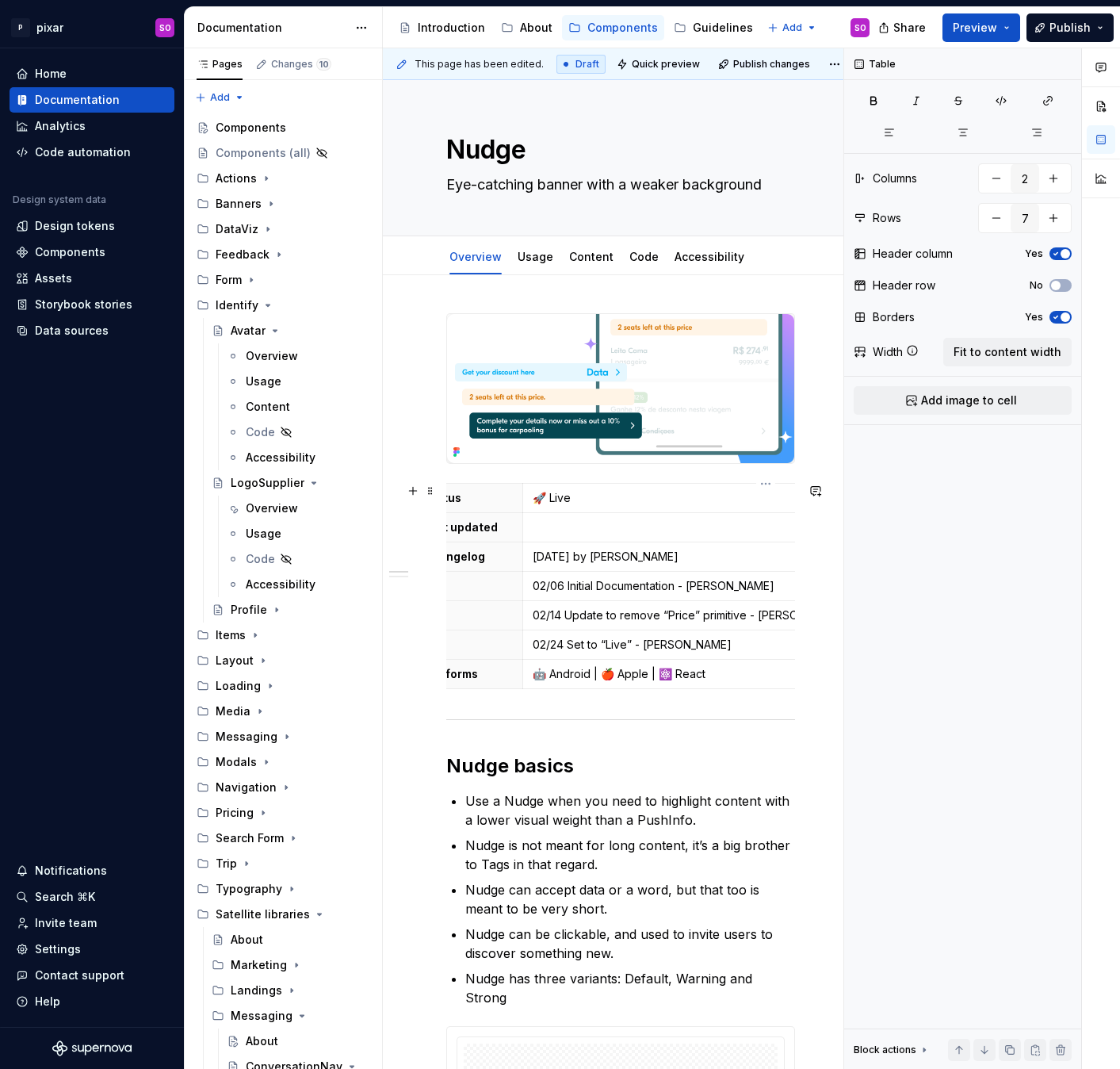
scroll to position [0, 0]
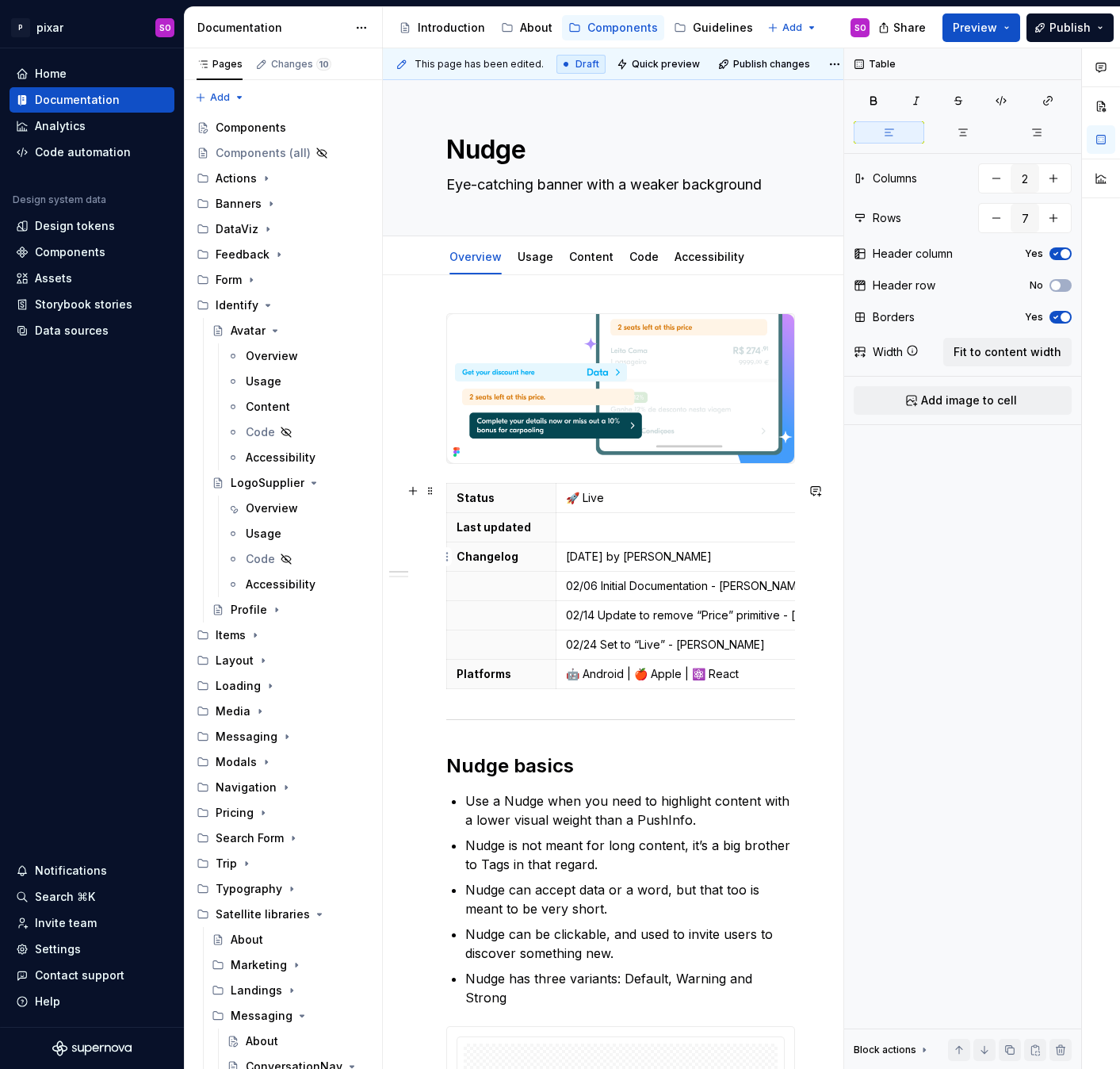
click at [728, 556] on p "[DATE] by [PERSON_NAME]" at bounding box center [799, 556] width 467 height 16
click at [632, 530] on p at bounding box center [799, 527] width 467 height 16
click at [592, 532] on p "[DATE] by [PERSON_NAME]" at bounding box center [799, 527] width 467 height 16
click at [617, 588] on p "02/06 Initial Documentation - [PERSON_NAME]" at bounding box center [799, 586] width 467 height 16
click at [582, 560] on p at bounding box center [799, 556] width 467 height 16
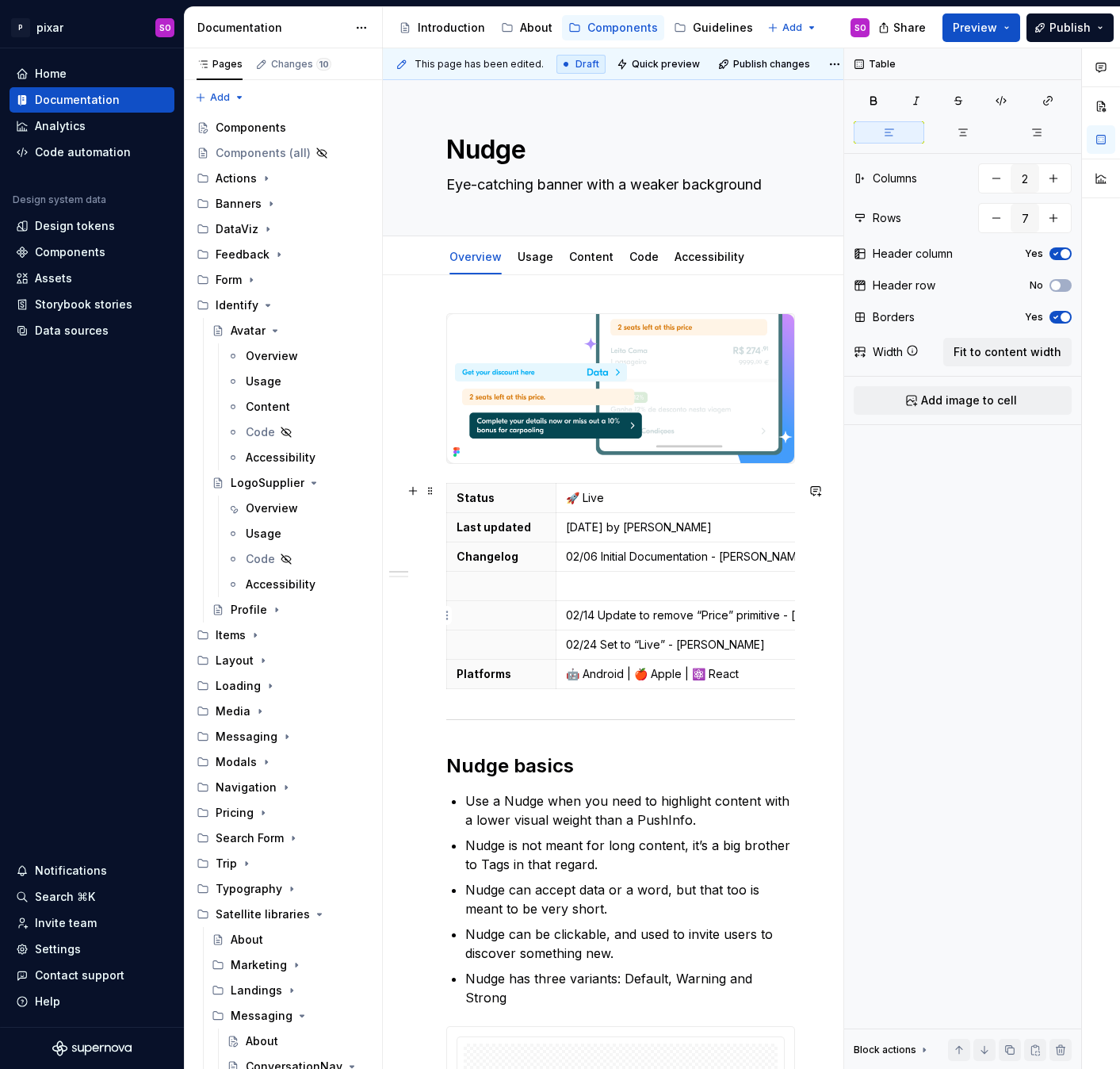
click at [580, 619] on p "02/14 Update to remove “Price” primitive - [PERSON_NAME]" at bounding box center [799, 615] width 467 height 16
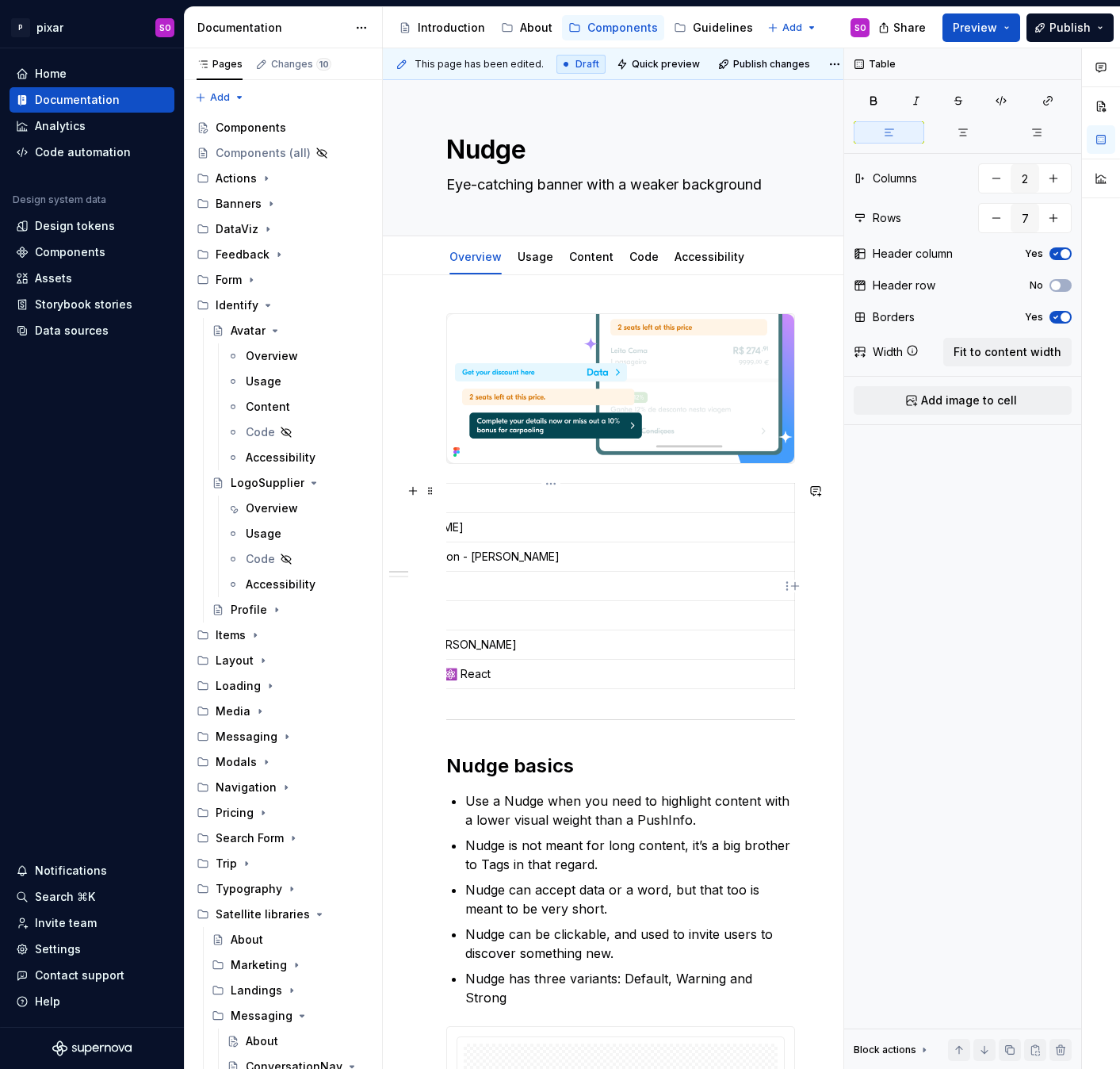
click at [518, 584] on p at bounding box center [551, 586] width 467 height 16
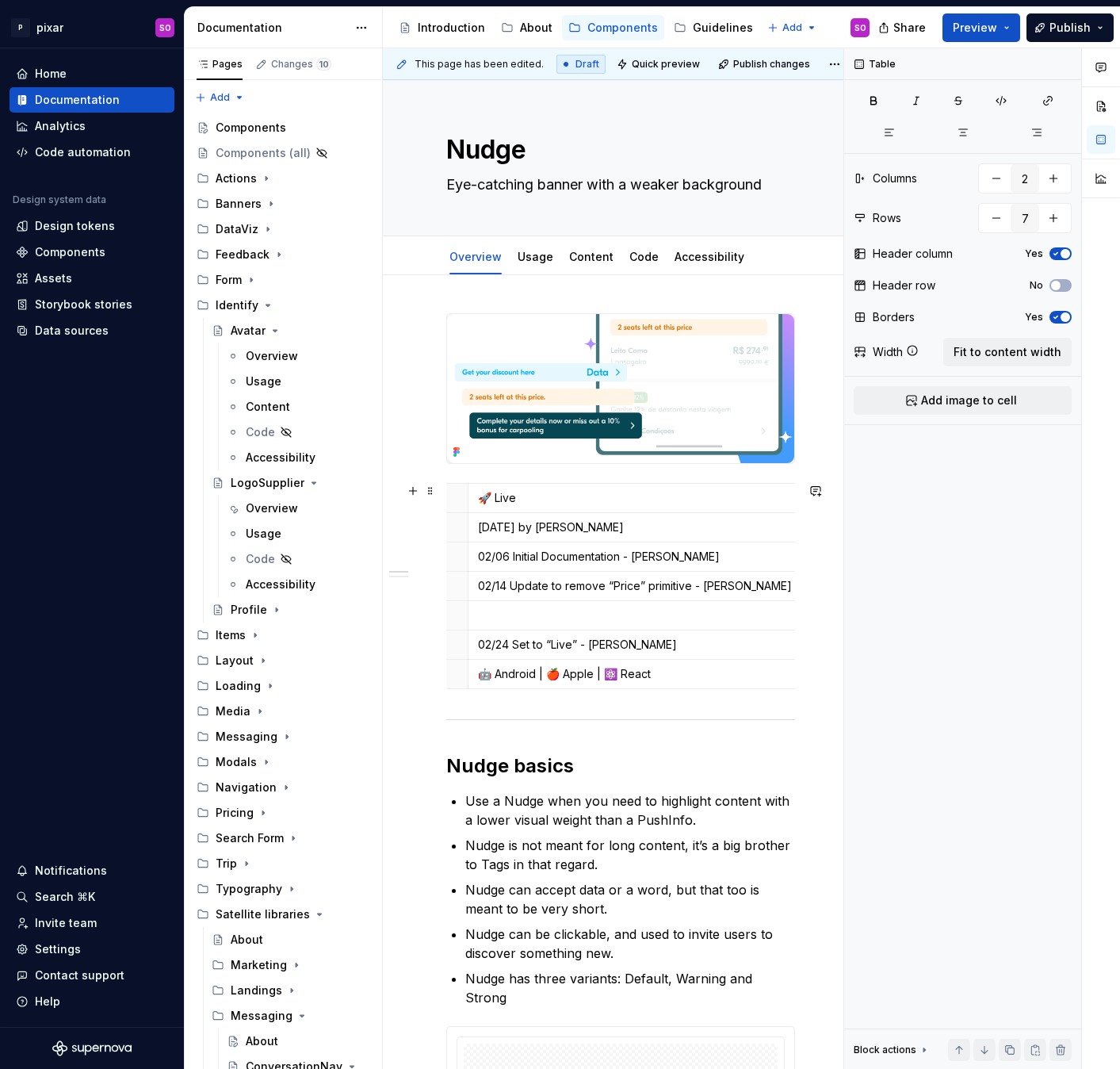
scroll to position [0, 0]
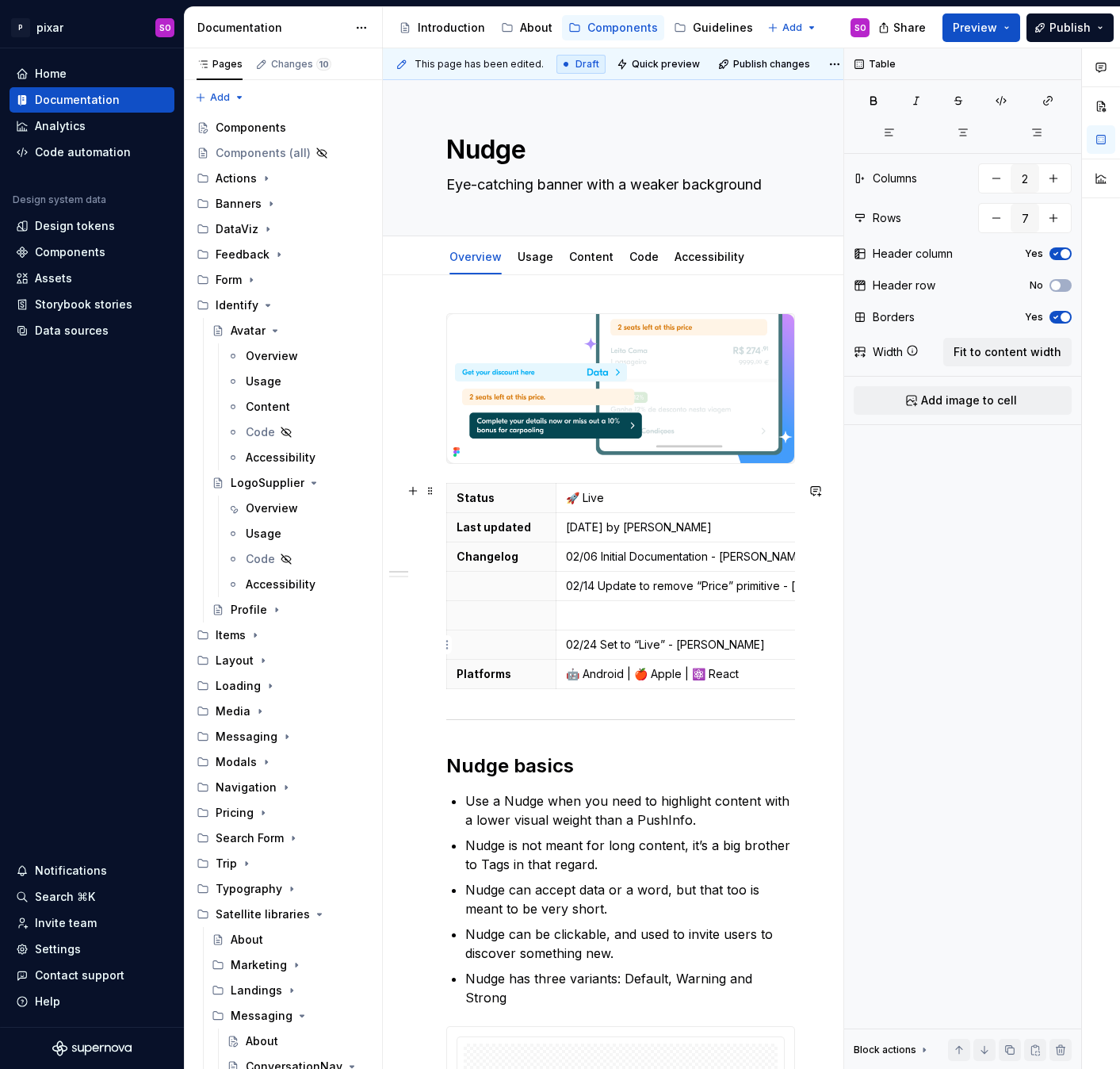
click at [582, 644] on p "02/24 Set to “Live” - [PERSON_NAME]" at bounding box center [799, 644] width 467 height 16
click at [565, 616] on p at bounding box center [799, 615] width 467 height 16
click at [592, 644] on p at bounding box center [799, 644] width 467 height 16
click at [573, 645] on p "02/24 Set to “Live” - [PERSON_NAME]" at bounding box center [799, 644] width 467 height 16
click at [596, 832] on ul "Use a Nudge when you need to highlight content with a lower visual weight than …" at bounding box center [630, 898] width 329 height 216
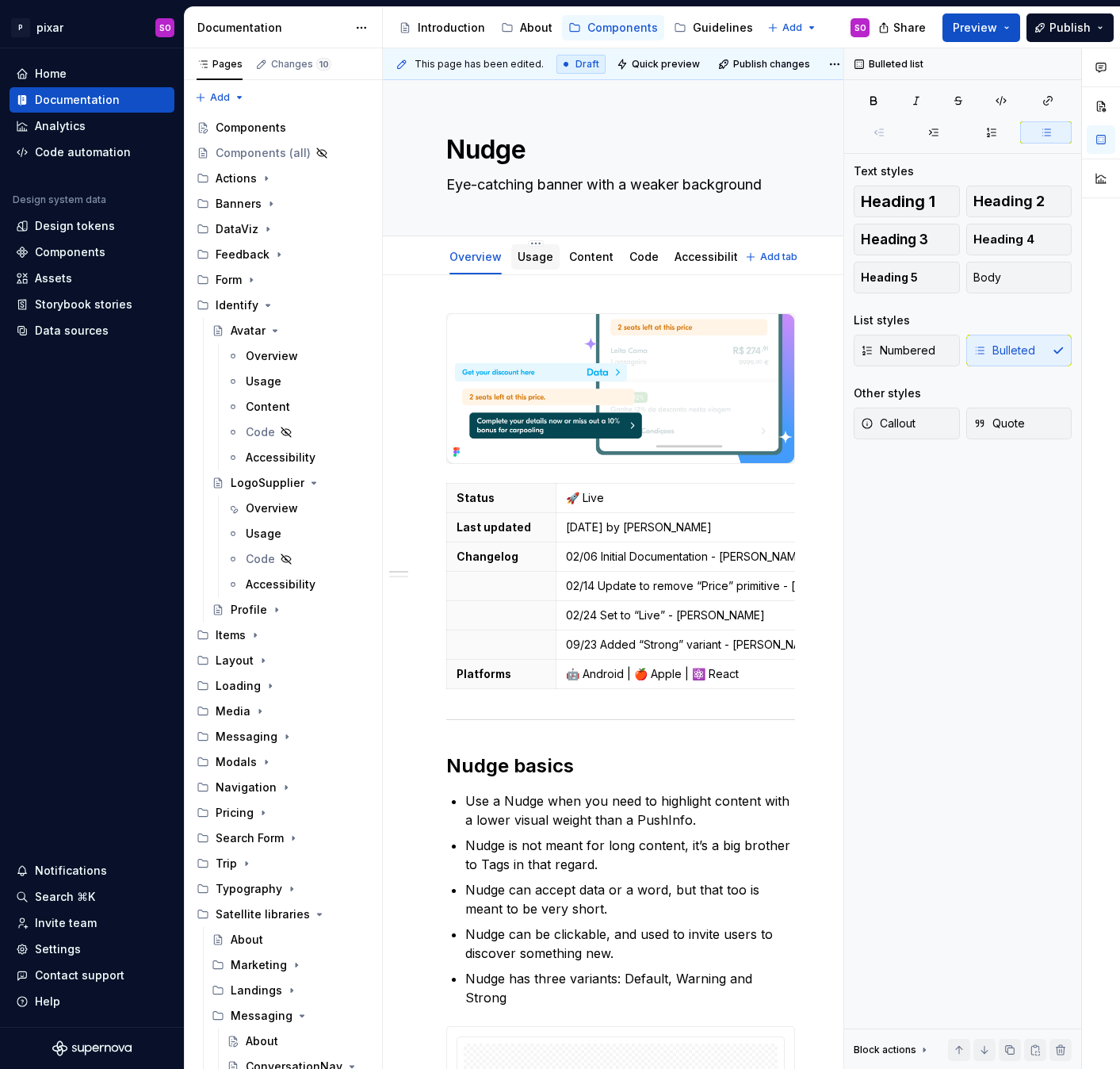
click at [539, 250] on link "Usage" at bounding box center [535, 256] width 35 height 13
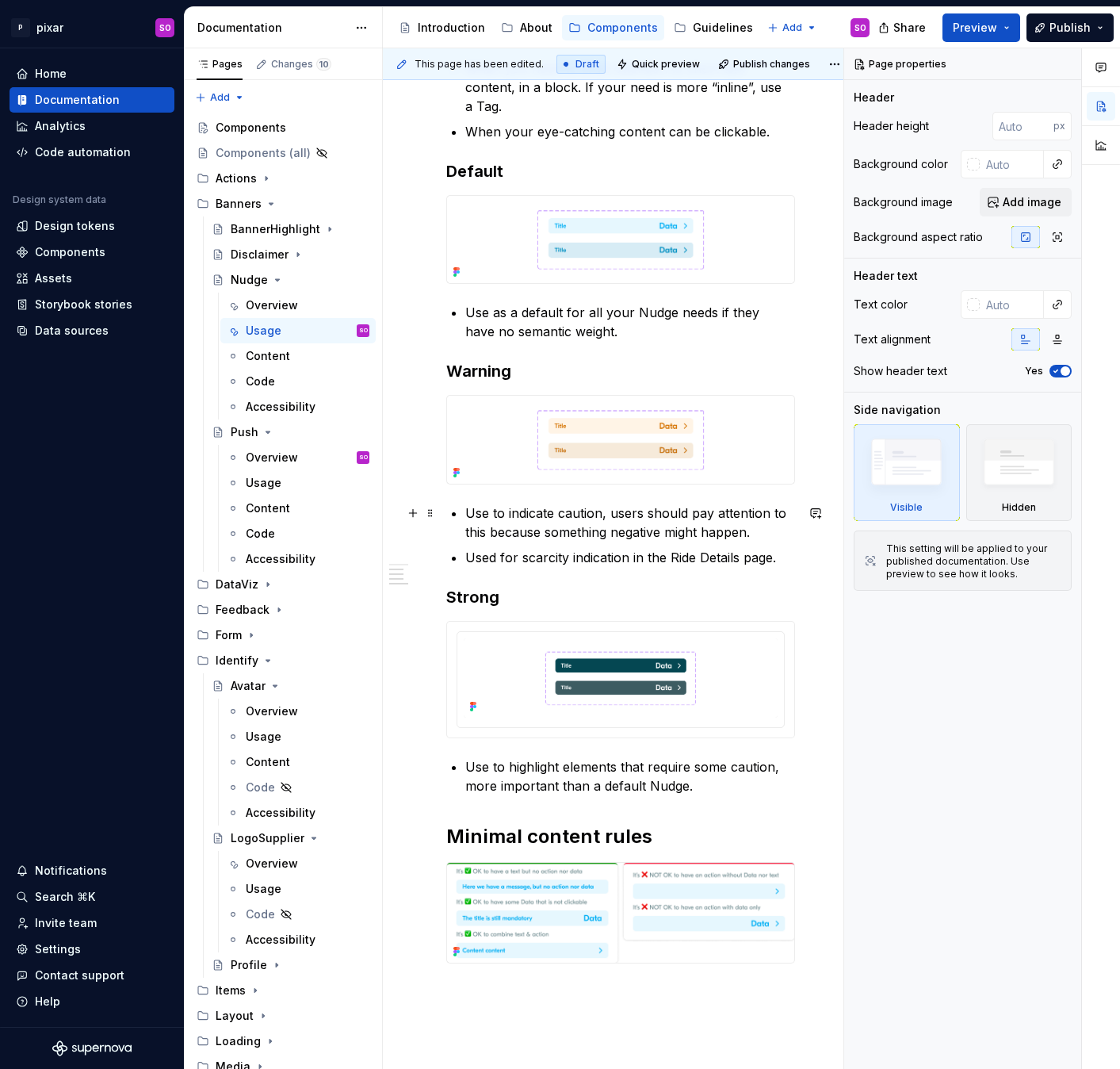
scroll to position [300, 0]
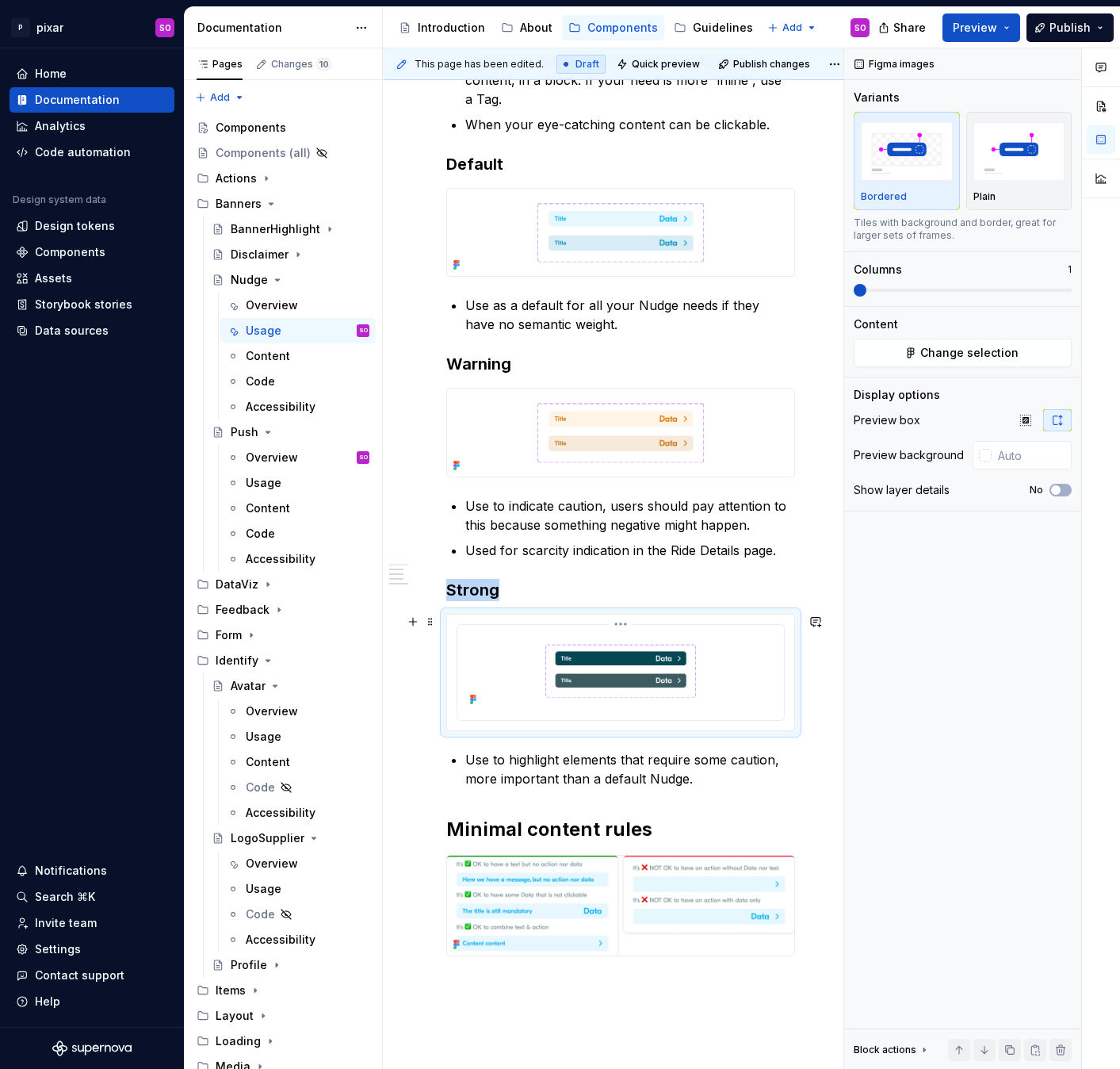
click at [525, 683] on img at bounding box center [621, 671] width 314 height 79
click at [526, 434] on img at bounding box center [620, 432] width 347 height 87
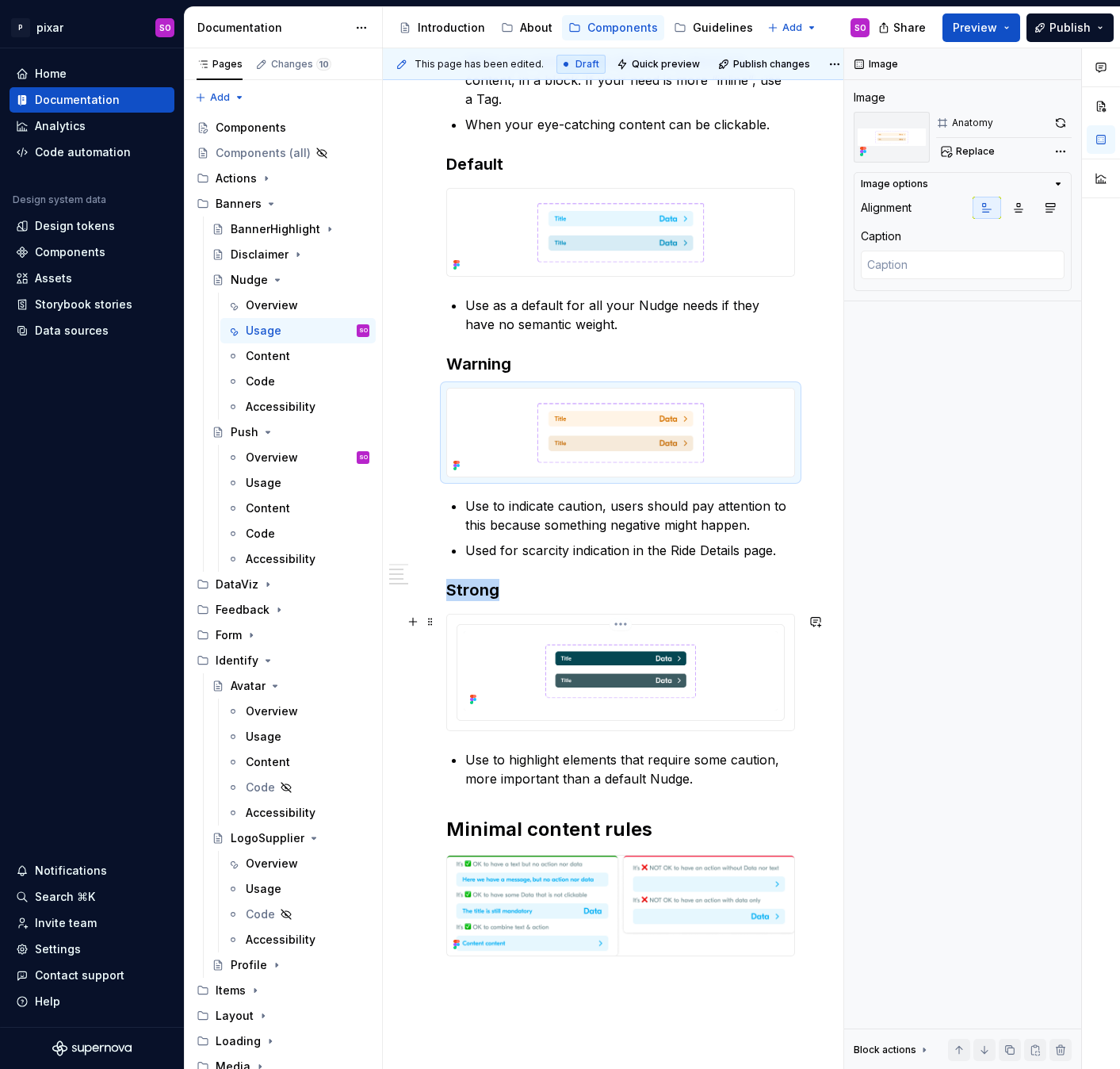
click at [510, 685] on img at bounding box center [621, 671] width 314 height 79
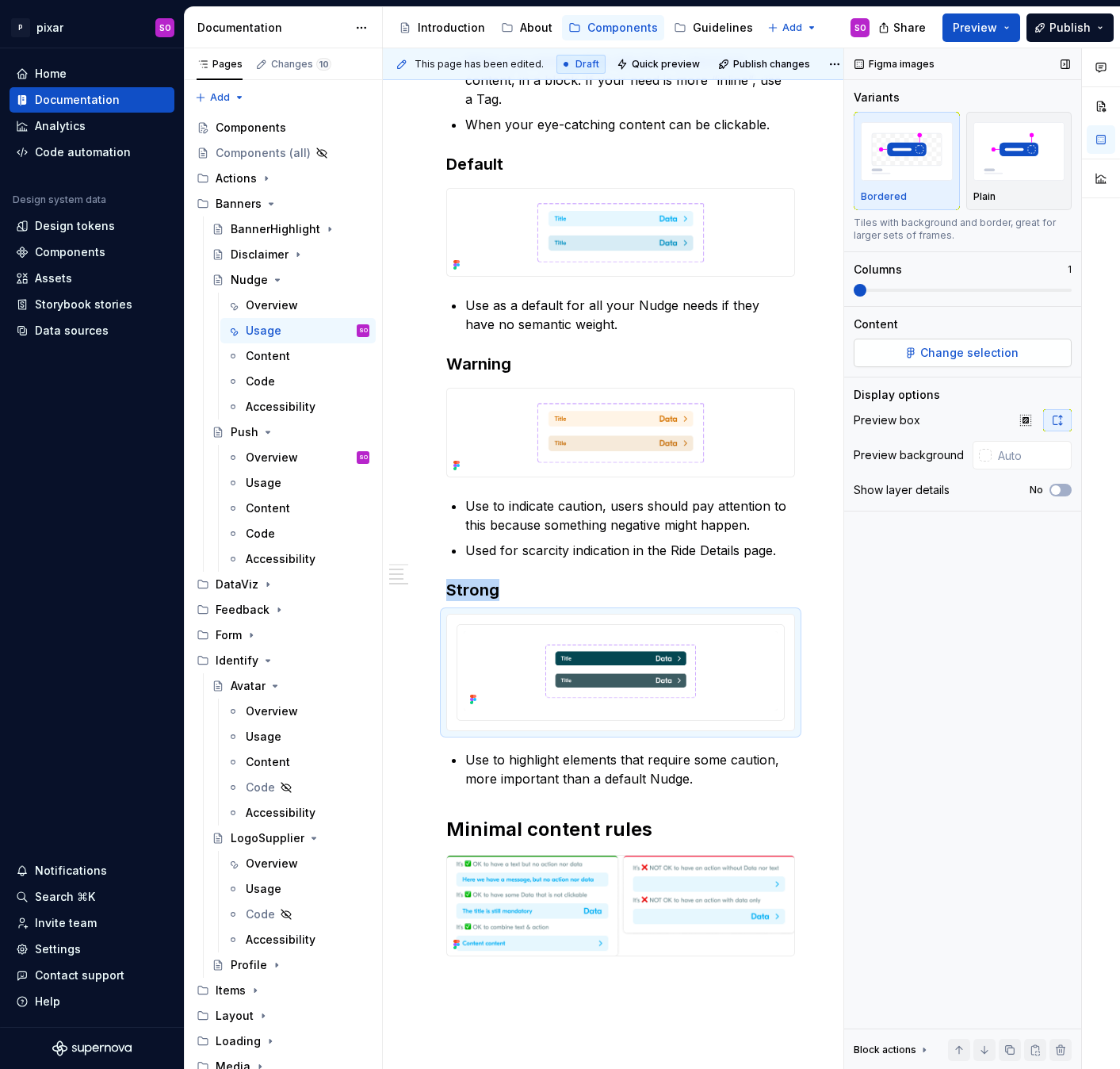
click at [911, 355] on button "Change selection" at bounding box center [962, 353] width 218 height 29
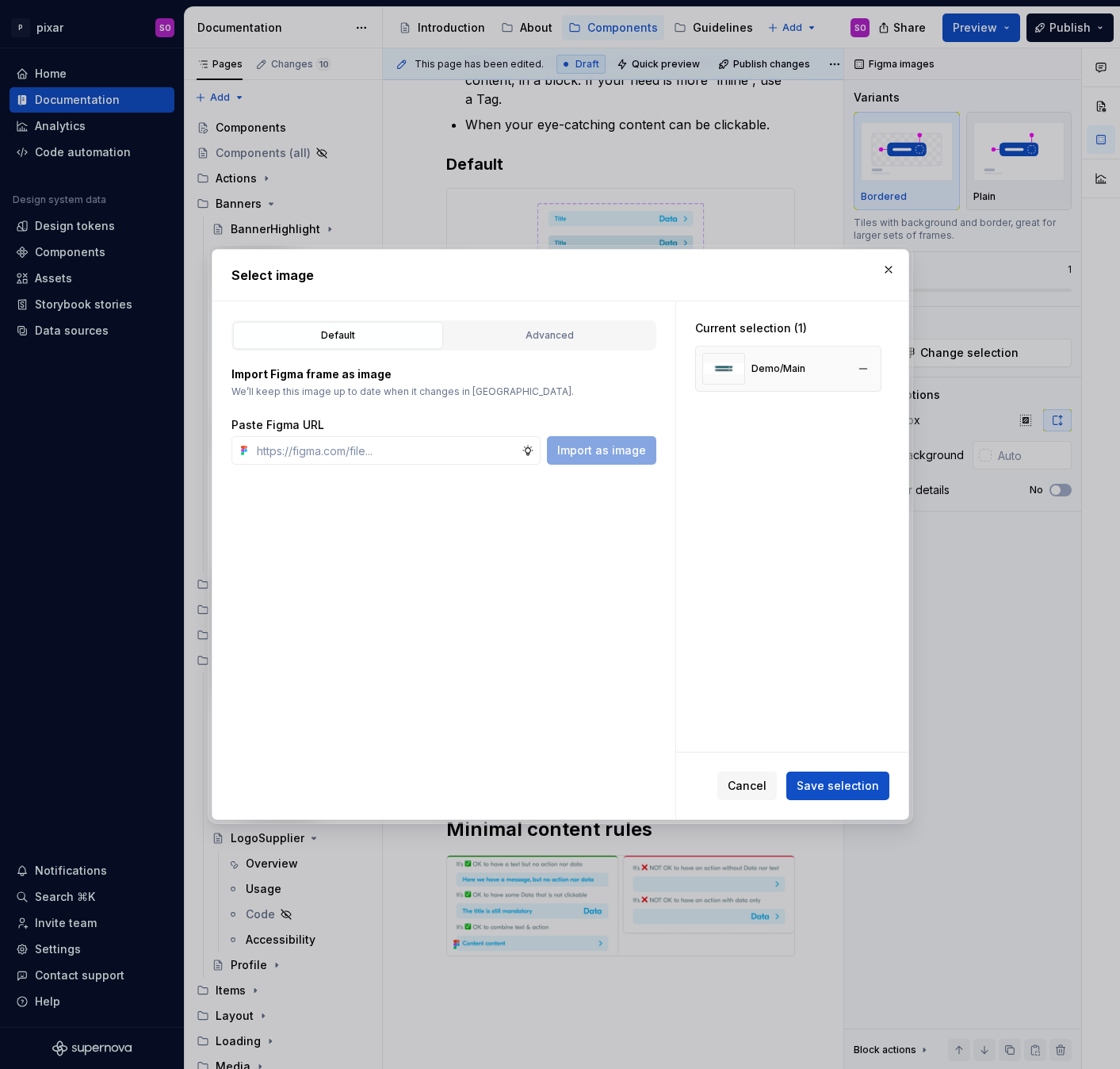
click at [801, 371] on div "Demo/Main" at bounding box center [778, 368] width 54 height 13
click at [891, 271] on button "button" at bounding box center [888, 270] width 22 height 22
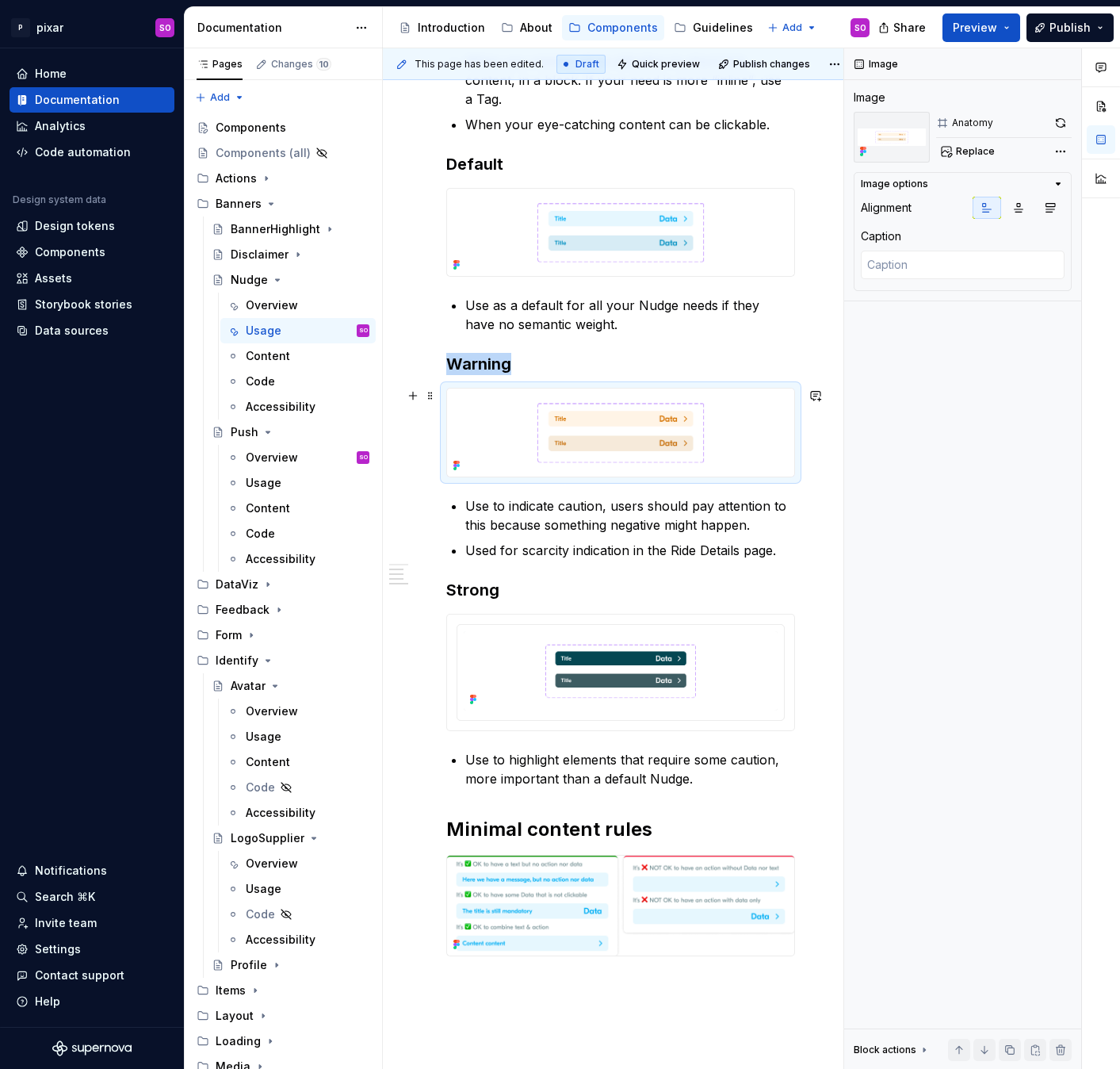
click at [684, 418] on img at bounding box center [620, 432] width 347 height 87
click at [675, 257] on img at bounding box center [620, 232] width 347 height 87
click at [645, 427] on img at bounding box center [620, 432] width 347 height 87
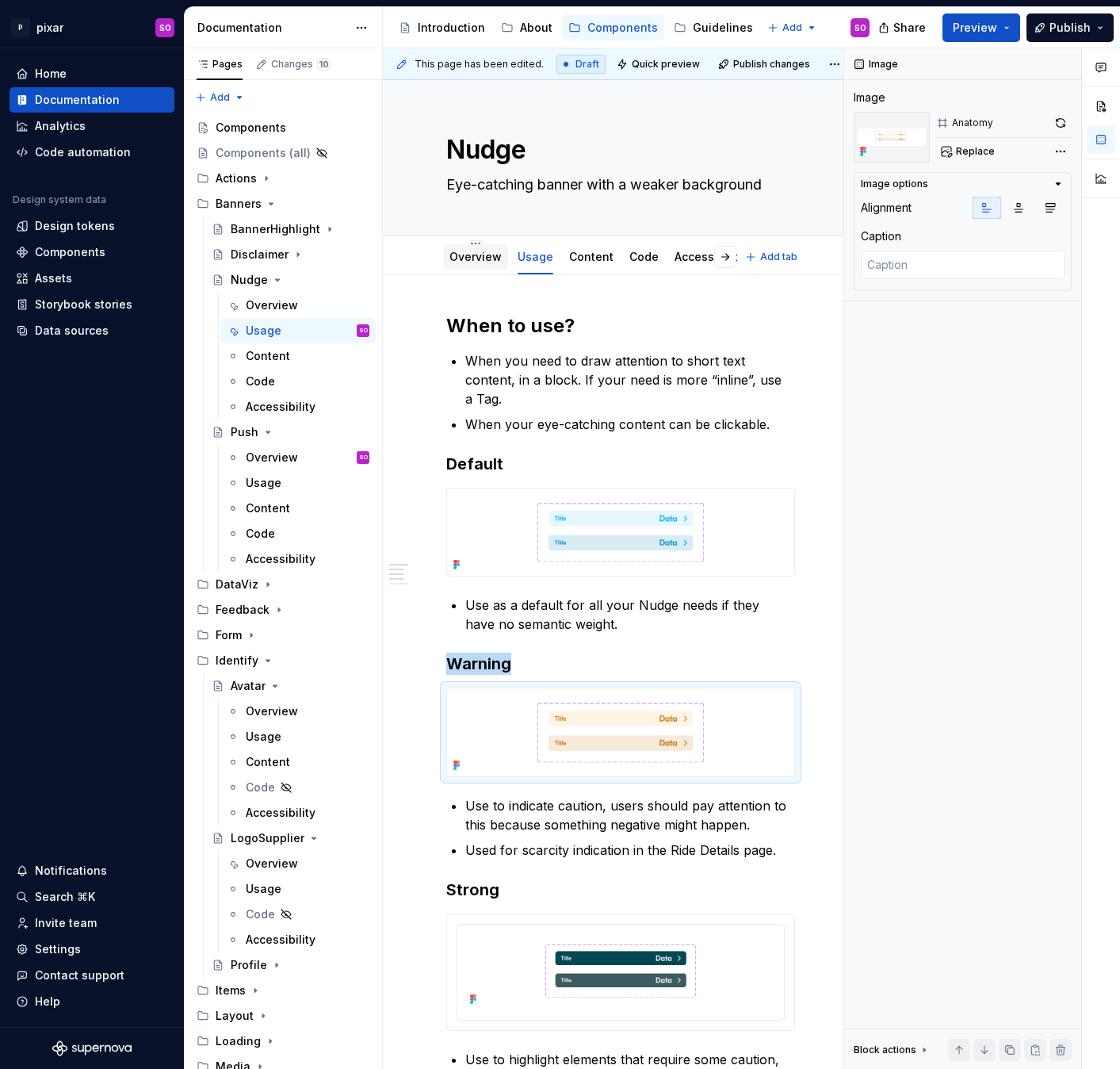
click at [474, 250] on link "Overview" at bounding box center [476, 256] width 52 height 13
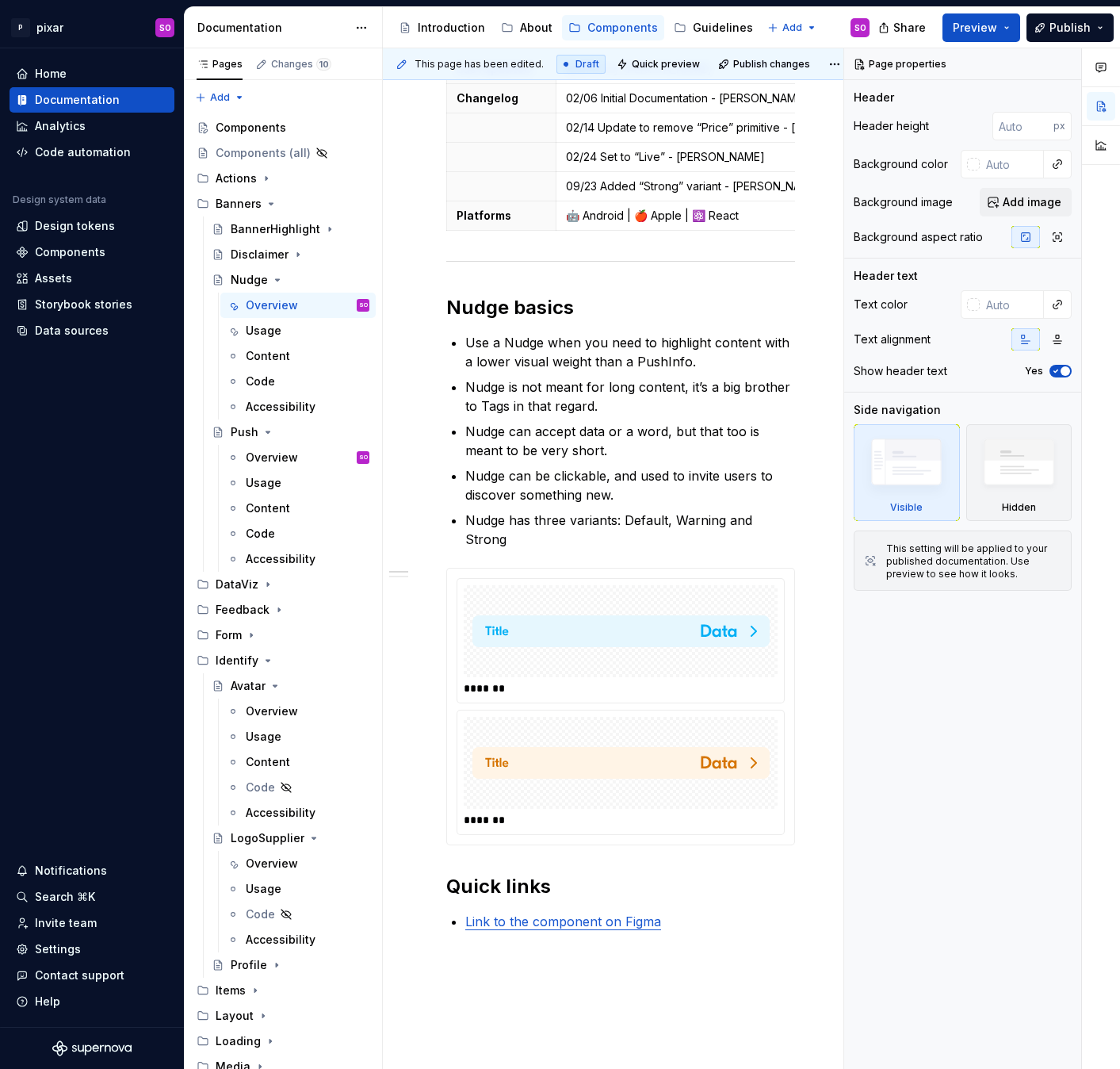
scroll to position [678, 0]
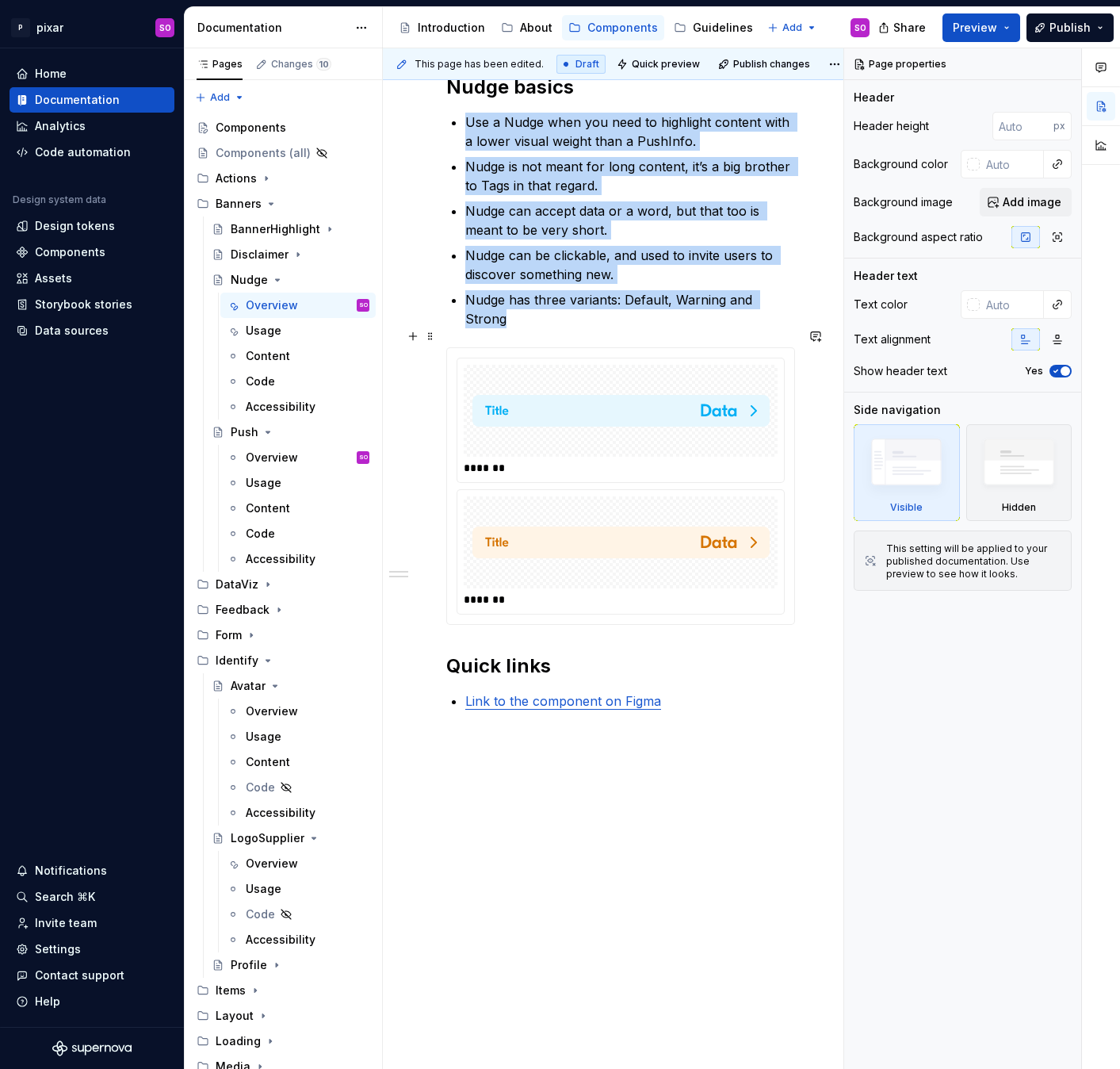
click at [599, 538] on img at bounding box center [621, 542] width 297 height 79
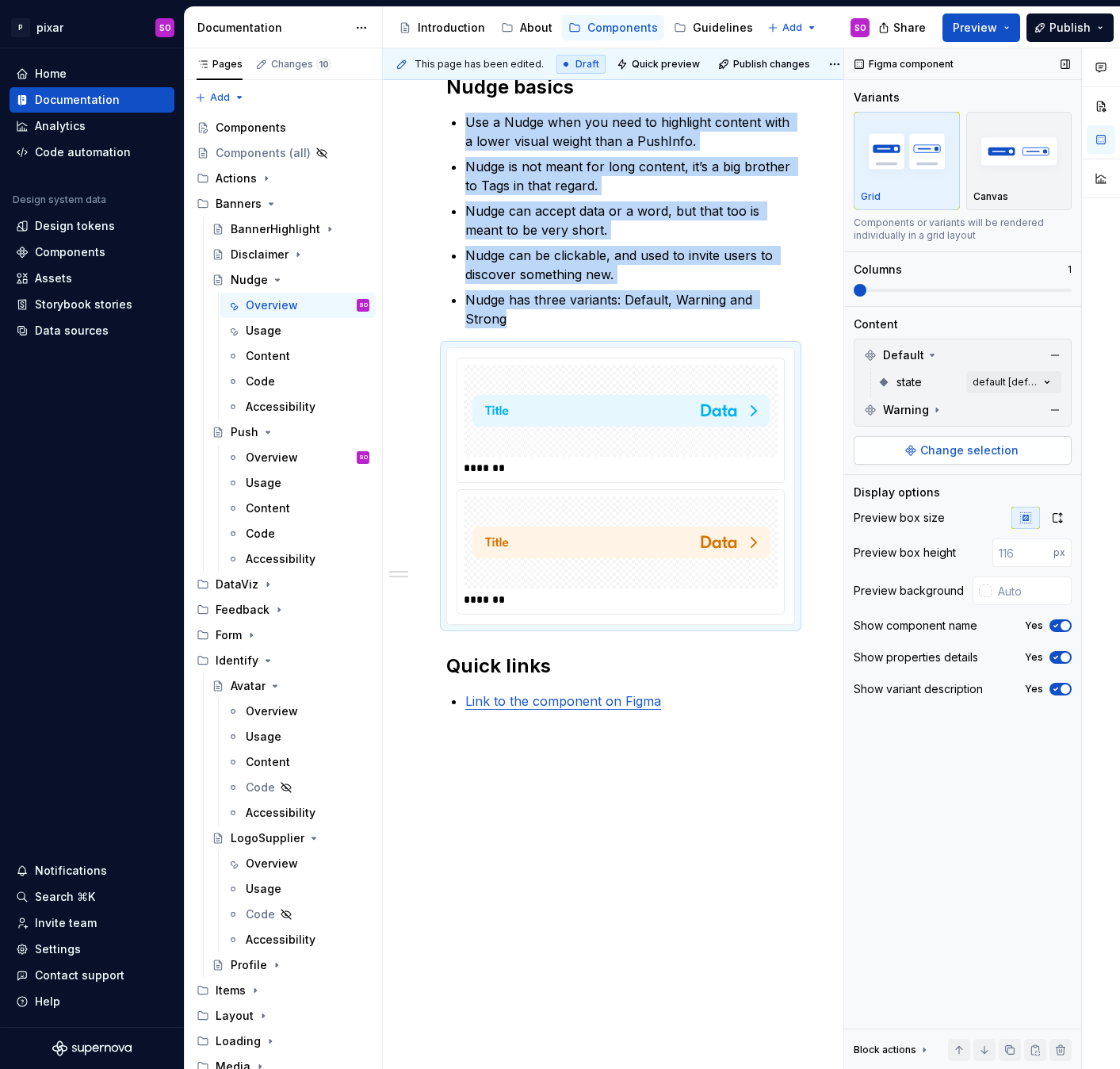
click at [946, 453] on span "Change selection" at bounding box center [969, 450] width 98 height 16
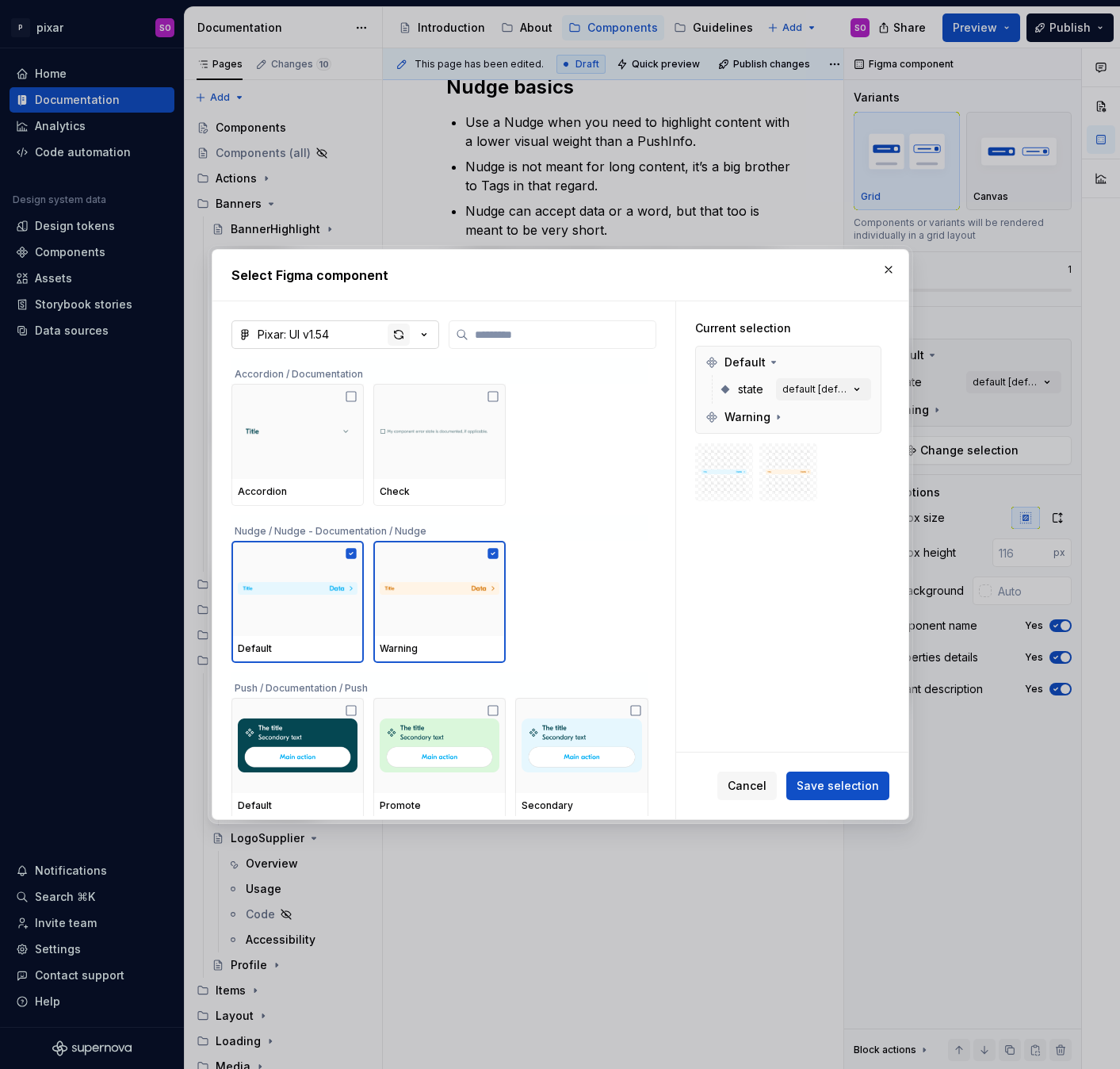
click at [397, 334] on div "button" at bounding box center [398, 334] width 22 height 22
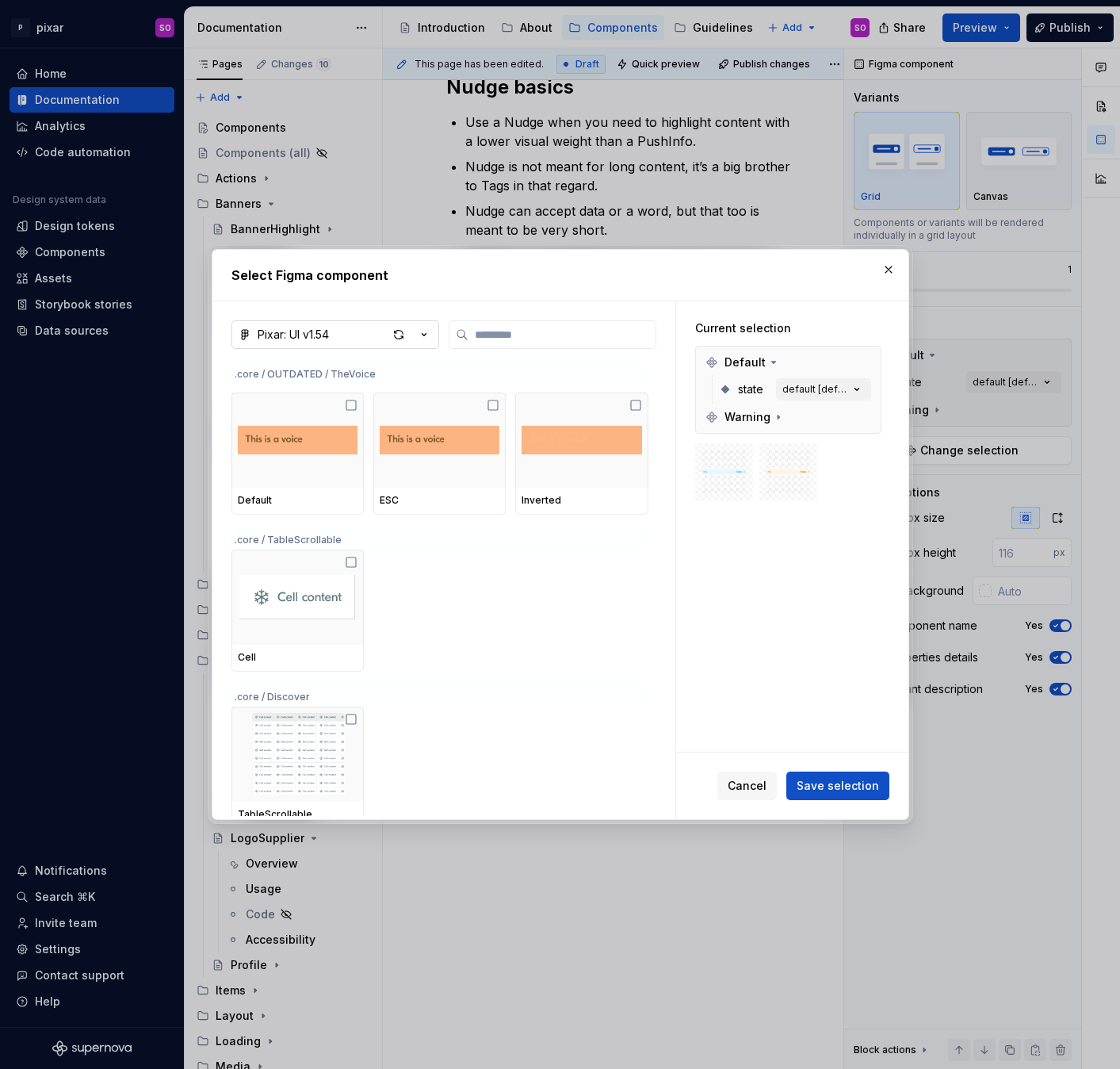
scroll to position [15656, 0]
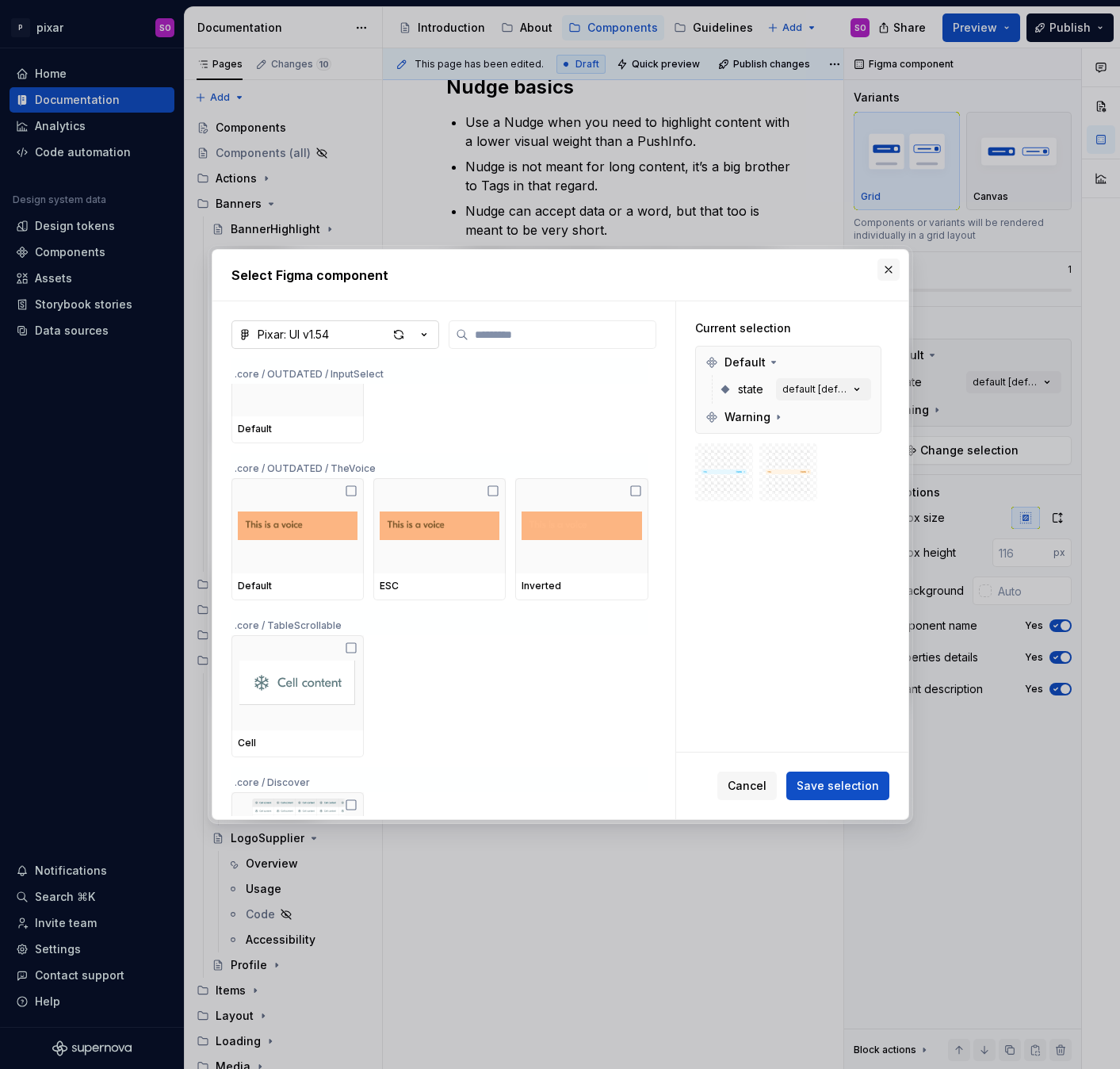
click at [885, 266] on button "button" at bounding box center [888, 270] width 22 height 22
type textarea "*"
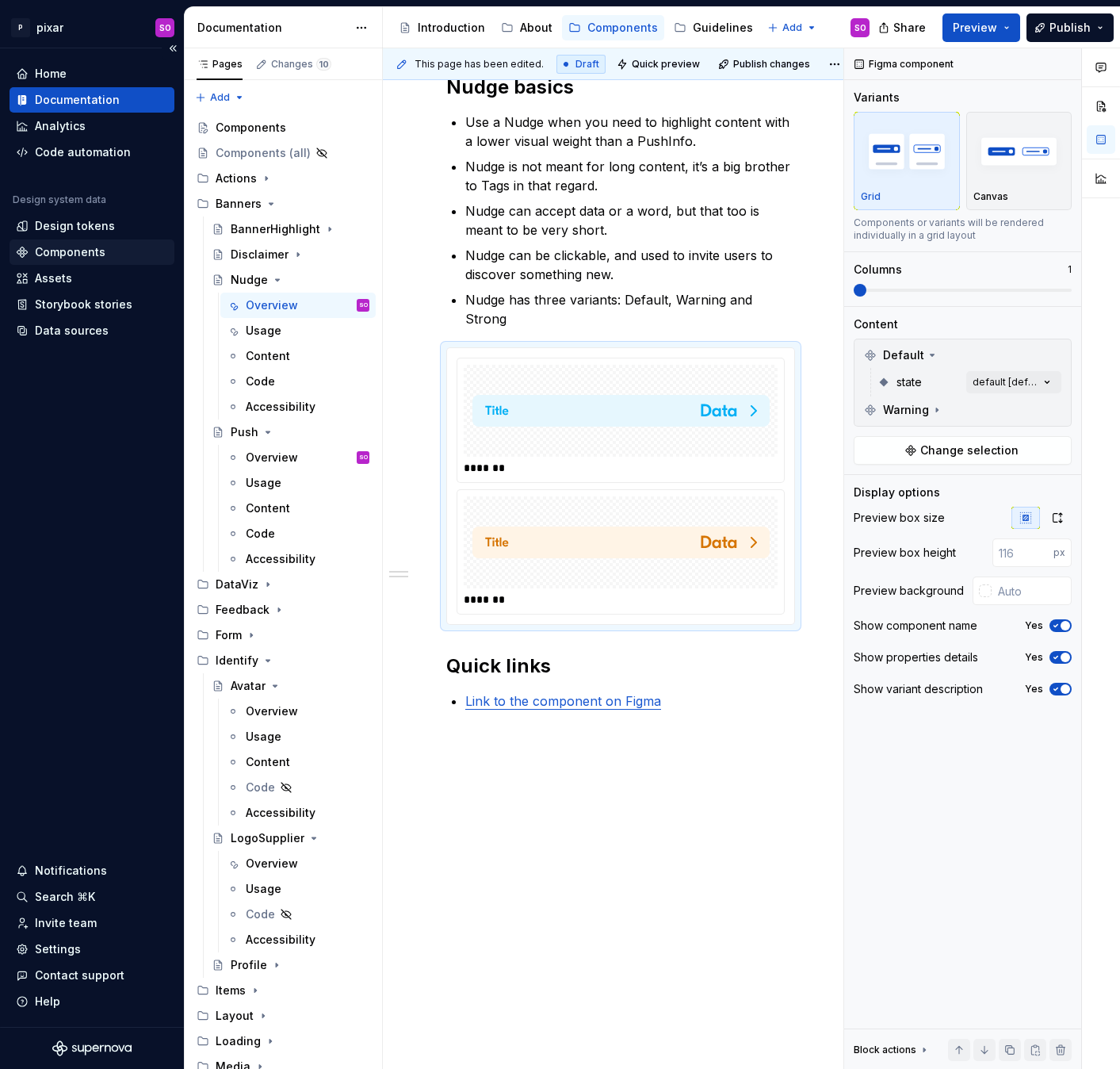
click at [91, 245] on div "Components" at bounding box center [71, 252] width 71 height 16
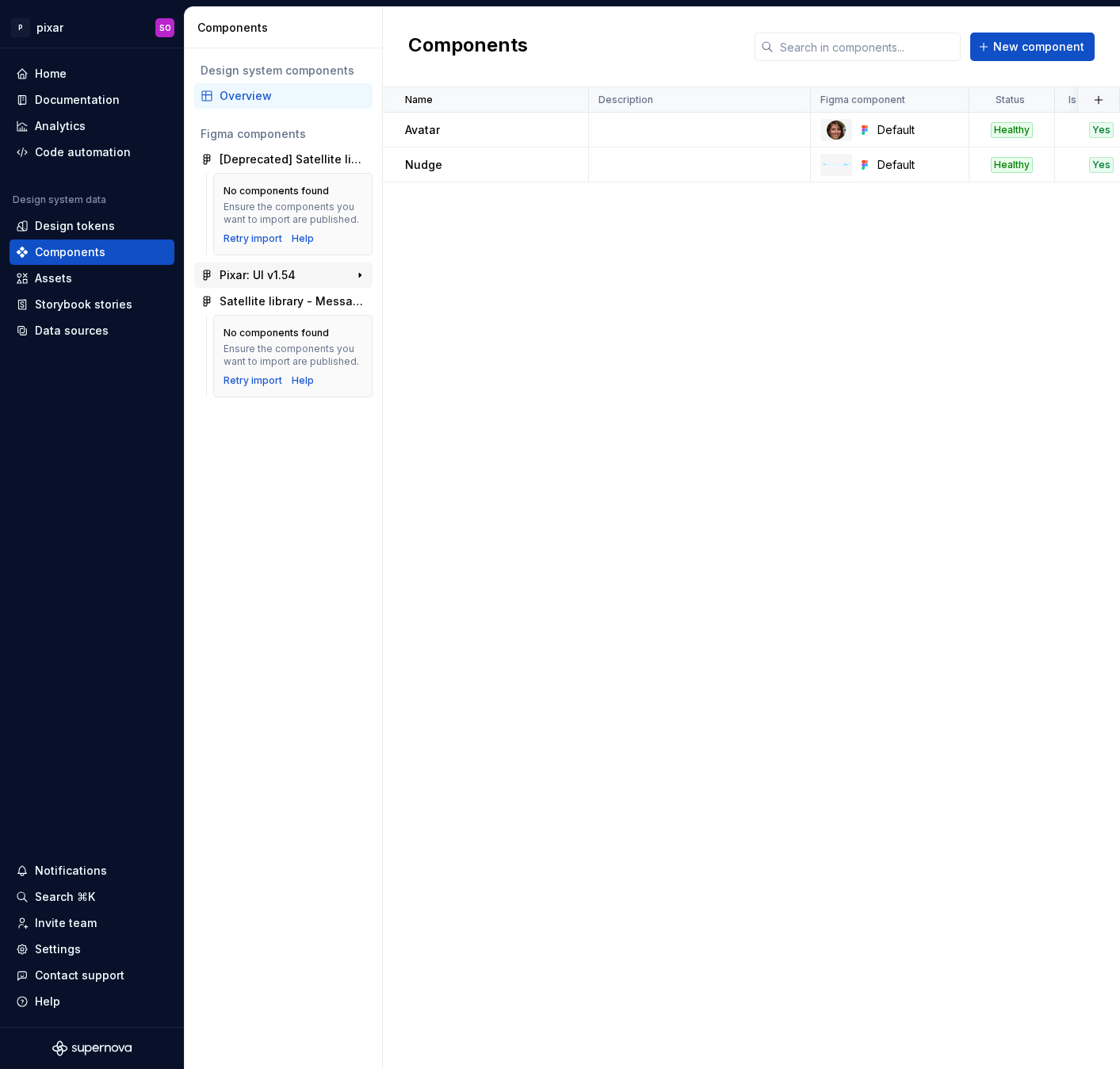
click at [256, 276] on div "Pixar: UI v1.54" at bounding box center [257, 275] width 76 height 16
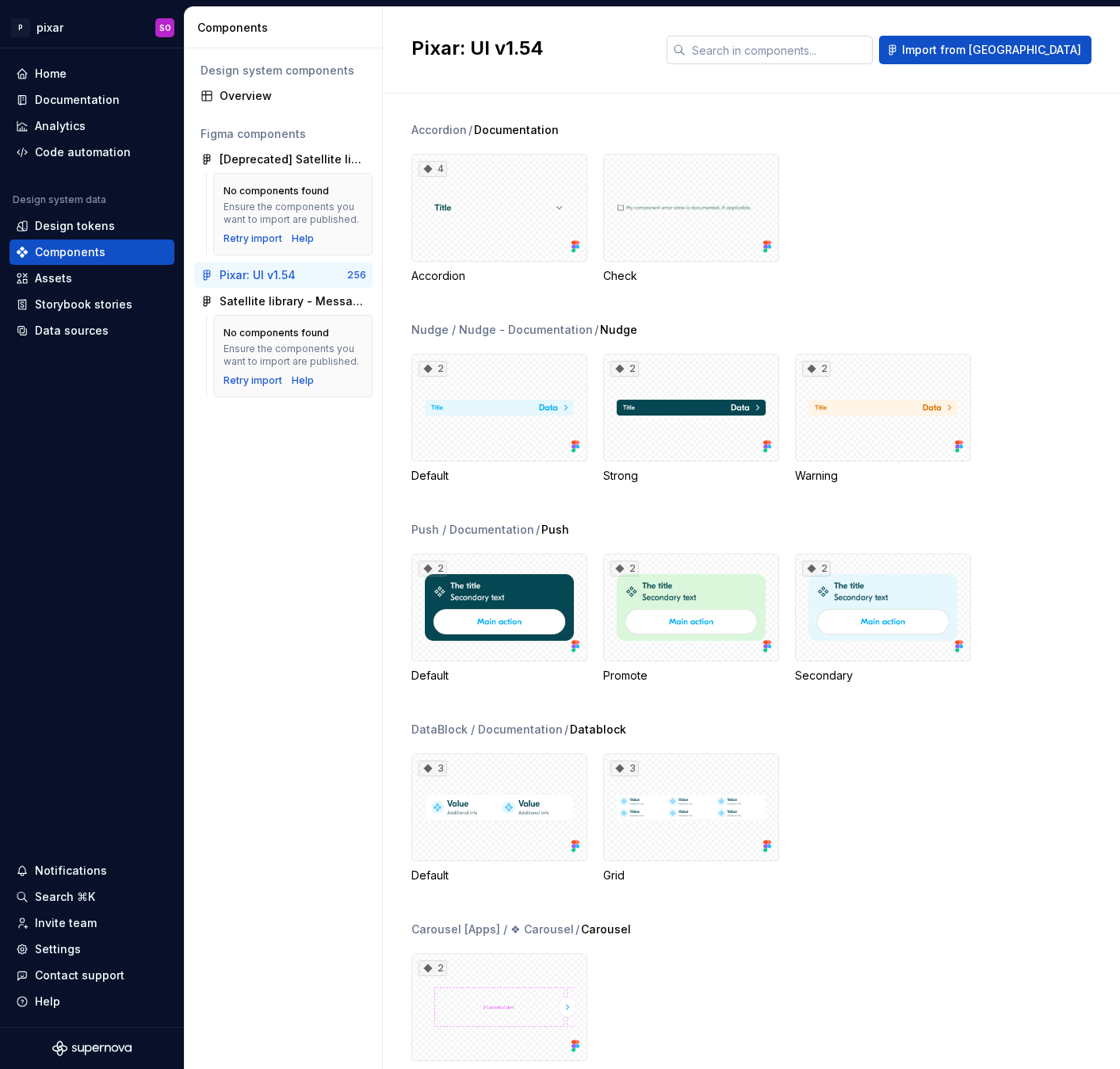
click at [826, 58] on input "text" at bounding box center [779, 50] width 187 height 29
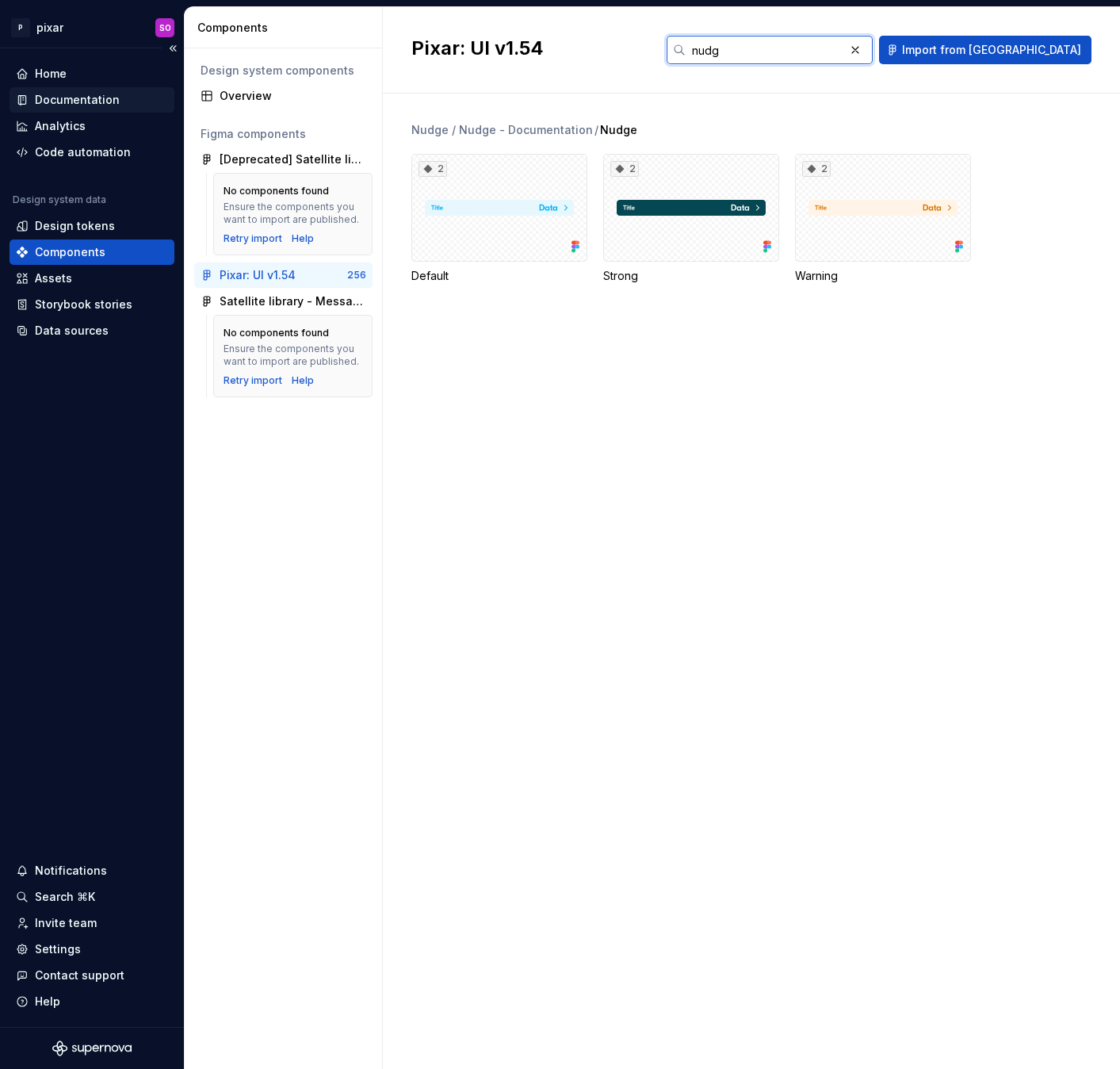
type input "nudg"
click at [80, 105] on div "Documentation" at bounding box center [77, 99] width 85 height 16
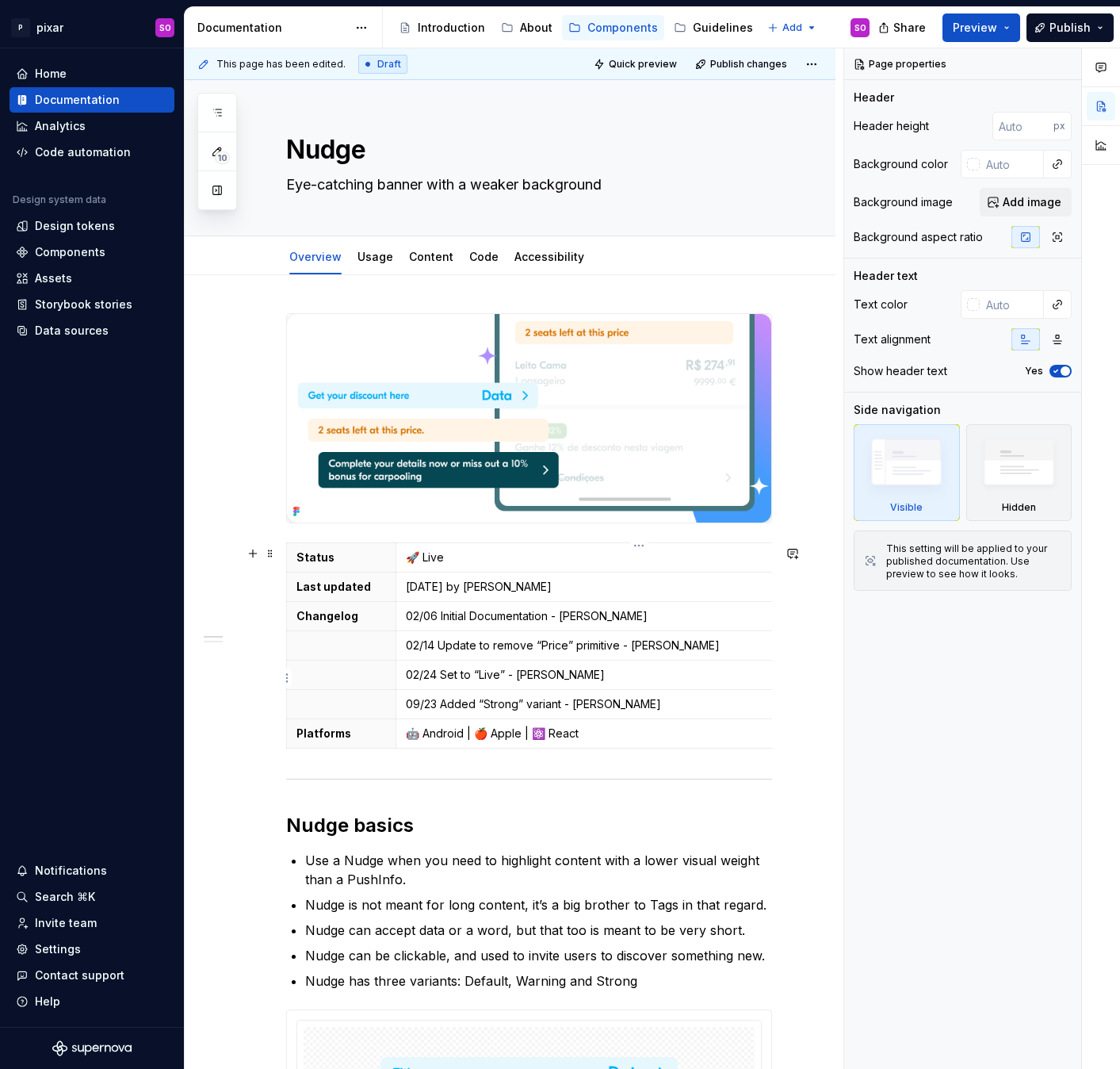
scroll to position [683, 0]
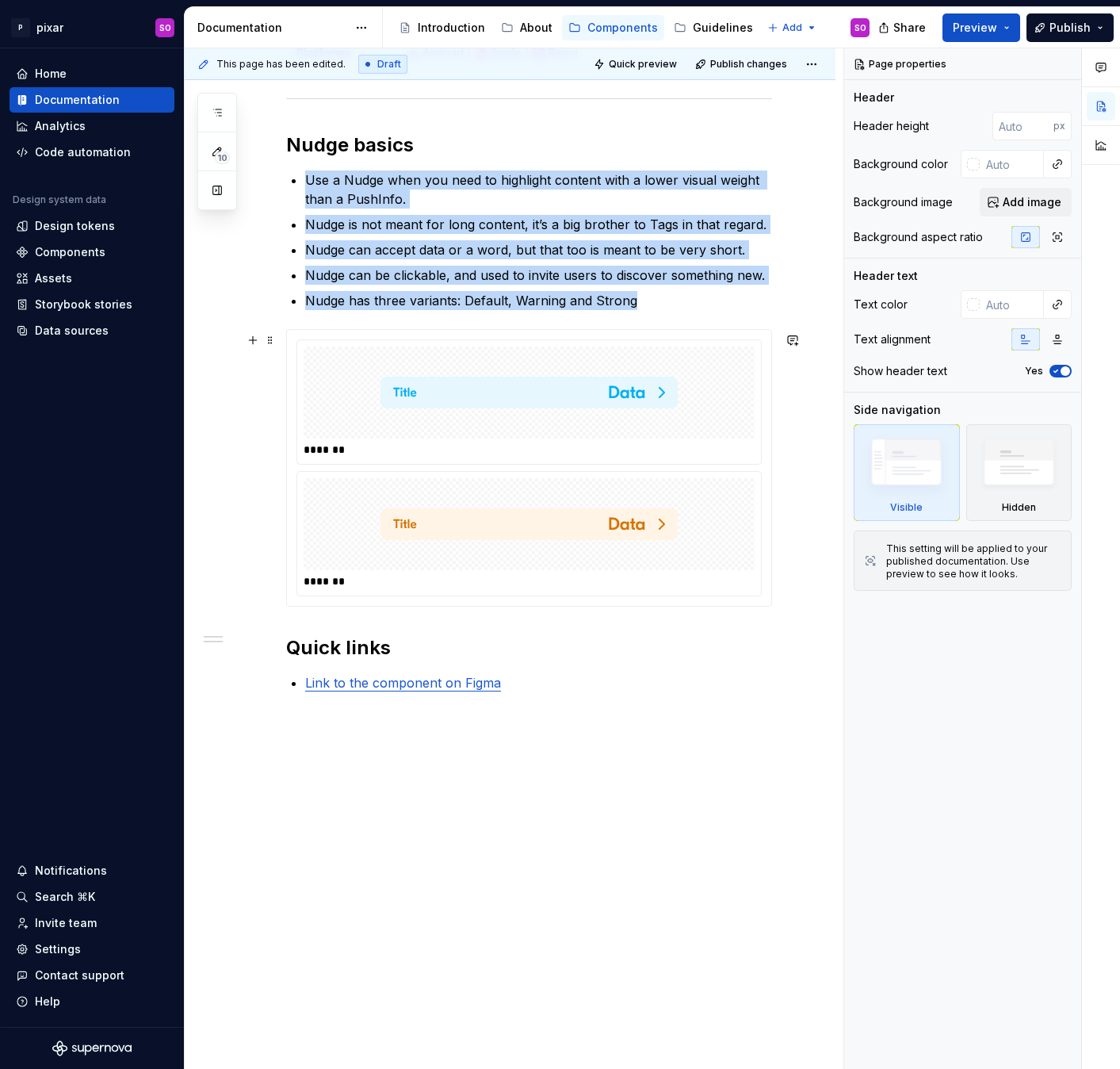
click at [546, 579] on div "*******" at bounding box center [533, 581] width 459 height 16
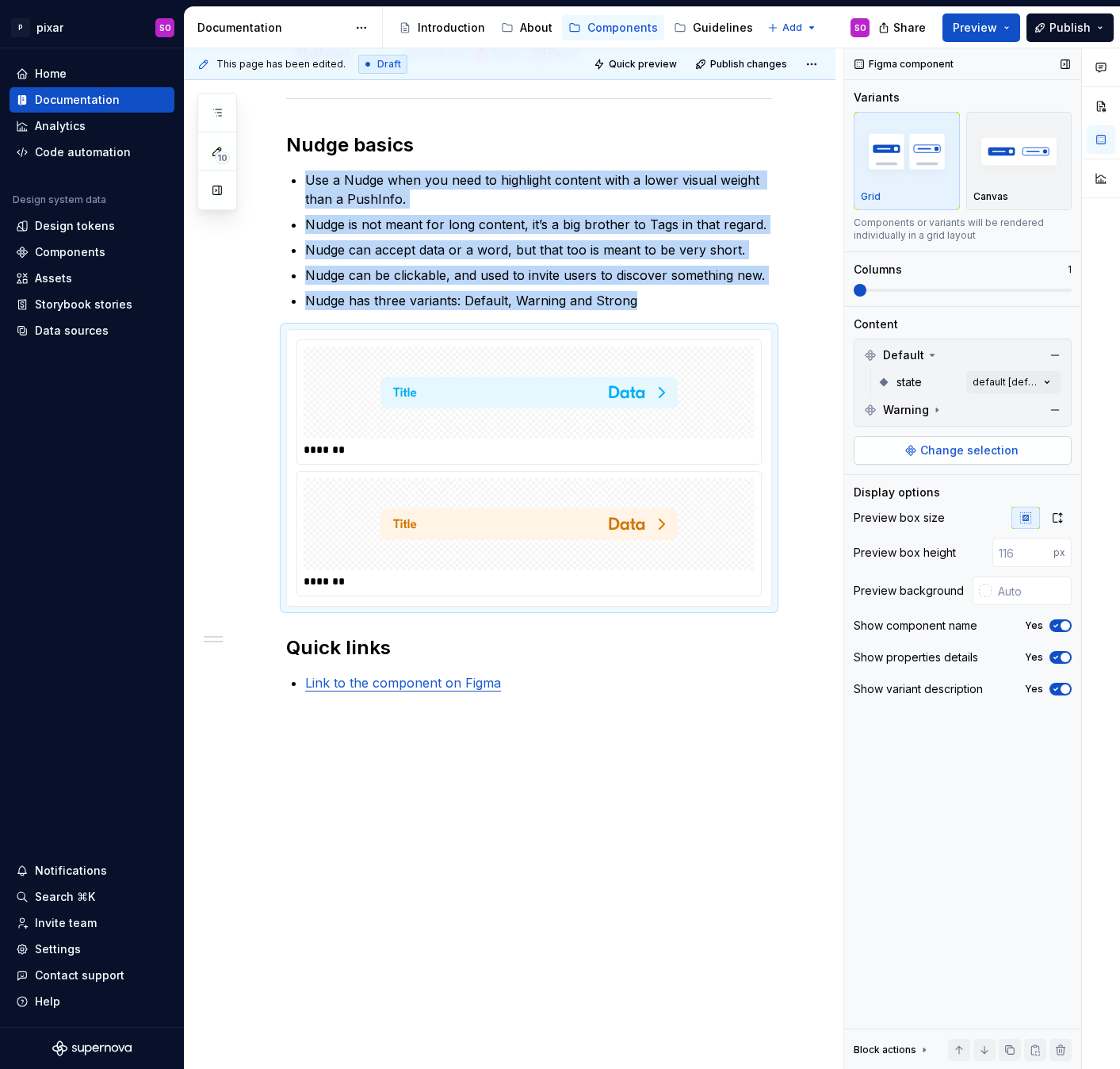
click at [960, 454] on span "Change selection" at bounding box center [969, 450] width 98 height 16
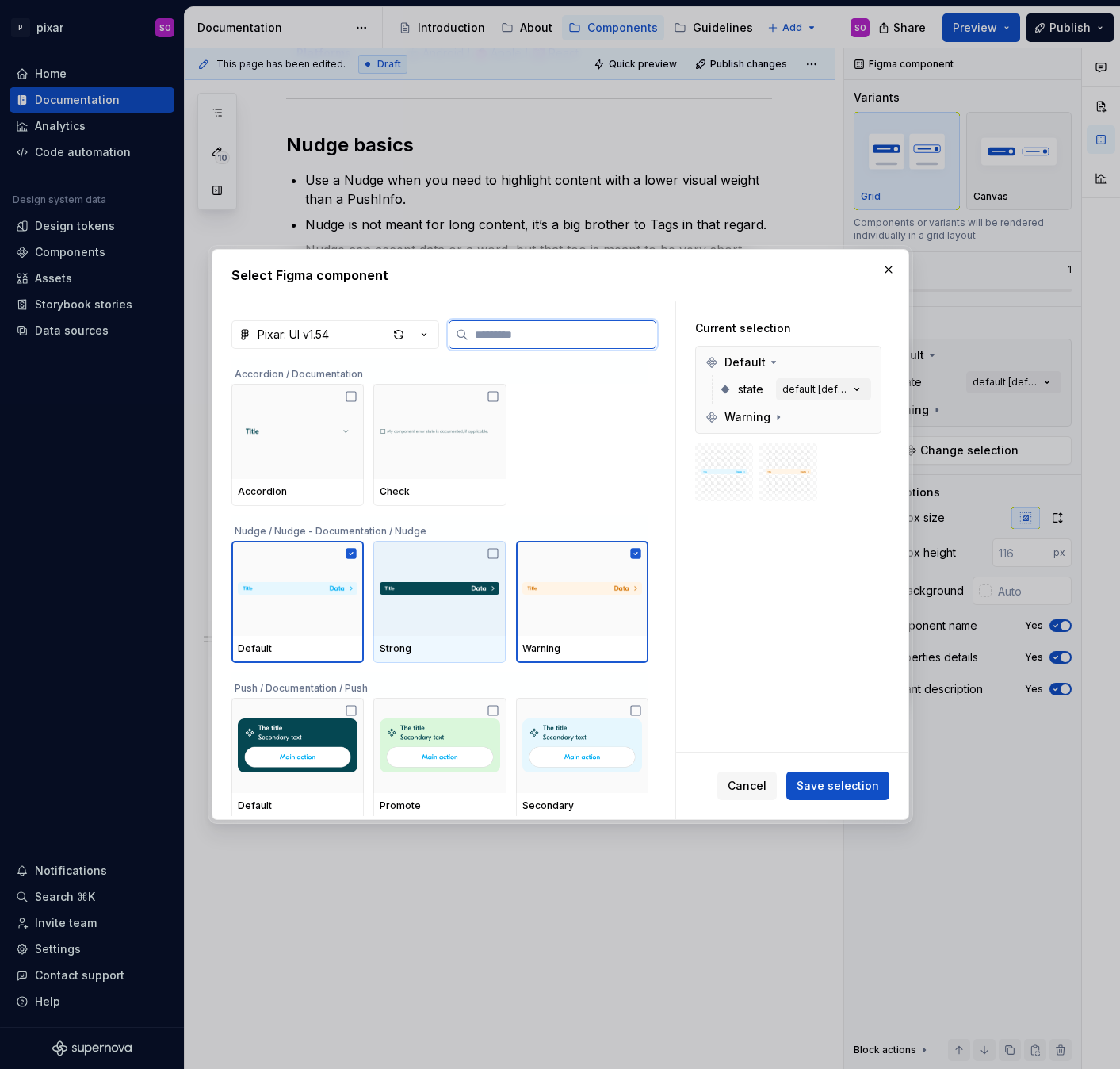
click at [482, 593] on img at bounding box center [439, 588] width 119 height 32
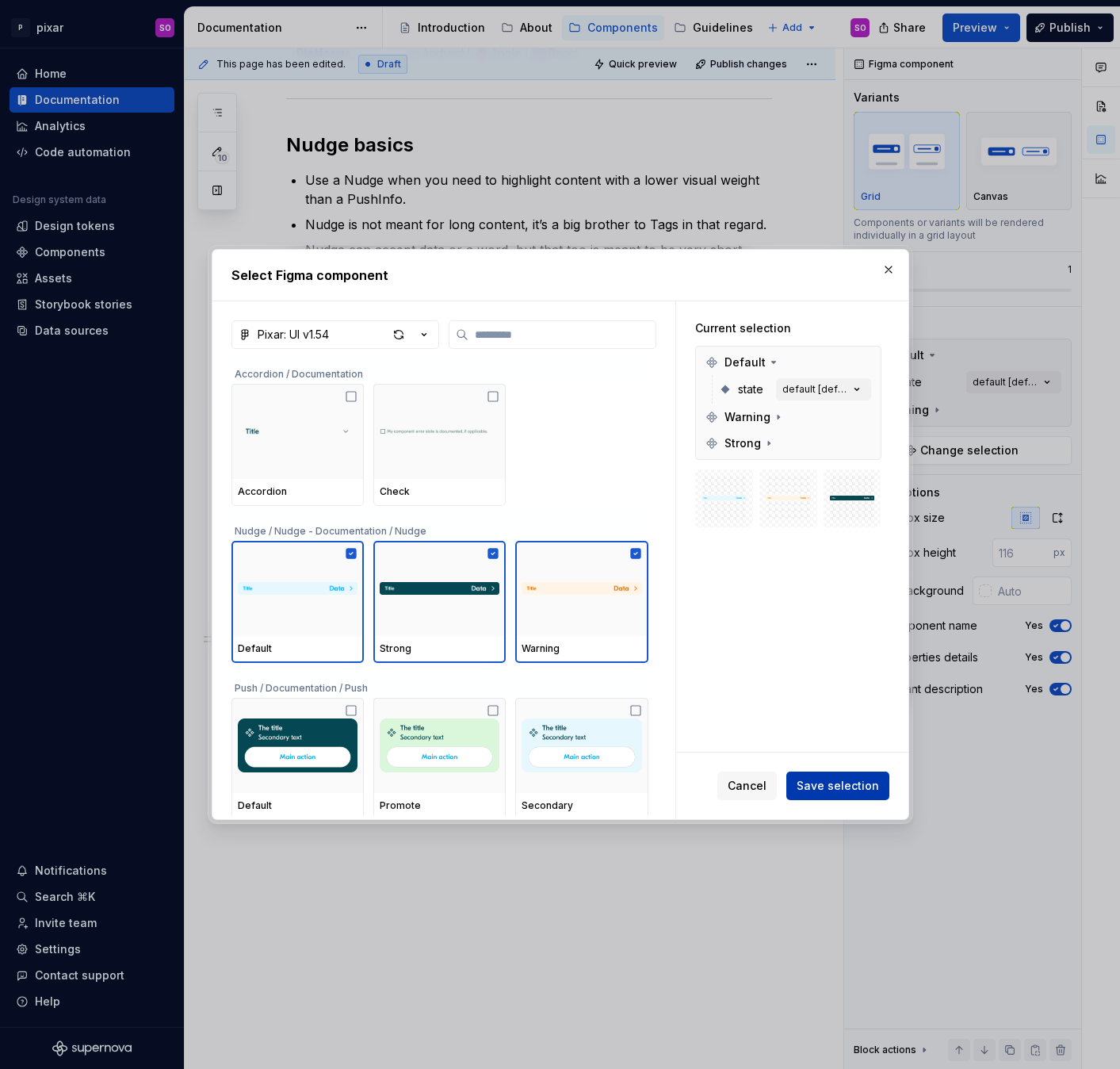
click at [863, 789] on span "Save selection" at bounding box center [838, 785] width 82 height 16
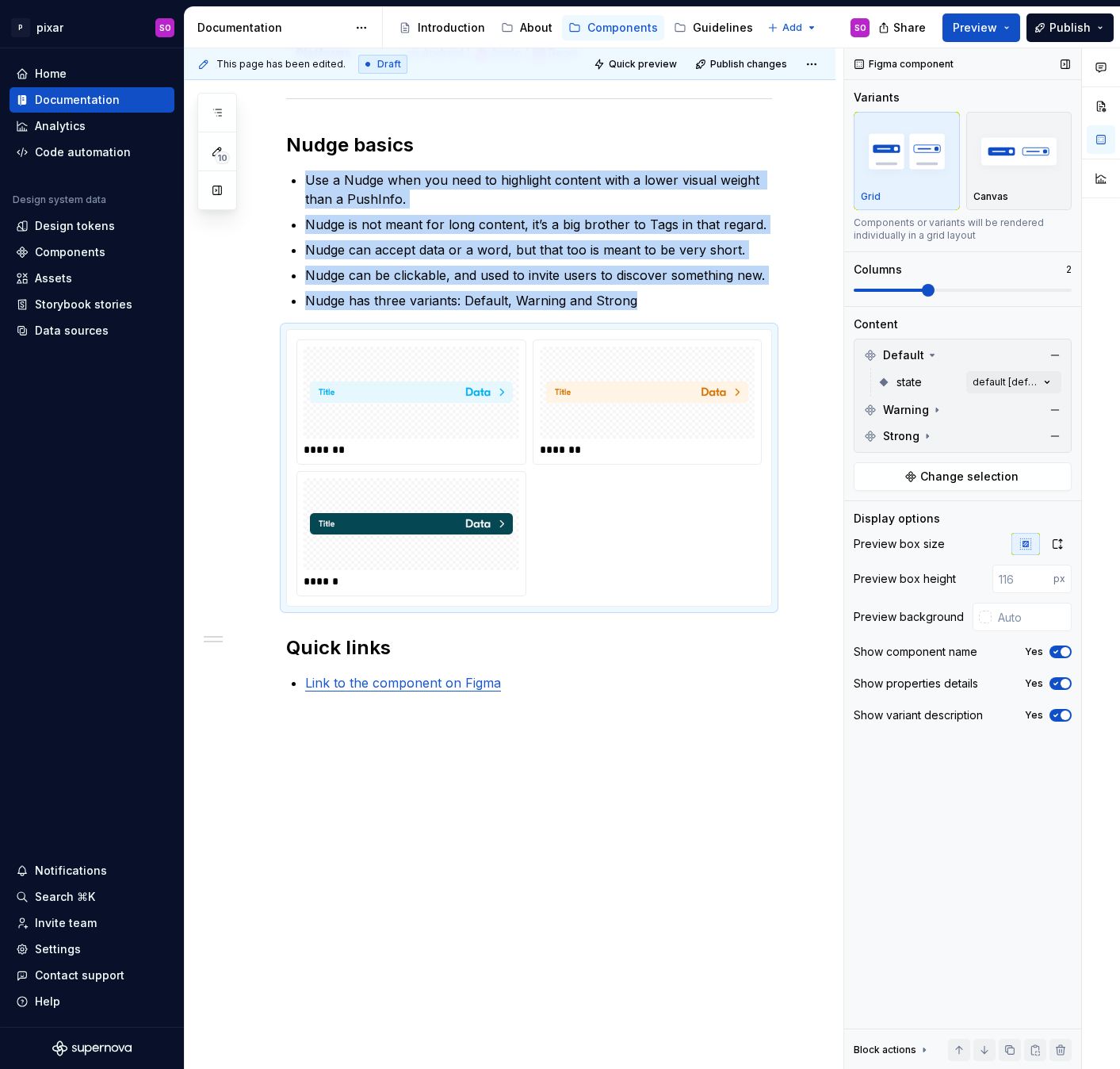
scroll to position [552, 0]
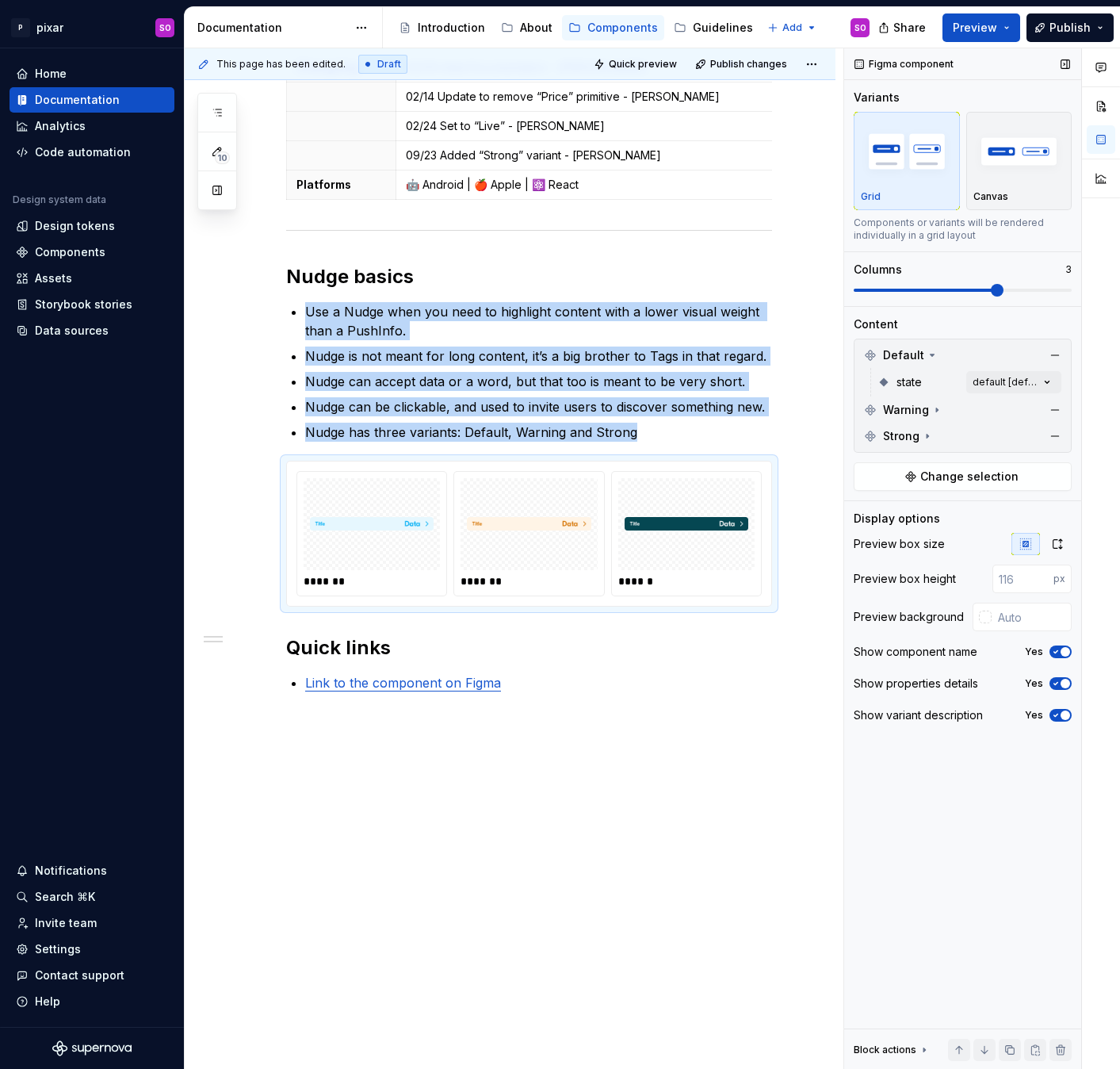
click at [991, 297] on span at bounding box center [996, 290] width 13 height 13
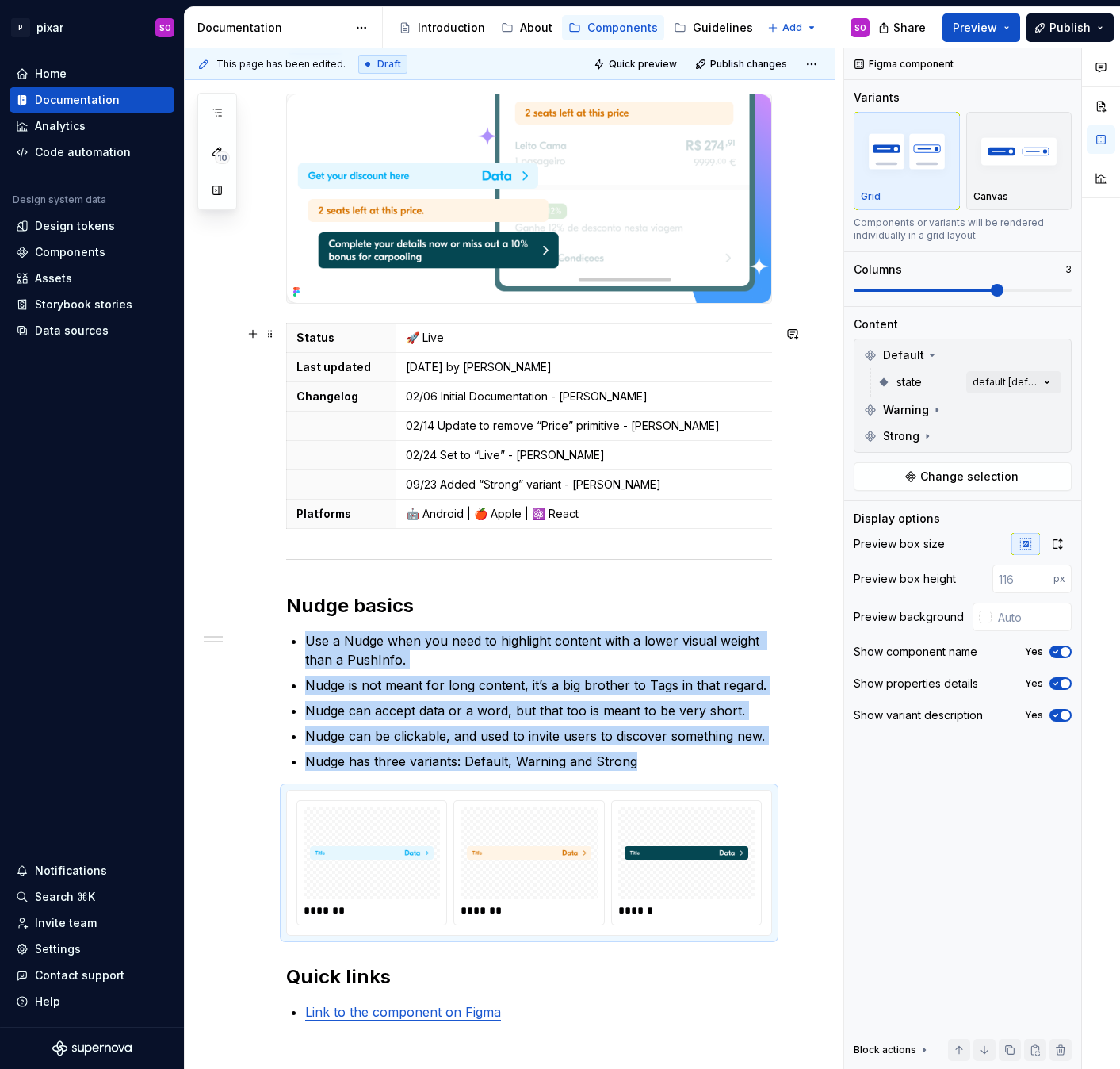
scroll to position [0, 0]
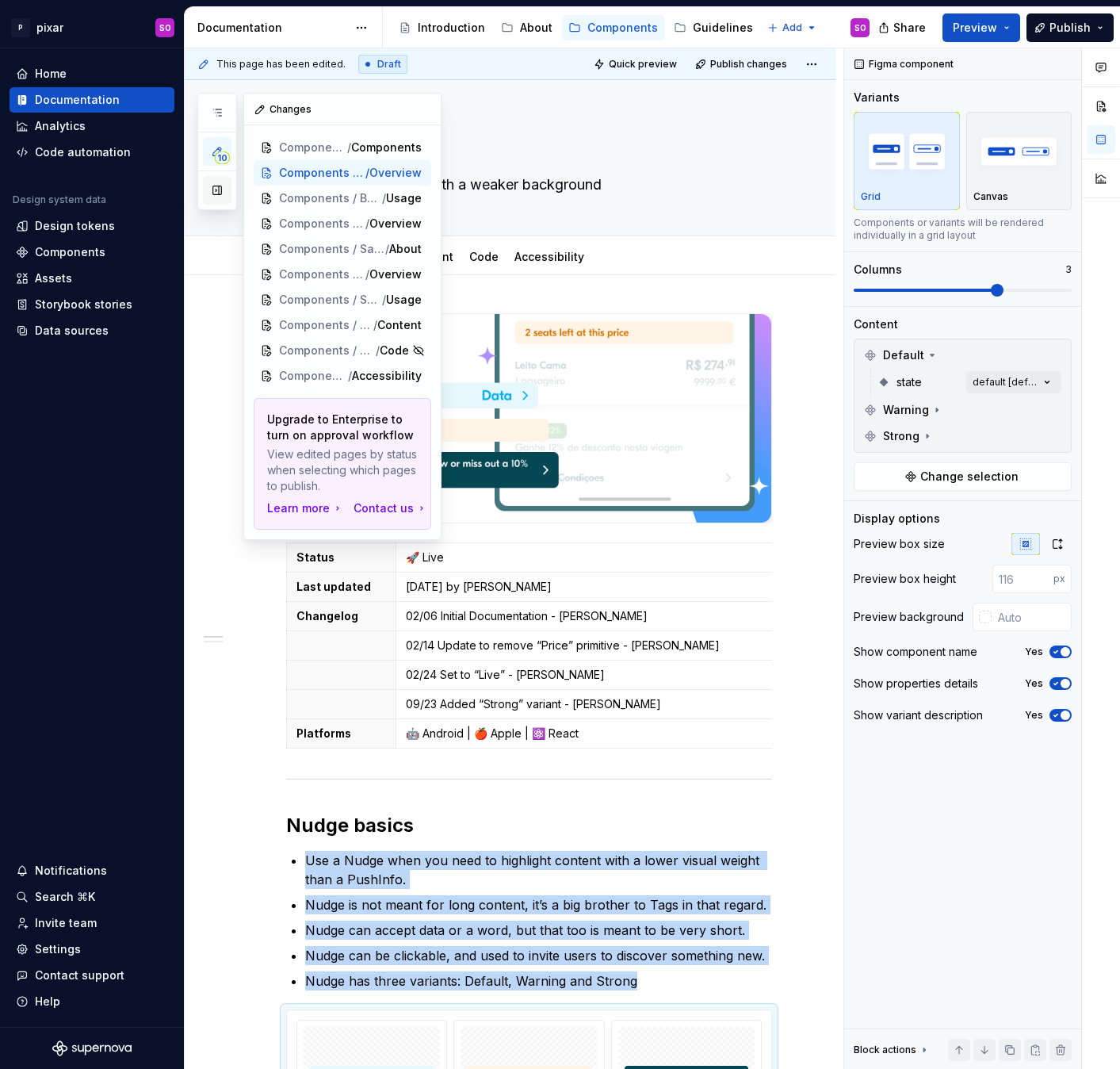
click at [218, 194] on button "button" at bounding box center [217, 190] width 29 height 29
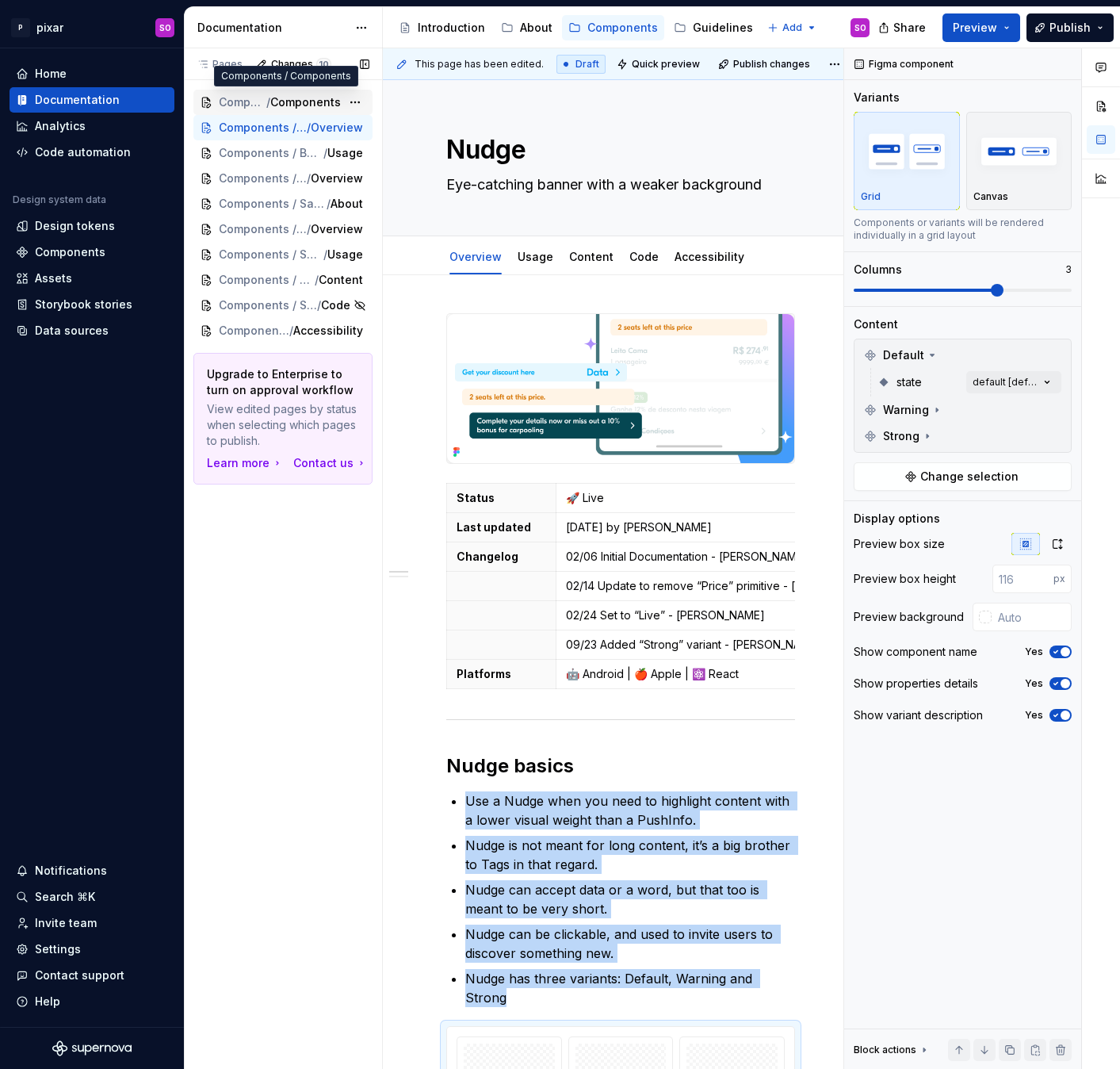
click at [287, 103] on span "Components" at bounding box center [306, 102] width 71 height 16
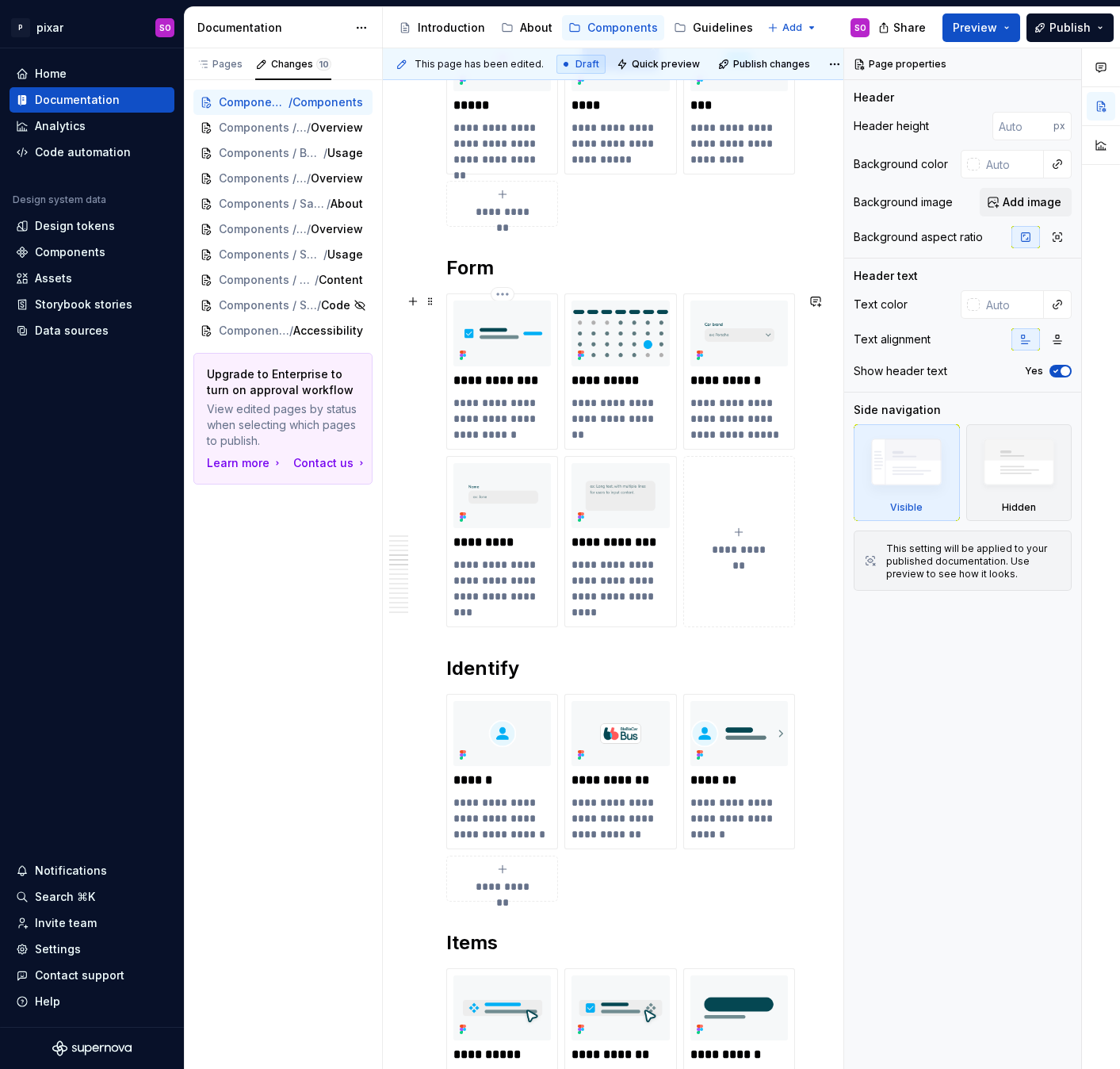
scroll to position [1570, 0]
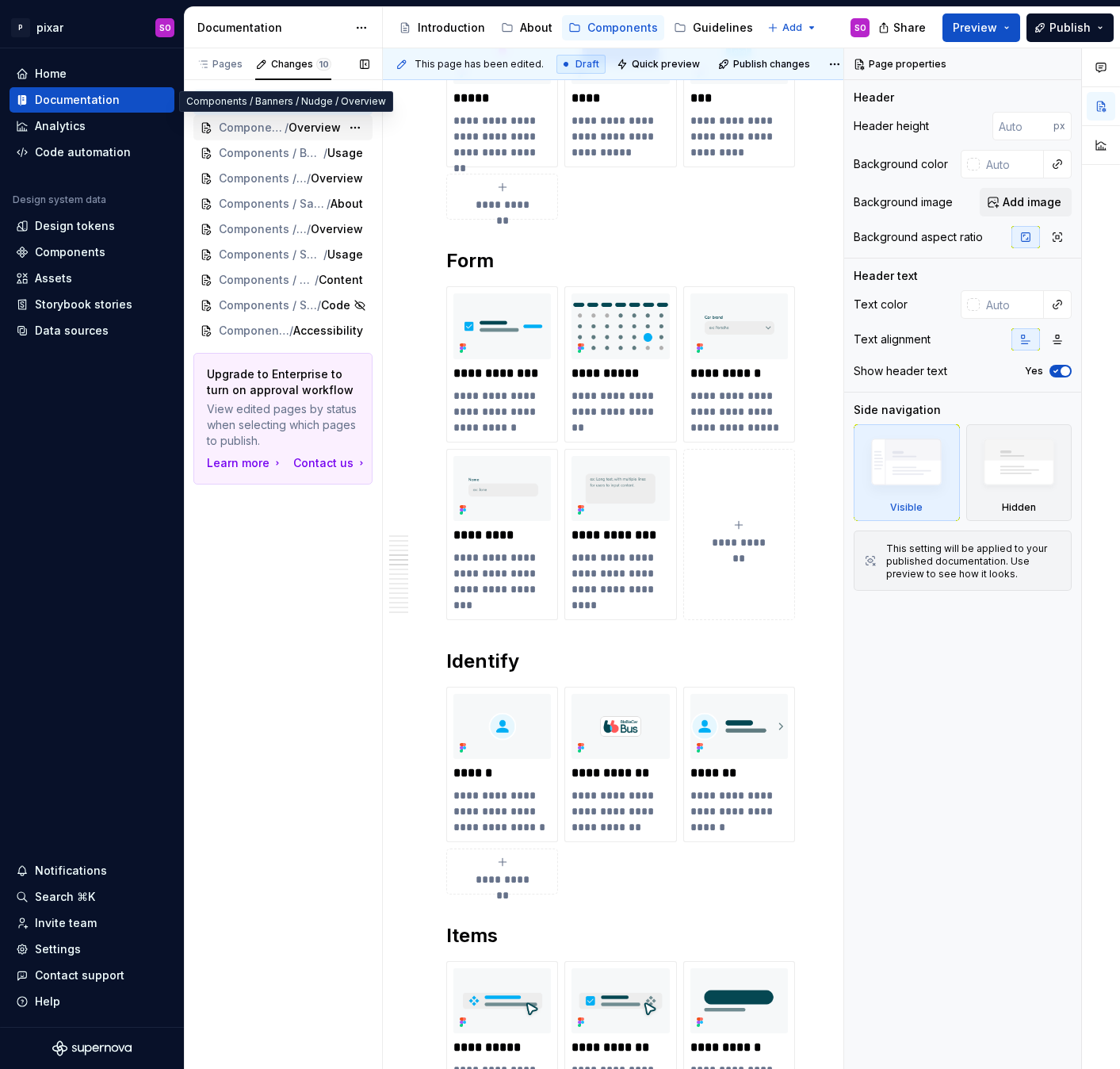
click at [243, 124] on span "Components / Banners / Nudge" at bounding box center [251, 127] width 66 height 16
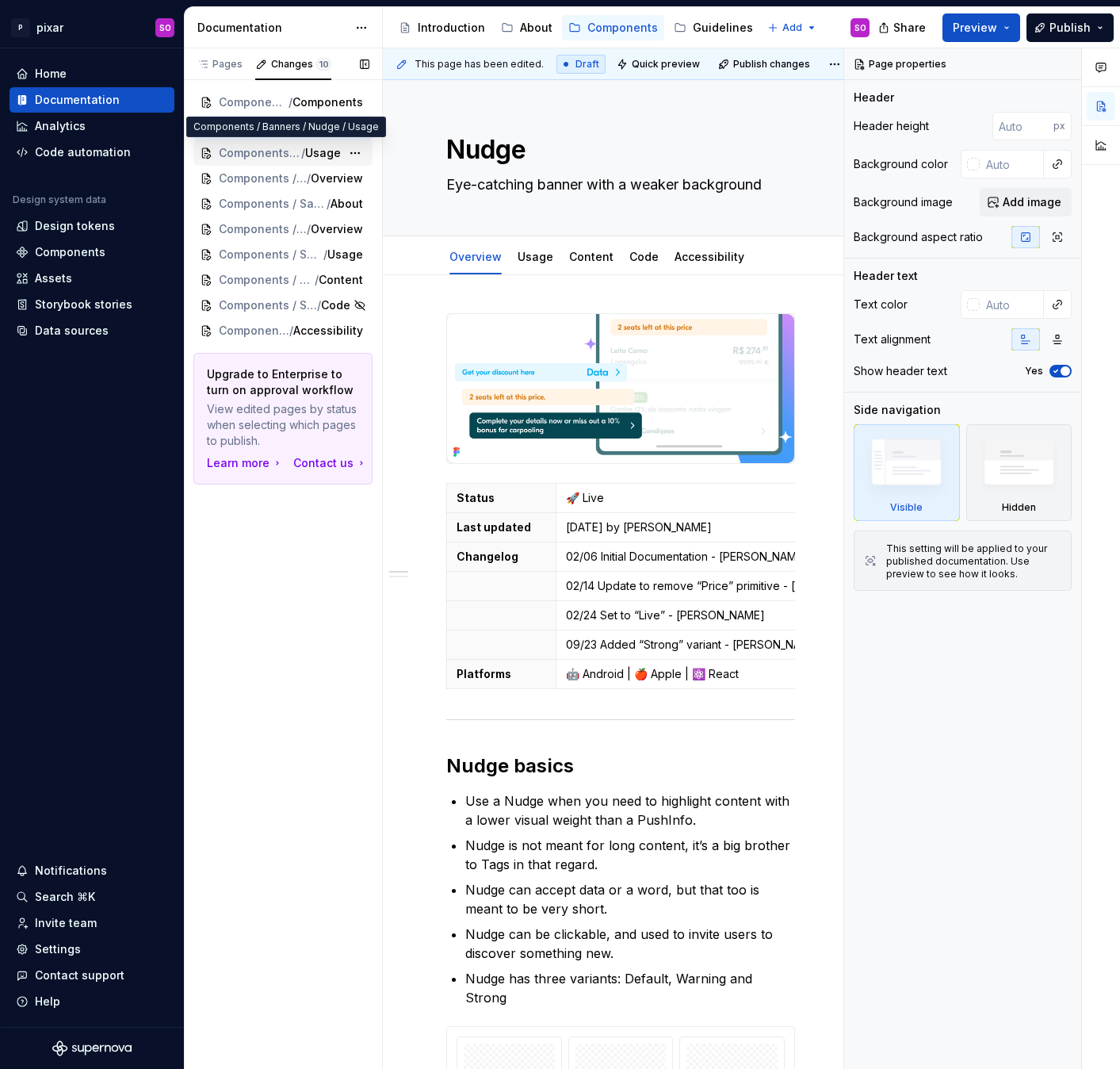
click at [251, 153] on span "Components / Banners / Nudge" at bounding box center [260, 153] width 82 height 16
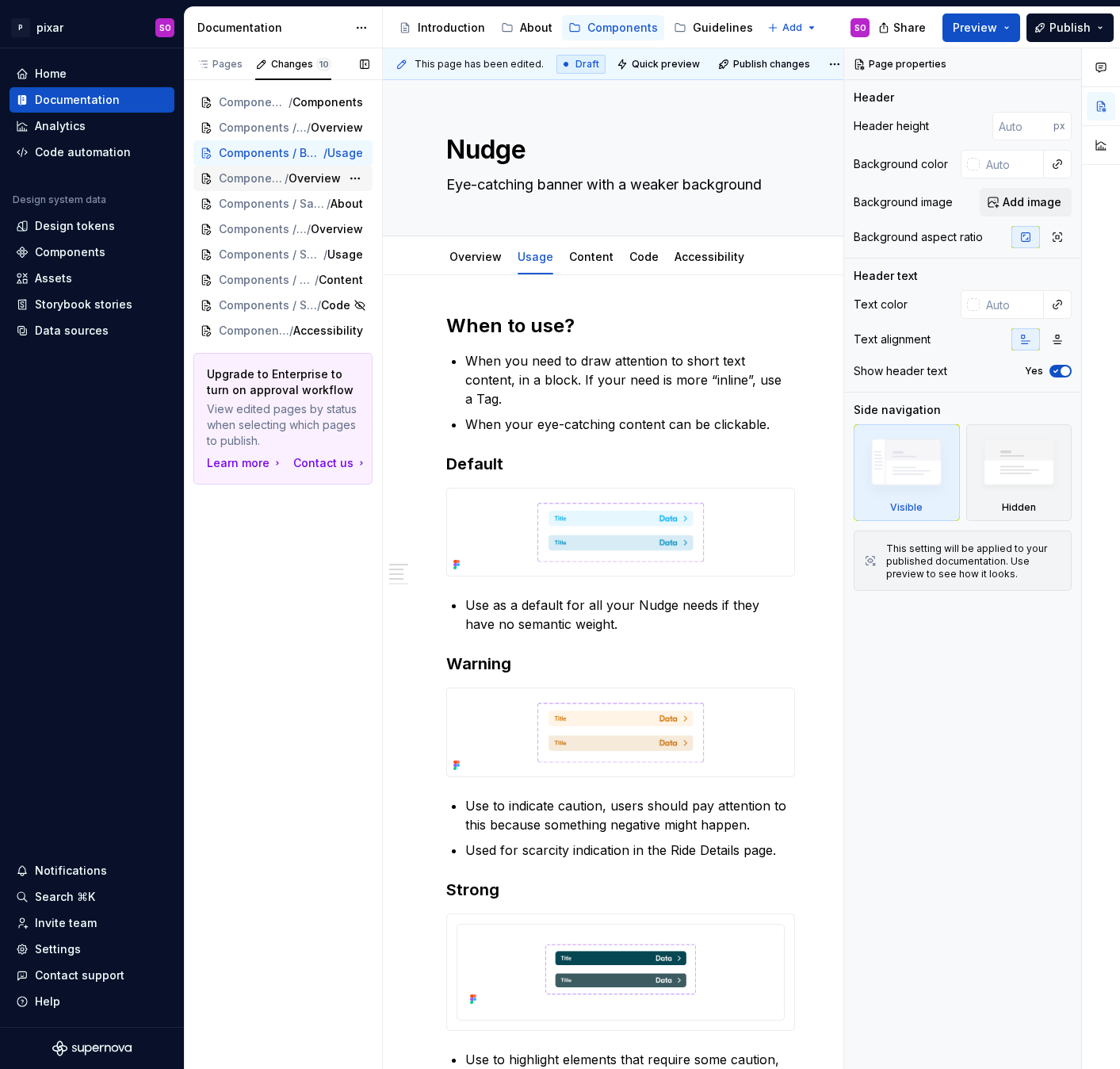
click at [258, 178] on span "Components / Identify / LogoSupplier" at bounding box center [251, 178] width 66 height 16
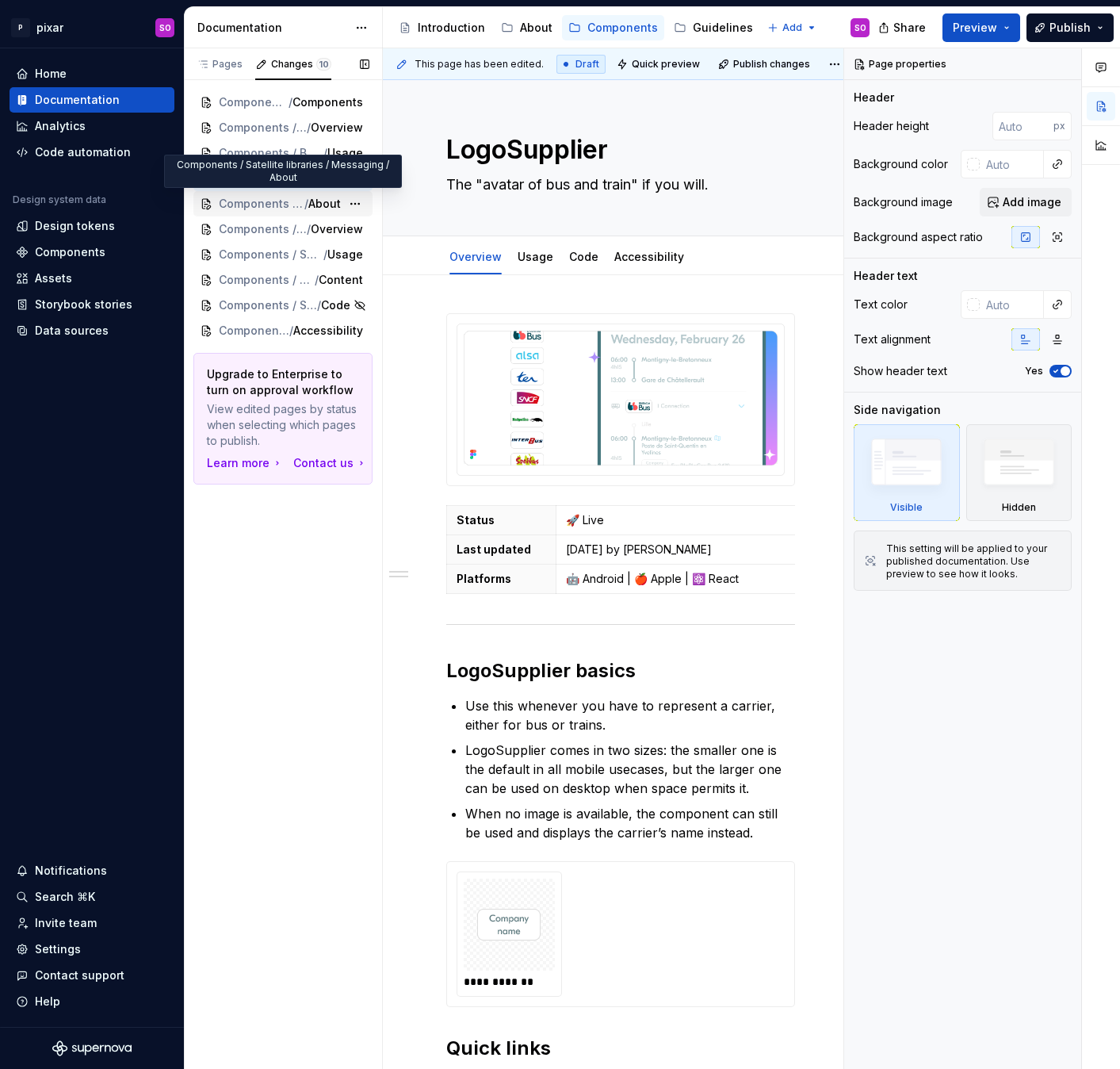
click at [260, 194] on div "Components / Satellite libraries / Messaging / About" at bounding box center [282, 203] width 179 height 25
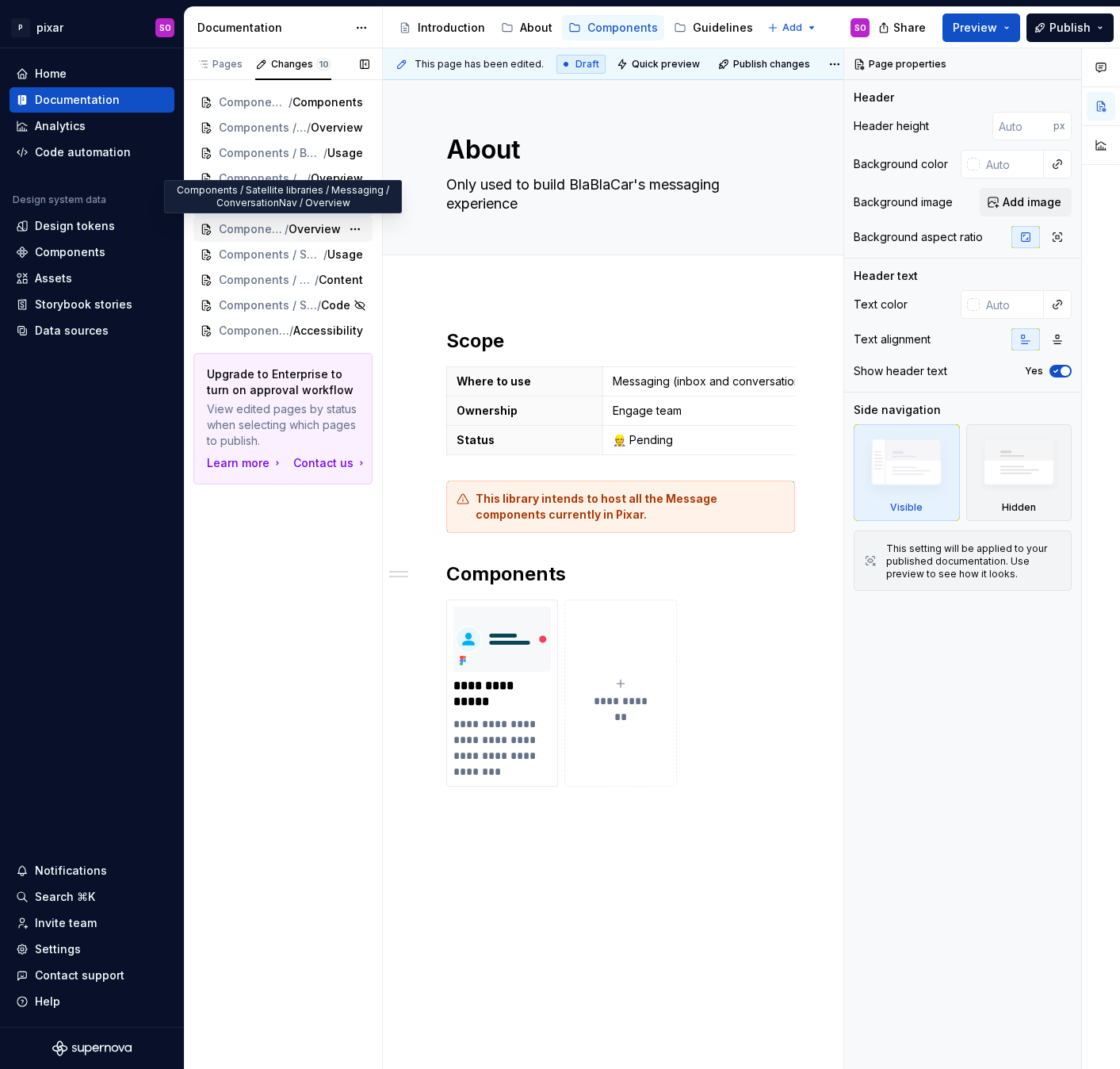
click at [264, 234] on span "Components / Satellite libraries / Messaging / ConversationNav" at bounding box center [251, 229] width 66 height 16
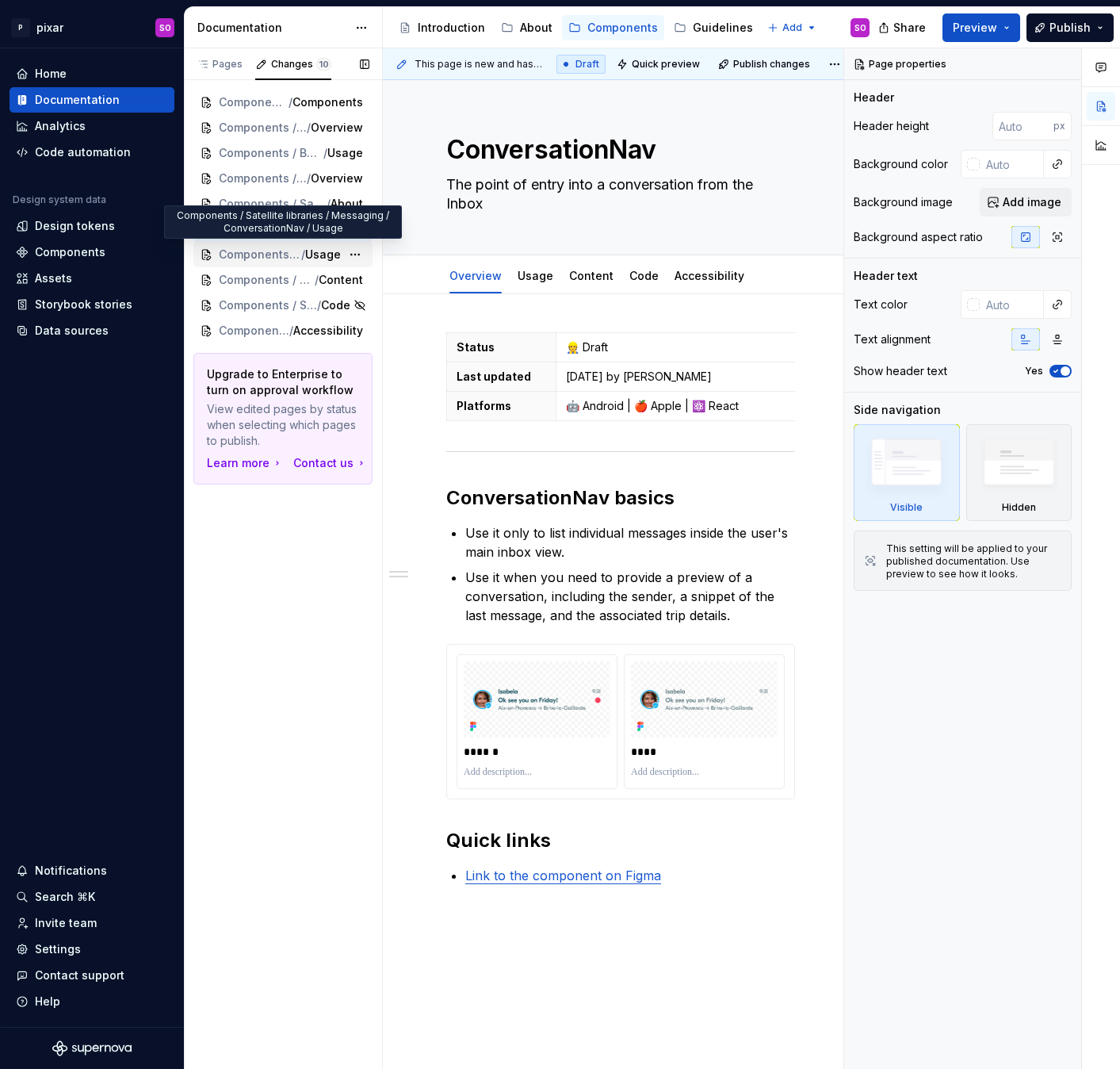
click at [266, 255] on span "Components / Satellite libraries / Messaging / ConversationNav" at bounding box center [260, 254] width 82 height 16
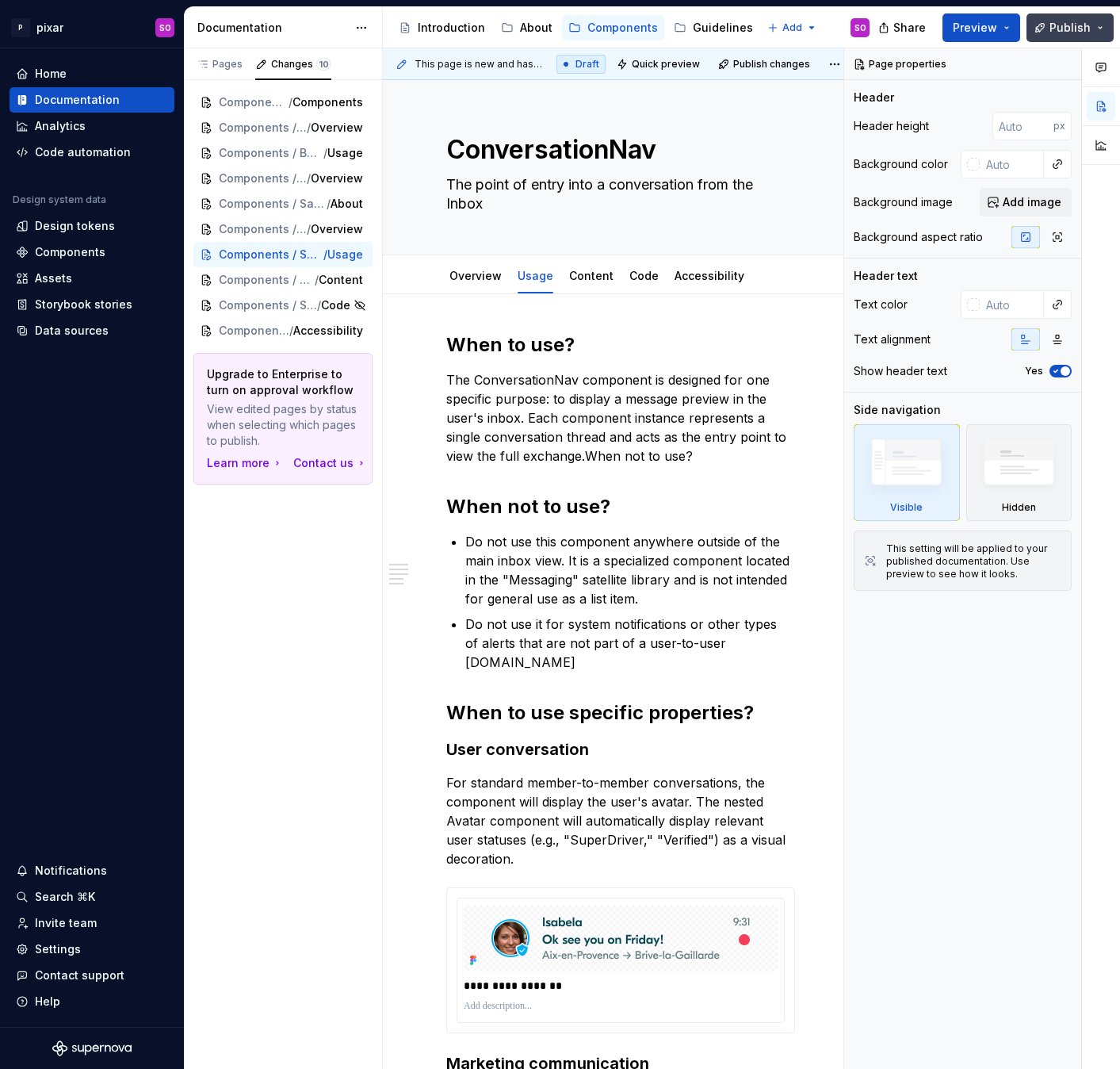
click at [1073, 29] on span "Publish" at bounding box center [1070, 28] width 41 height 16
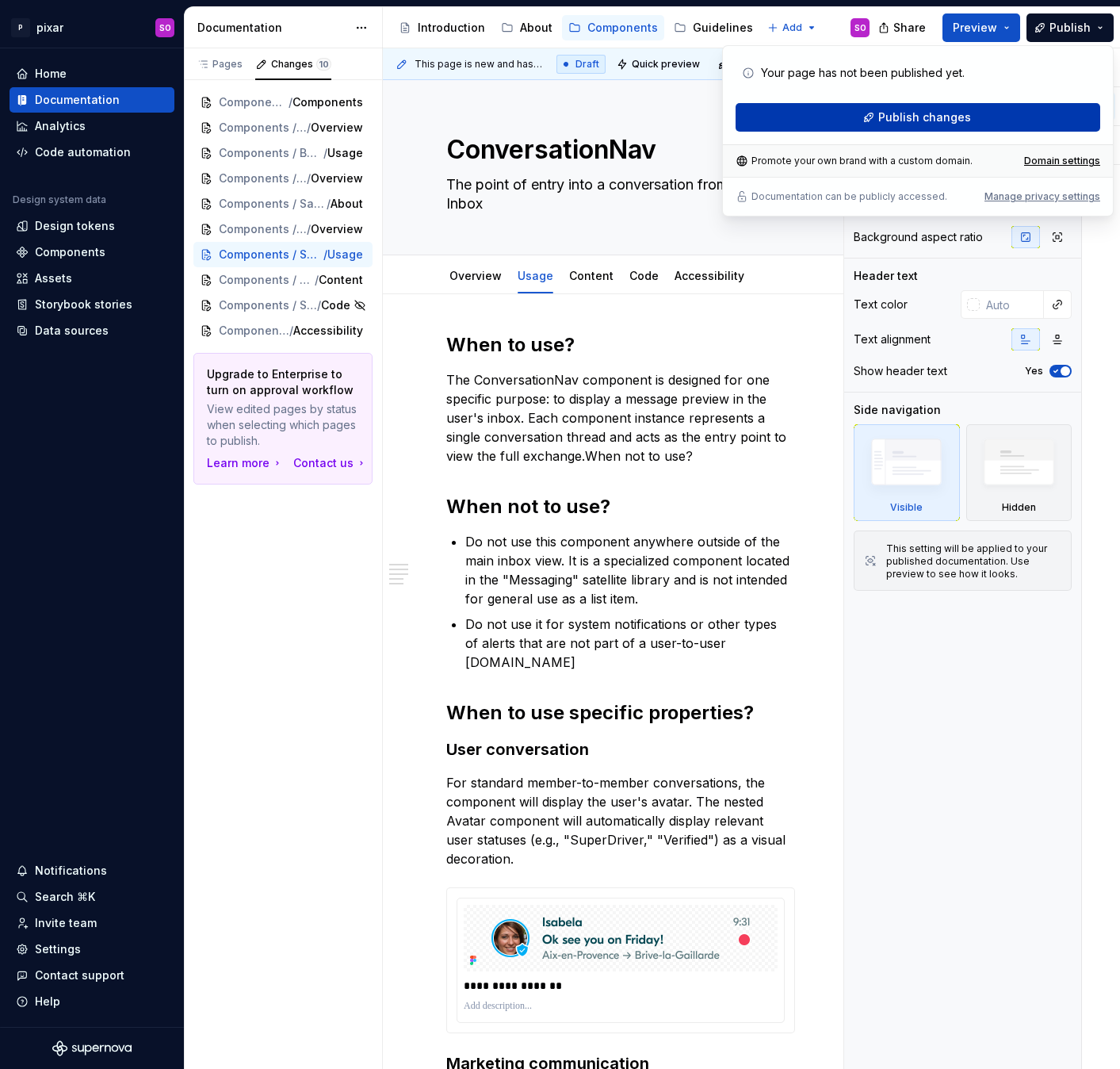
click at [975, 111] on button "Publish changes" at bounding box center [918, 118] width 365 height 29
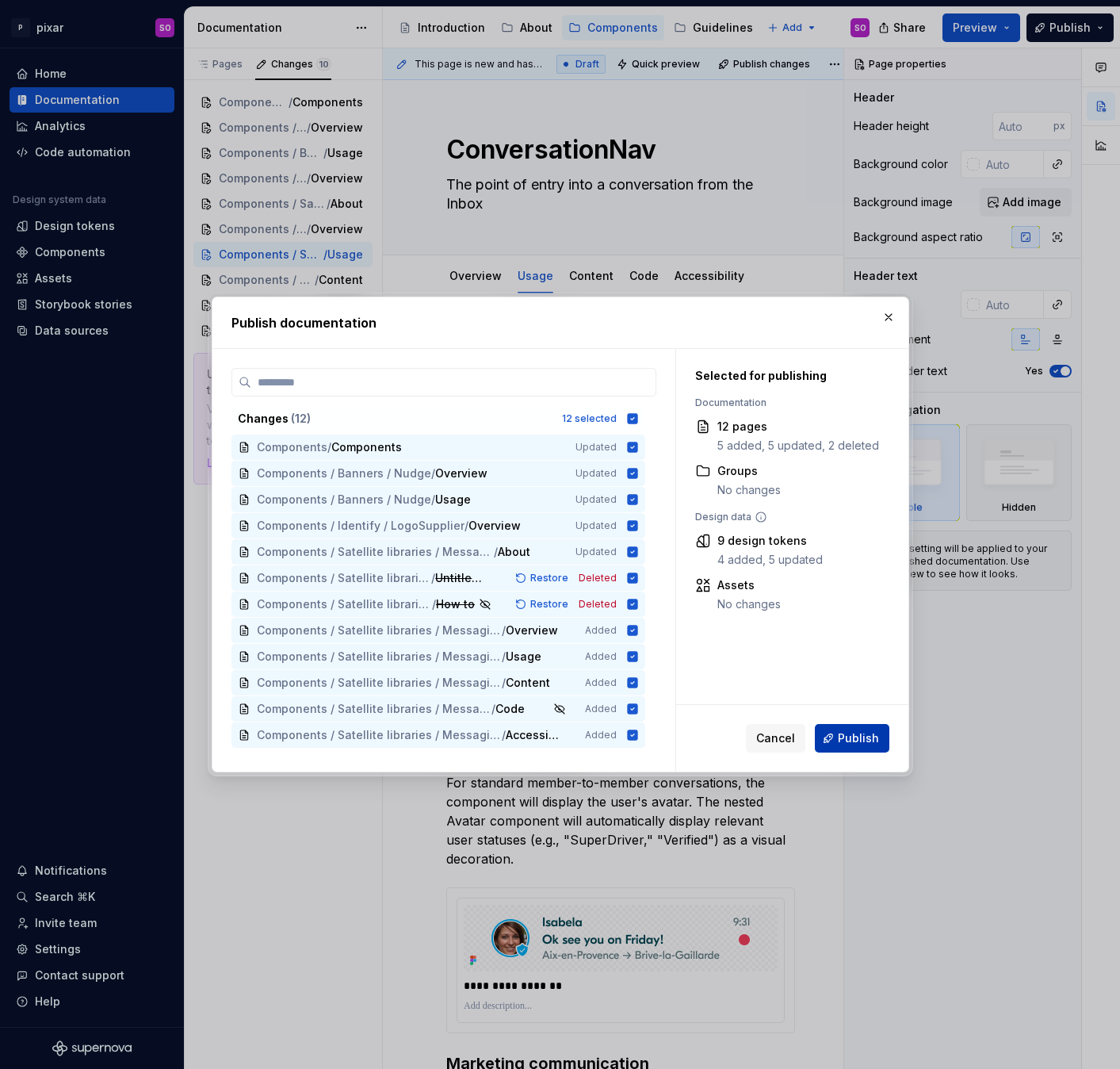
click at [859, 739] on span "Publish" at bounding box center [858, 738] width 41 height 16
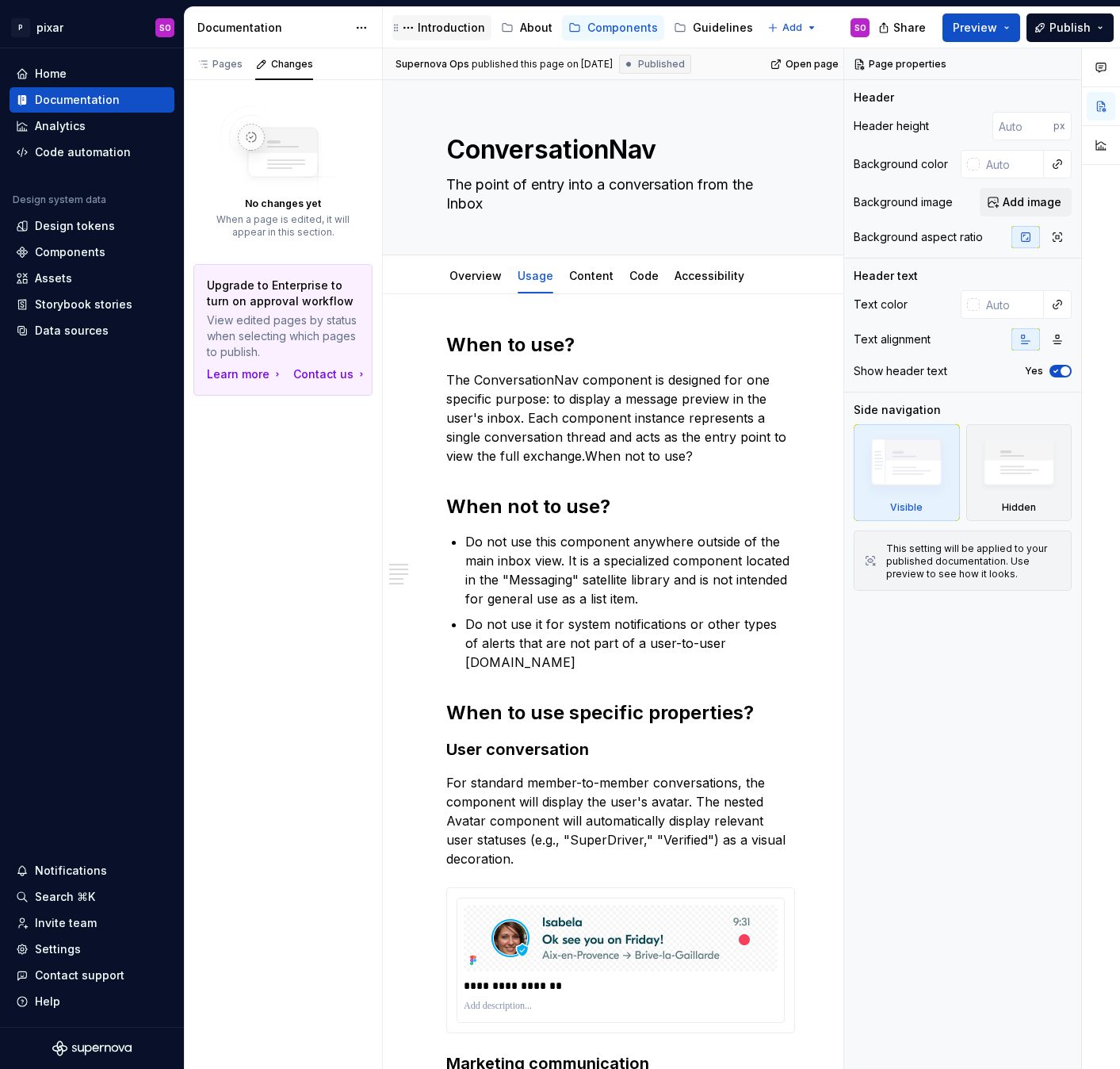
click at [439, 23] on div "Introduction" at bounding box center [451, 28] width 67 height 16
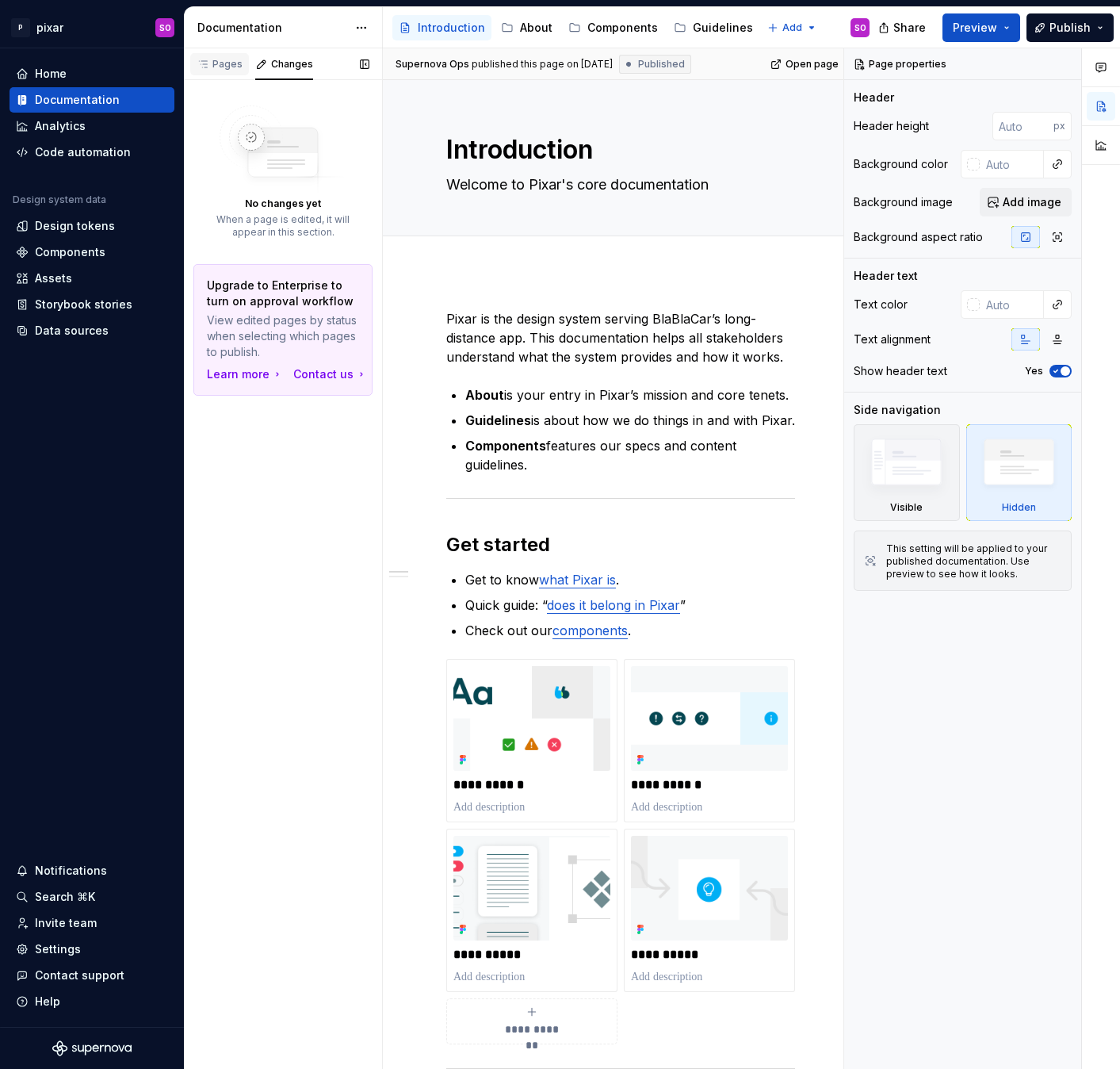
click at [226, 68] on div "Pages" at bounding box center [219, 64] width 46 height 13
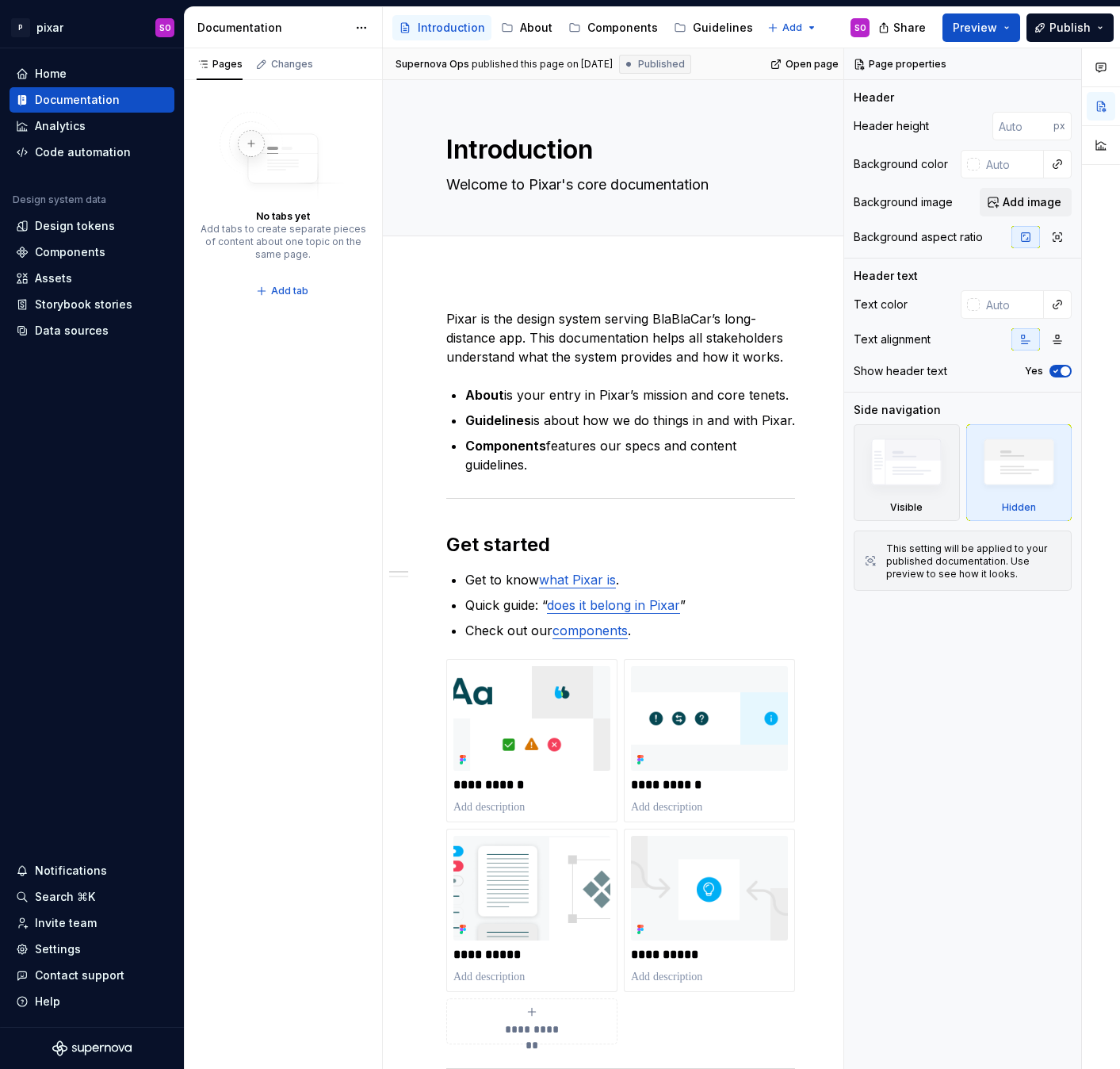
type textarea "*"
click at [67, 245] on div "Components" at bounding box center [71, 252] width 71 height 16
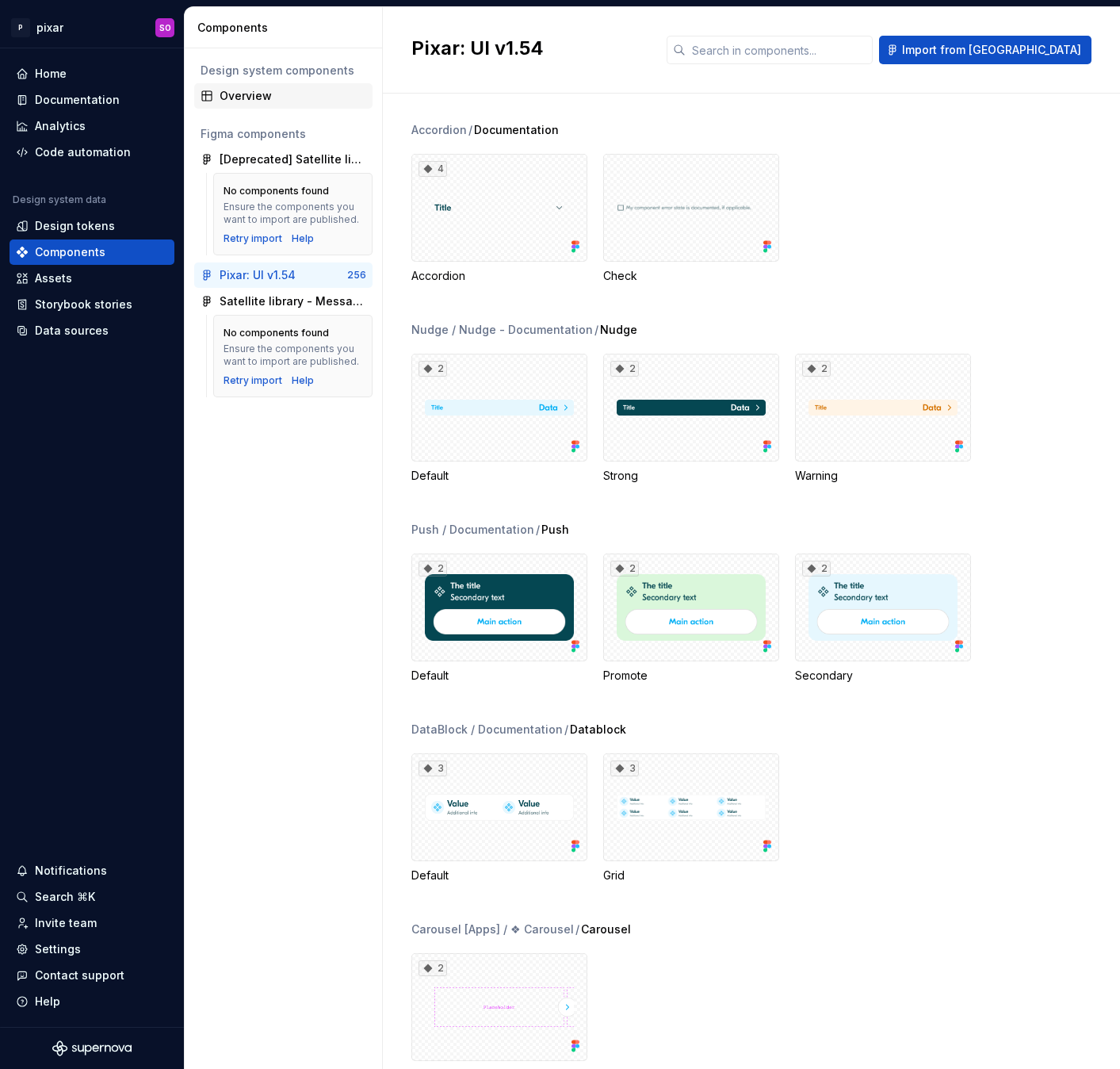
click at [278, 102] on div "Overview" at bounding box center [292, 96] width 147 height 16
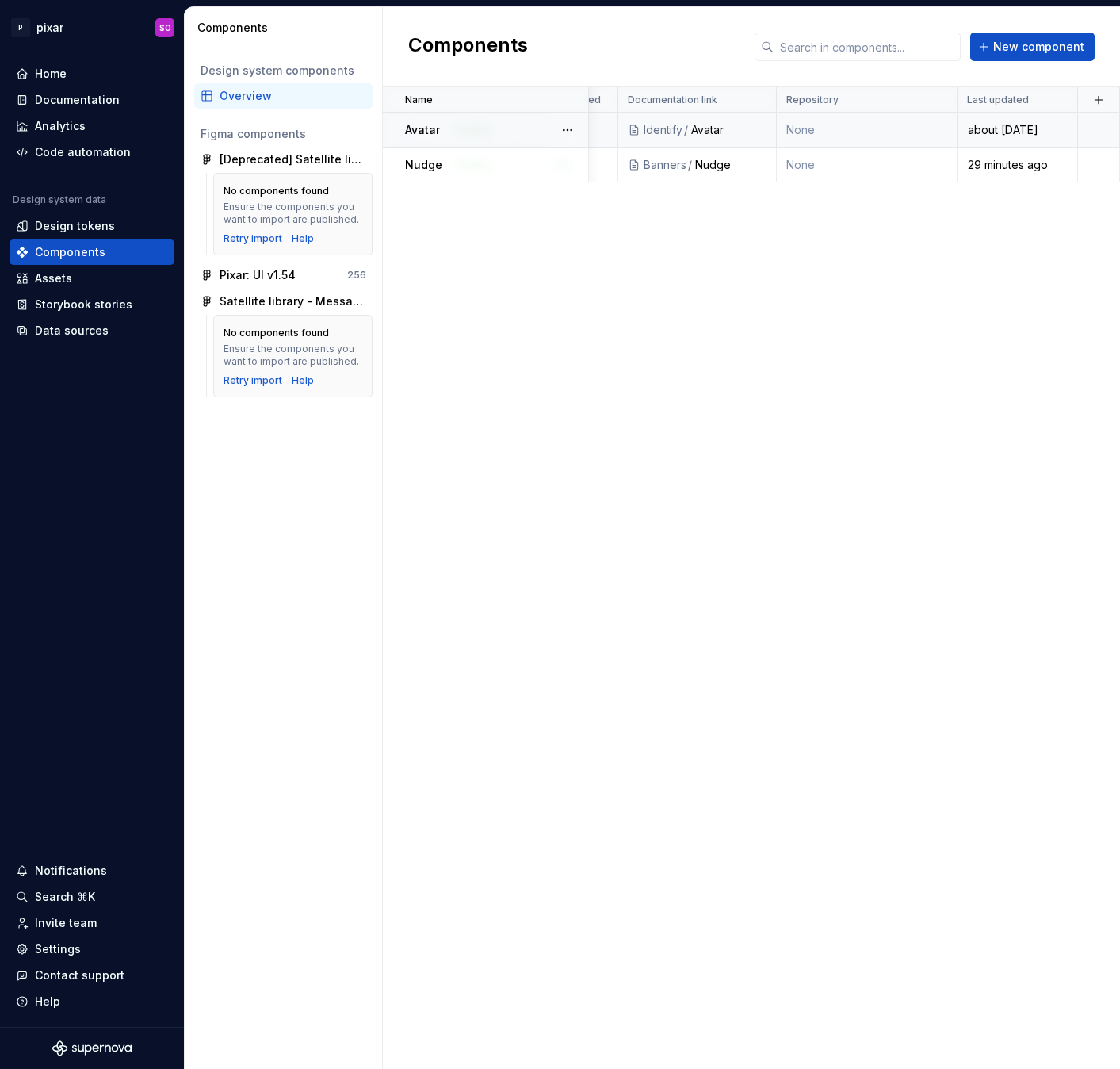
scroll to position [0, 538]
click at [1106, 99] on button "button" at bounding box center [1098, 100] width 22 height 22
click at [1066, 128] on div "New custom property" at bounding box center [1023, 129] width 150 height 16
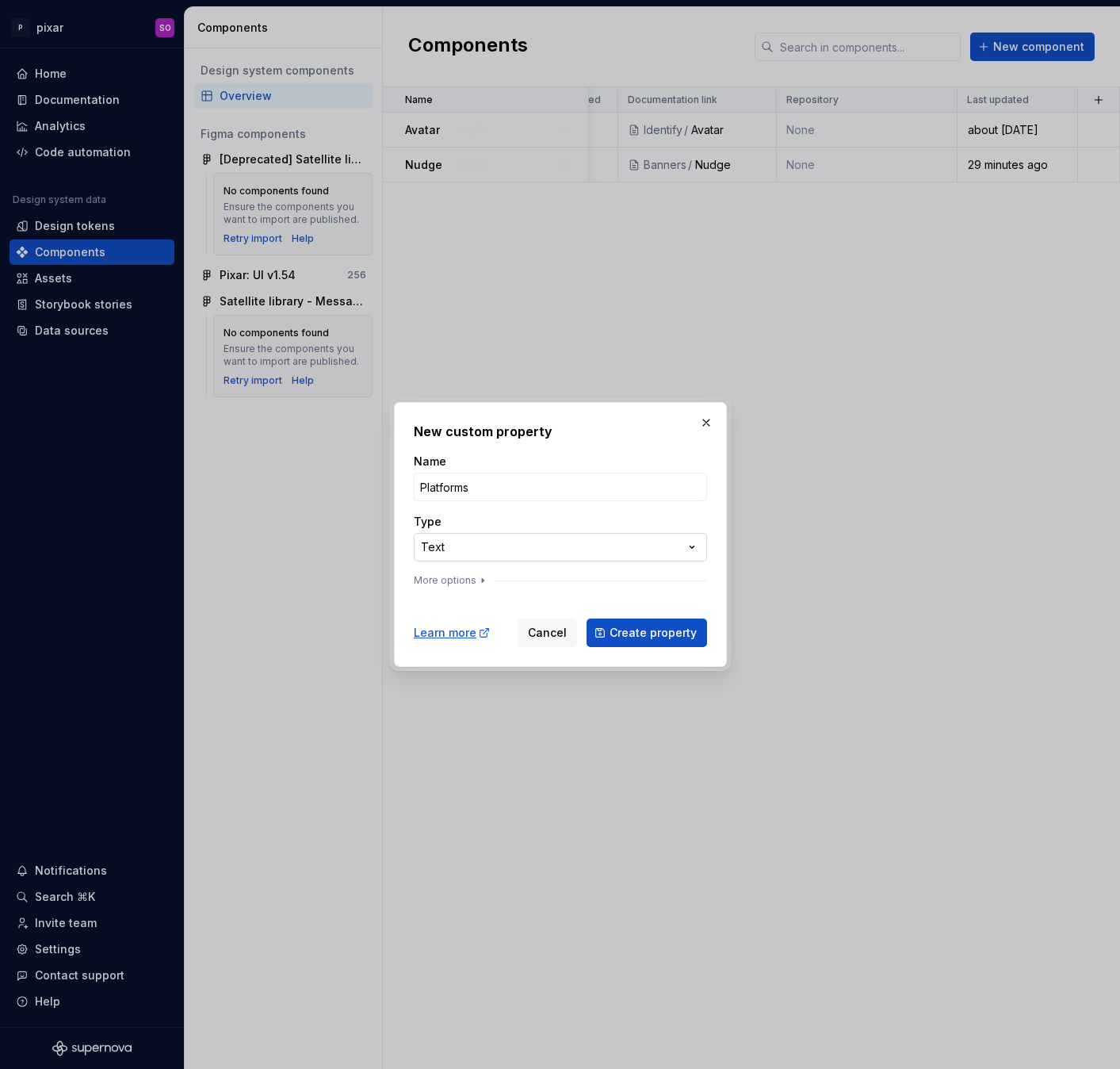
type input "Platforms"
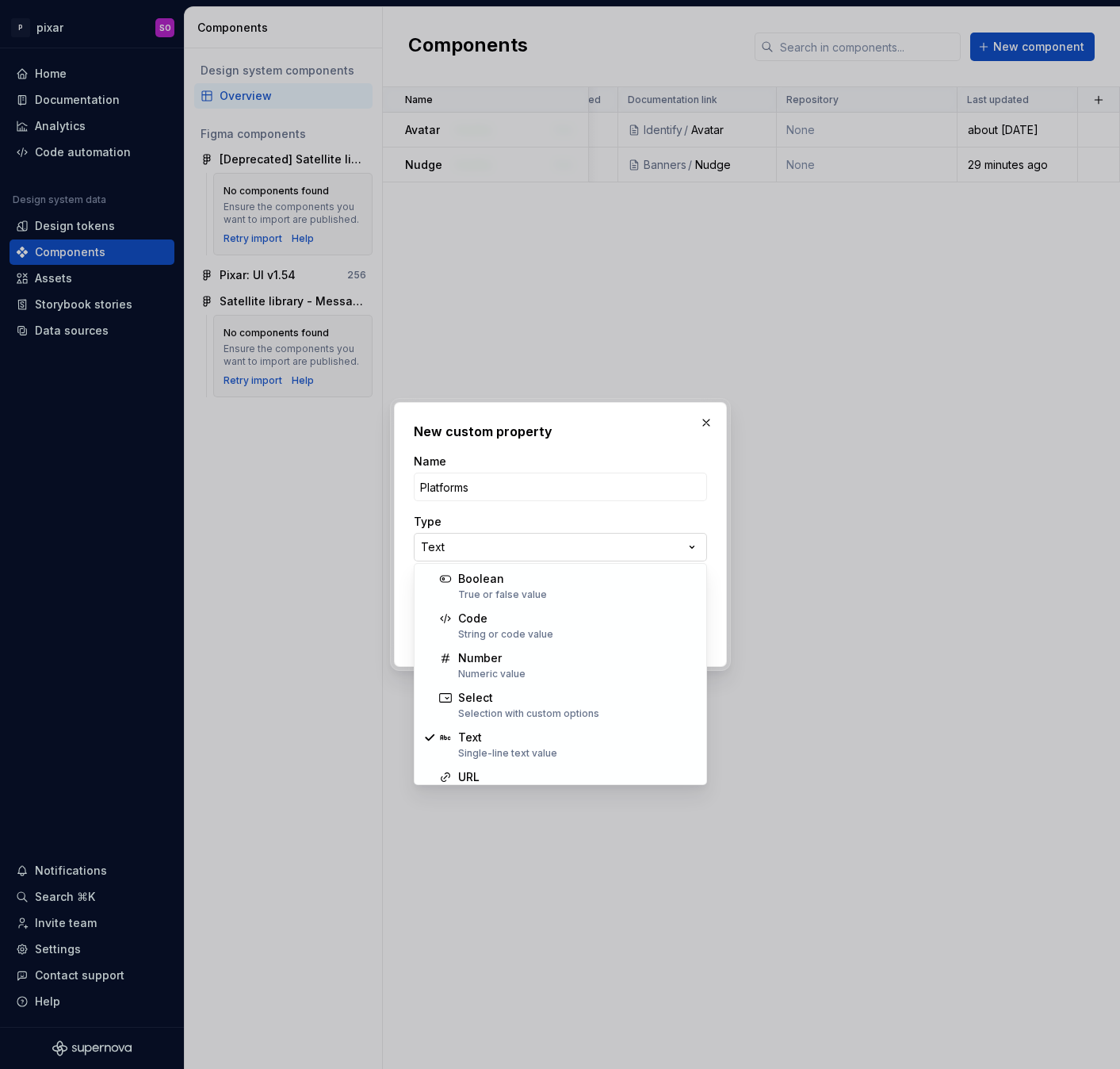
click at [628, 548] on div "**********" at bounding box center [560, 534] width 1120 height 1069
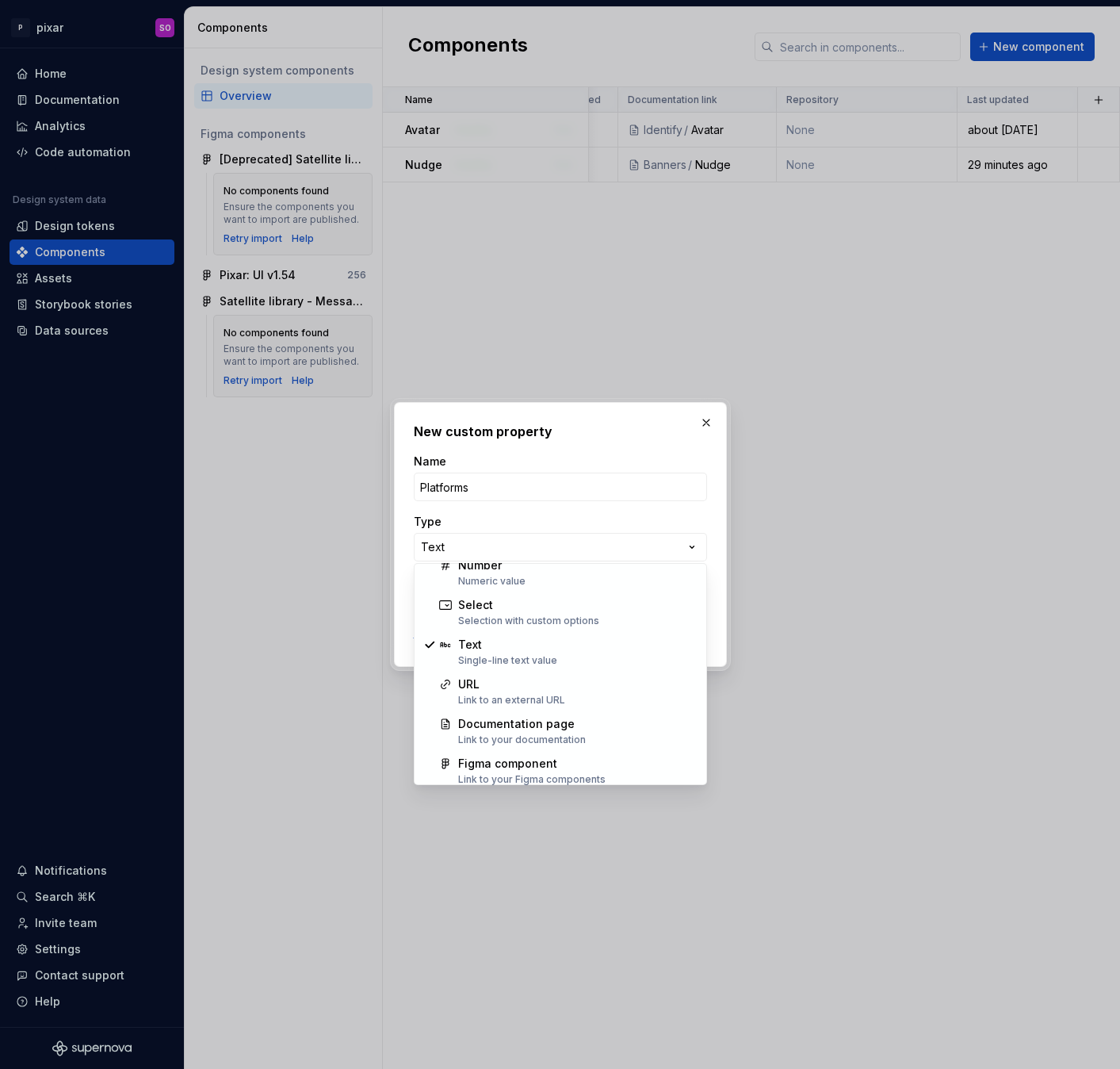
scroll to position [102, 0]
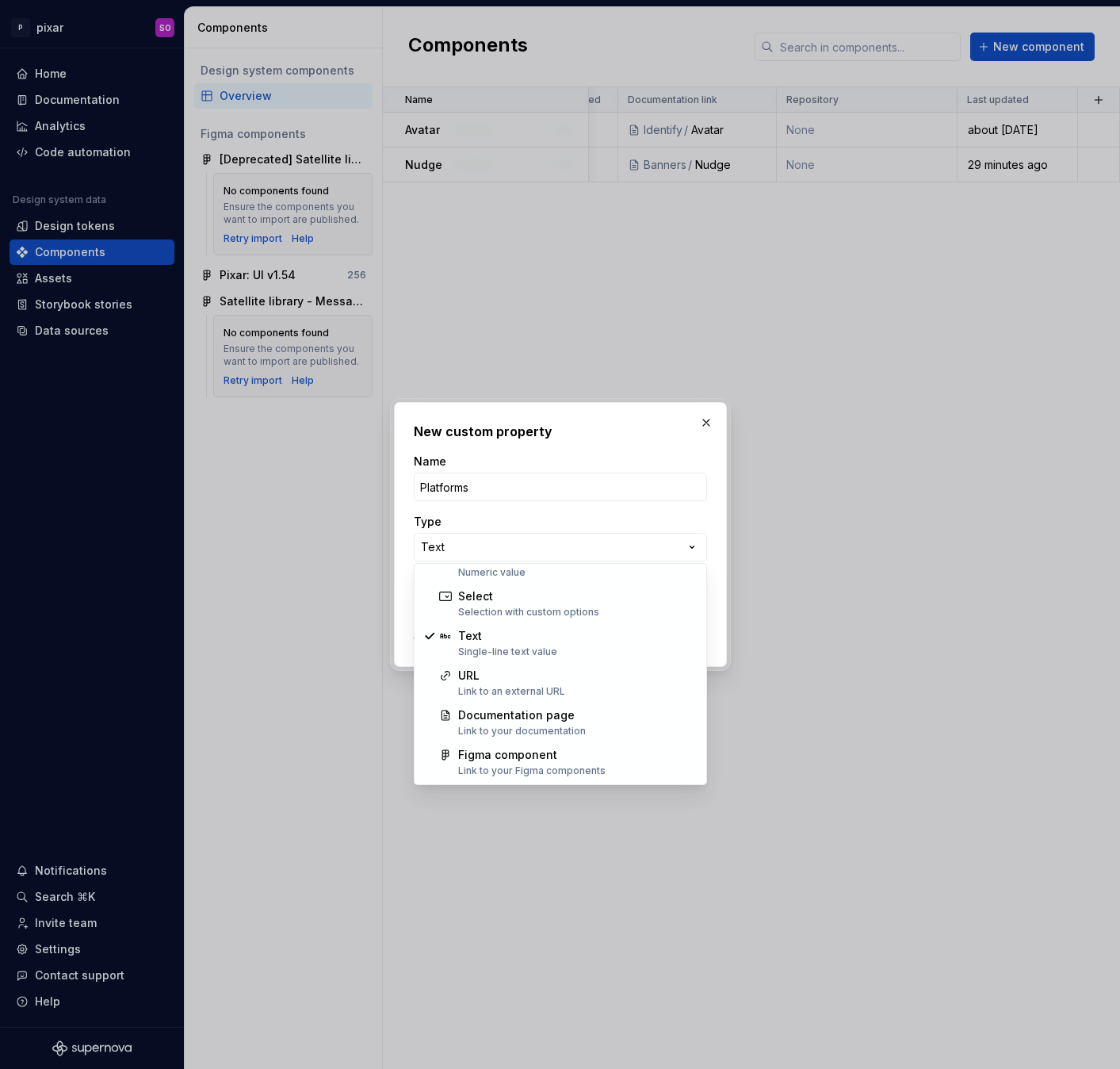
select select "******"
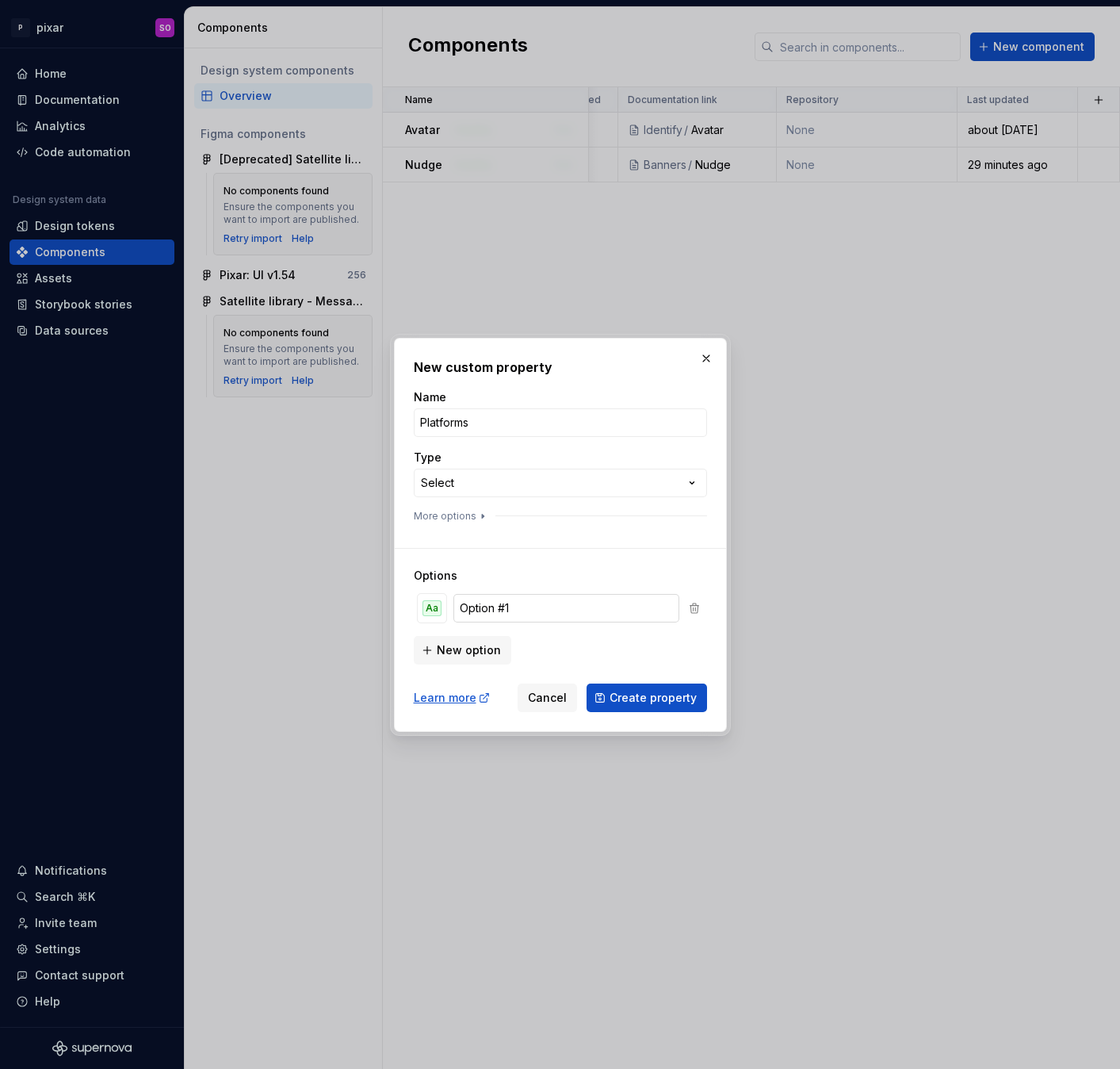
click at [551, 601] on input "Option #1" at bounding box center [567, 608] width 227 height 29
click at [439, 609] on div "Aa" at bounding box center [432, 608] width 19 height 16
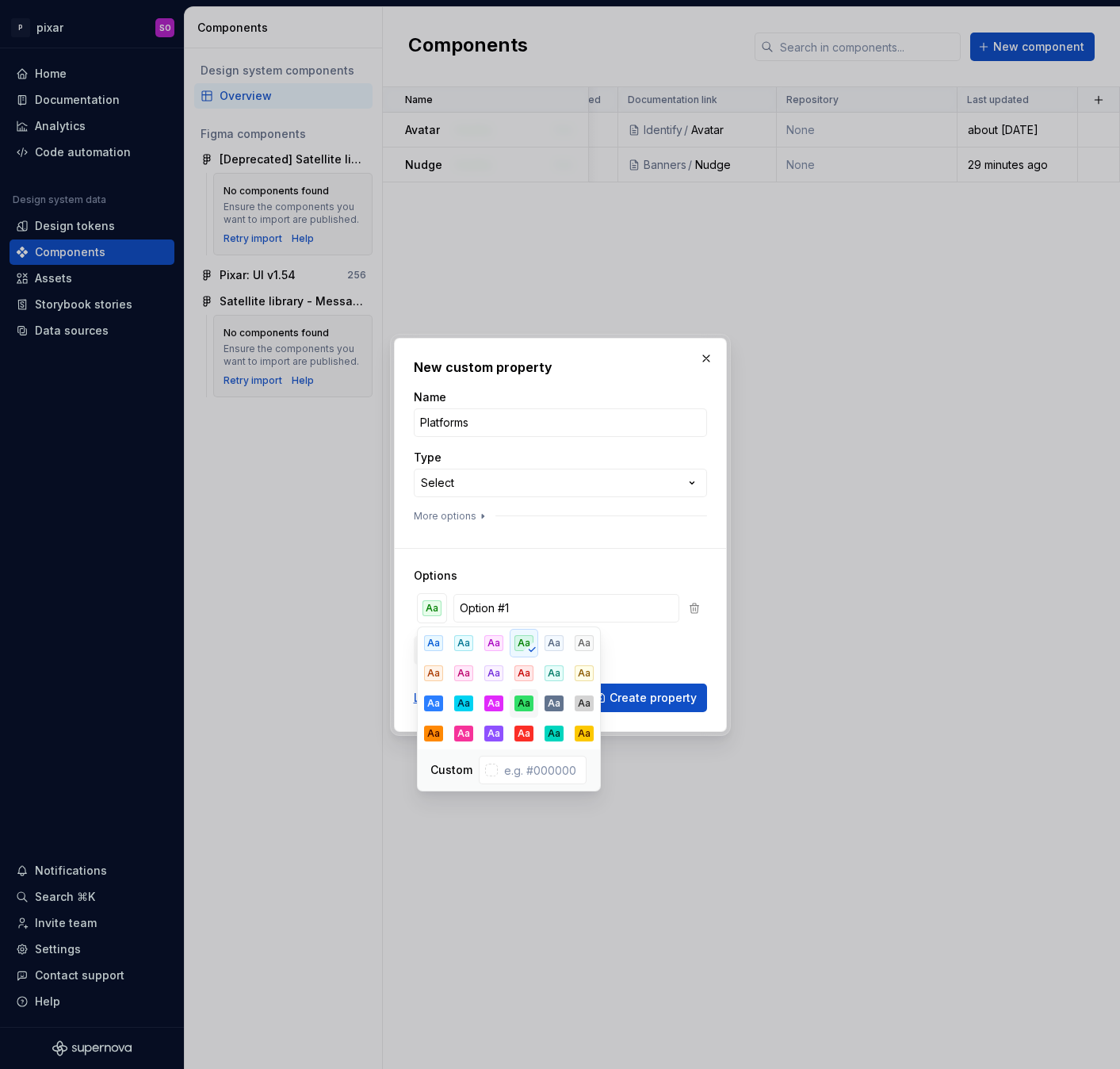
click at [528, 698] on div "Aa" at bounding box center [523, 703] width 19 height 16
click at [518, 608] on input "Option #1" at bounding box center [567, 608] width 227 height 29
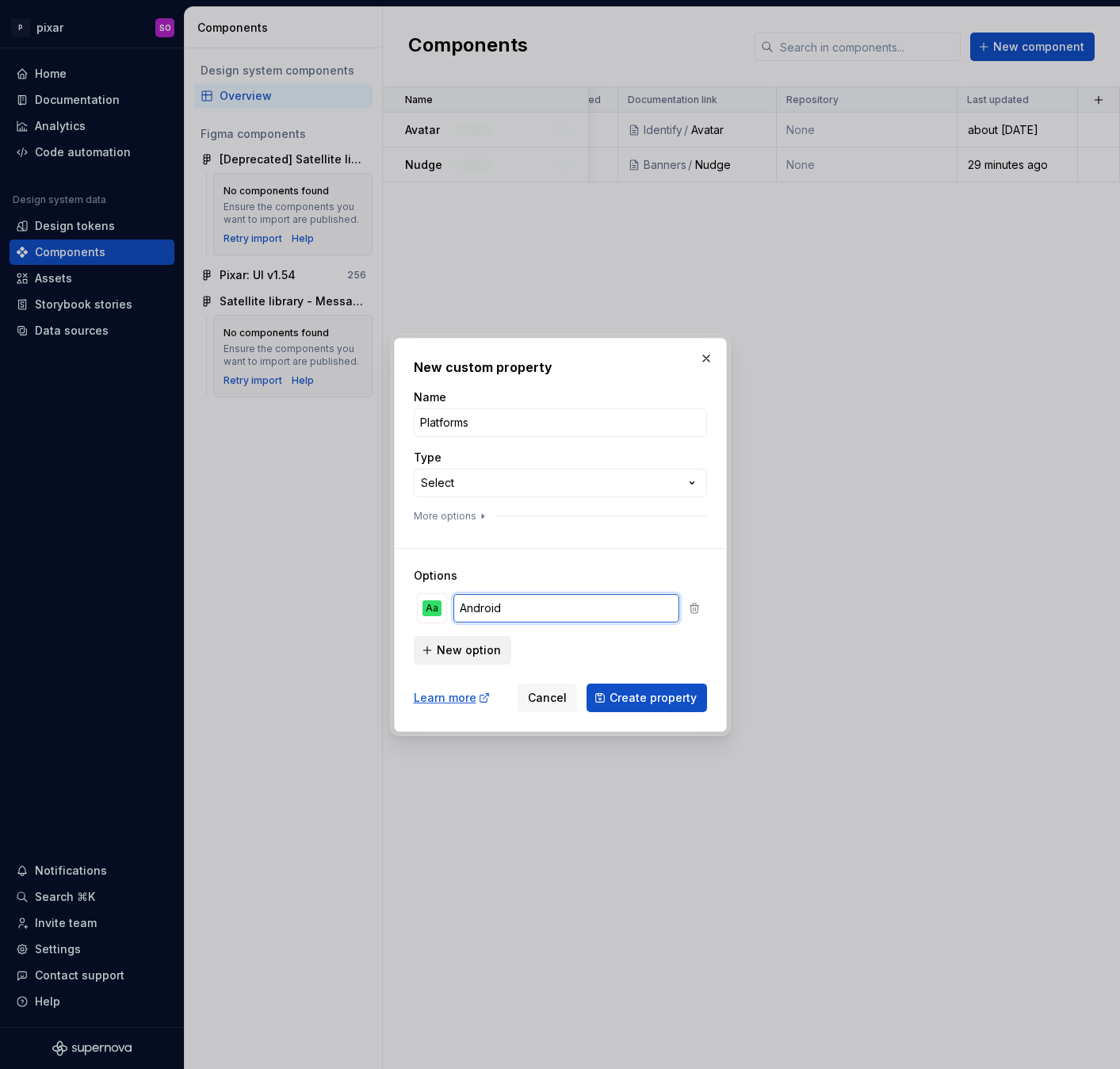
type input "Android"
click at [452, 643] on span "New option" at bounding box center [469, 650] width 64 height 16
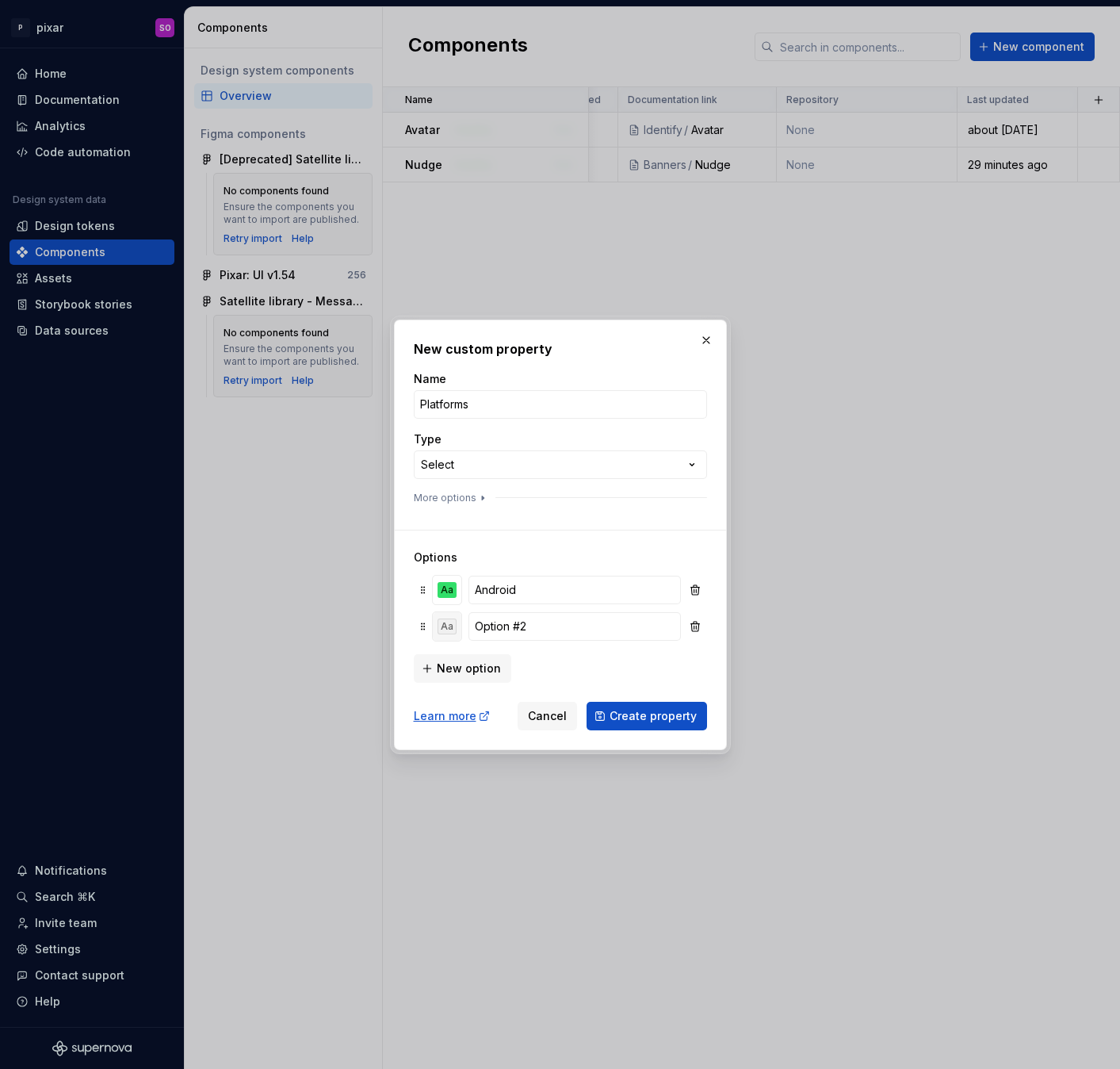
click at [441, 621] on div "Aa" at bounding box center [447, 626] width 19 height 16
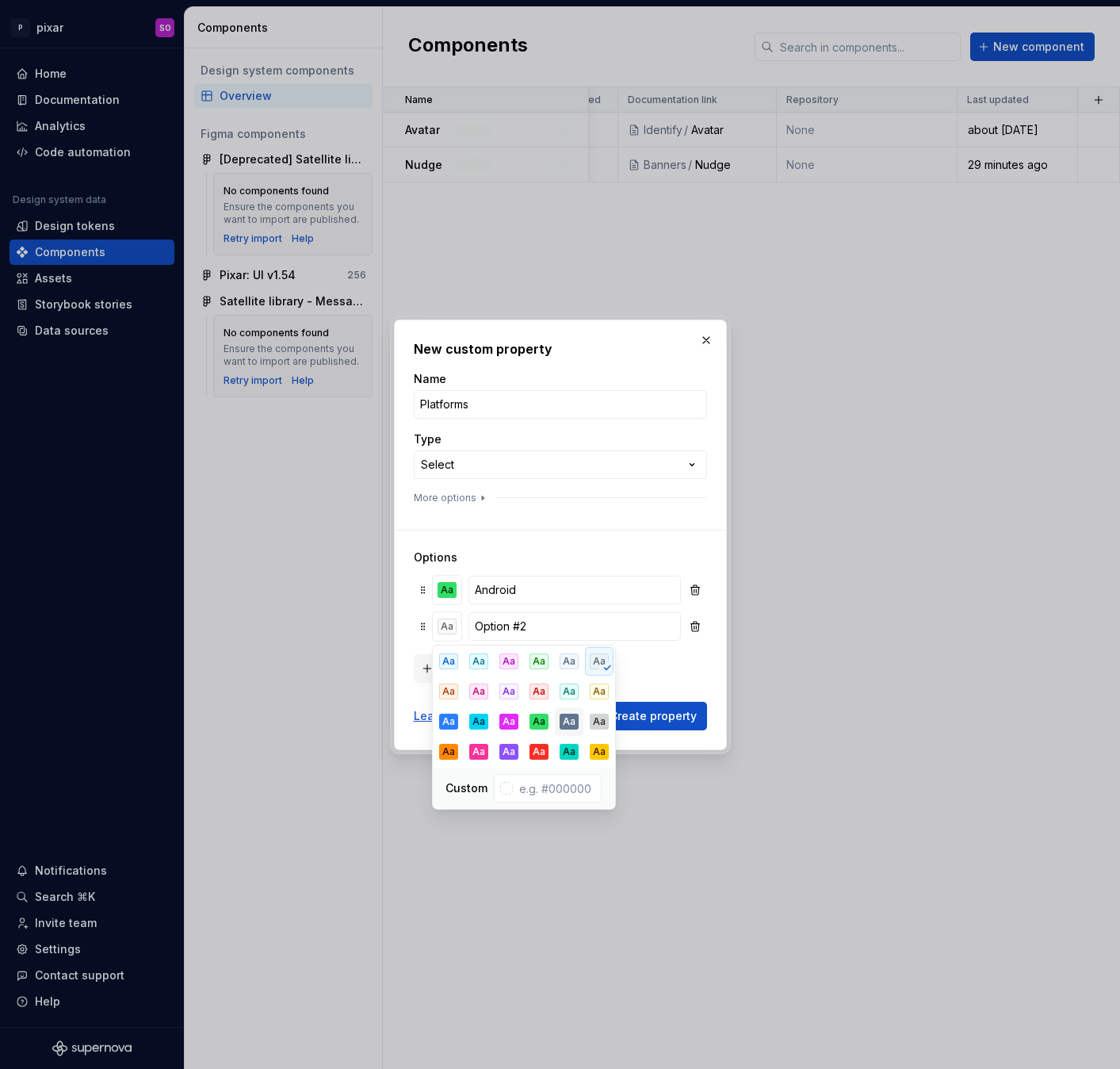
click at [565, 721] on div "Aa" at bounding box center [569, 721] width 19 height 16
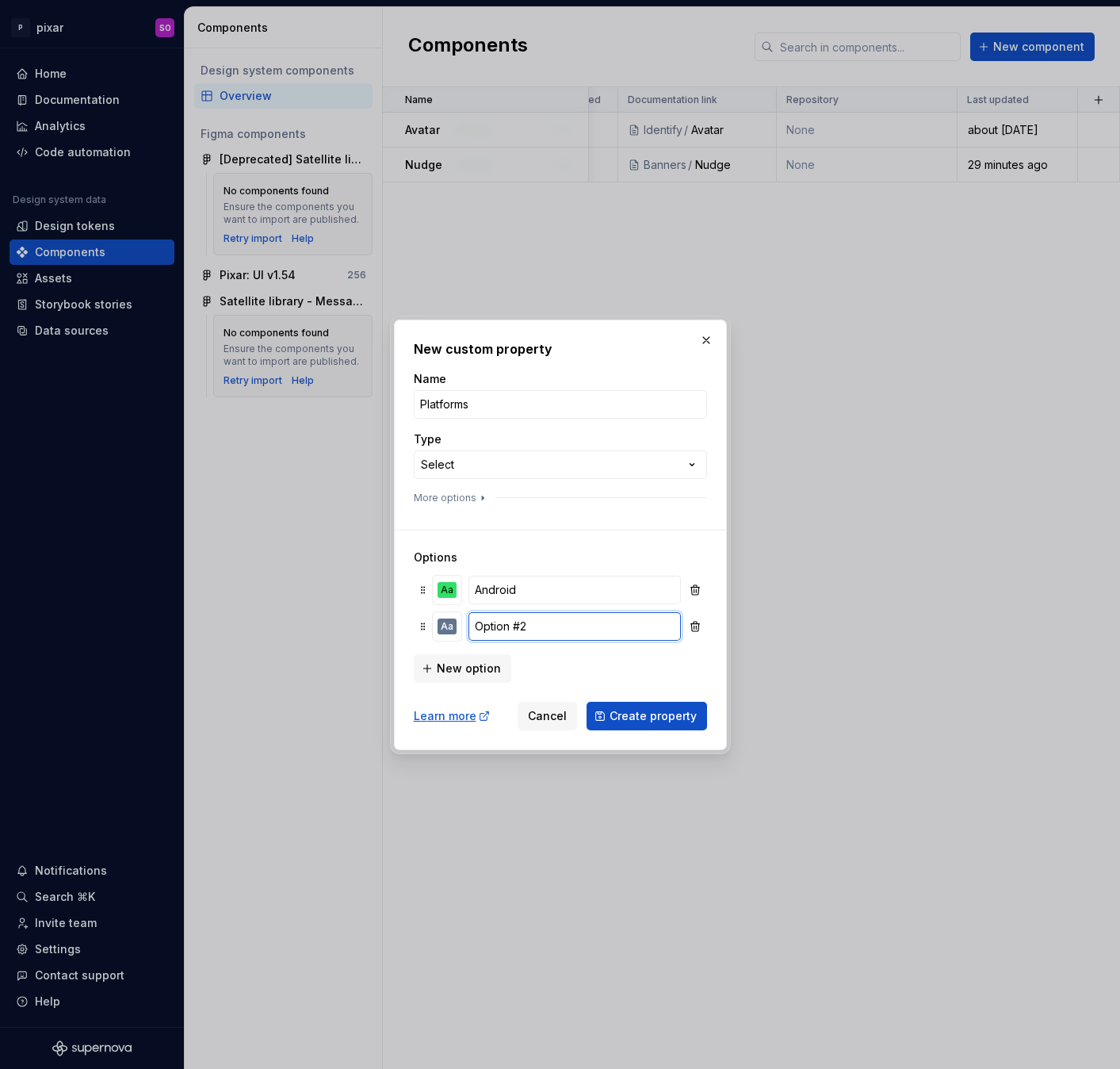
click at [525, 631] on input "Option #2" at bounding box center [574, 626] width 212 height 29
type input "iOS"
click at [472, 665] on span "New option" at bounding box center [469, 668] width 64 height 16
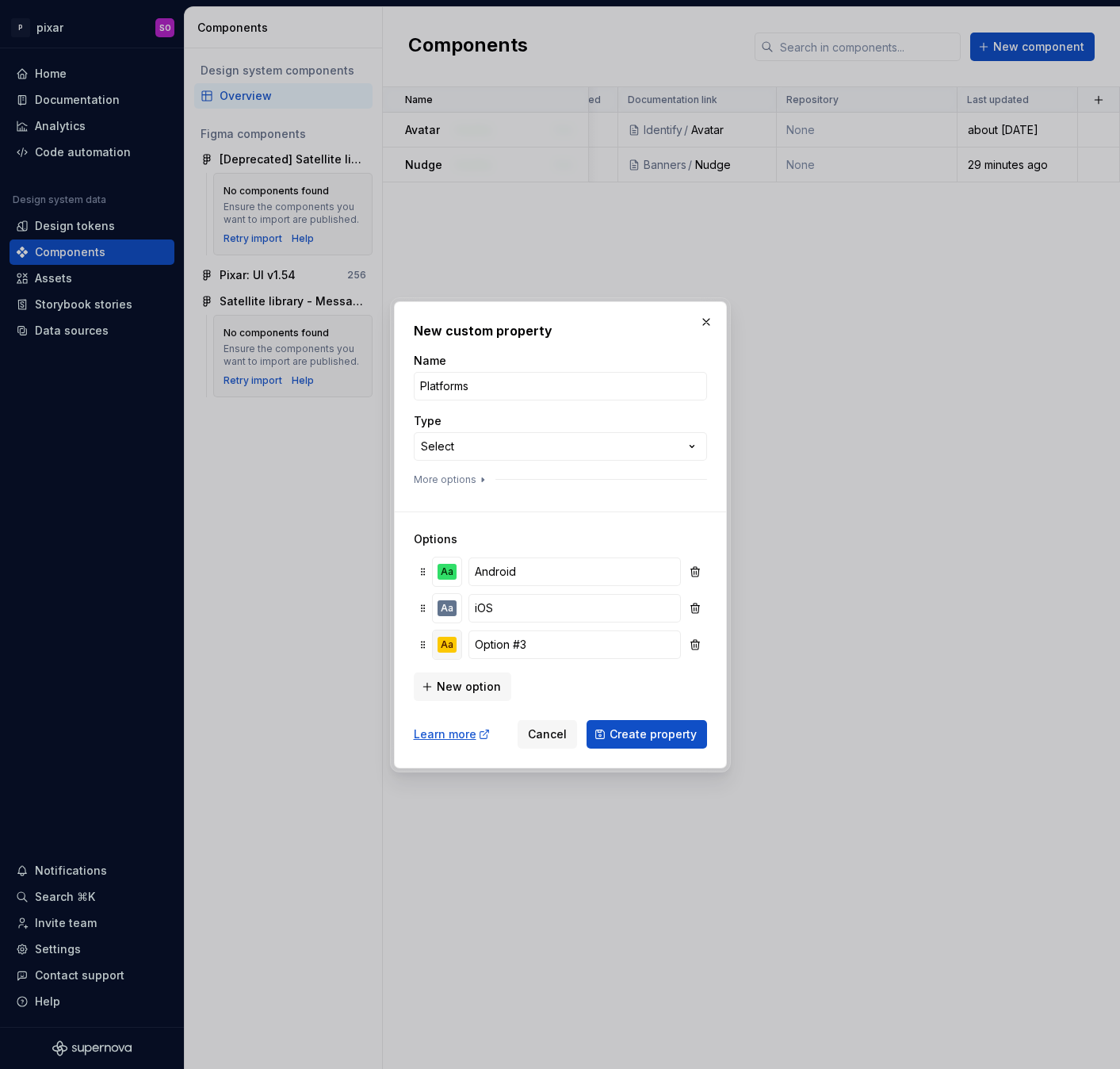
click at [450, 642] on div "Aa" at bounding box center [447, 644] width 19 height 16
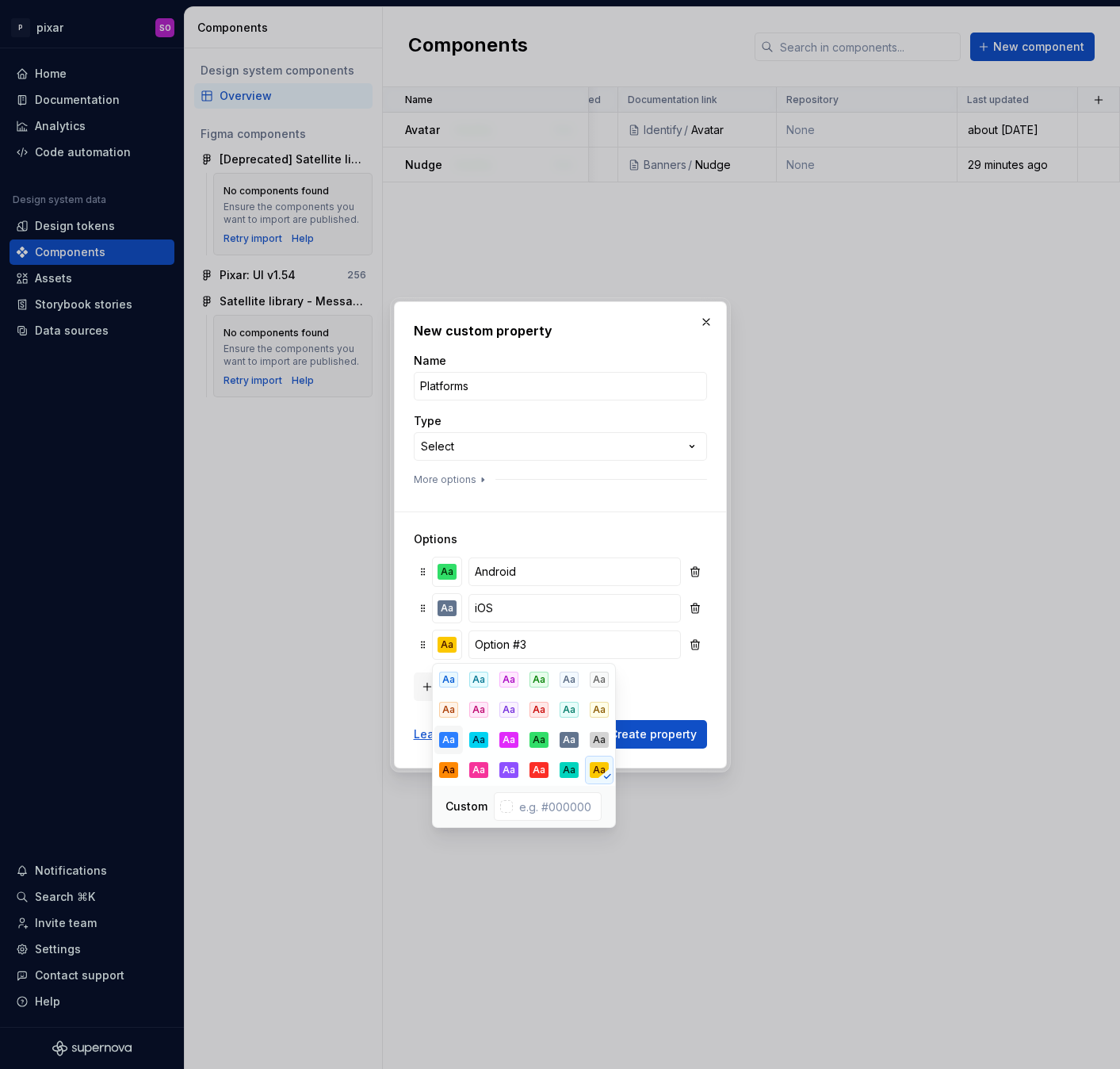
click at [452, 737] on div "Aa" at bounding box center [449, 740] width 19 height 16
click at [536, 650] on input "Option #3" at bounding box center [574, 645] width 212 height 29
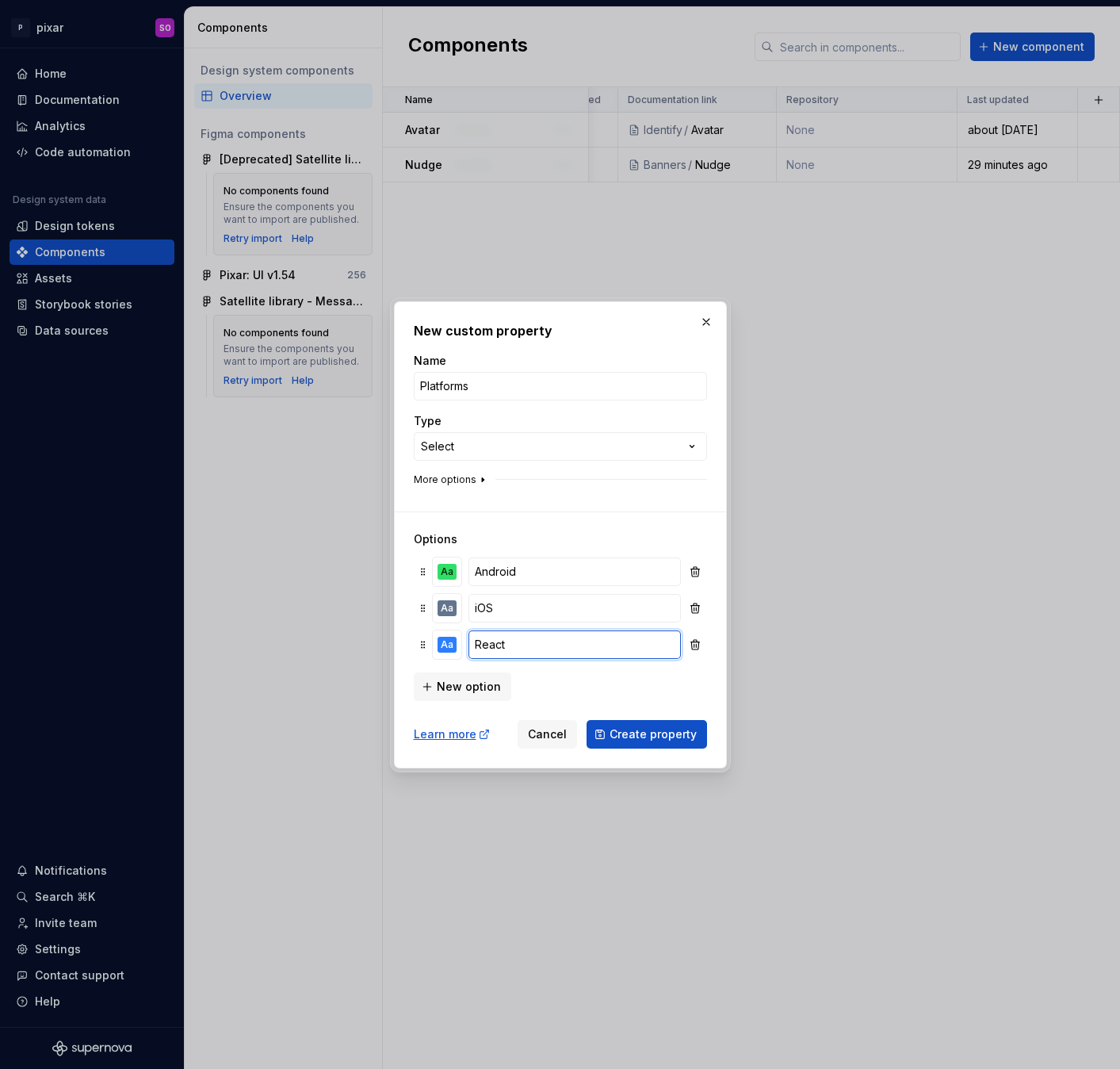
type input "React"
click at [478, 477] on icon "button" at bounding box center [482, 479] width 13 height 13
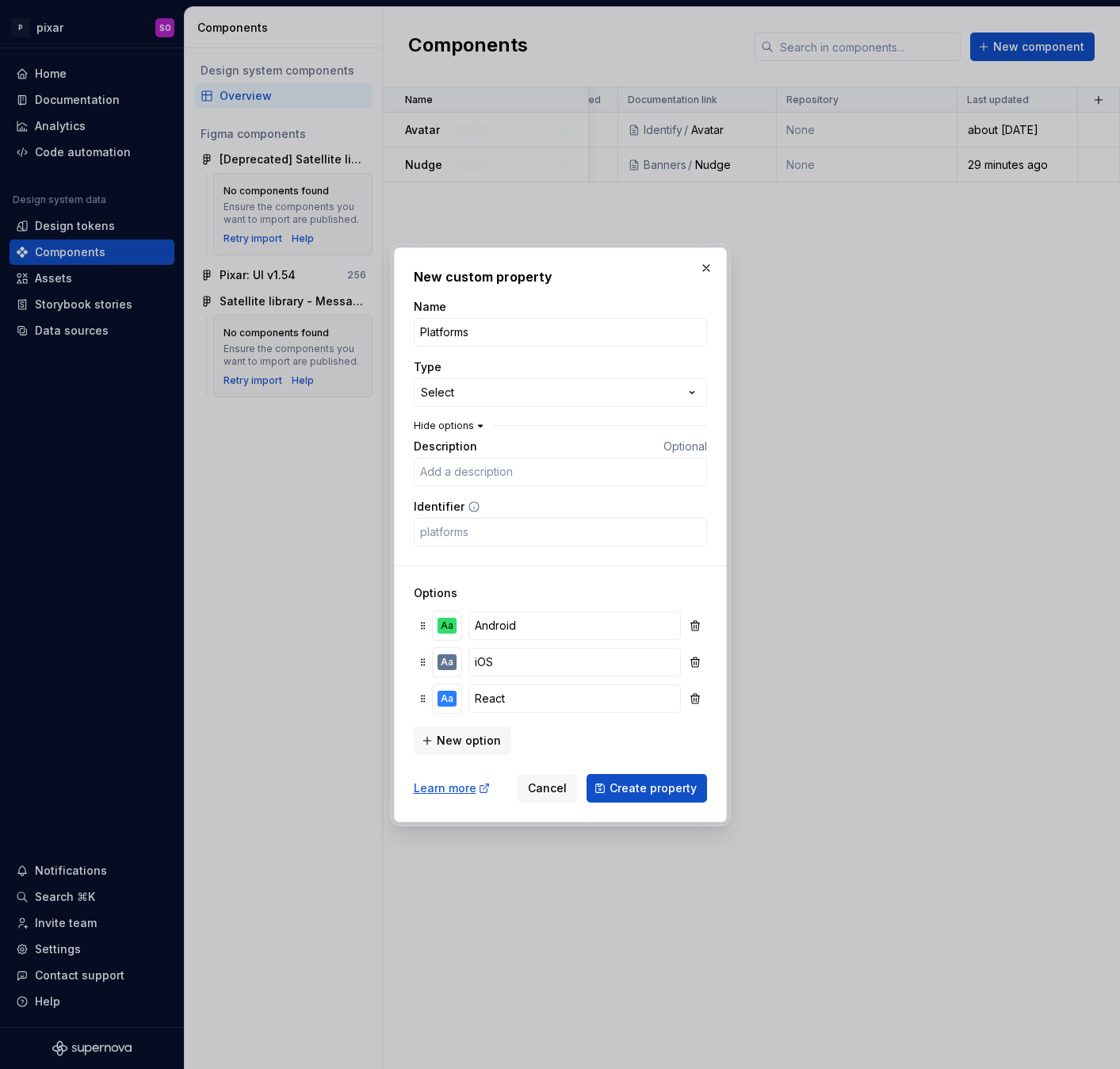
click at [467, 419] on button "Hide options" at bounding box center [450, 425] width 73 height 13
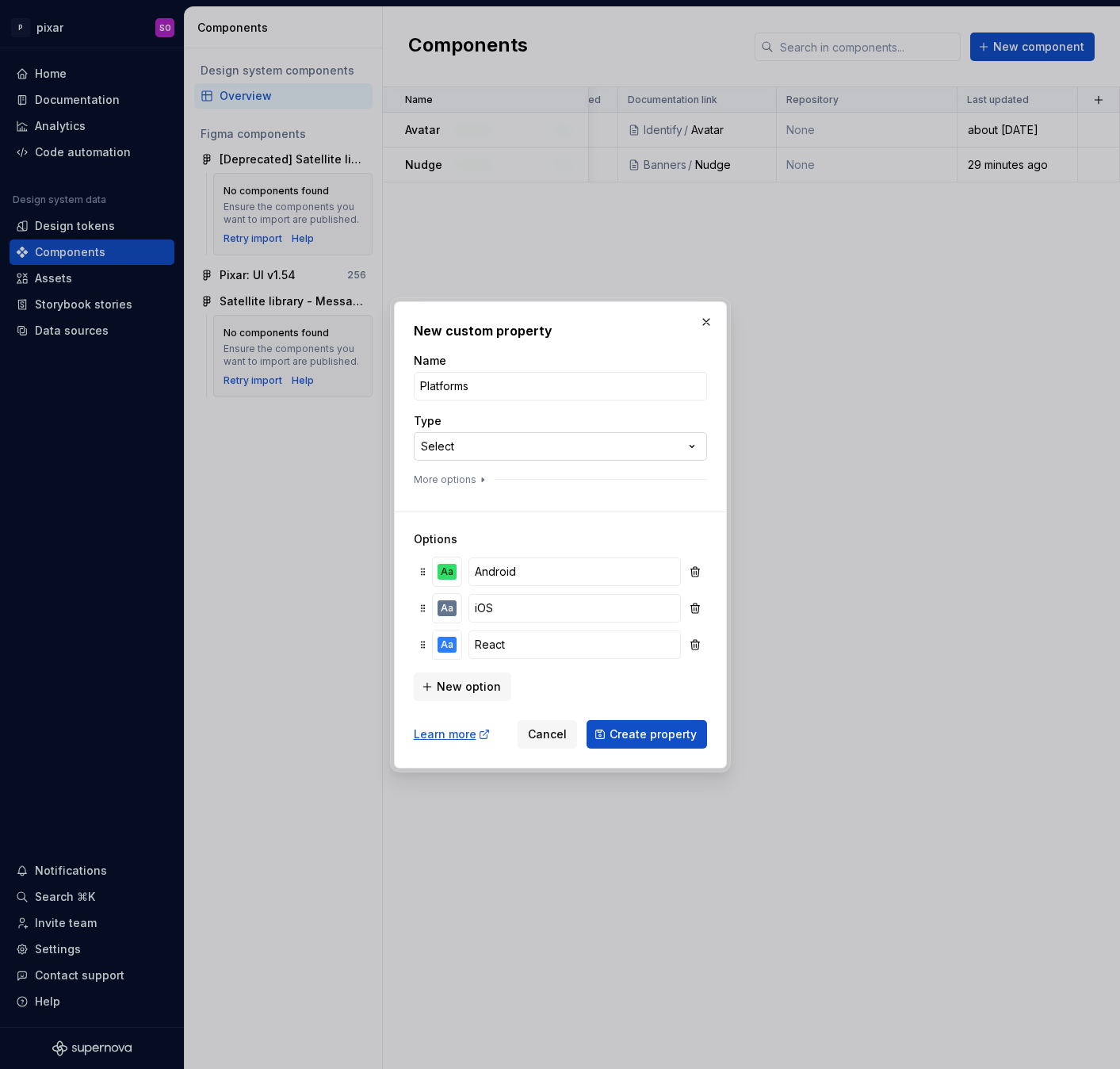
click at [476, 443] on div "**********" at bounding box center [560, 534] width 1120 height 1069
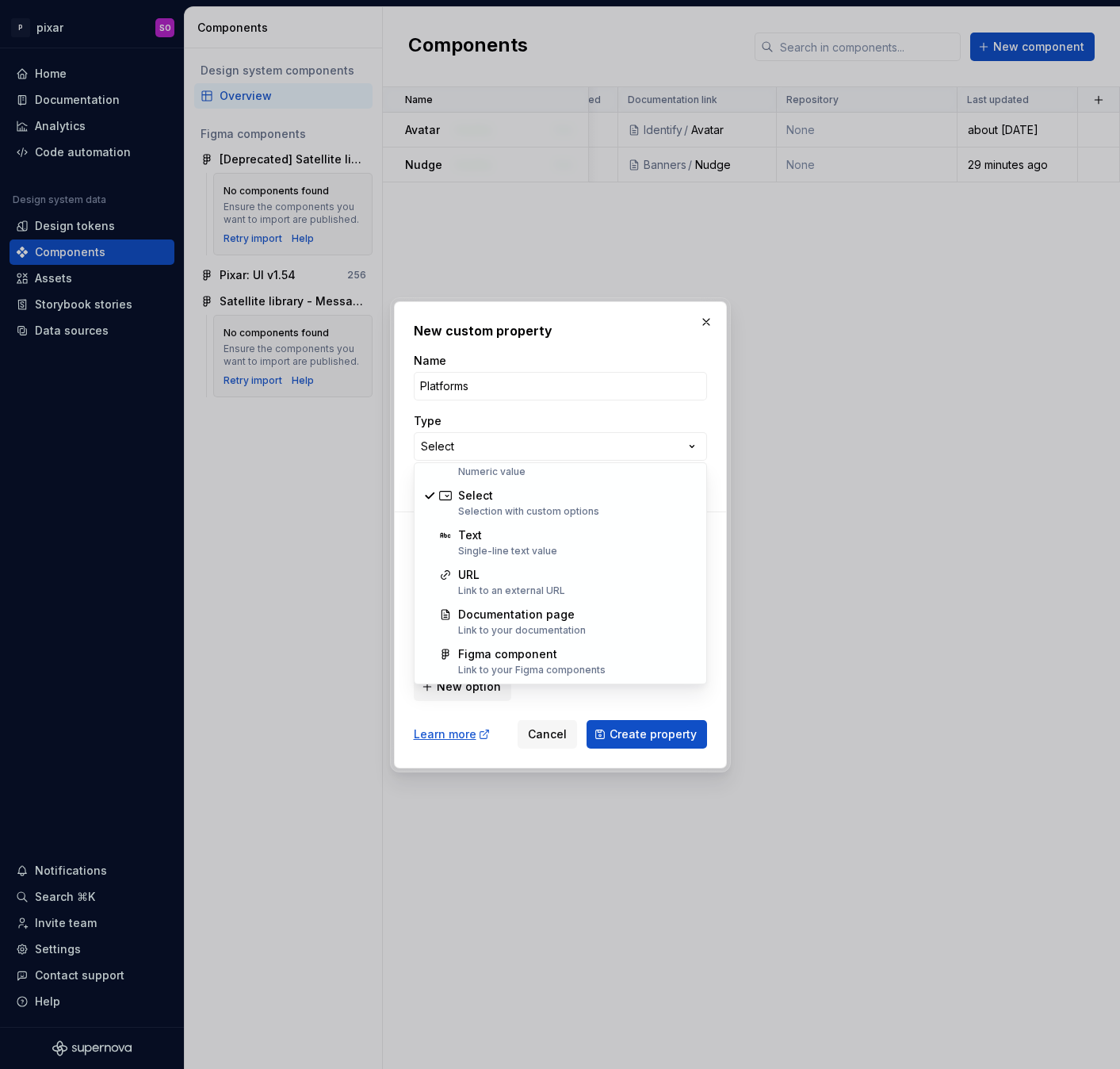
scroll to position [0, 0]
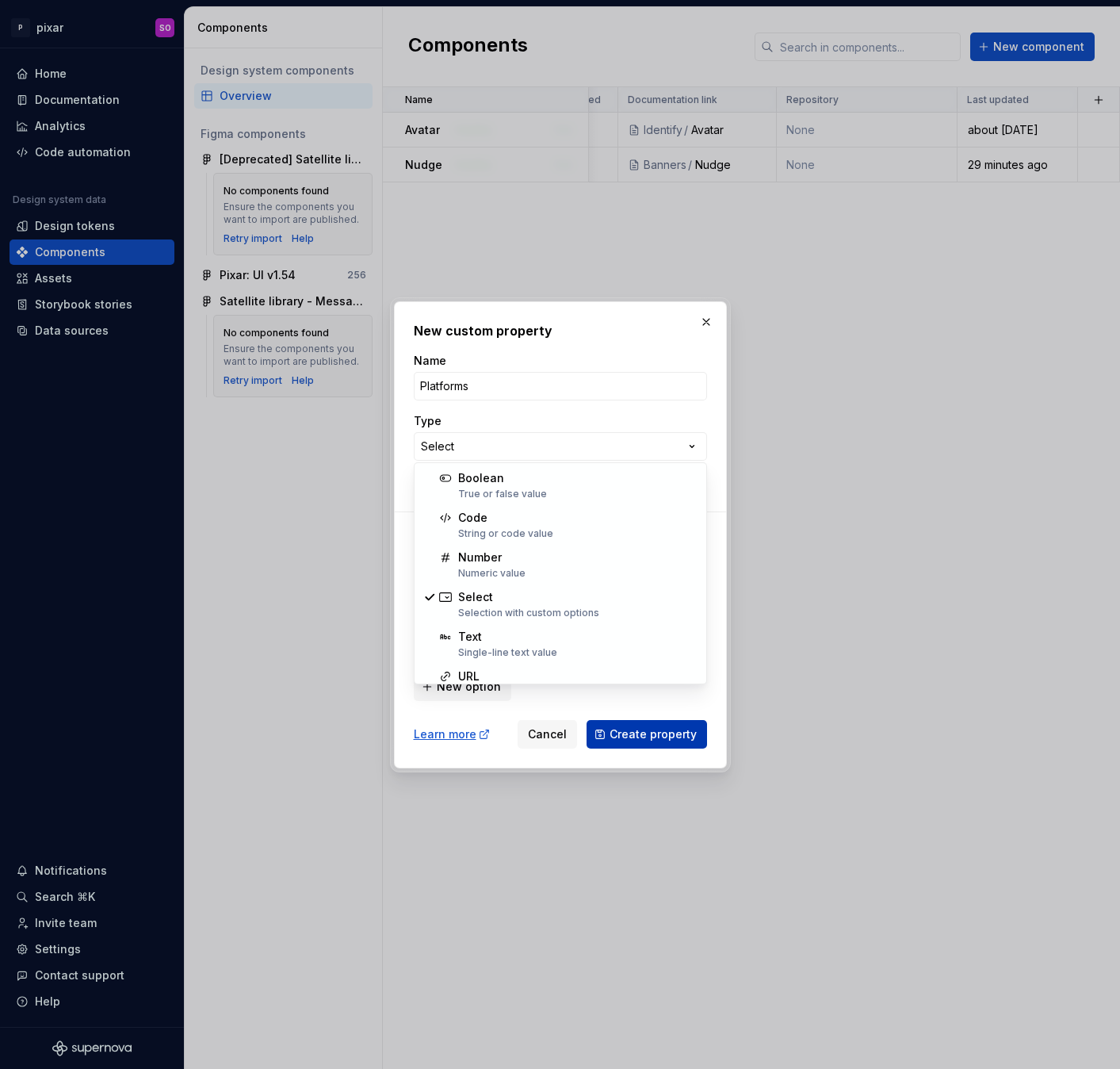
click at [642, 730] on div "**********" at bounding box center [560, 534] width 1120 height 1069
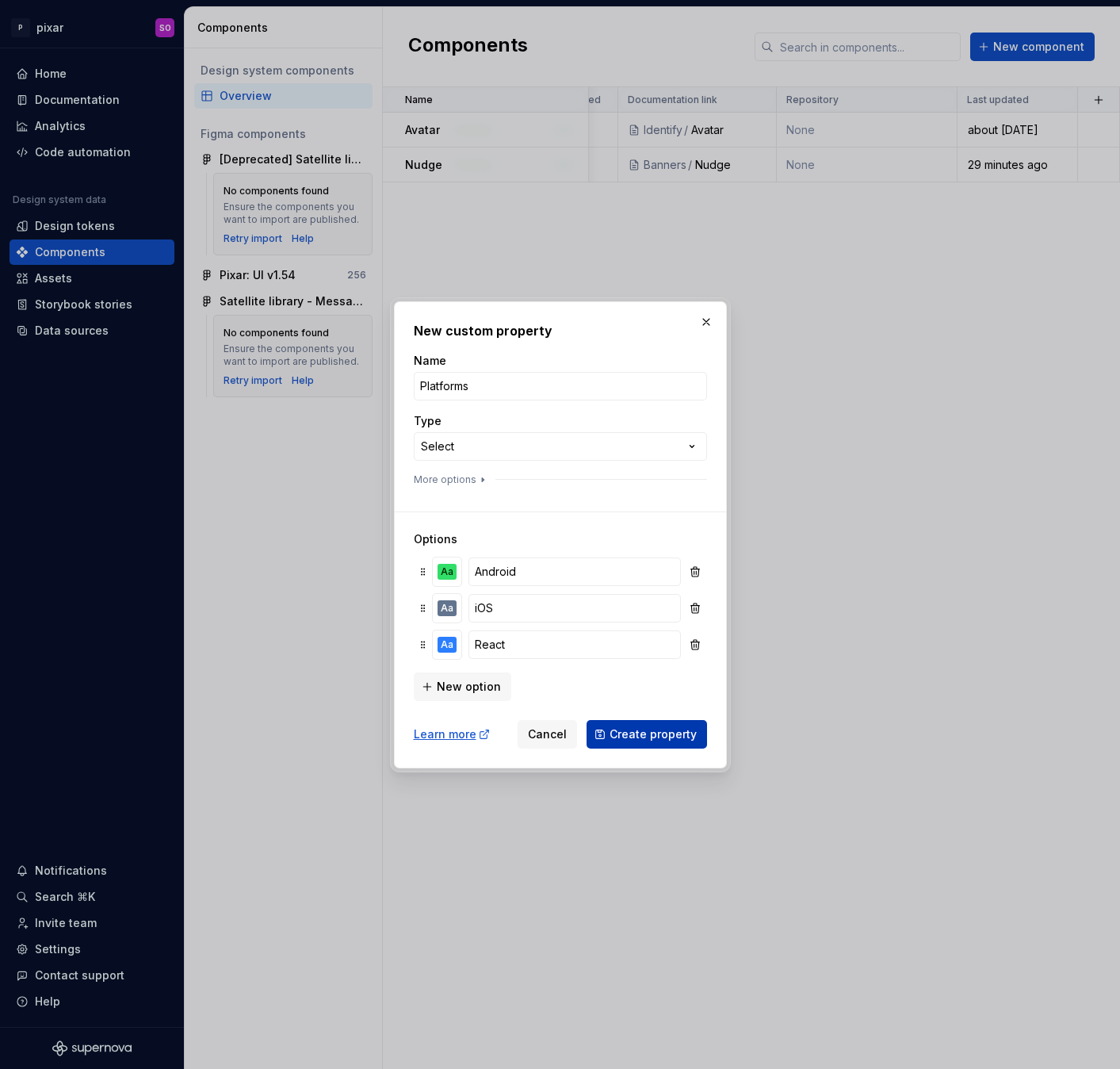
click at [654, 738] on span "Create property" at bounding box center [653, 734] width 87 height 16
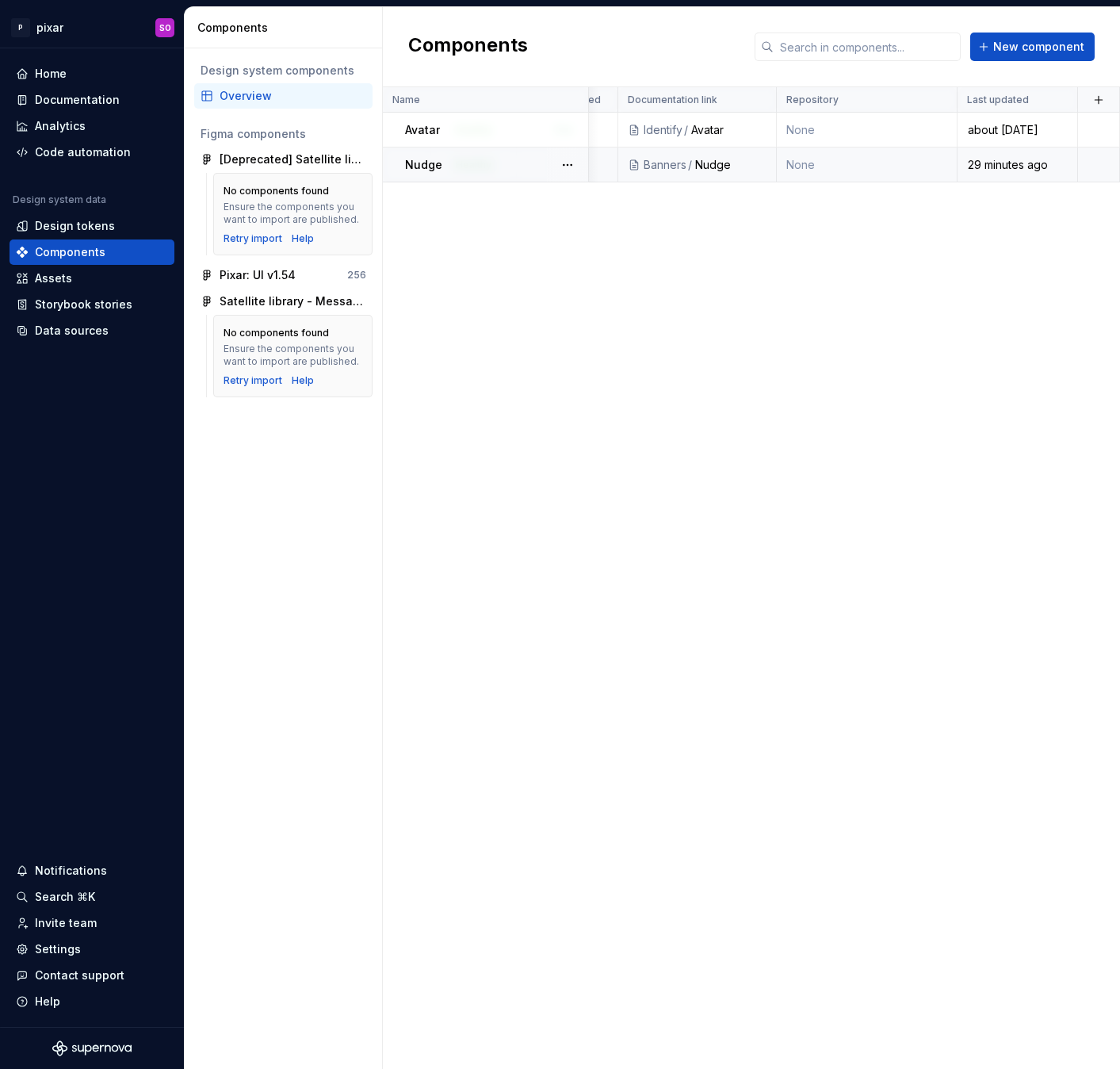
scroll to position [0, 618]
click at [929, 125] on td "None" at bounding box center [866, 130] width 181 height 35
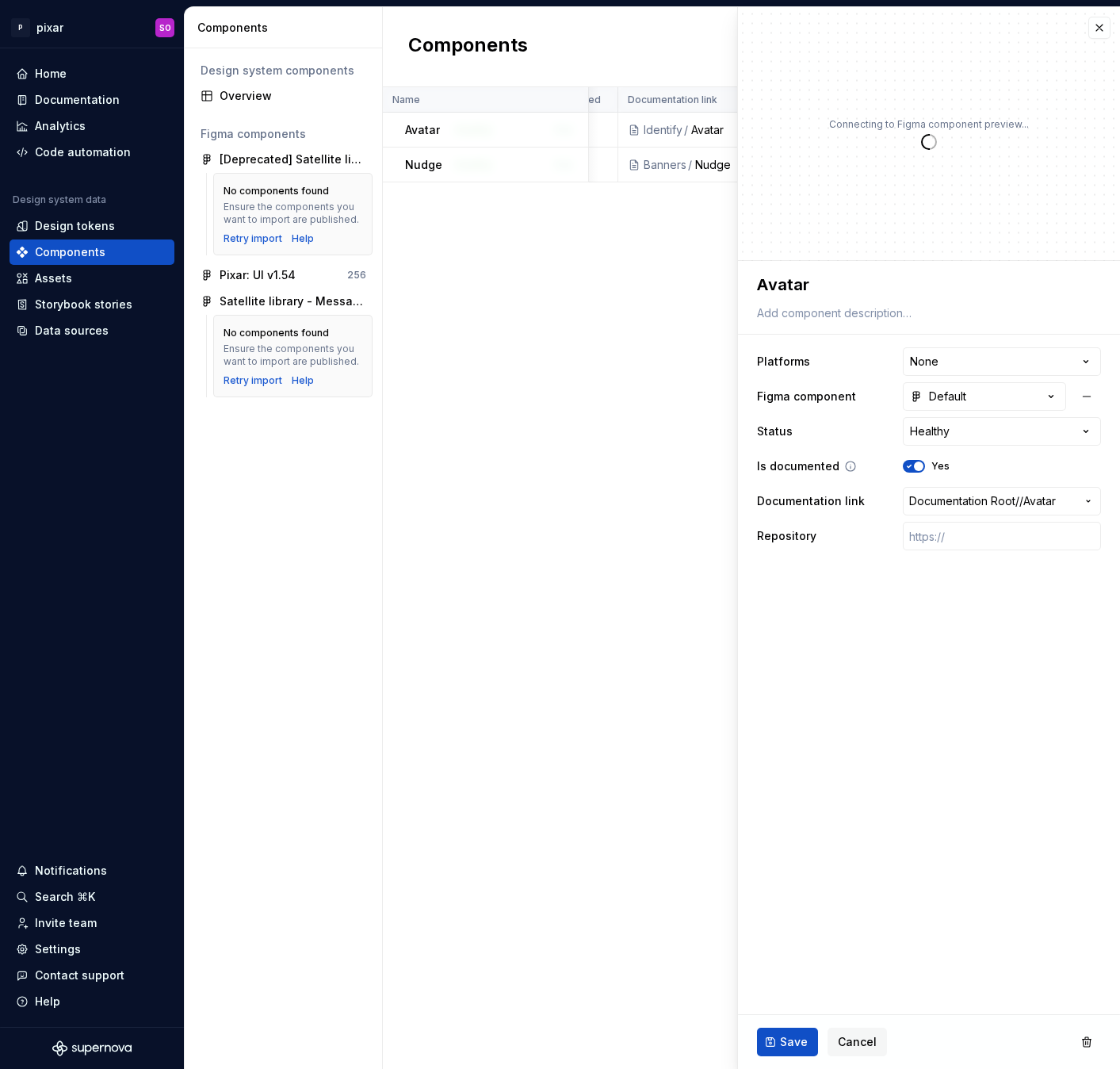
type textarea "*"
click at [1012, 355] on html "**********" at bounding box center [560, 534] width 1120 height 1069
select select "**********"
type textarea "*"
click at [975, 359] on html "**********" at bounding box center [560, 534] width 1120 height 1069
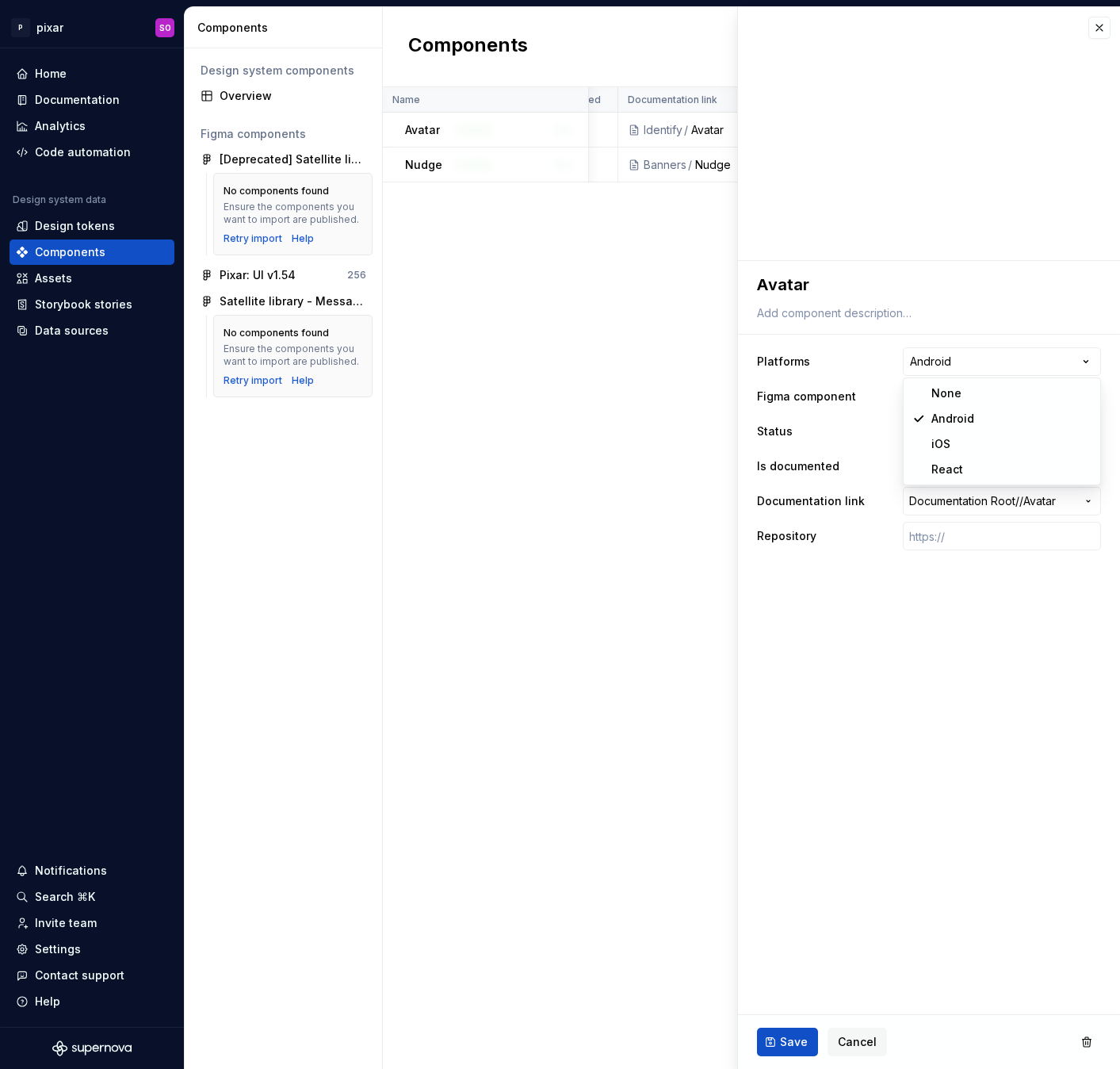
select select "**********"
type textarea "*"
click at [615, 281] on div "Platforms Name Description Figma component Status Is documented Documentation l…" at bounding box center [751, 578] width 737 height 982
click at [1103, 26] on button "button" at bounding box center [1099, 28] width 22 height 22
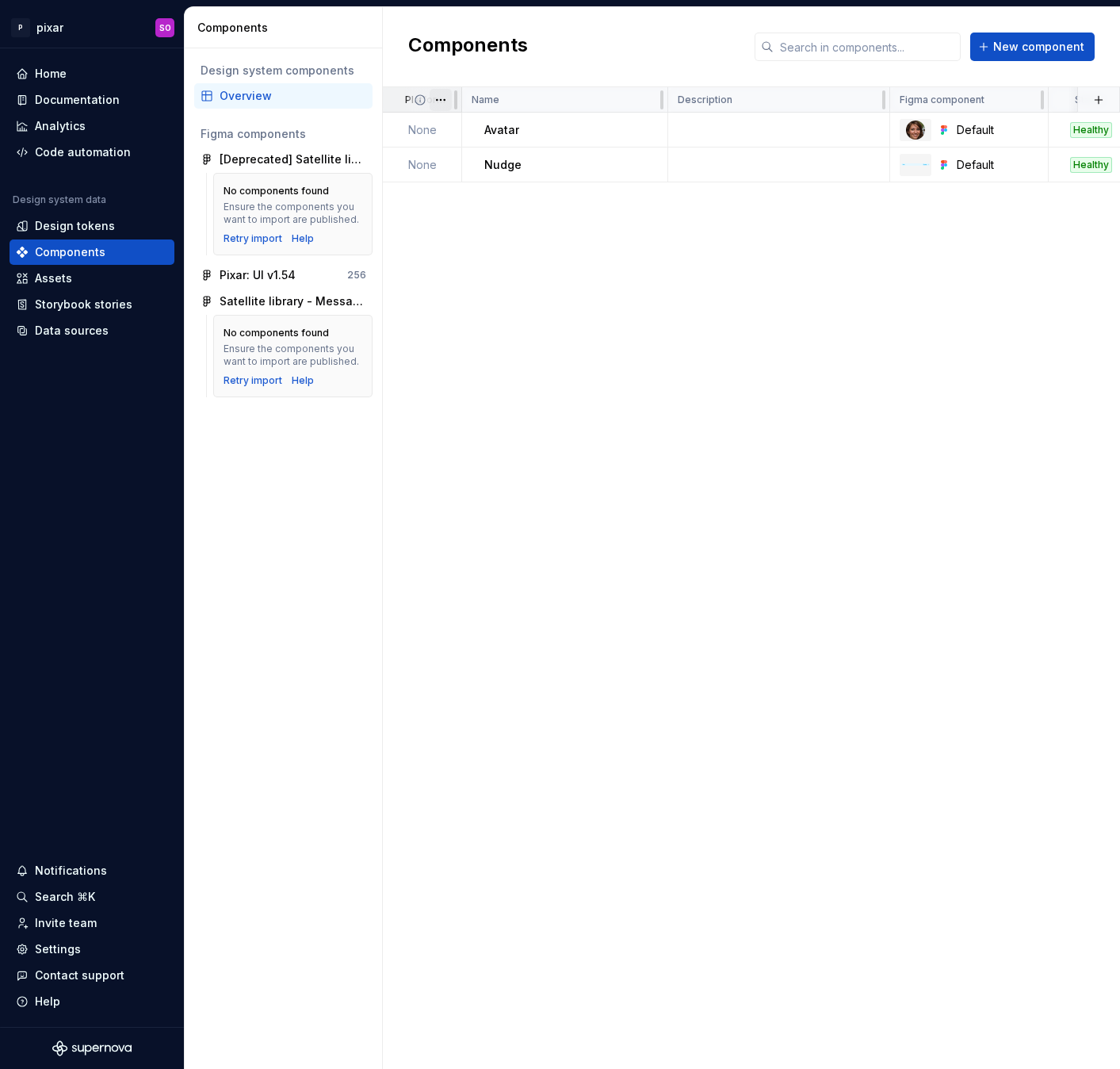
click at [444, 101] on html "P pixar SO Home Documentation Analytics Code automation Design system data Desi…" at bounding box center [560, 534] width 1120 height 1069
click at [494, 271] on div "Delete property" at bounding box center [510, 271] width 103 height 16
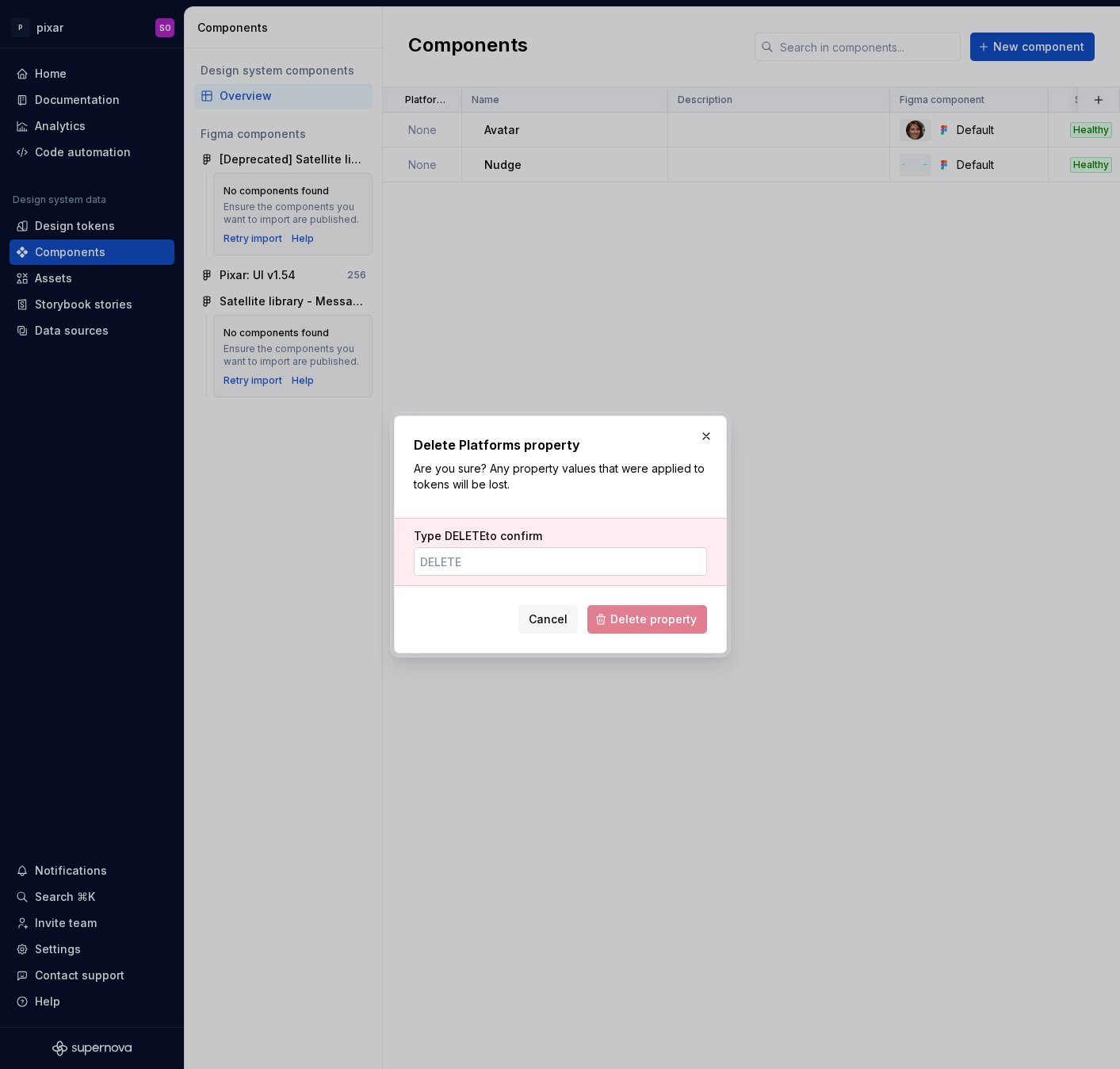
click at [575, 571] on input "Type DELETE to confirm" at bounding box center [560, 561] width 293 height 29
type input "DELETE"
click at [654, 619] on span "Delete property" at bounding box center [653, 619] width 87 height 16
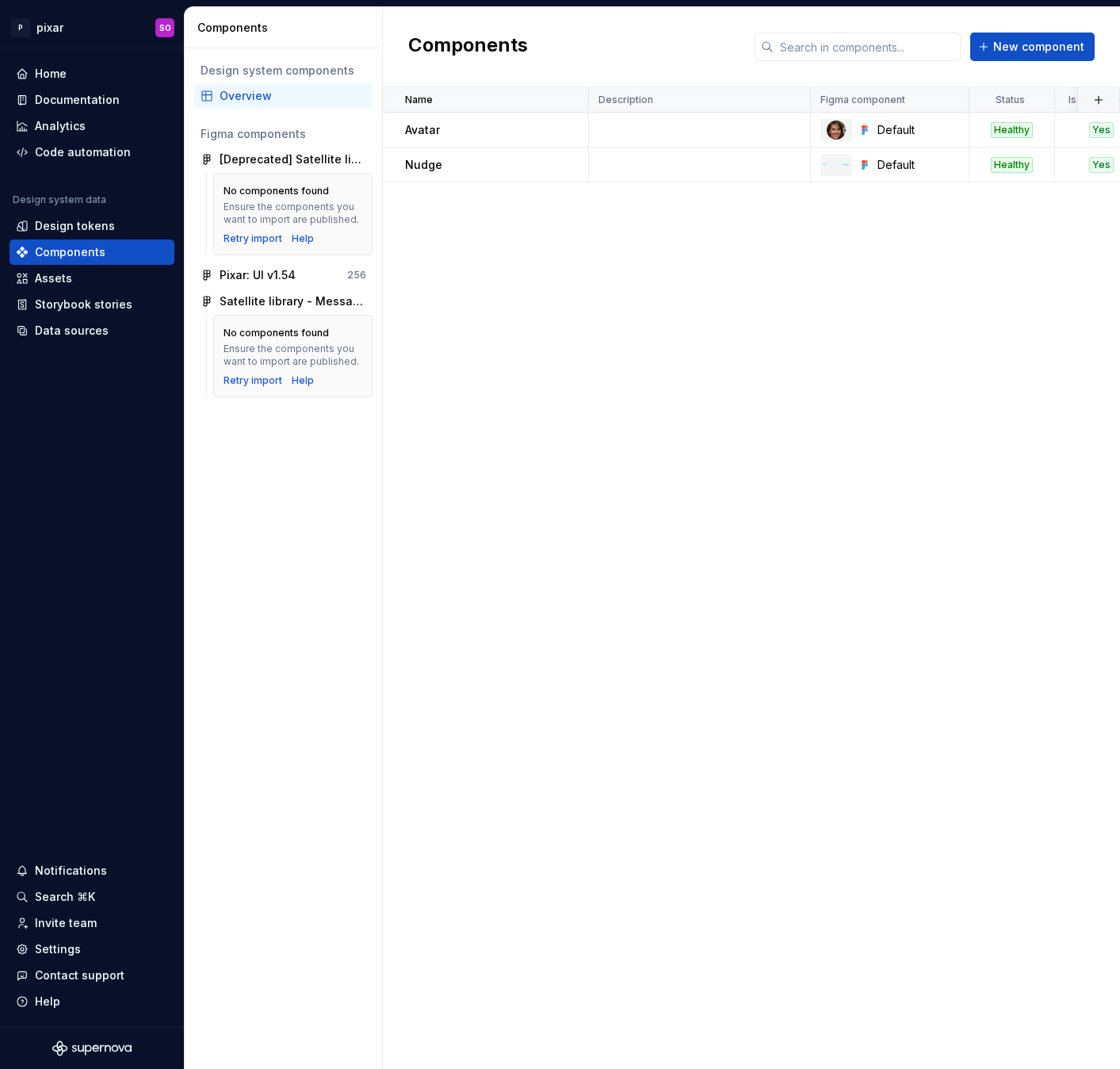
click at [560, 560] on div "Name Description Figma component Status Is documented Documentation link Reposi…" at bounding box center [751, 578] width 737 height 982
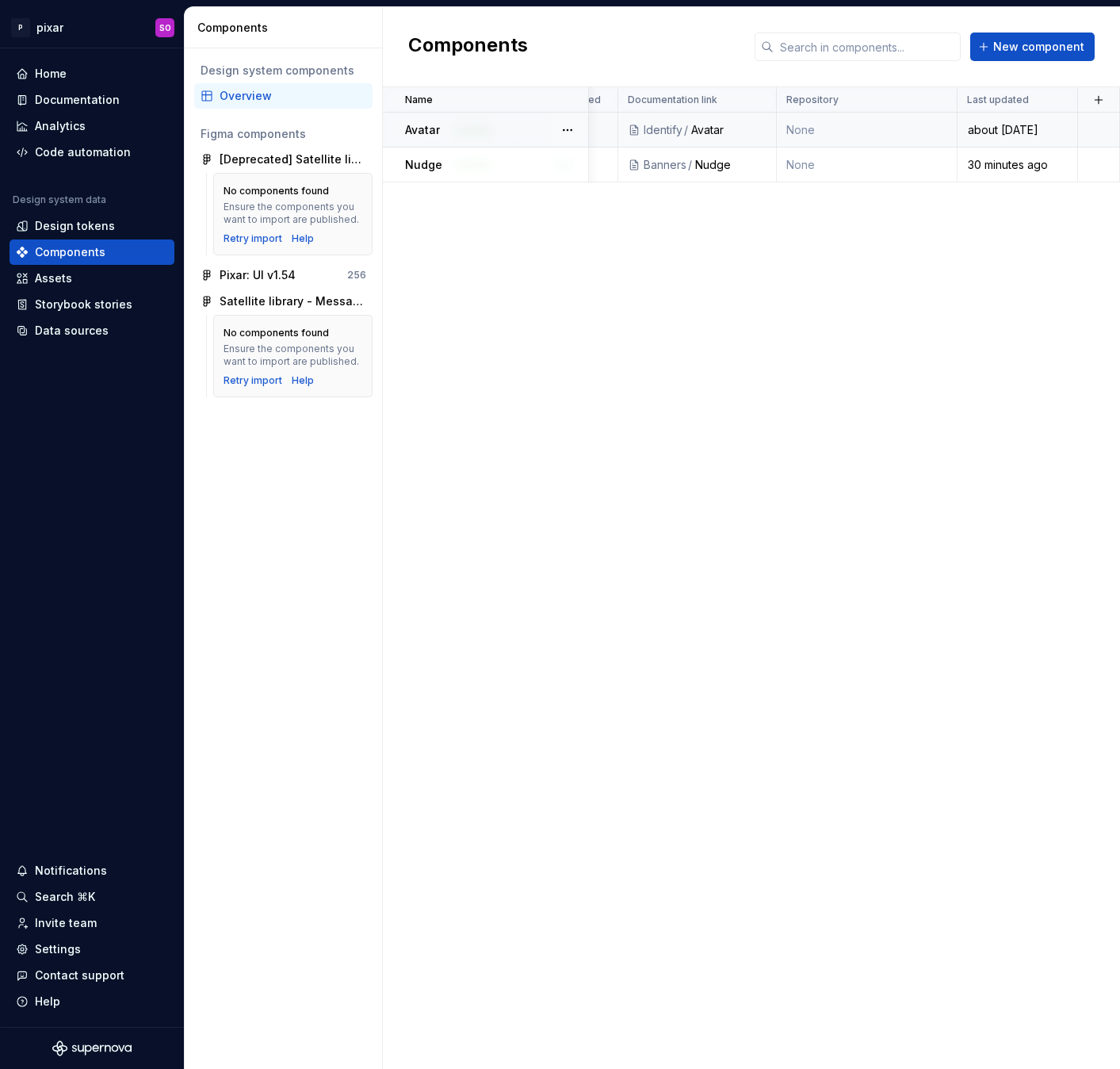
scroll to position [0, 538]
click at [1102, 103] on button "button" at bounding box center [1098, 100] width 22 height 22
click at [1061, 126] on div "New custom property" at bounding box center [1007, 130] width 118 height 16
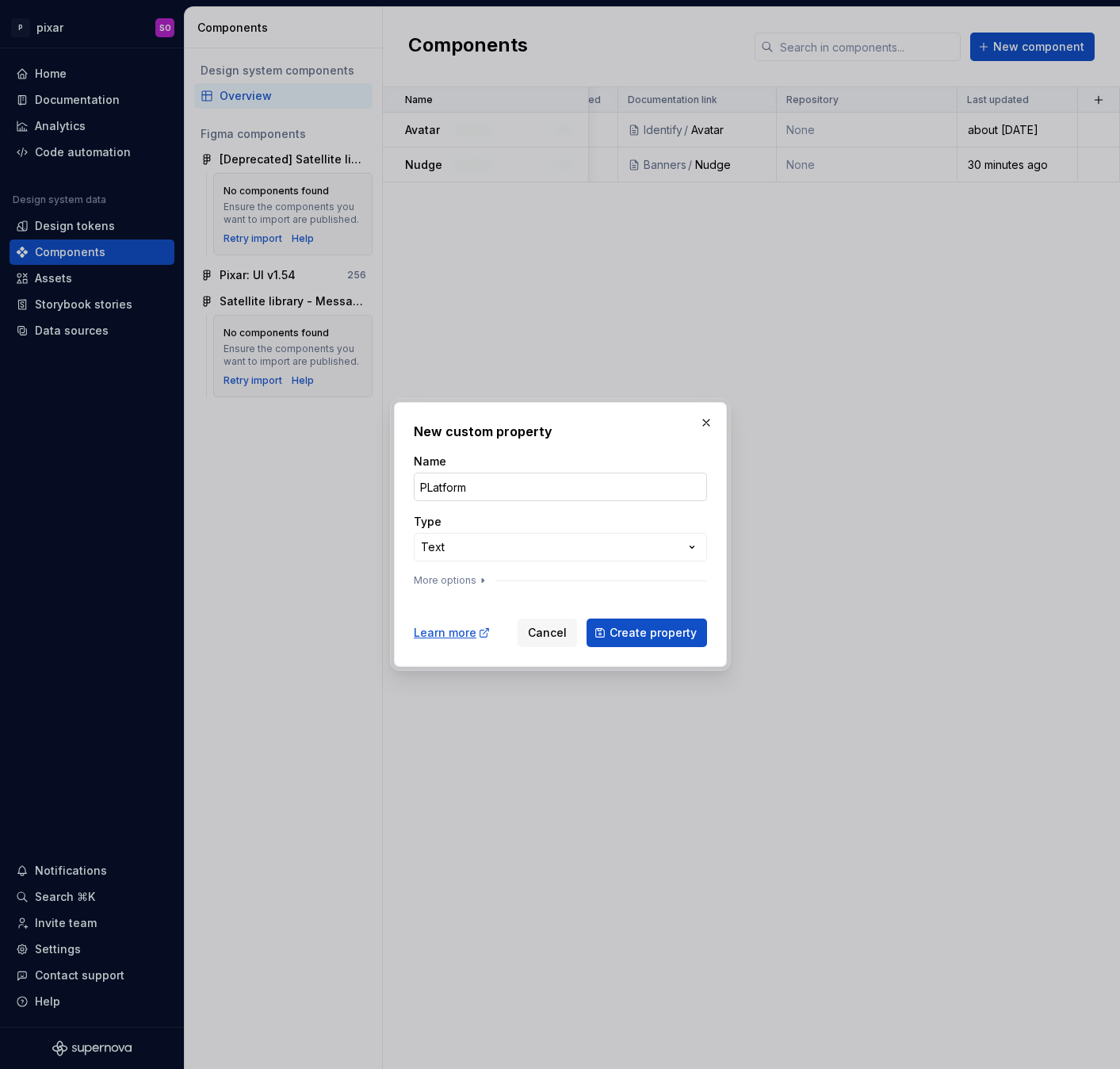
type input "Platforms"
click at [513, 550] on div "**********" at bounding box center [560, 534] width 1120 height 1069
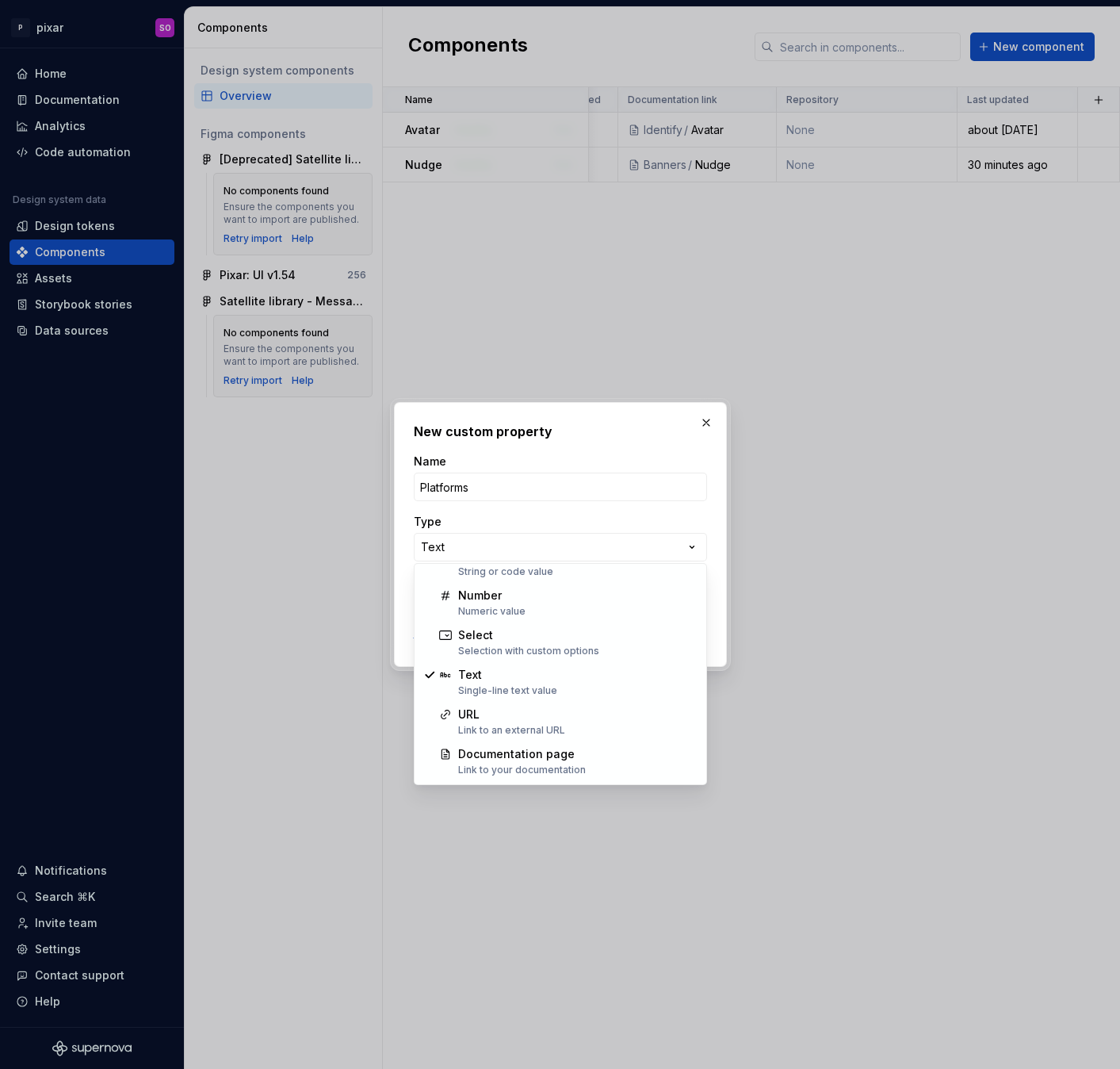
scroll to position [0, 0]
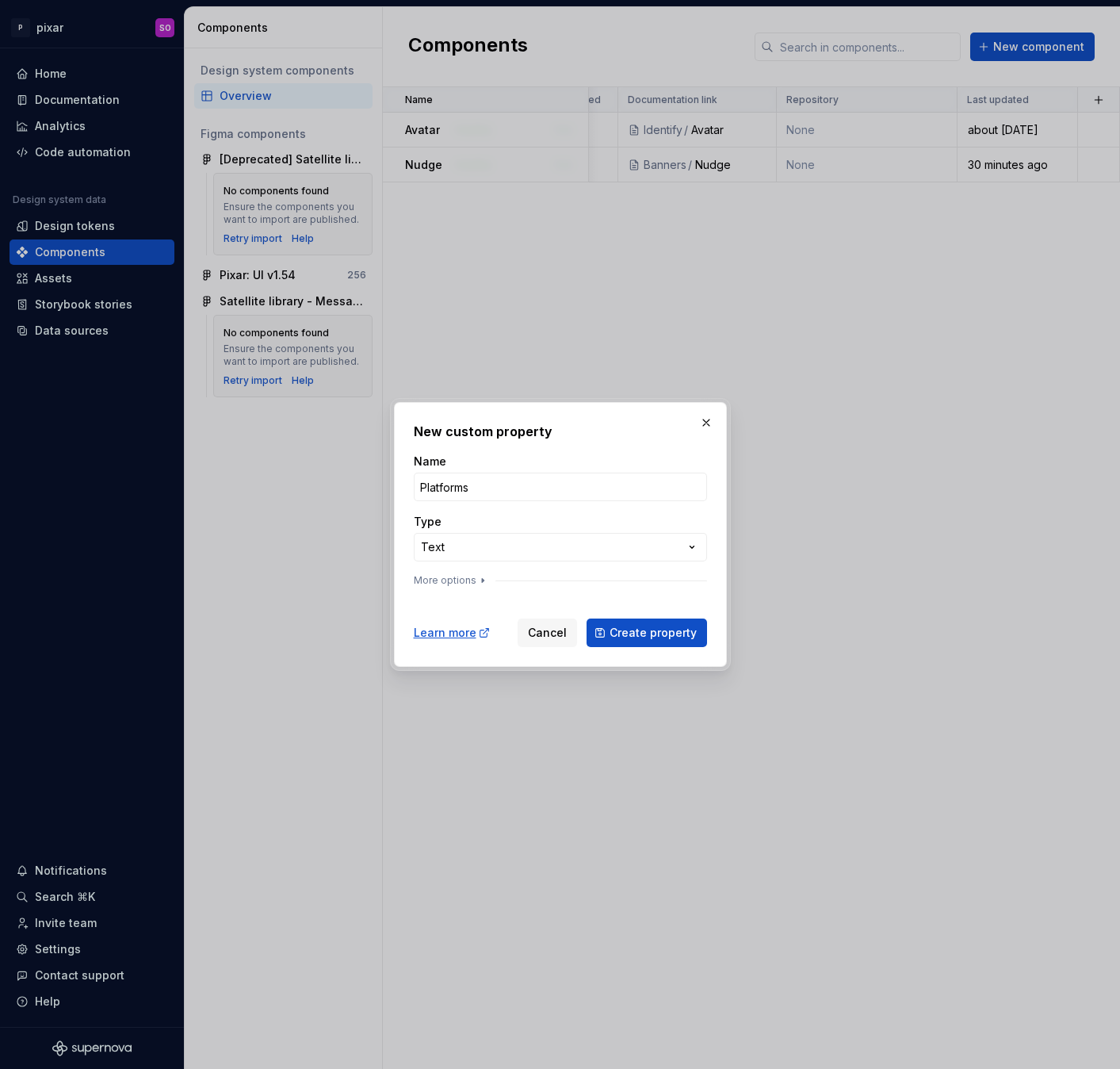
click at [465, 524] on div "**********" at bounding box center [560, 534] width 1120 height 1069
click at [476, 579] on icon "button" at bounding box center [482, 580] width 13 height 13
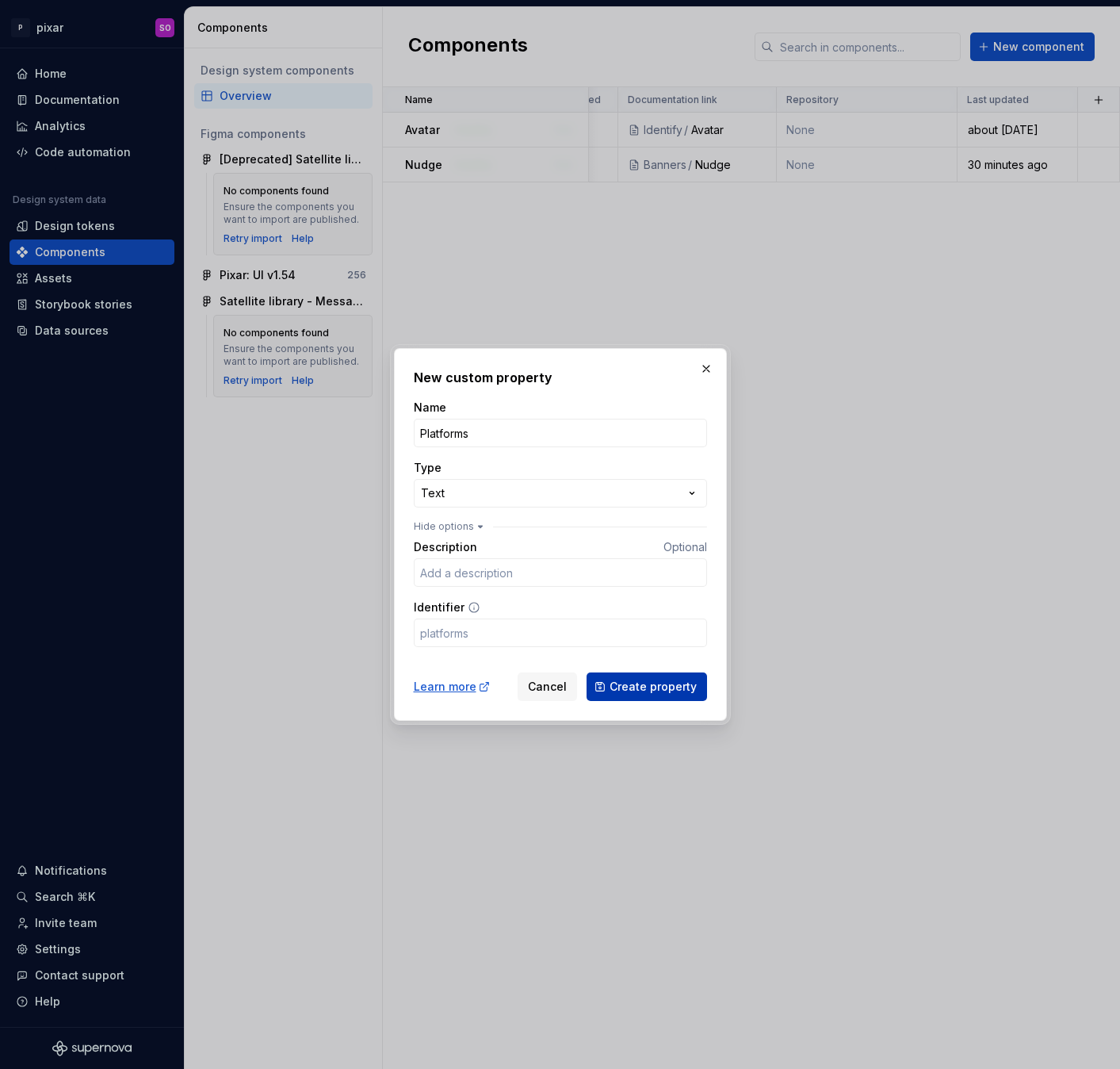
click at [639, 684] on span "Create property" at bounding box center [653, 686] width 87 height 16
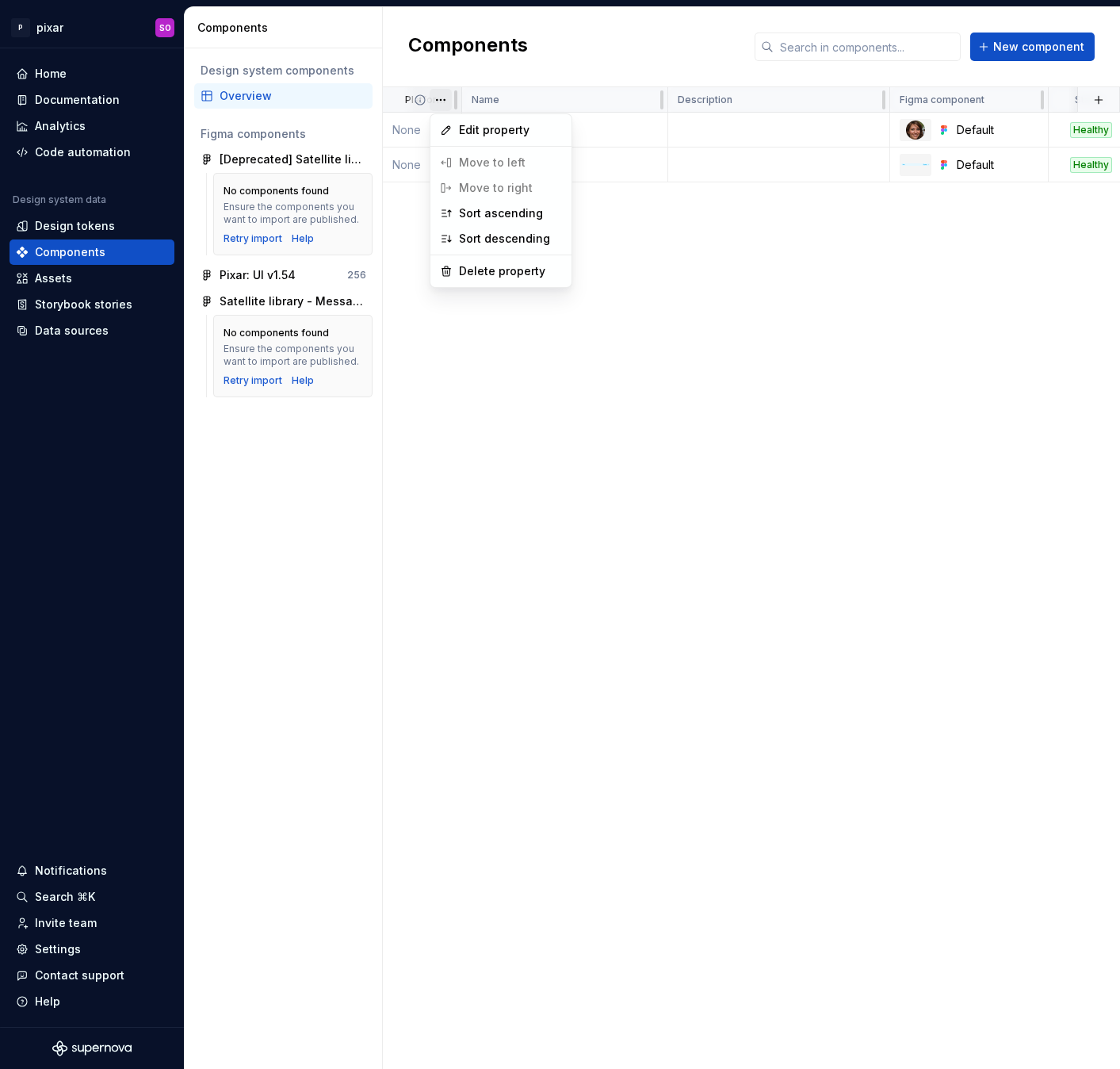
click at [440, 98] on html "P pixar SO Home Documentation Analytics Code automation Design system data Desi…" at bounding box center [560, 534] width 1120 height 1069
click at [399, 94] on html "P pixar SO Home Documentation Analytics Code automation Design system data Desi…" at bounding box center [560, 534] width 1120 height 1069
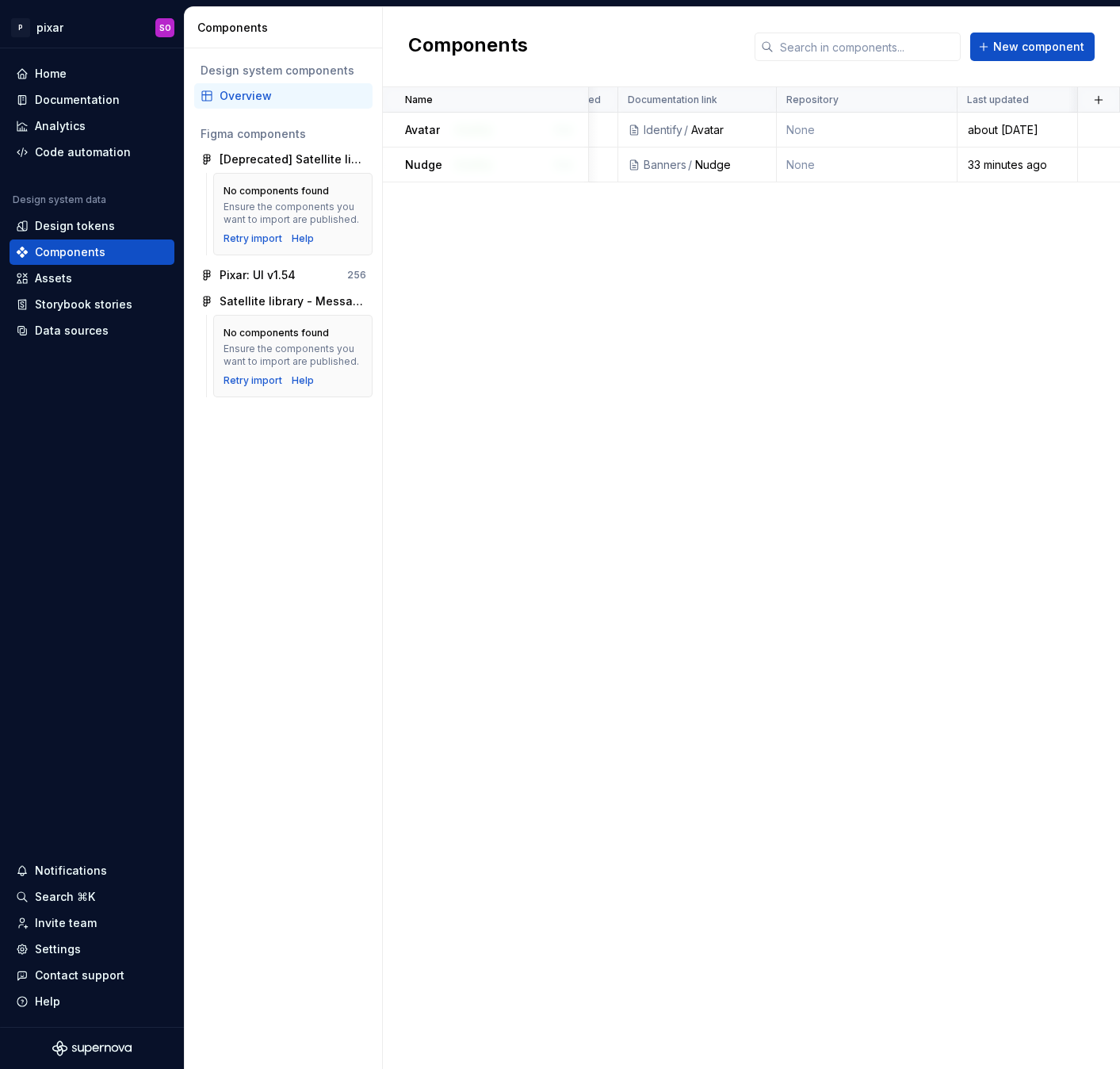
scroll to position [0, 618]
click at [906, 127] on td "None" at bounding box center [918, 130] width 79 height 35
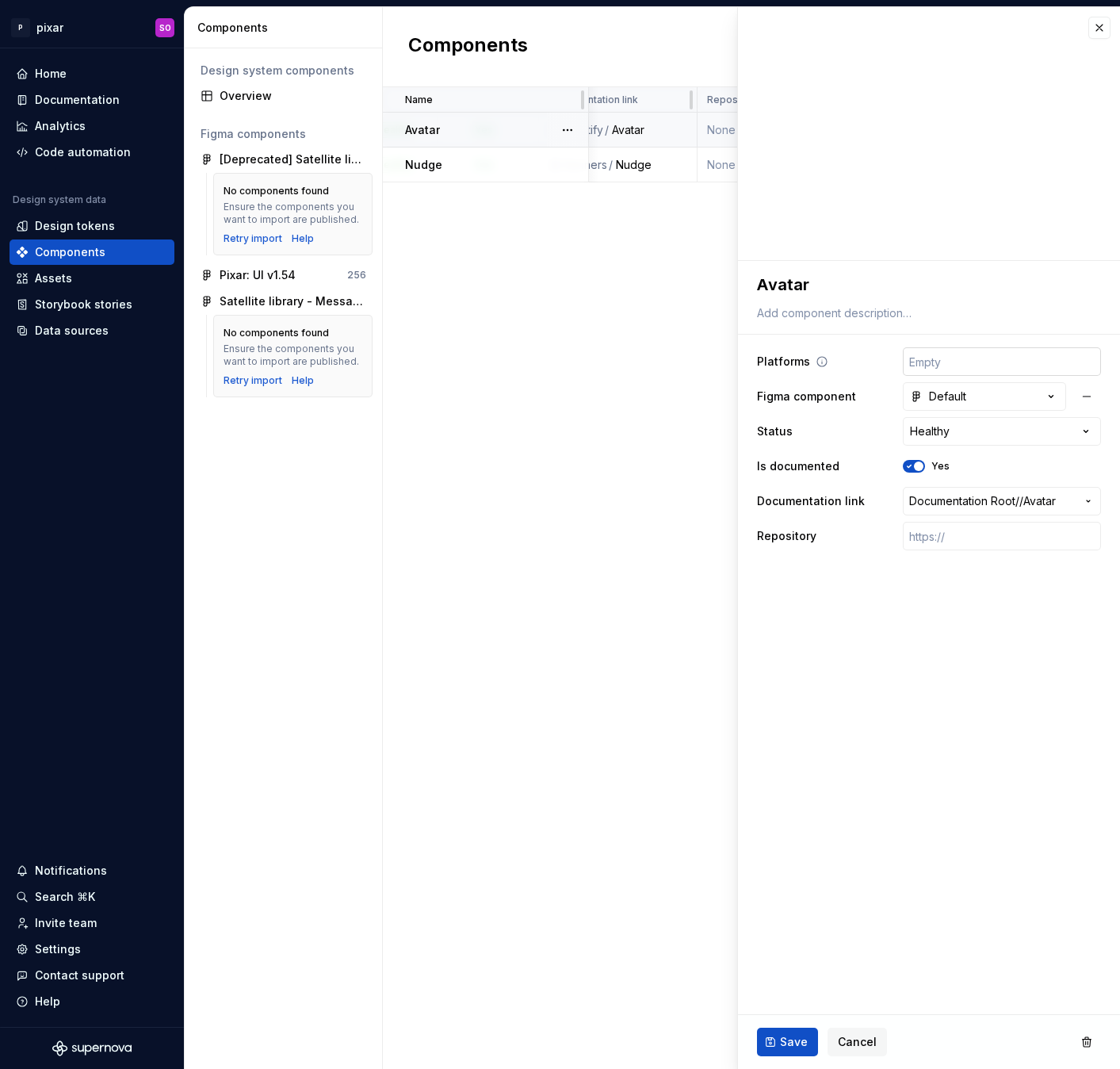
click at [943, 357] on input "text" at bounding box center [1002, 361] width 198 height 29
type textarea "*"
type input "🤖"
type textarea "*"
type input "🤖"
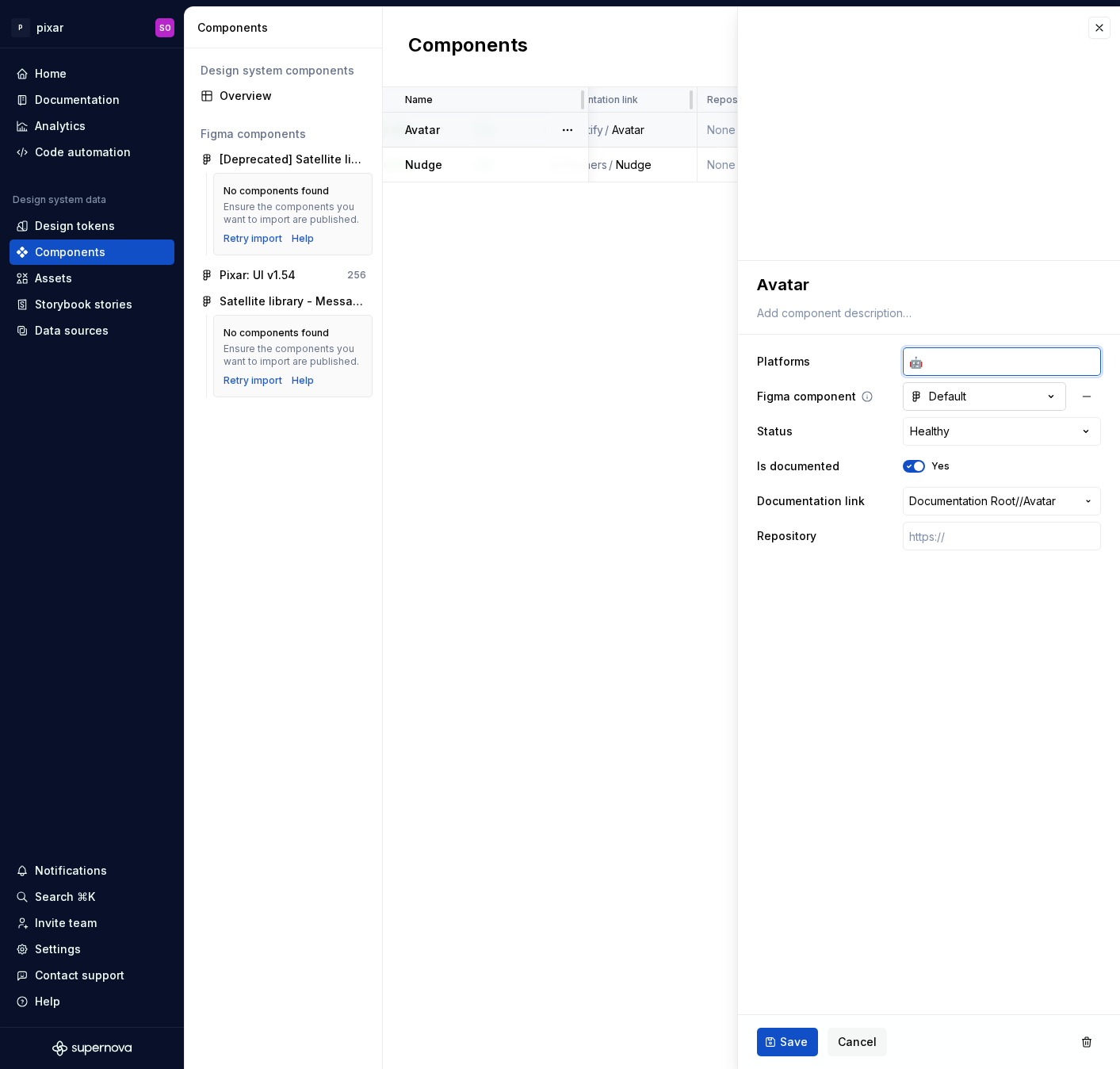
type textarea "*"
type input "🤖 A"
type textarea "*"
type input "🤖 An"
type textarea "*"
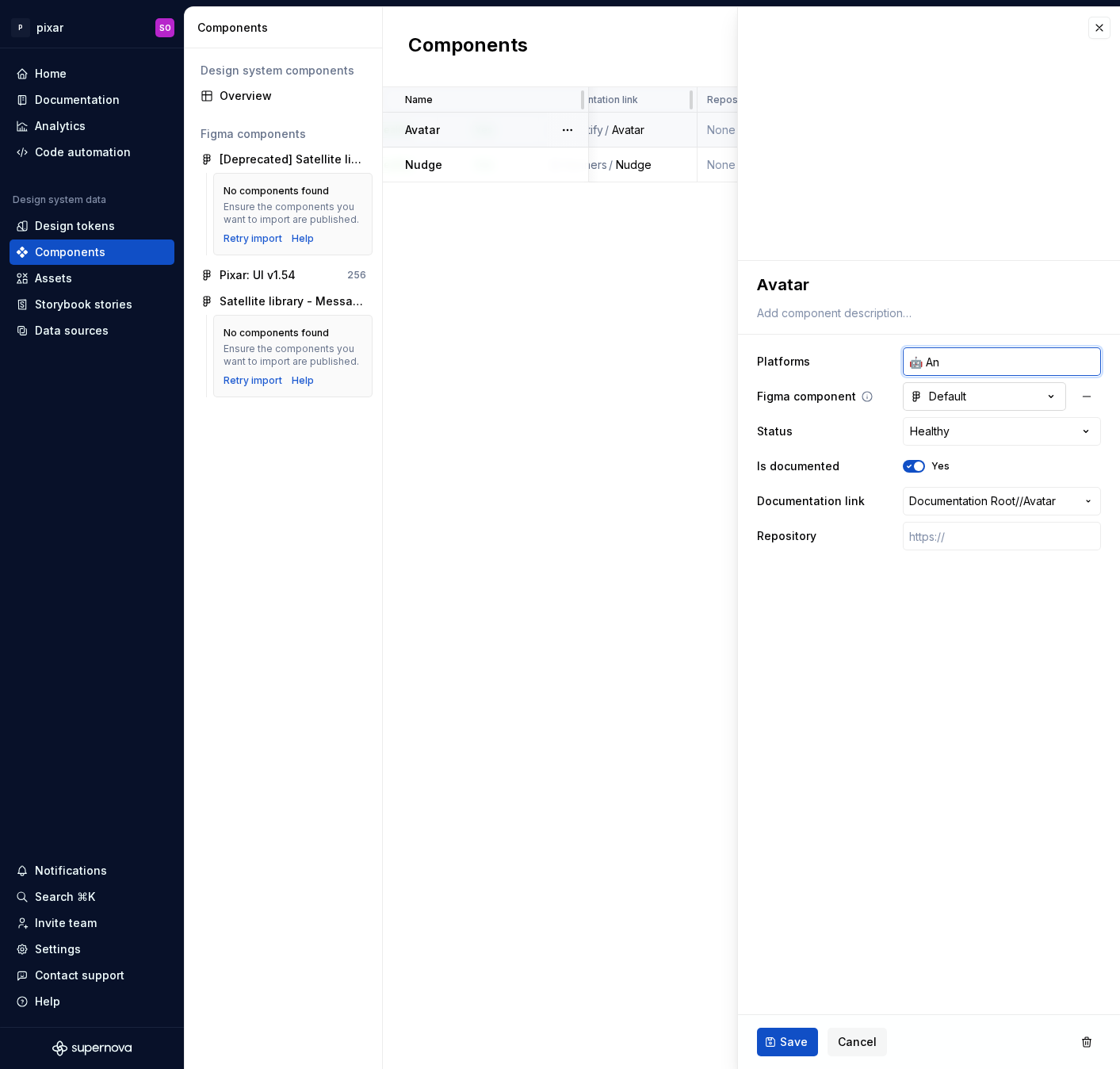
type input "🤖 And"
type textarea "*"
type input "🤖 Andro"
type textarea "*"
type input "🤖 Androi"
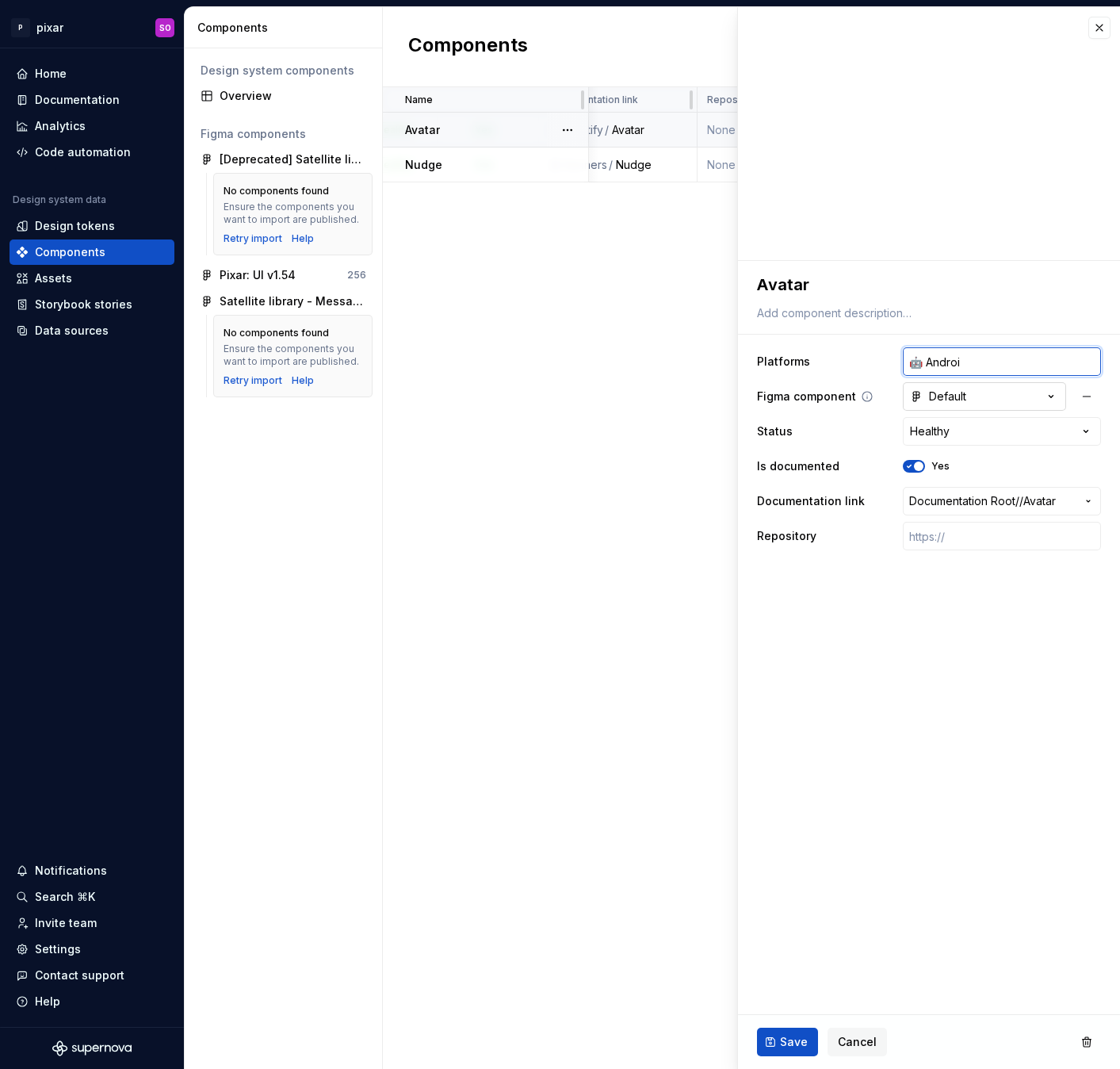
type textarea "*"
type input "🤖 Android"
type textarea "*"
type input "🤖 Android"
type textarea "*"
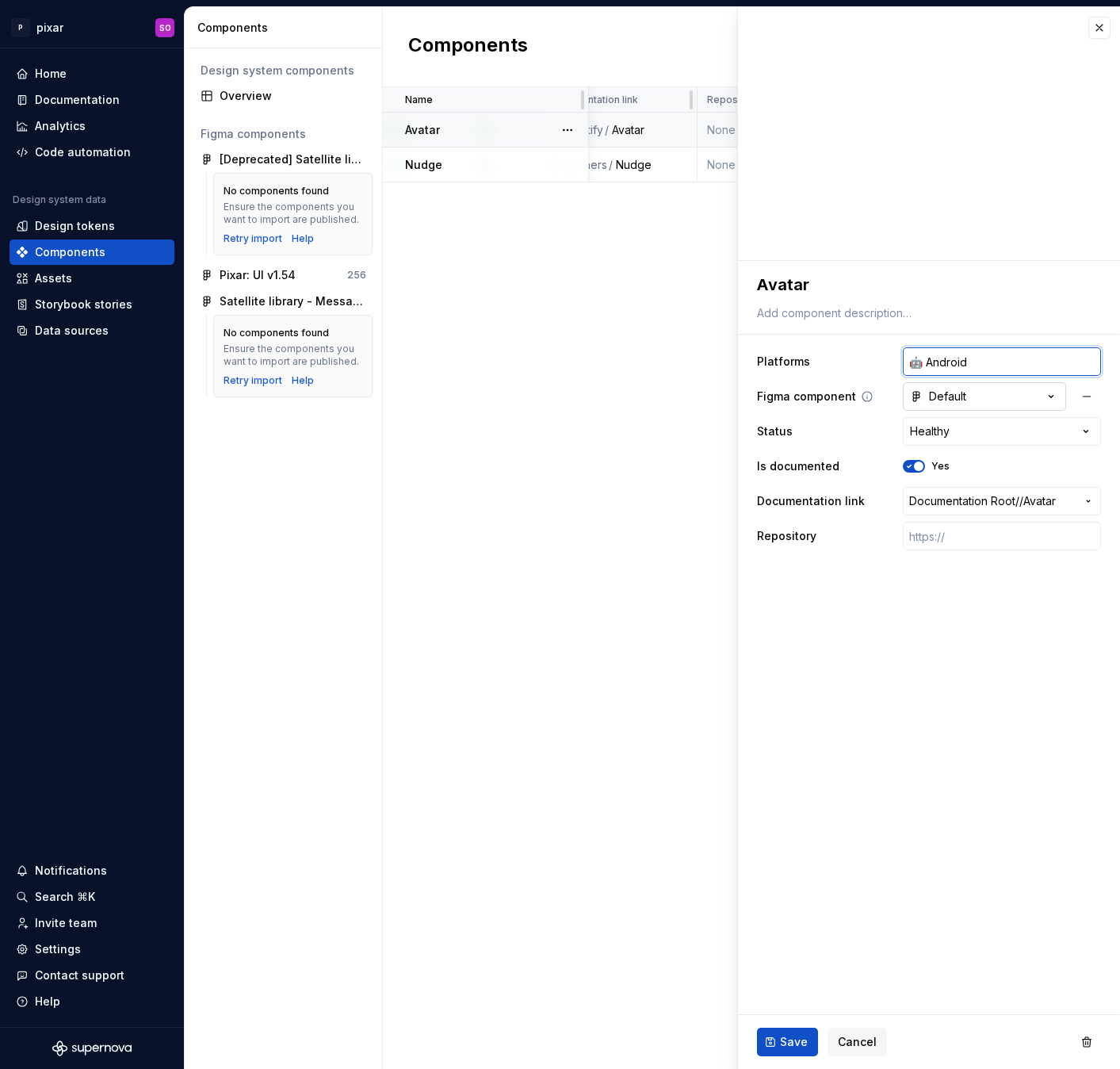
type input "🤖 Android |"
type textarea "*"
type input "🤖 Android |"
type textarea "*"
type input "🤖 Android | a"
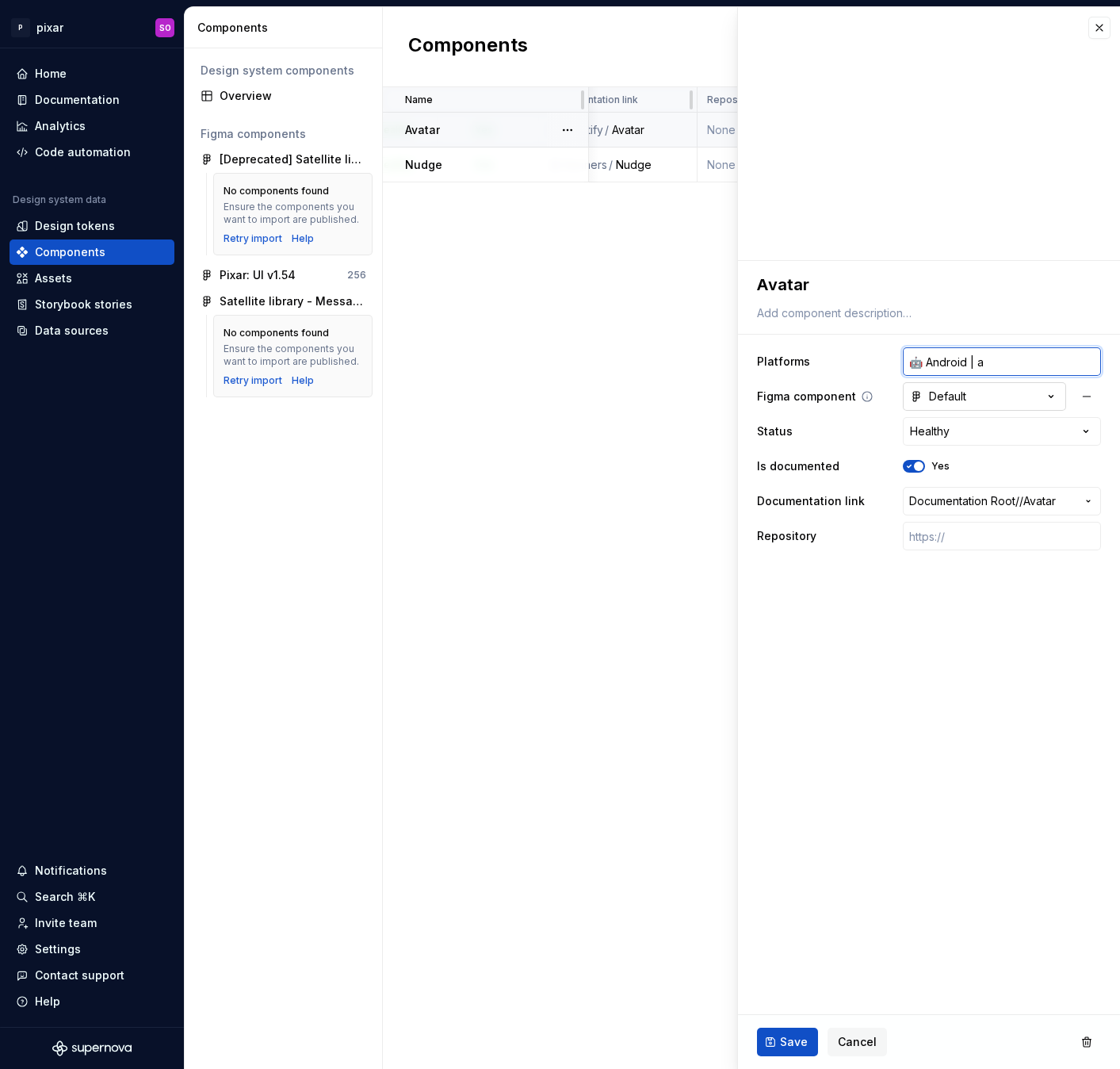
type textarea "*"
type input "🤖 Android |"
type textarea "*"
type input "🤖 Android | 🍎"
type textarea "*"
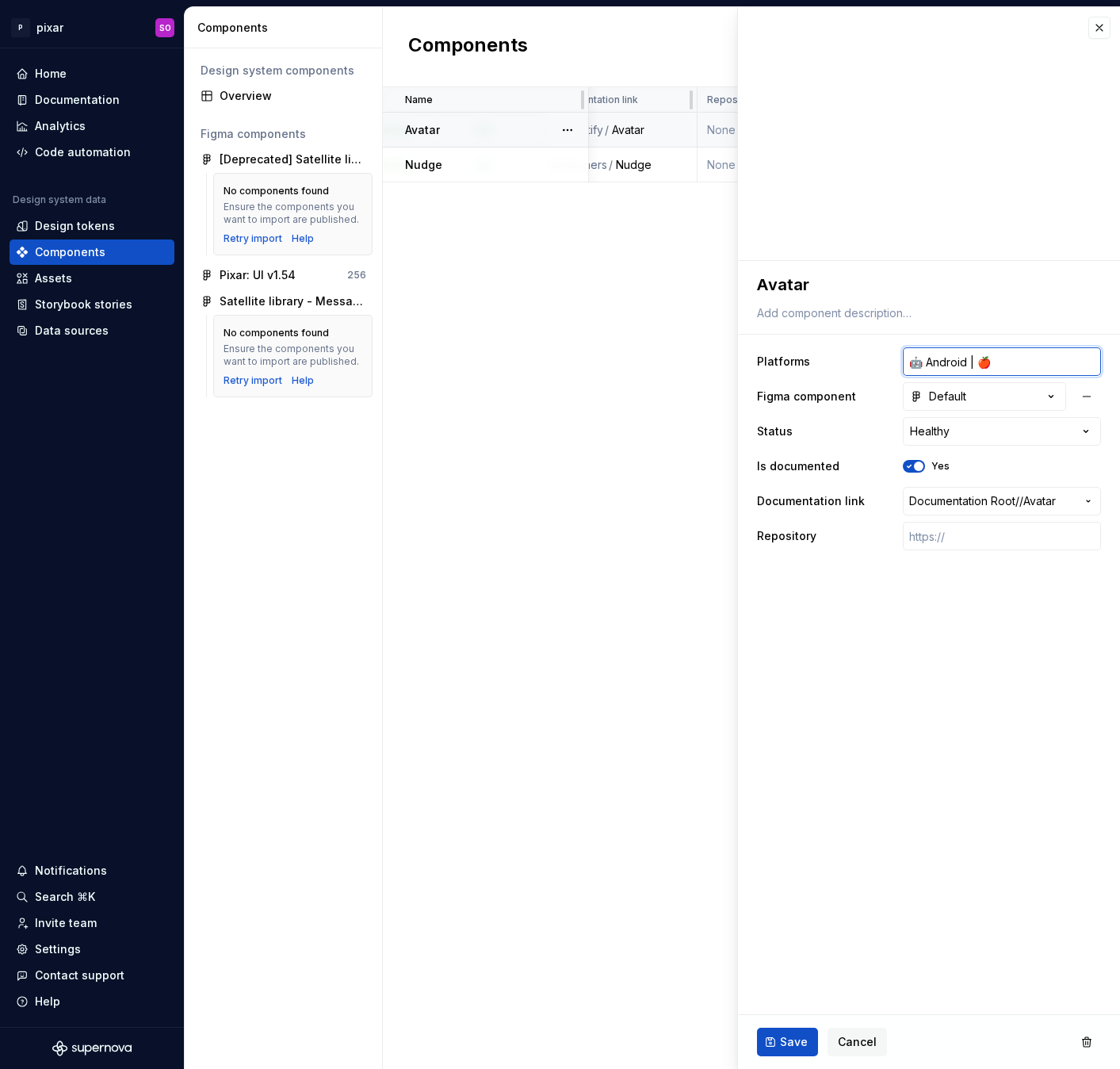
type input "🤖 Android | 🍎"
type textarea "*"
type input "🤖 Android | 🍎 i"
type textarea "*"
type input "🤖 Android | 🍎 iO"
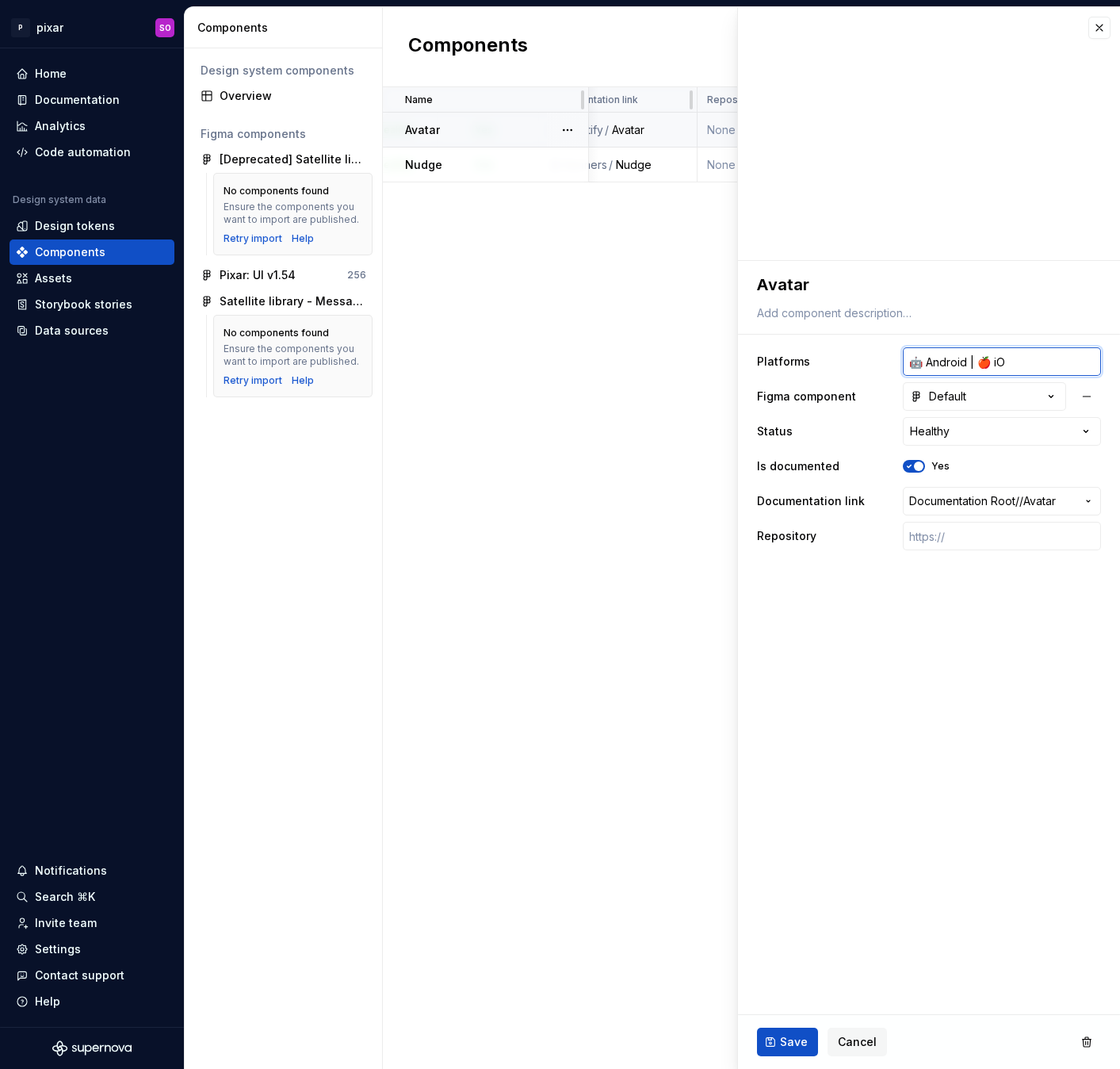
type textarea "*"
type input "🤖 Android | 🍎 iOS"
type textarea "*"
type input "🤖 Android | 🍎 iOS"
type textarea "*"
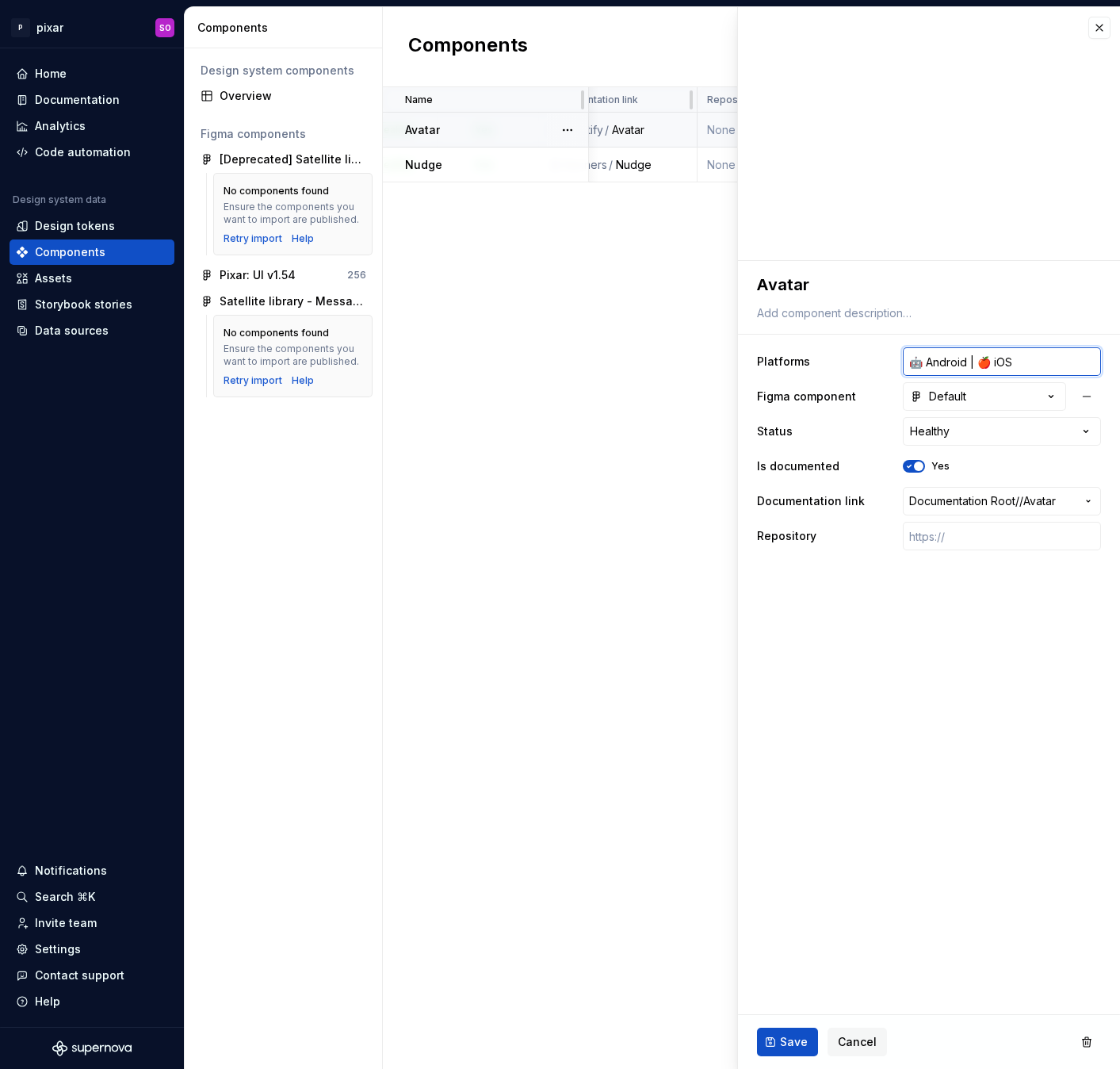
type input "🤖 Android | 🍎 iOS |"
type textarea "*"
type input "🤖 Android | 🍎 iOS |"
type textarea "*"
type input "🤖 Android | 🍎 iOS | ⚛️"
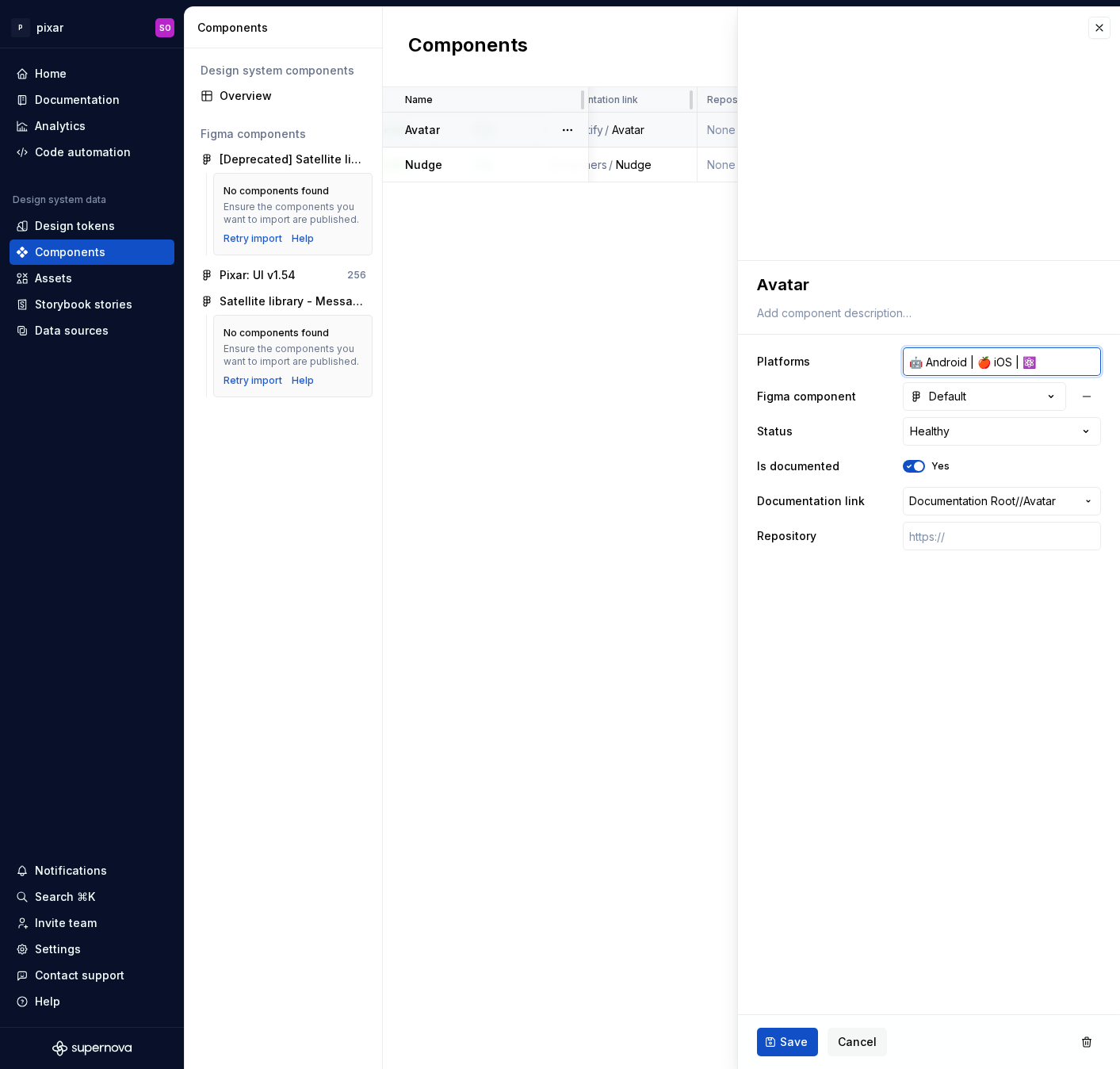
type textarea "*"
type input "🤖 Android | 🍎 iOS | ⚛️"
type textarea "*"
type input "🤖 Android | 🍎 iOS | ⚛️ S"
type textarea "*"
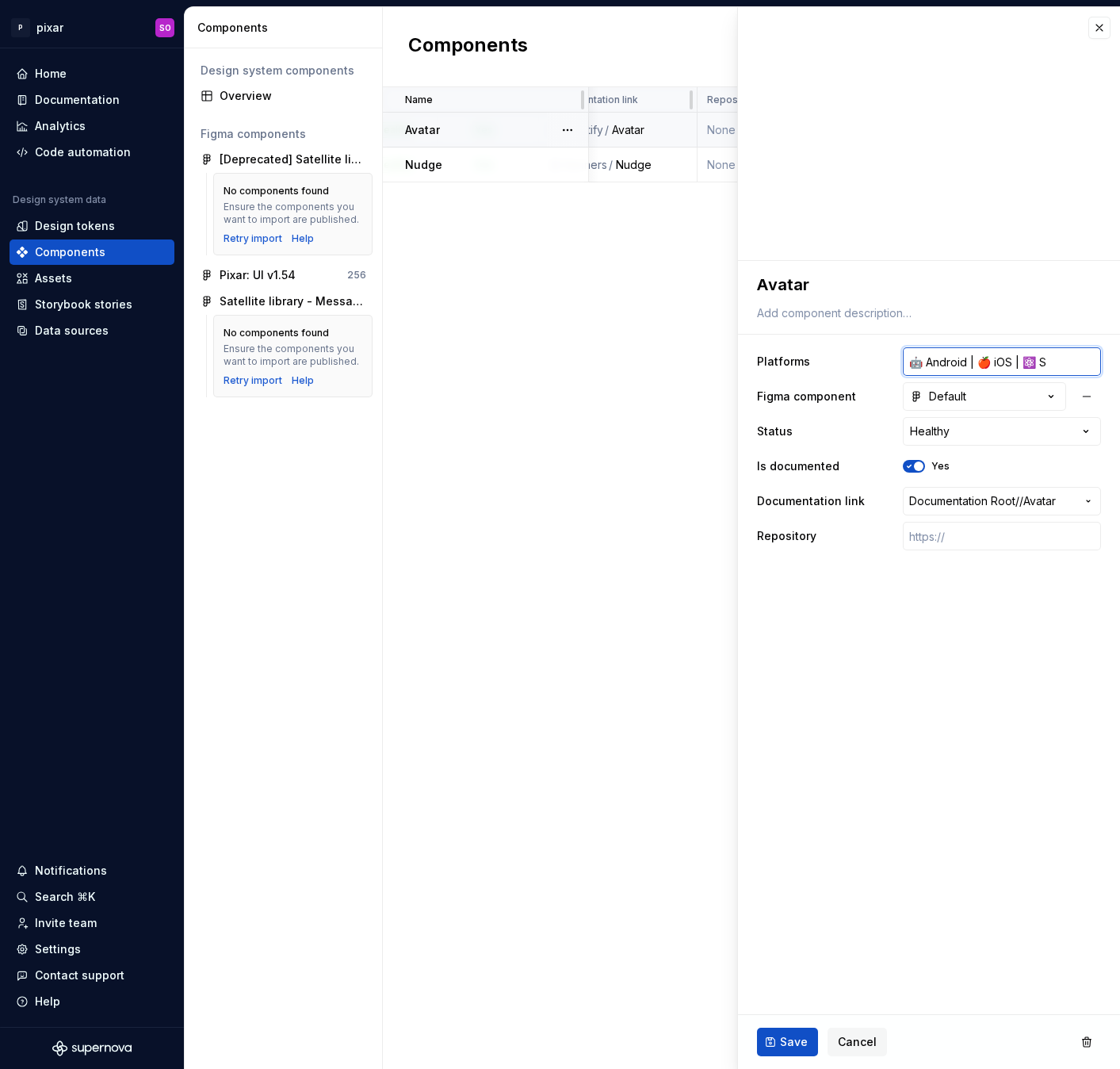
type input "🤖 Android | 🍎 iOS | ⚛️ SP"
type textarea "*"
type input "🤖 Android | 🍎 iOS | ⚛️ SPA"
click at [791, 1044] on span "Save" at bounding box center [793, 1041] width 28 height 16
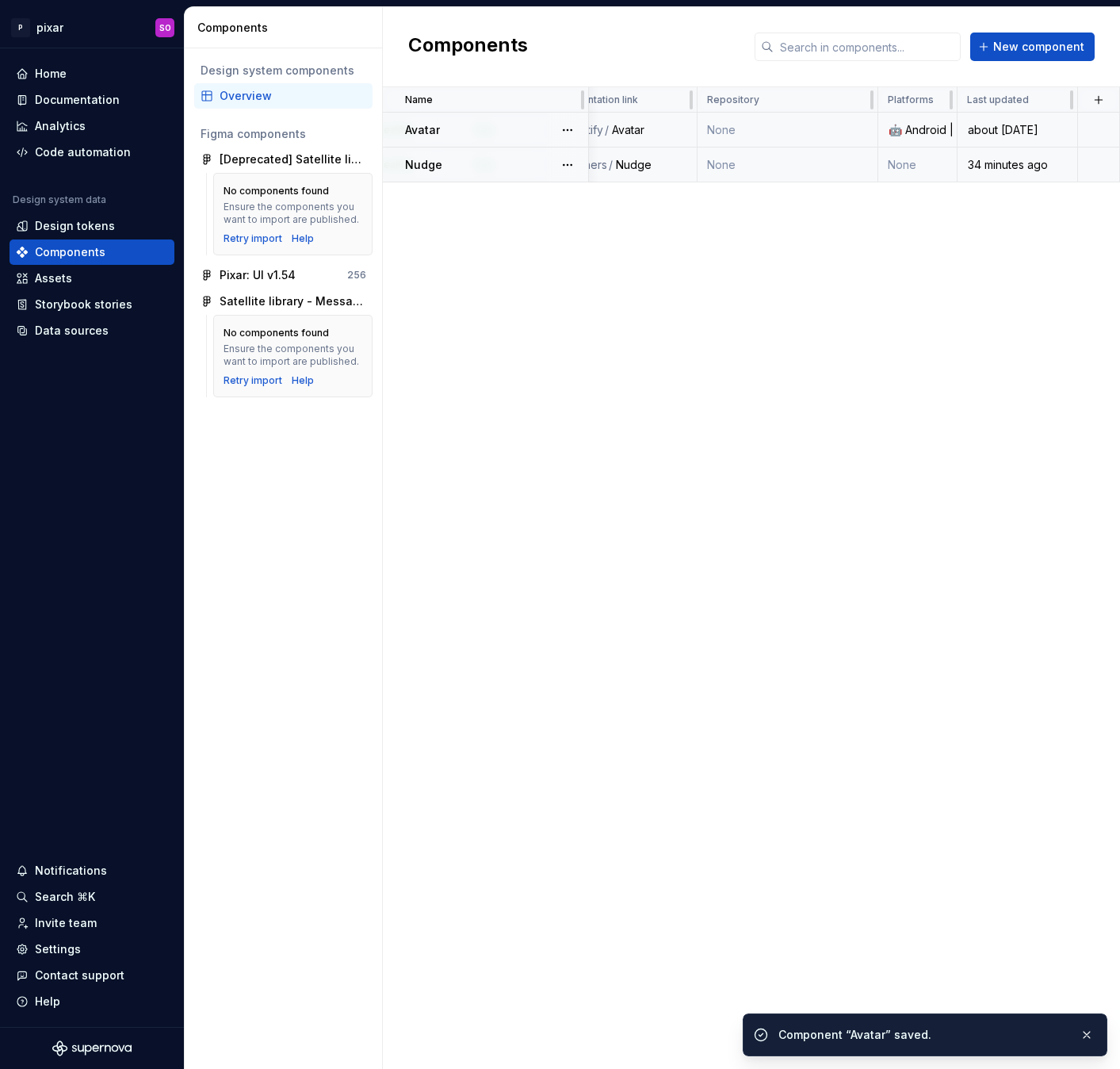
click at [902, 167] on td "None" at bounding box center [918, 165] width 79 height 35
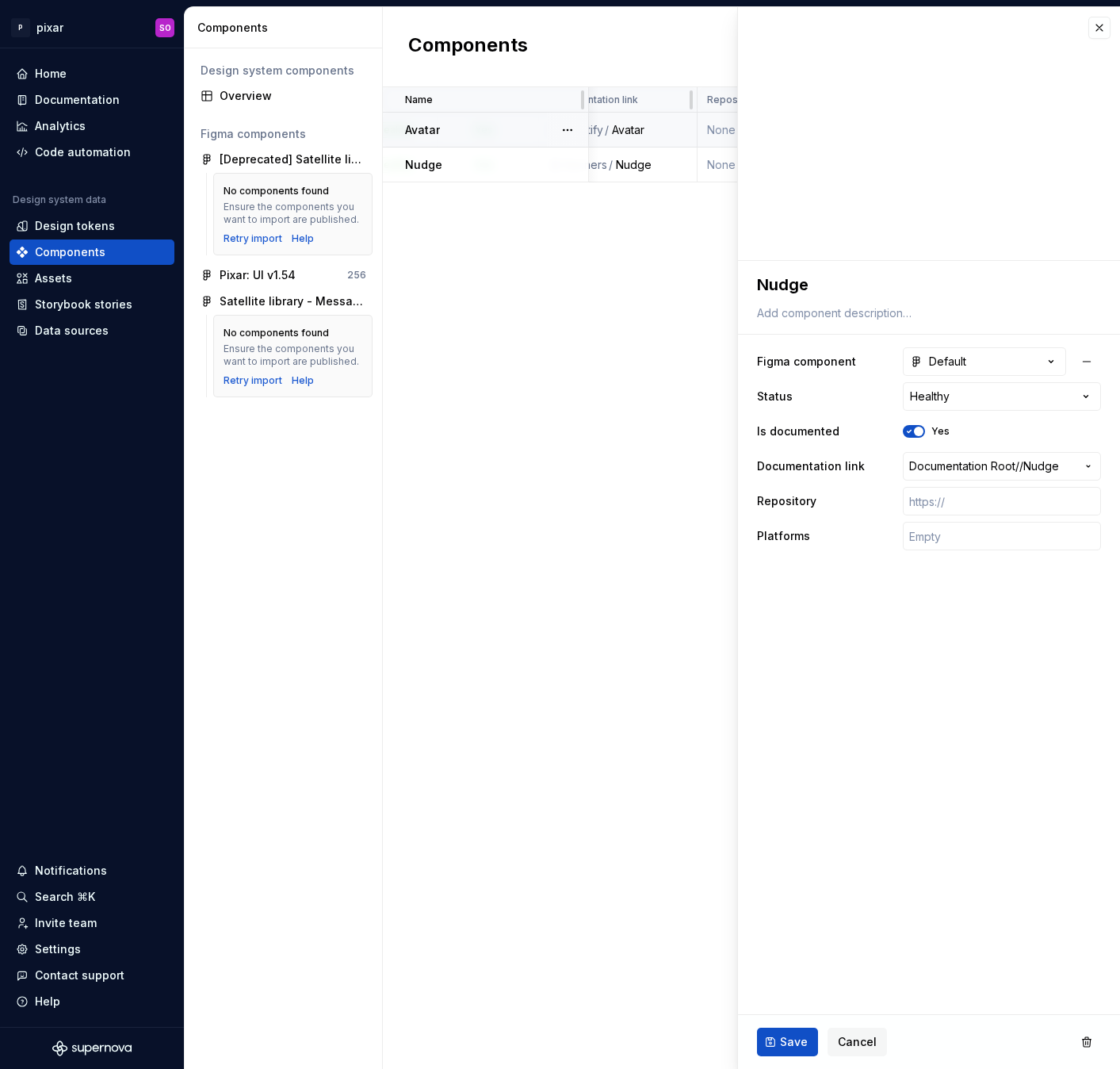
click at [632, 361] on div "Name Description Figma component Status Is documented Documentation link Reposi…" at bounding box center [751, 578] width 737 height 982
click at [957, 535] on input "text" at bounding box center [1002, 536] width 198 height 29
paste input "🤖 Android | 🍎 iOS | ⚛️ SPA"
type textarea "*"
type input "🤖 Android | 🍎 iOS | ⚛️ SPA"
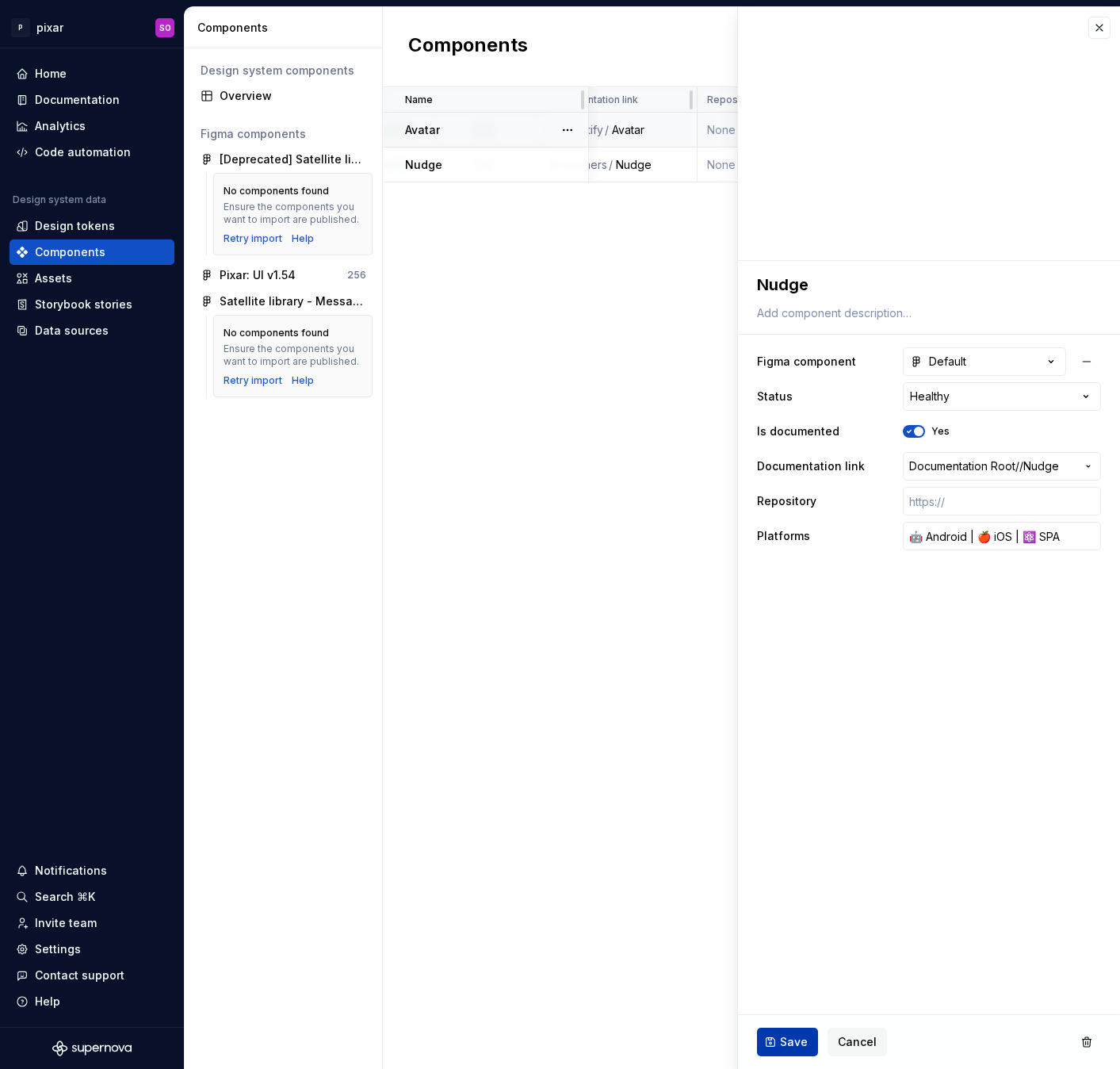
click at [796, 1038] on span "Save" at bounding box center [793, 1041] width 28 height 16
type textarea "*"
